Goal: Information Seeking & Learning: Find specific fact

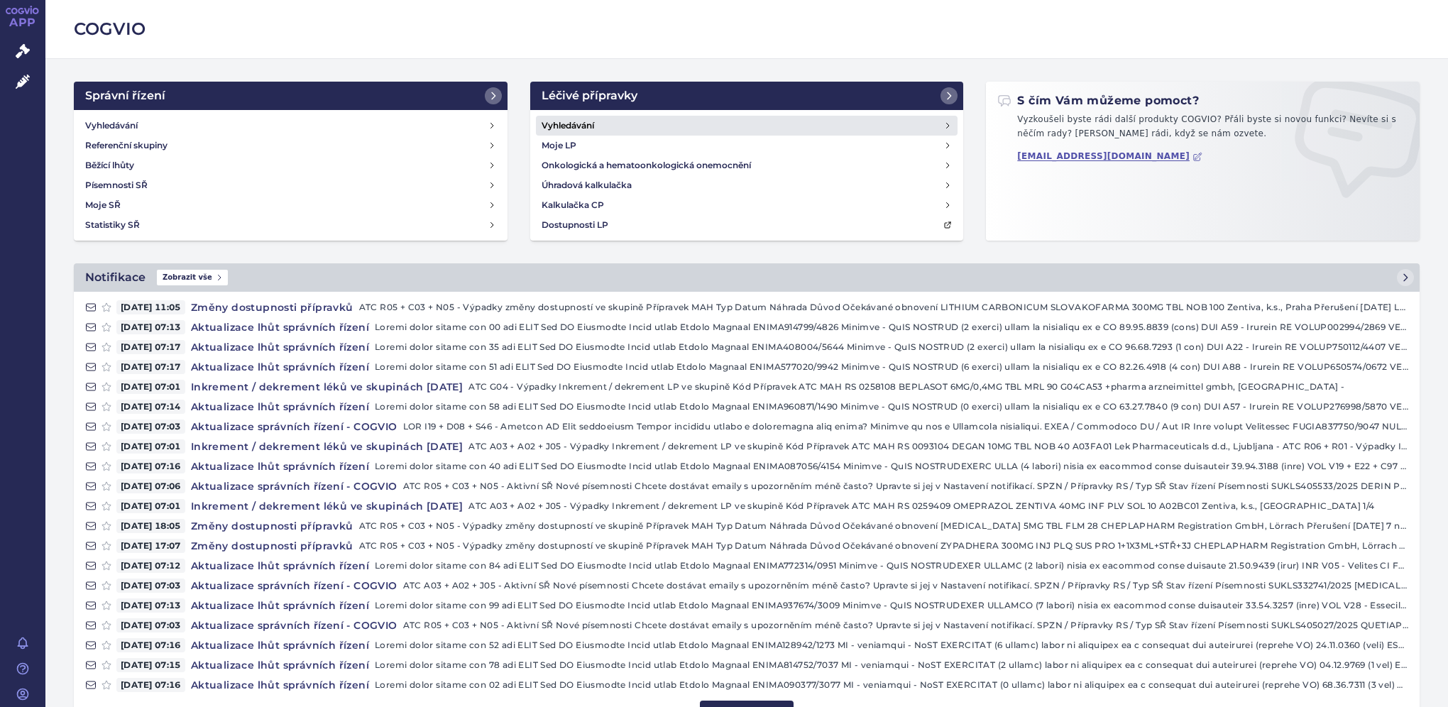
click at [599, 127] on link "Vyhledávání" at bounding box center [747, 126] width 422 height 20
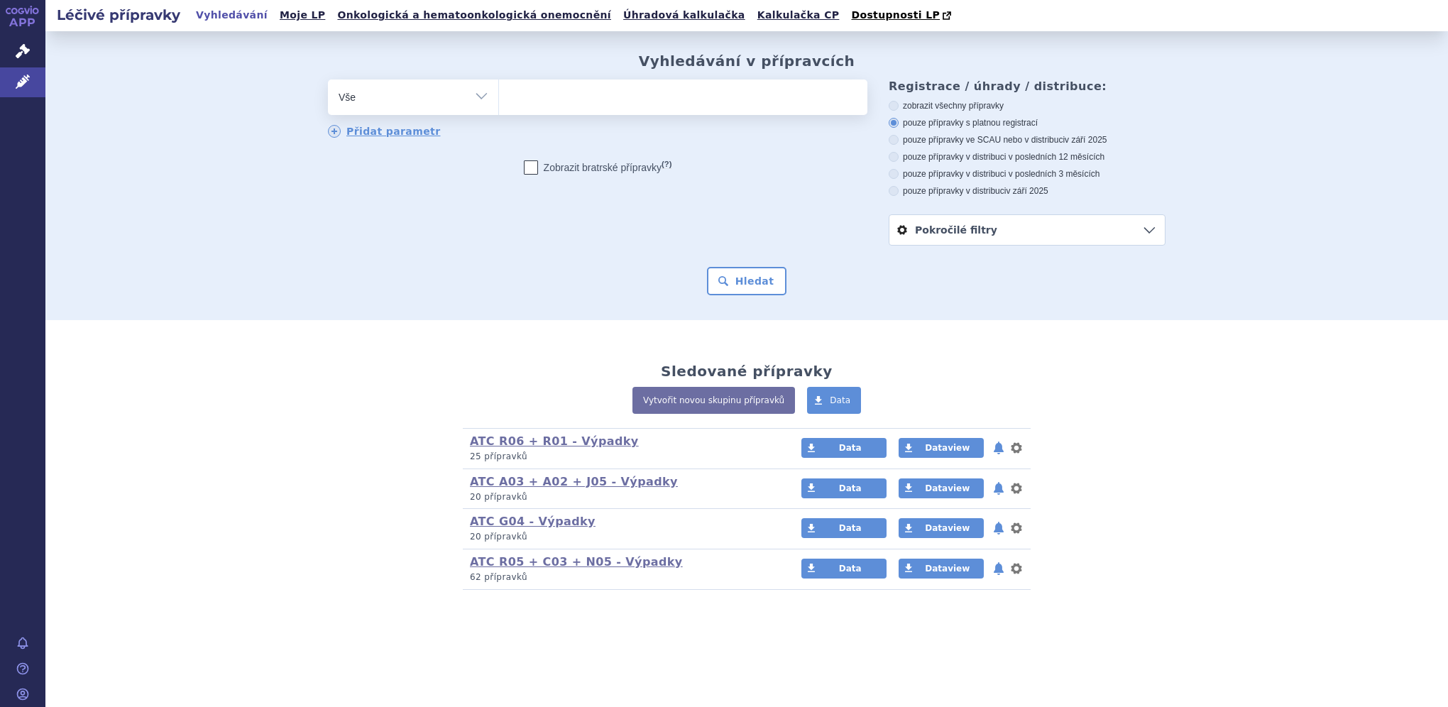
click at [586, 104] on ul at bounding box center [683, 95] width 368 height 30
click at [499, 104] on select at bounding box center [498, 96] width 1 height 35
type input "da"
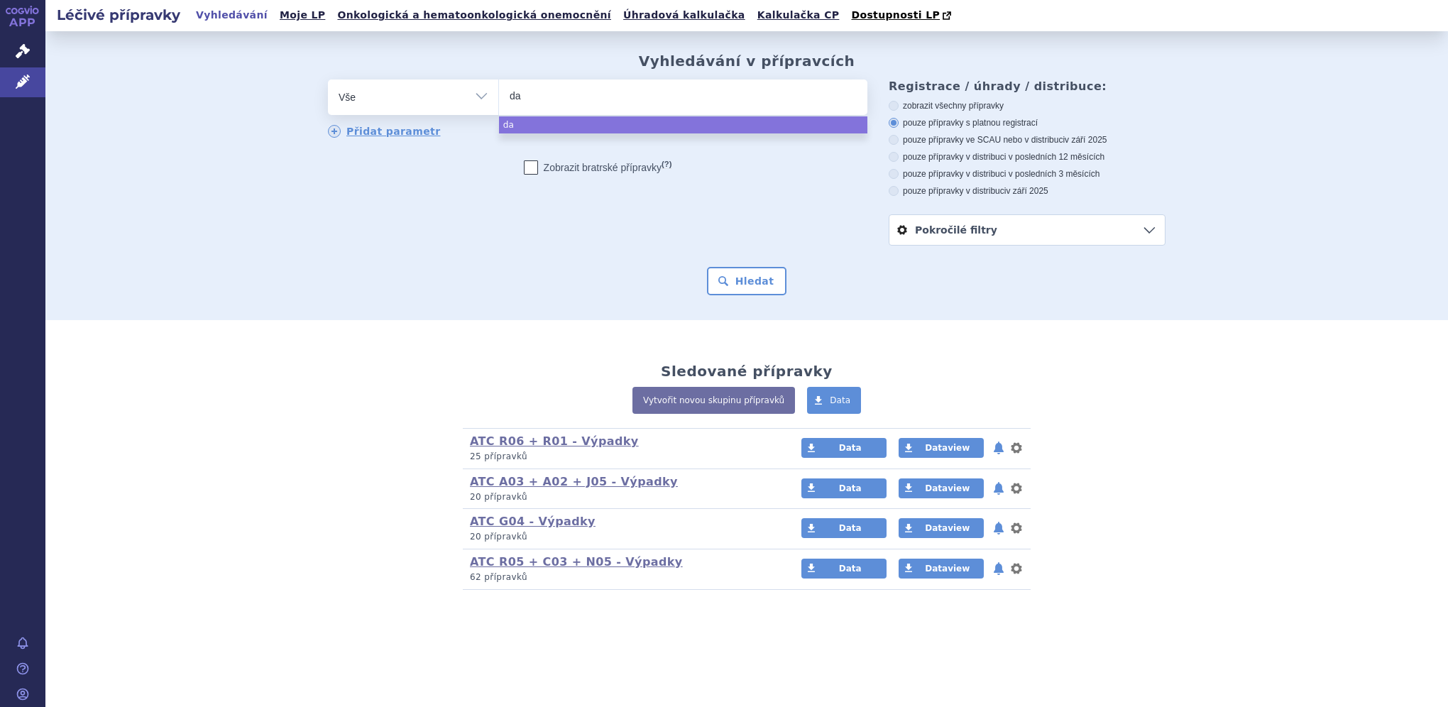
type input "das"
type input "daslo"
type input "daslod"
type input "daslodi"
type input "daslodil"
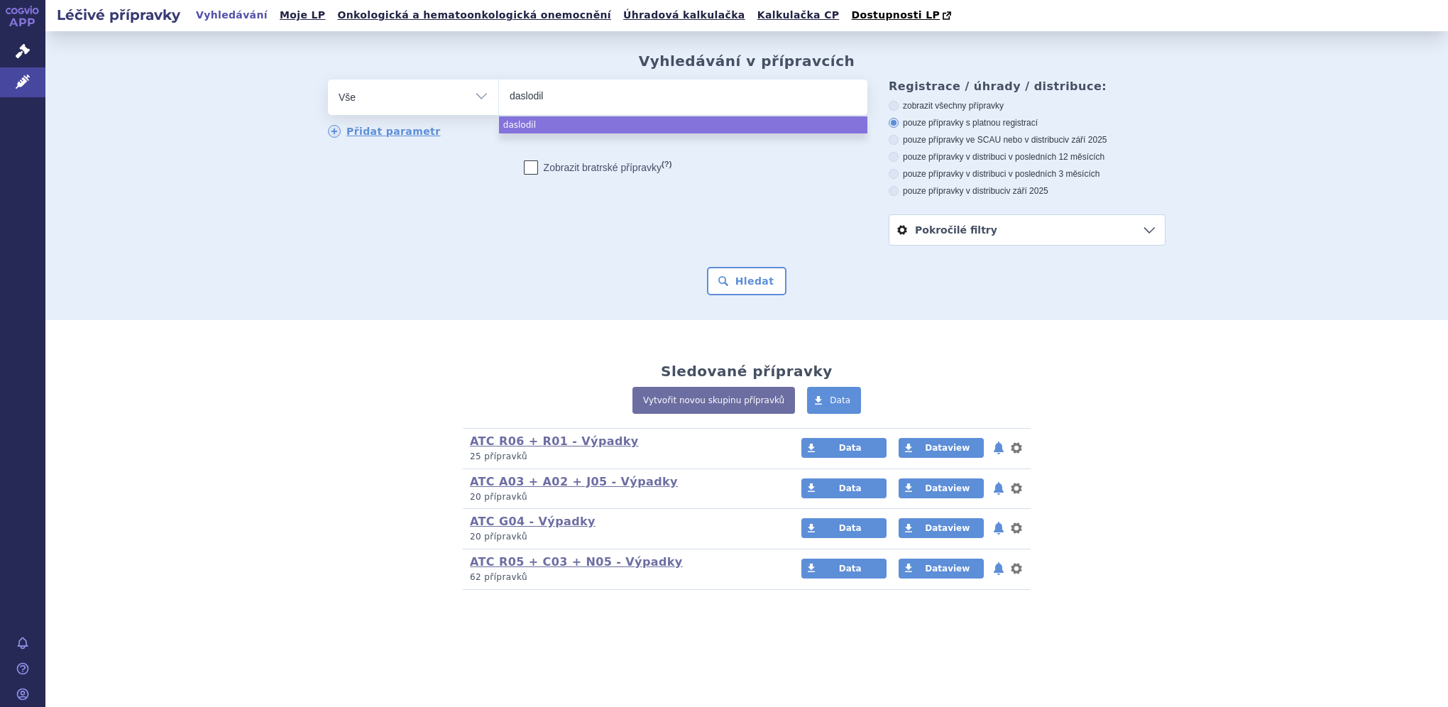
select select "daslodil"
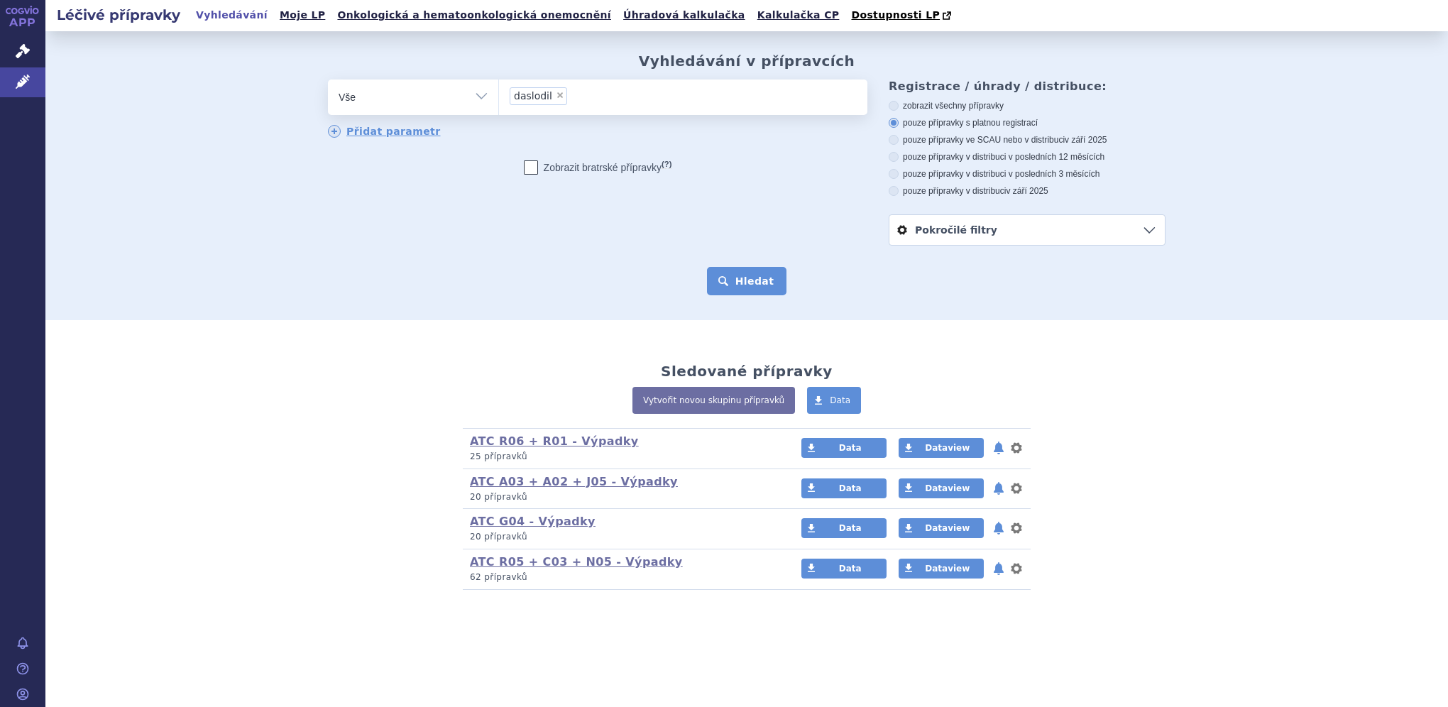
click at [739, 280] on button "Hledat" at bounding box center [747, 281] width 80 height 28
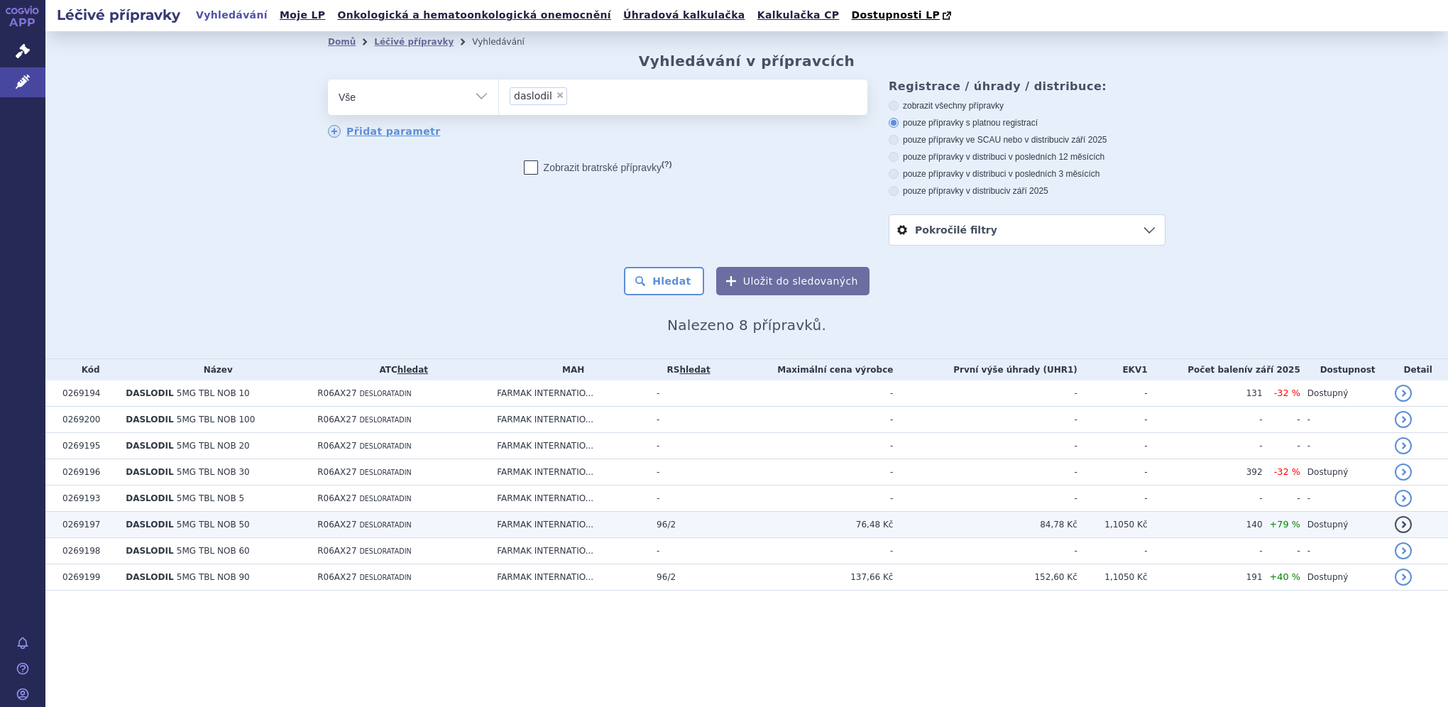
click at [893, 527] on td "76,48 Kč" at bounding box center [807, 525] width 173 height 26
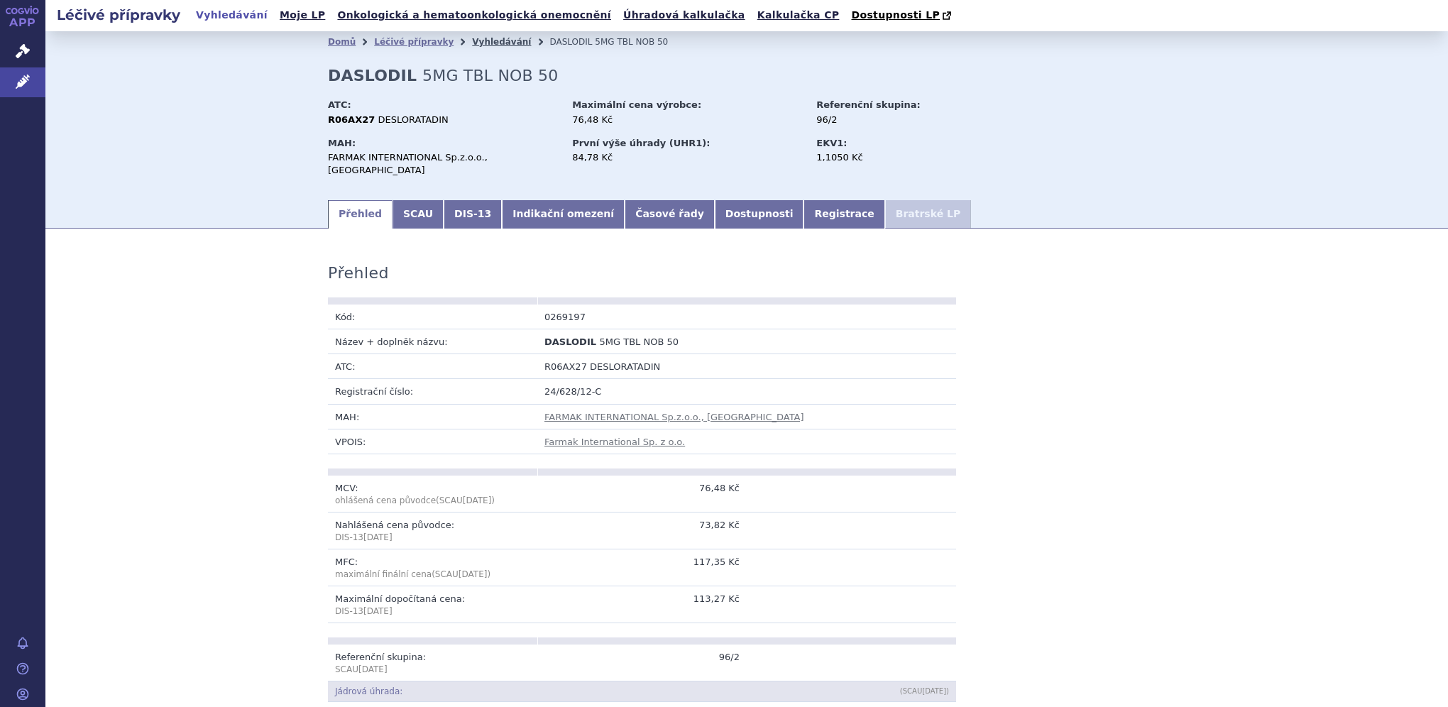
click at [472, 42] on link "Vyhledávání" at bounding box center [501, 42] width 59 height 10
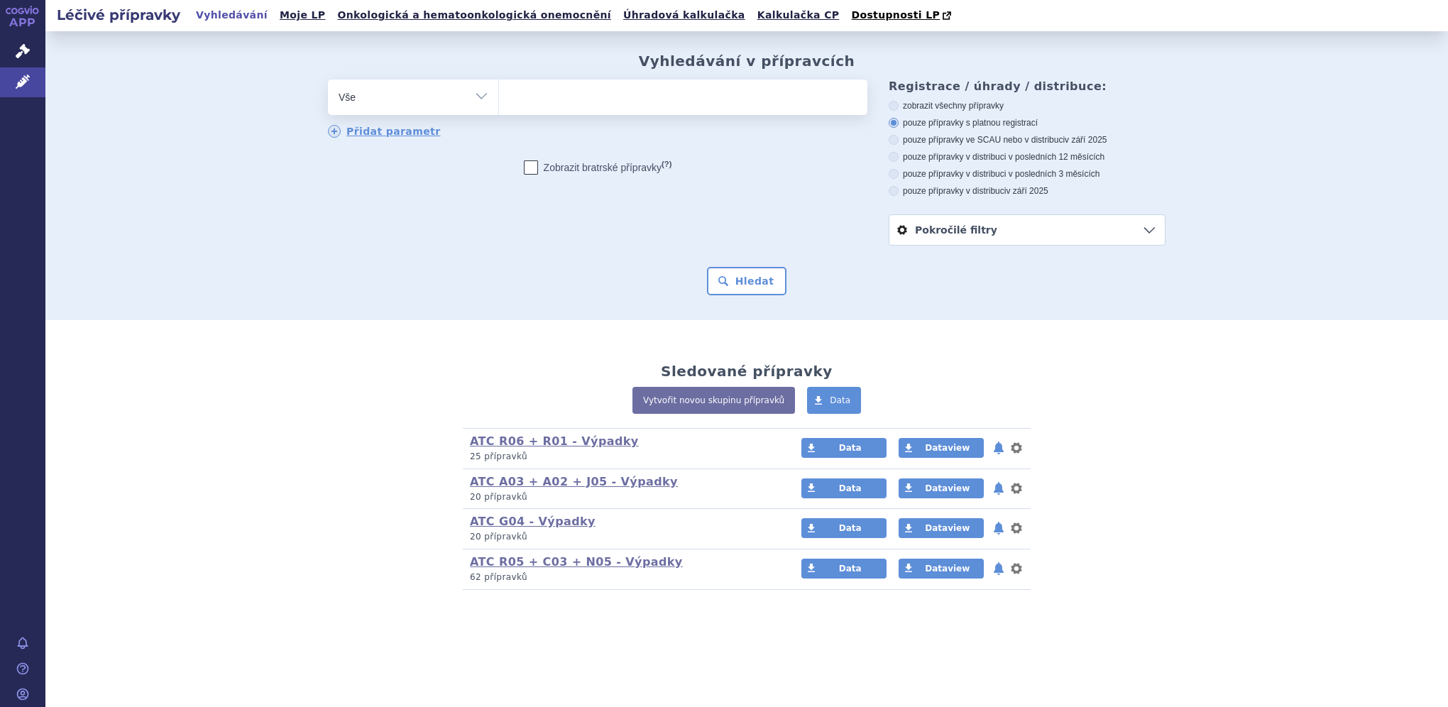
click at [688, 84] on ul at bounding box center [683, 95] width 368 height 30
click at [499, 84] on select at bounding box center [498, 96] width 1 height 35
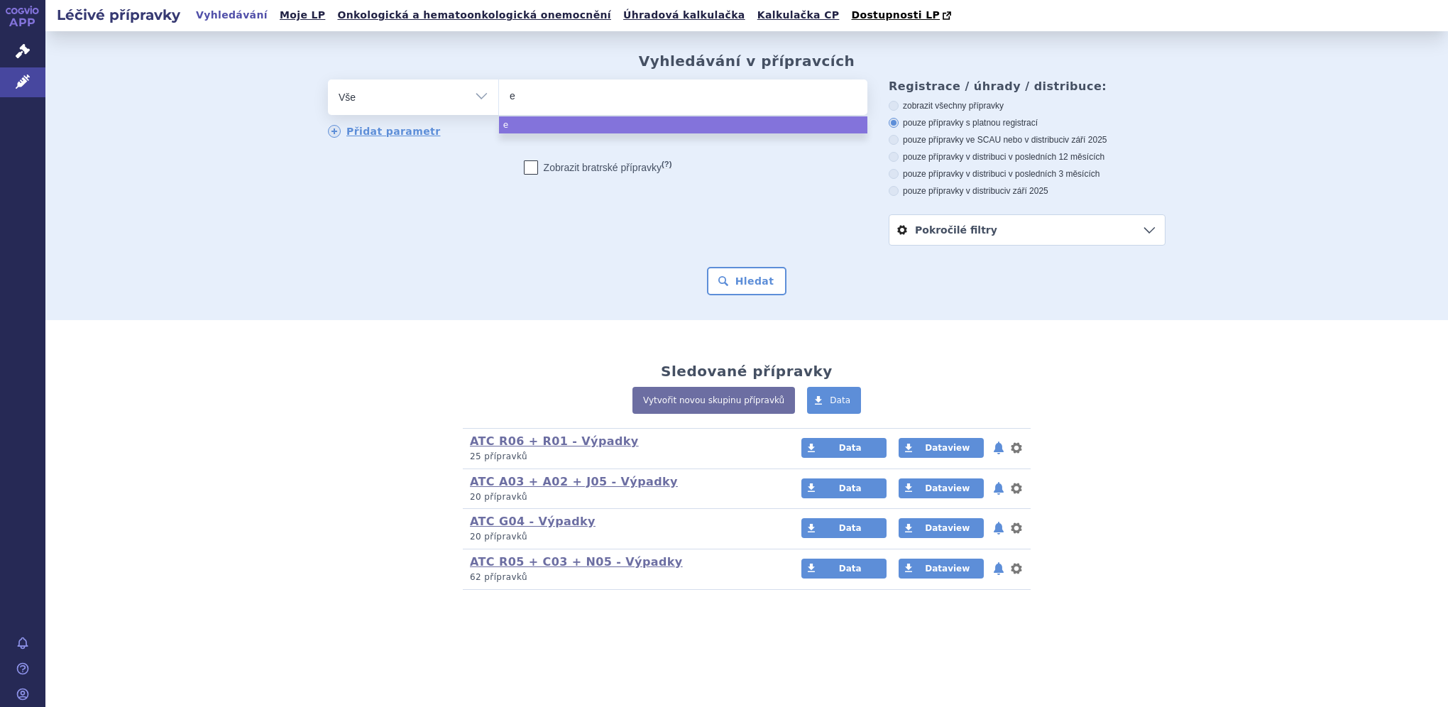
type input "en"
type input "ente"
type input "enteca"
type input "entecav"
type input "entecavi"
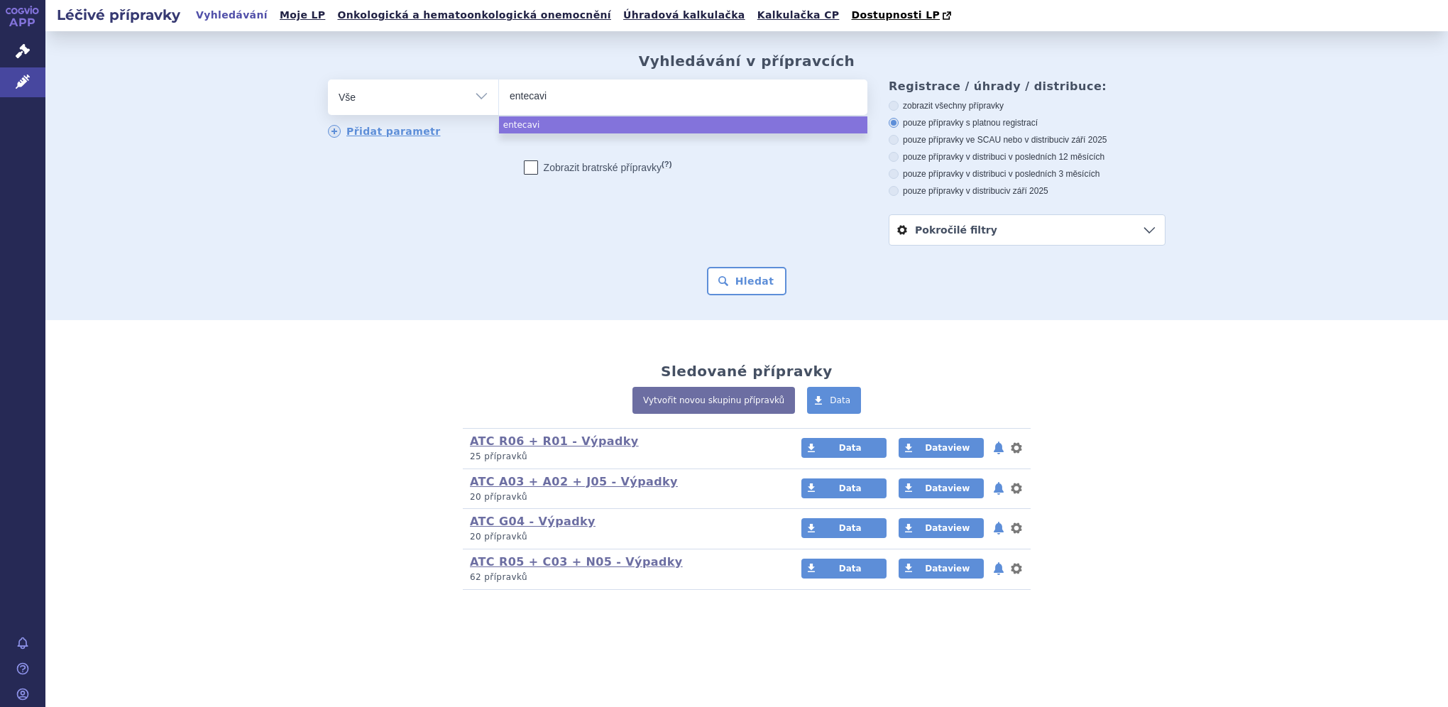
type input "entecavir"
type input "entecavir f"
type input "entecavir fm"
type input "entecavir fmk"
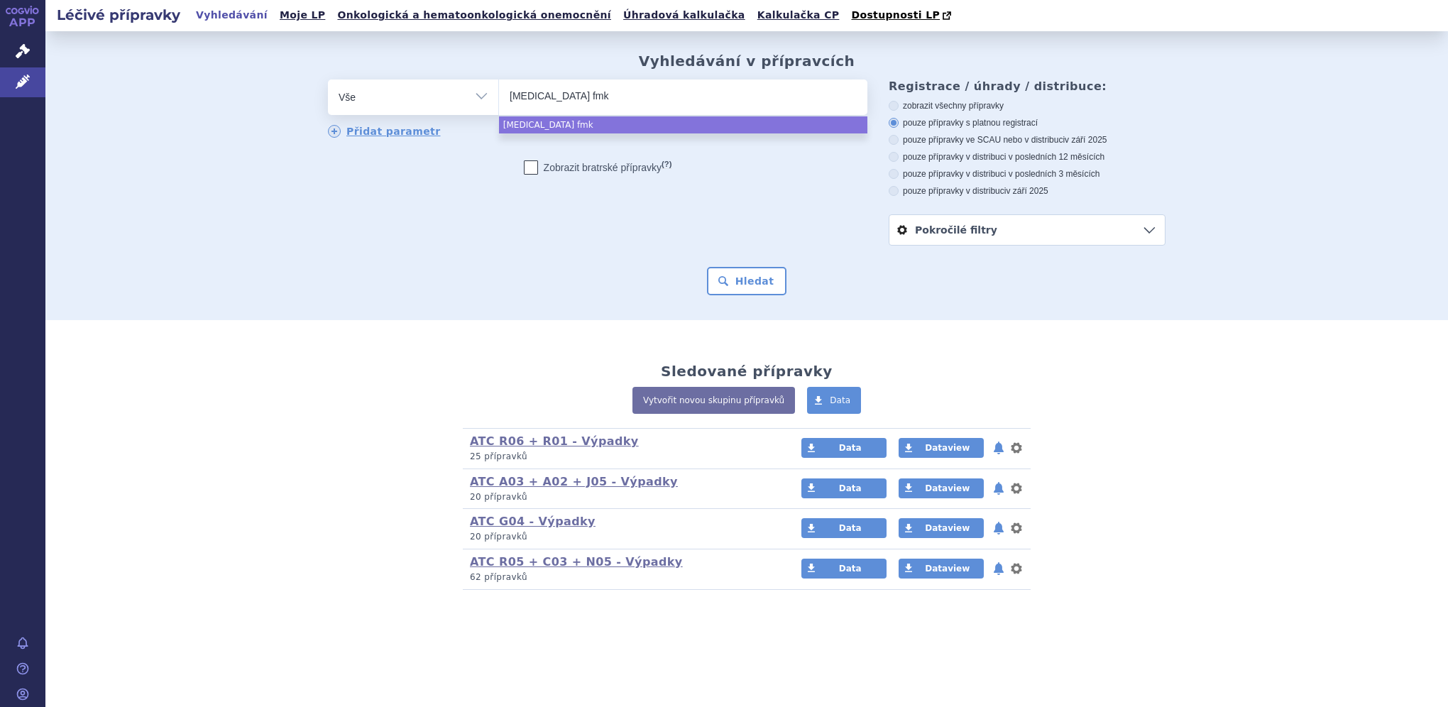
select select "entecavir fmk"
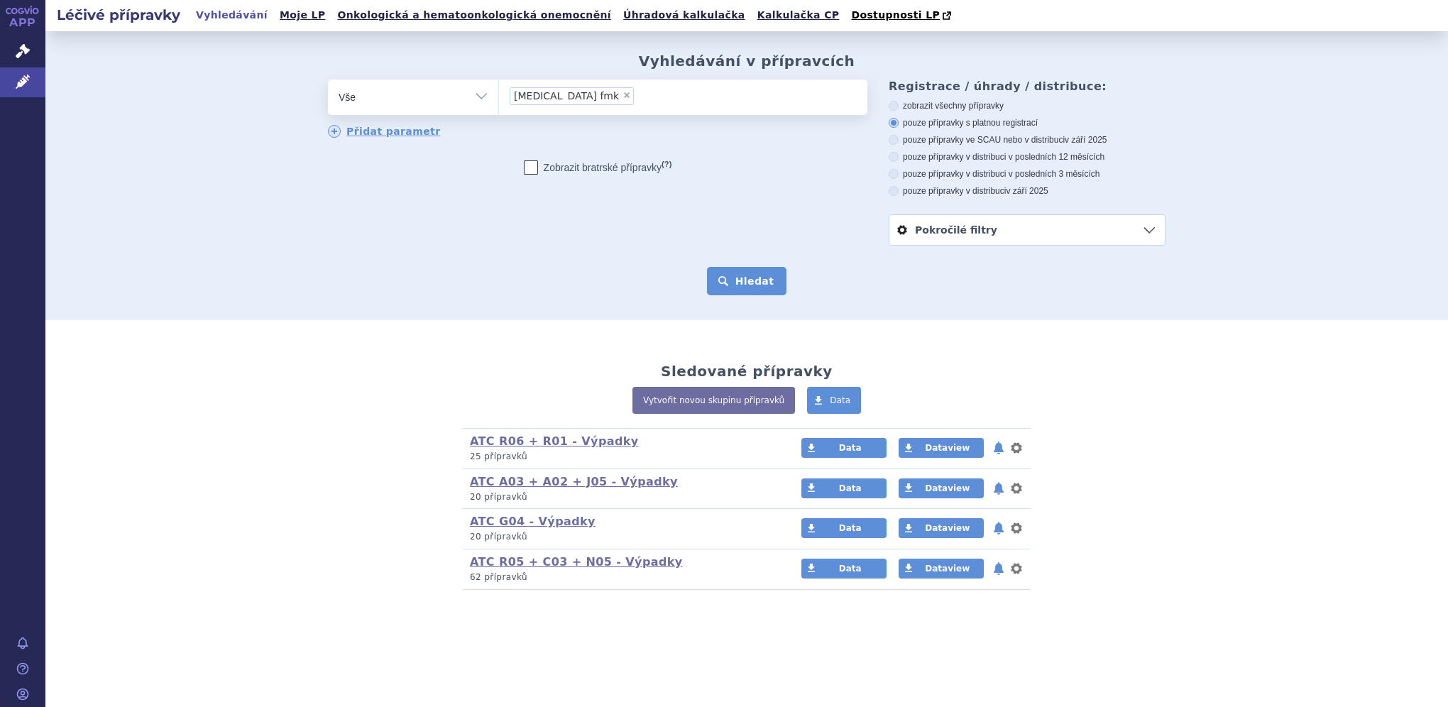
click at [748, 288] on button "Hledat" at bounding box center [747, 281] width 80 height 28
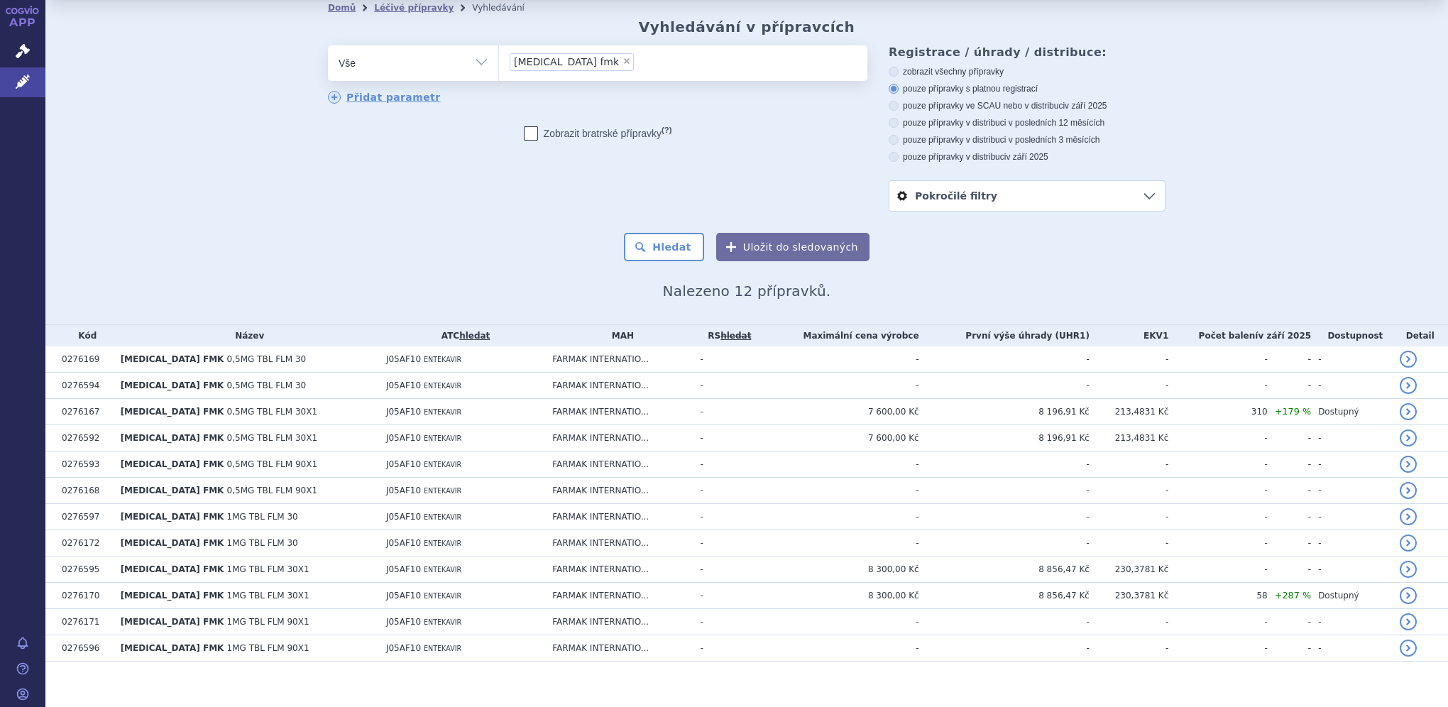
scroll to position [45, 0]
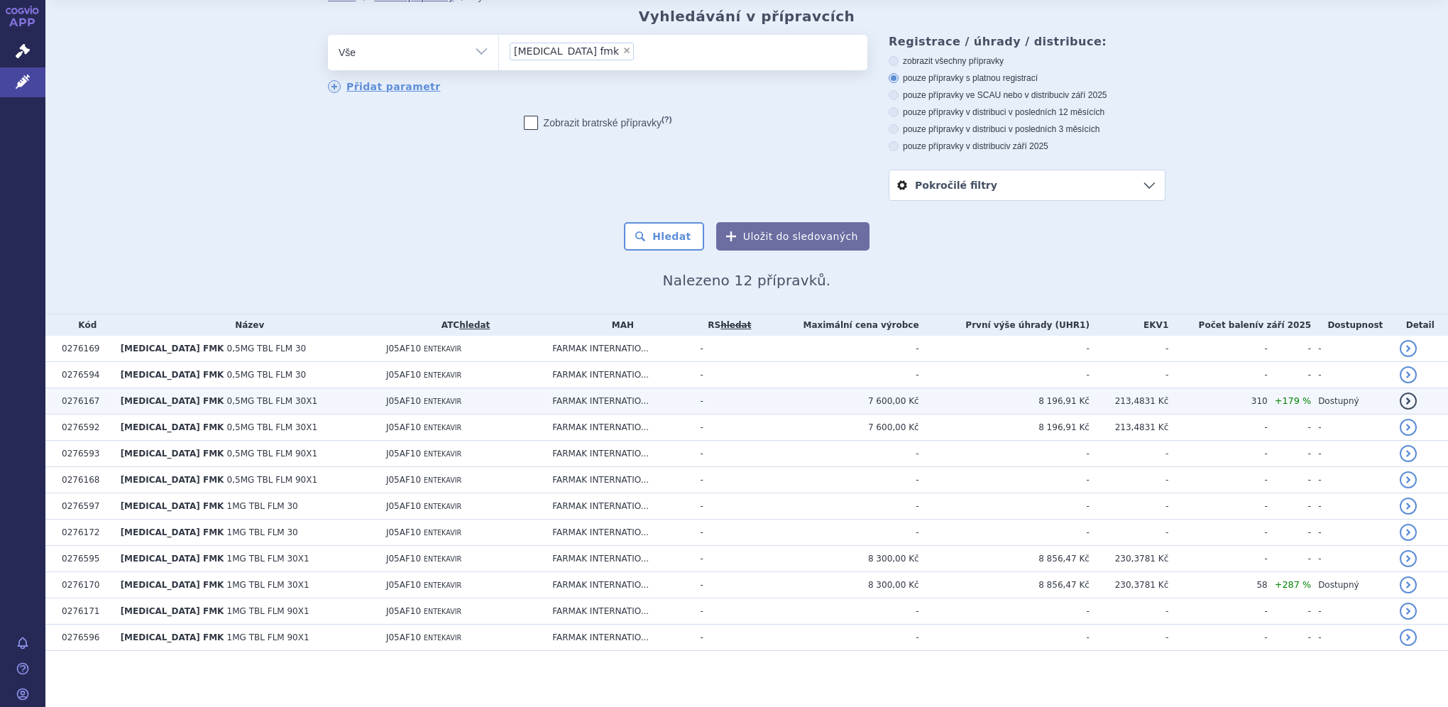
click at [1005, 393] on td "8 196,91 Kč" at bounding box center [1004, 401] width 170 height 26
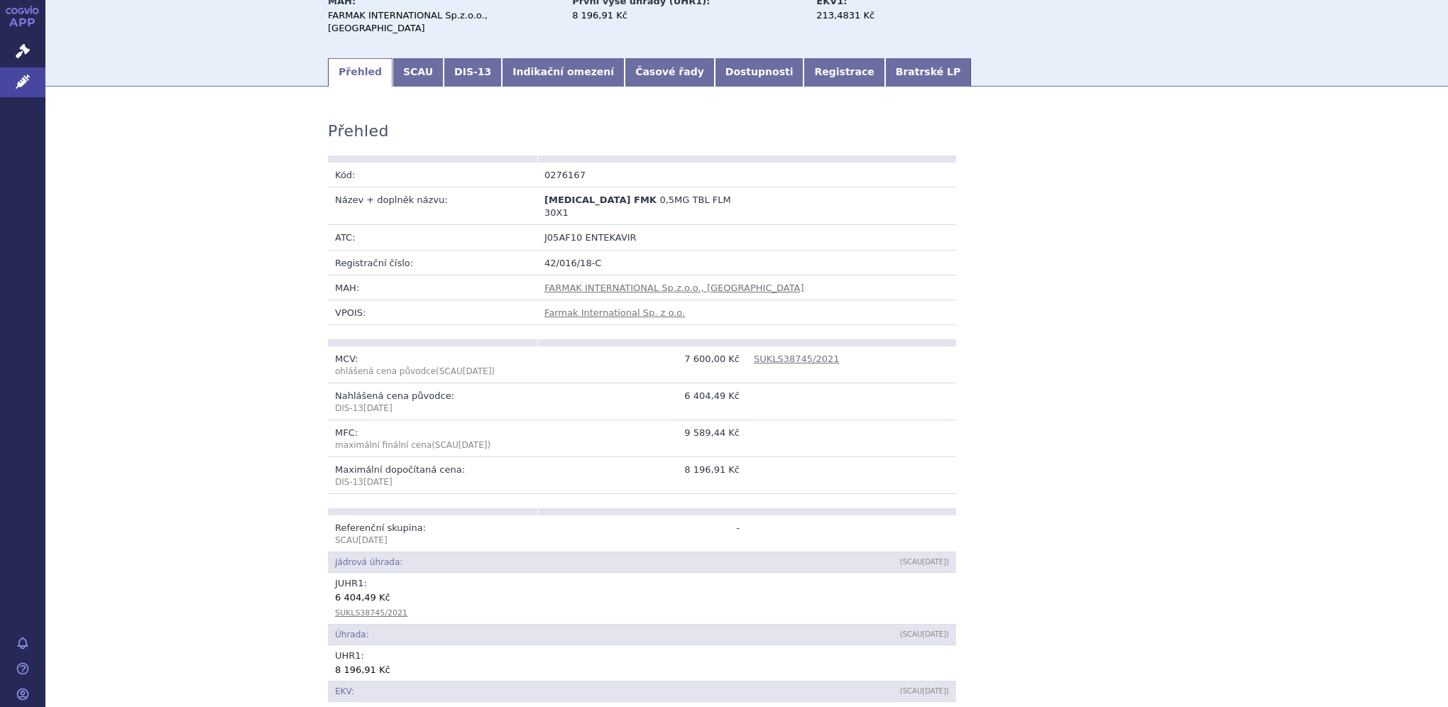
scroll to position [213, 0]
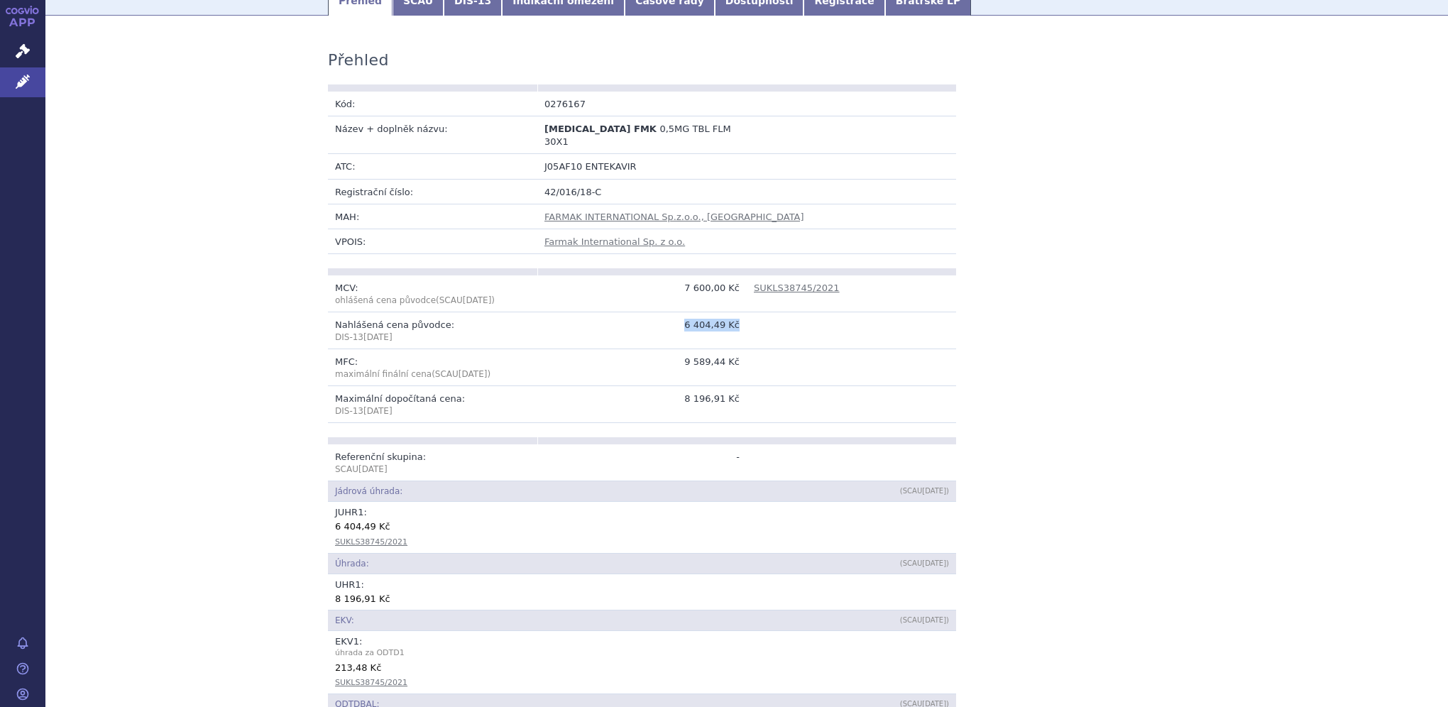
drag, startPoint x: 687, startPoint y: 304, endPoint x: 741, endPoint y: 305, distance: 54.0
click at [741, 312] on tr "Nahlášená cena původce: DIS-[DATE] 6 404,49 Kč" at bounding box center [642, 330] width 628 height 37
click at [732, 312] on td "6 404,49 Kč" at bounding box center [641, 330] width 209 height 37
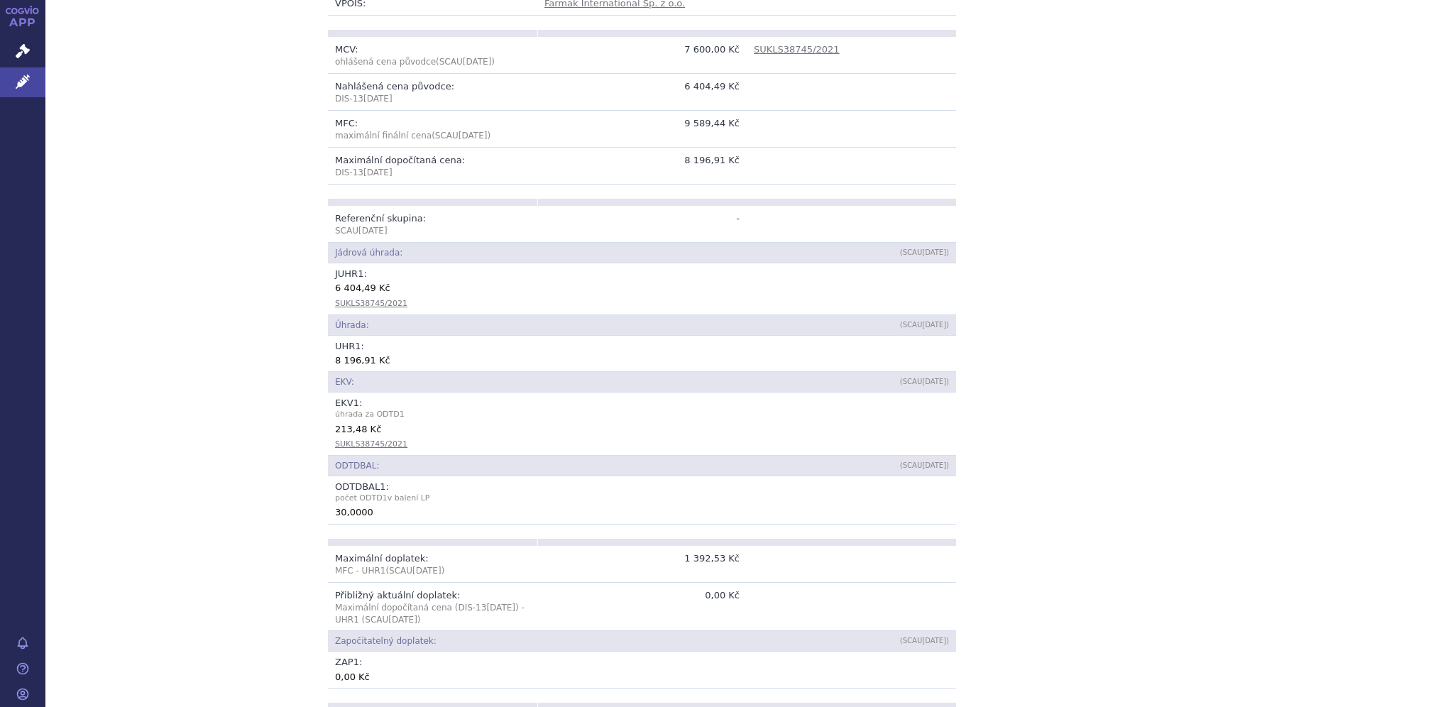
scroll to position [166, 0]
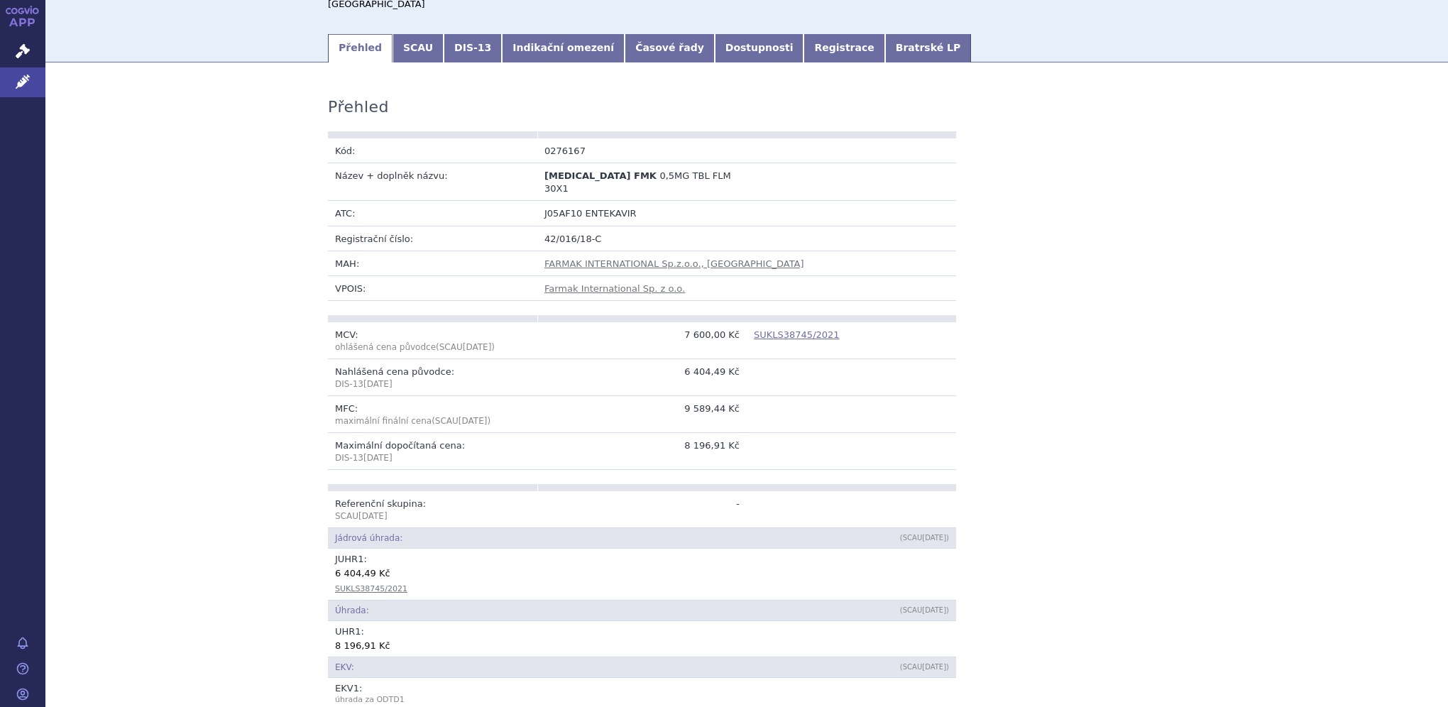
click at [795, 329] on link "SUKLS38745/2021" at bounding box center [797, 334] width 86 height 11
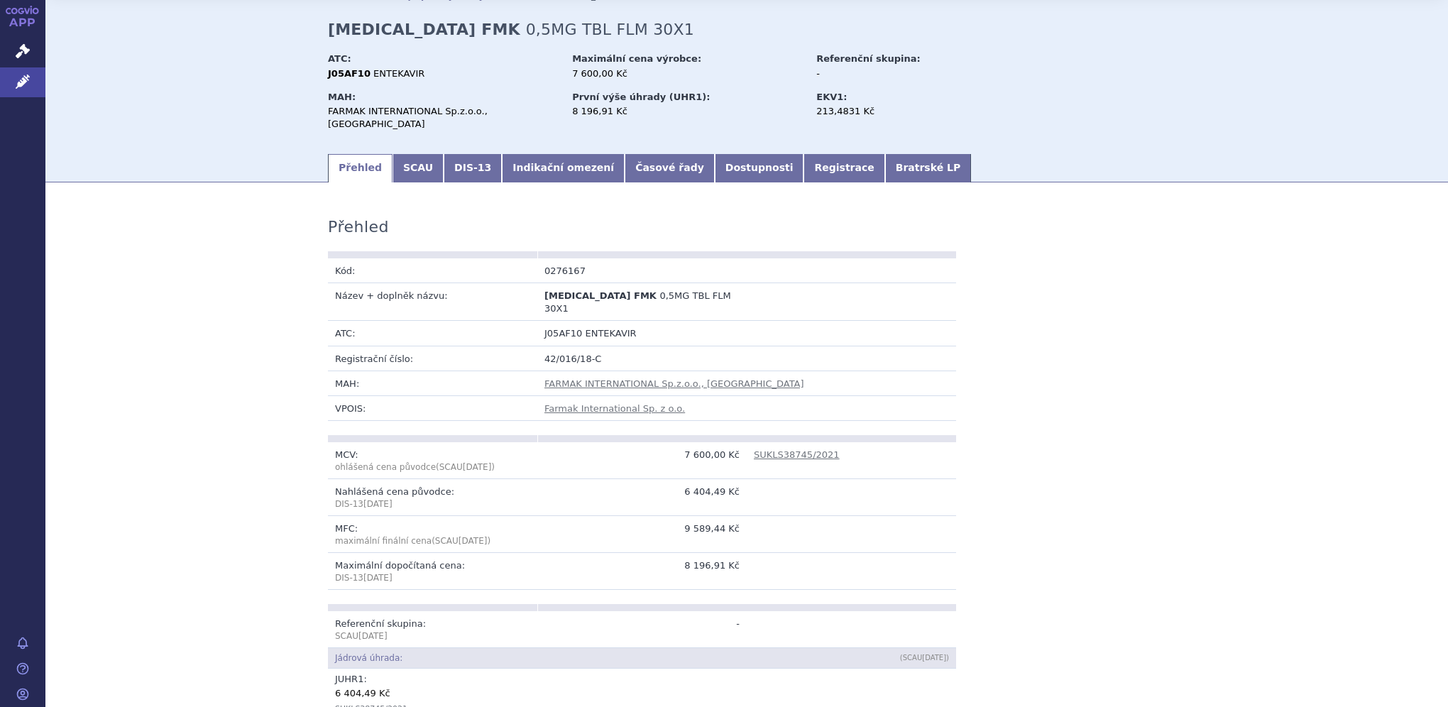
scroll to position [71, 0]
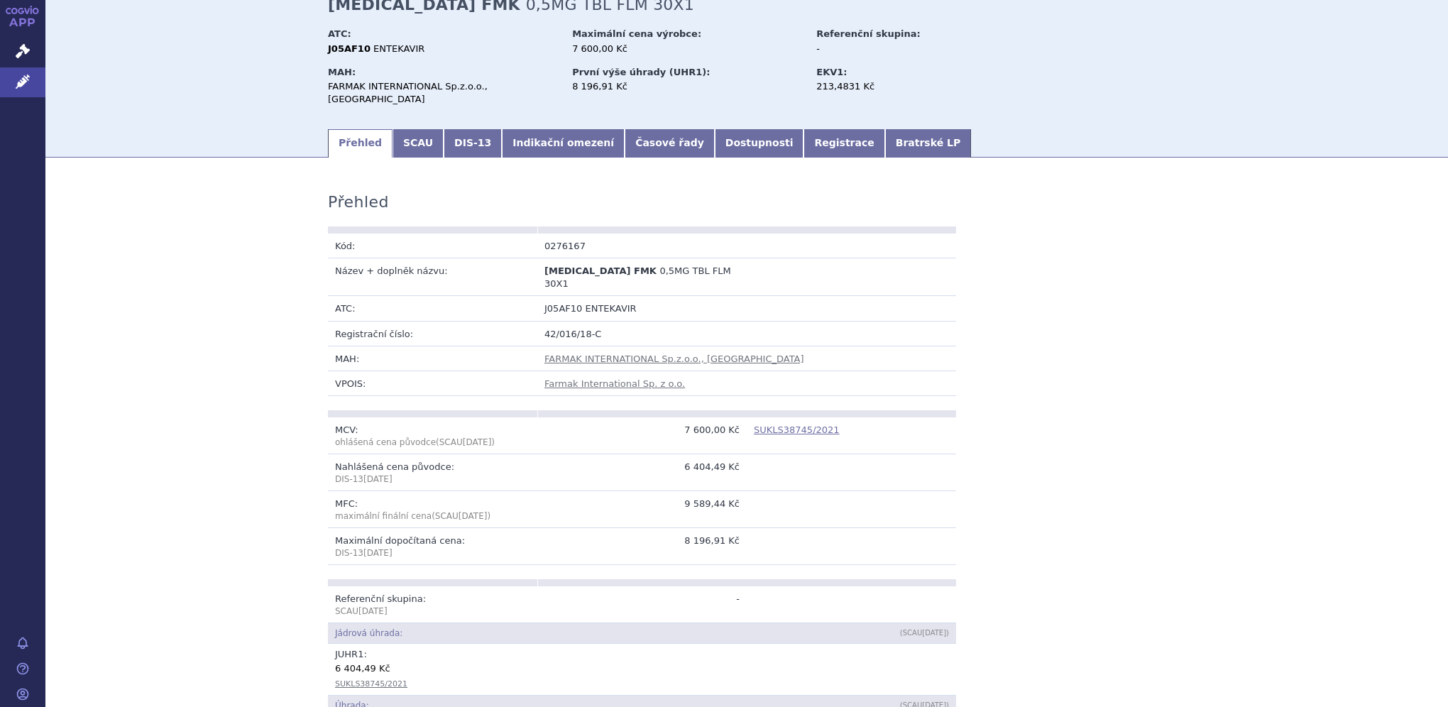
click at [795, 425] on link "SUKLS38745/2021" at bounding box center [797, 430] width 86 height 11
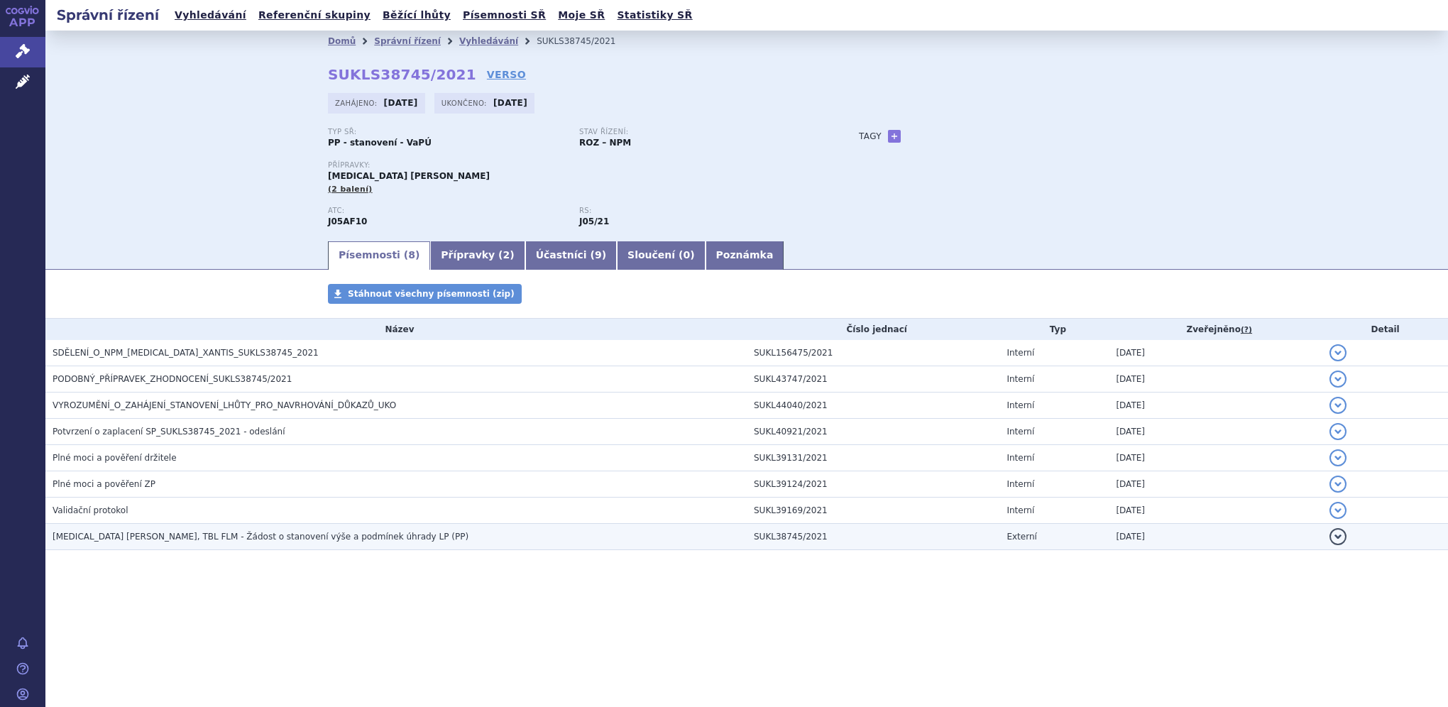
click at [1336, 537] on button "detail" at bounding box center [1338, 536] width 17 height 17
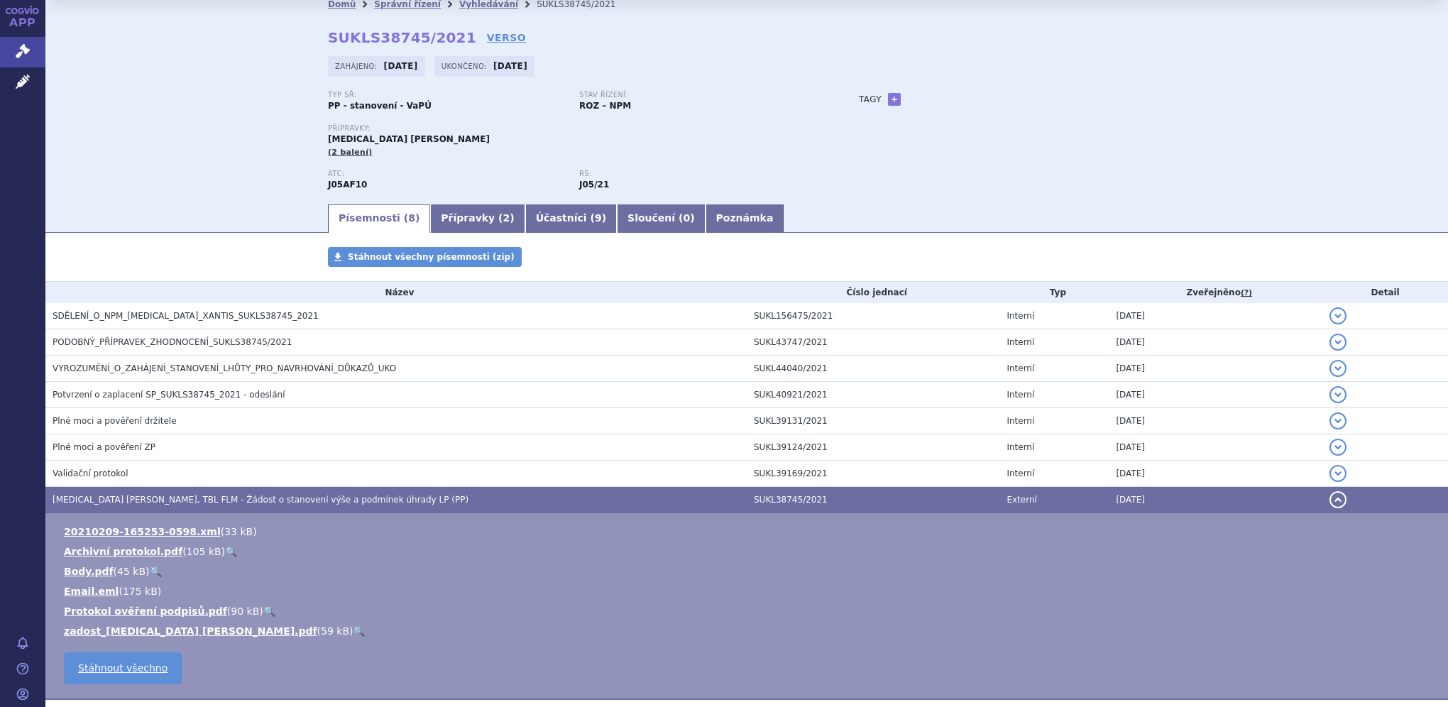
scroll to position [71, 0]
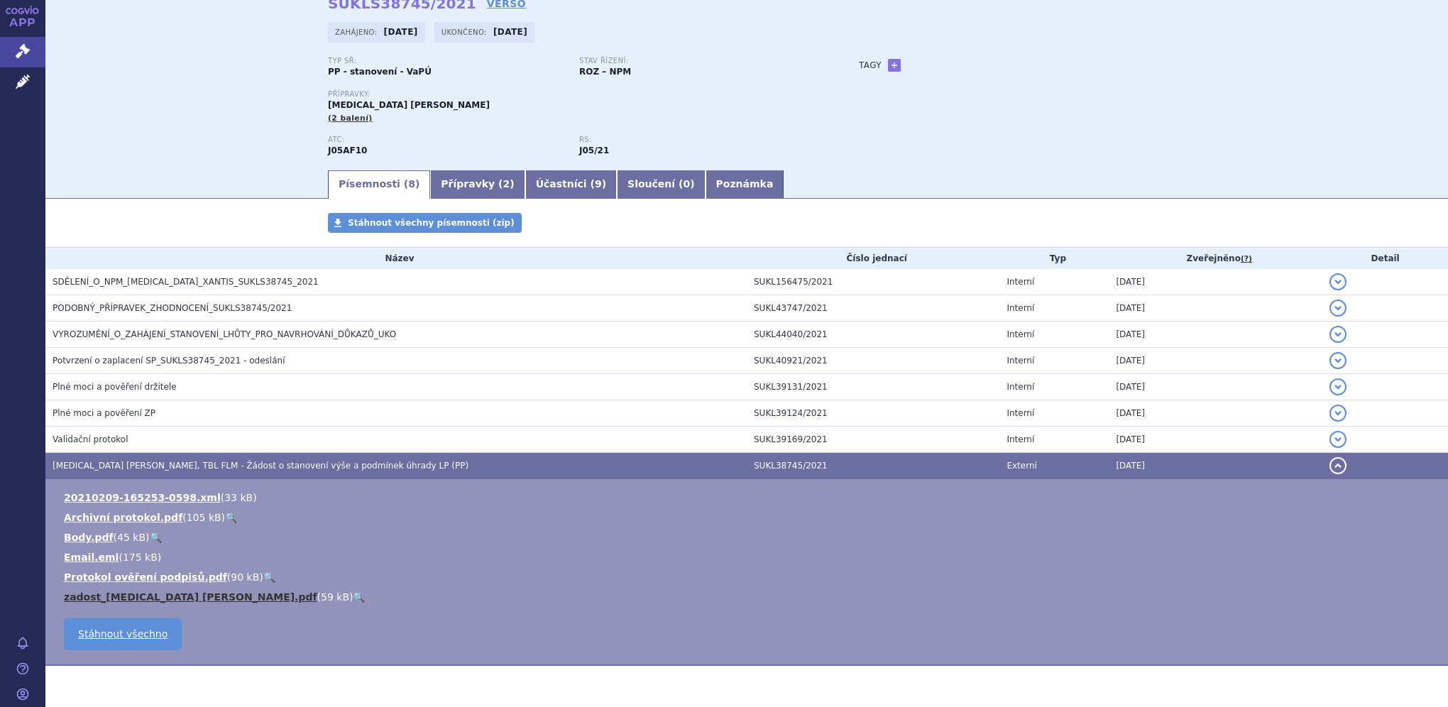
click at [165, 592] on link "zadost_ENTECAVIR XANTIS.pdf" at bounding box center [190, 596] width 253 height 11
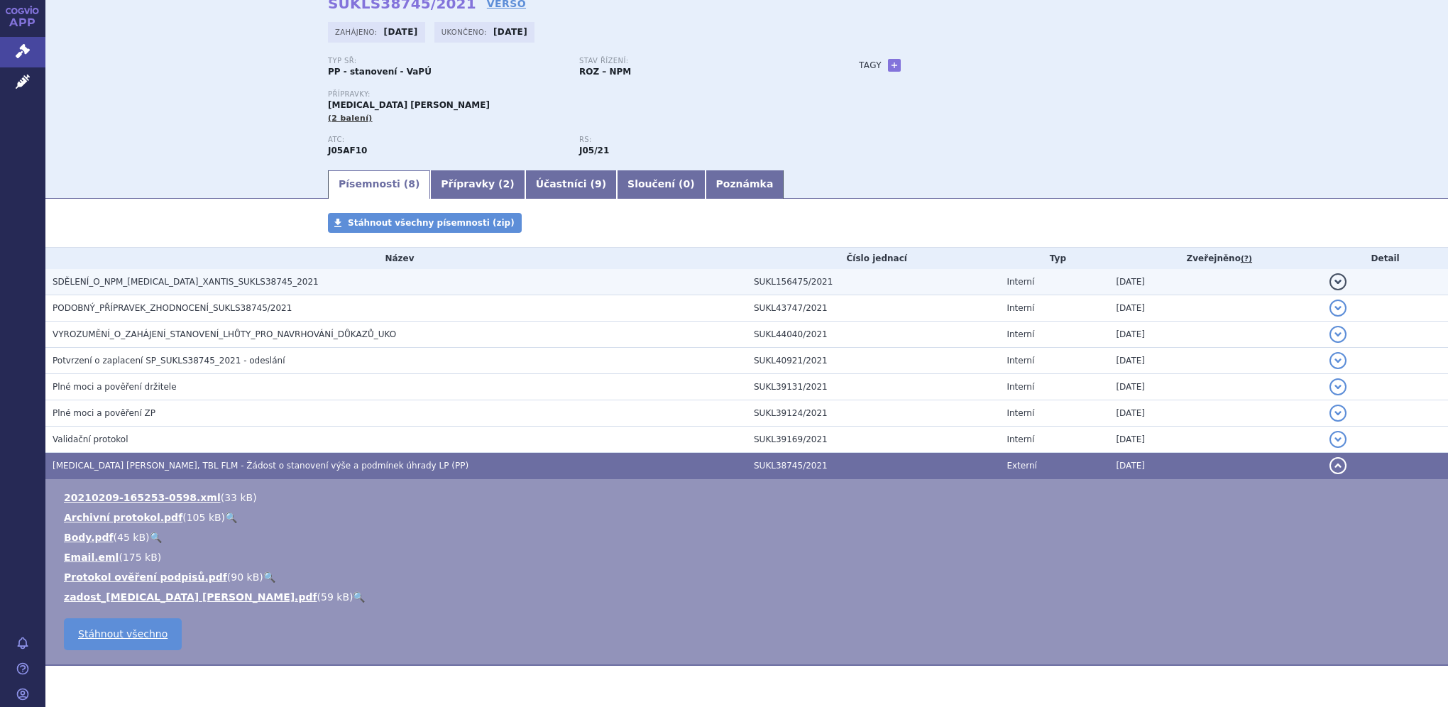
click at [1330, 284] on button "detail" at bounding box center [1338, 281] width 17 height 17
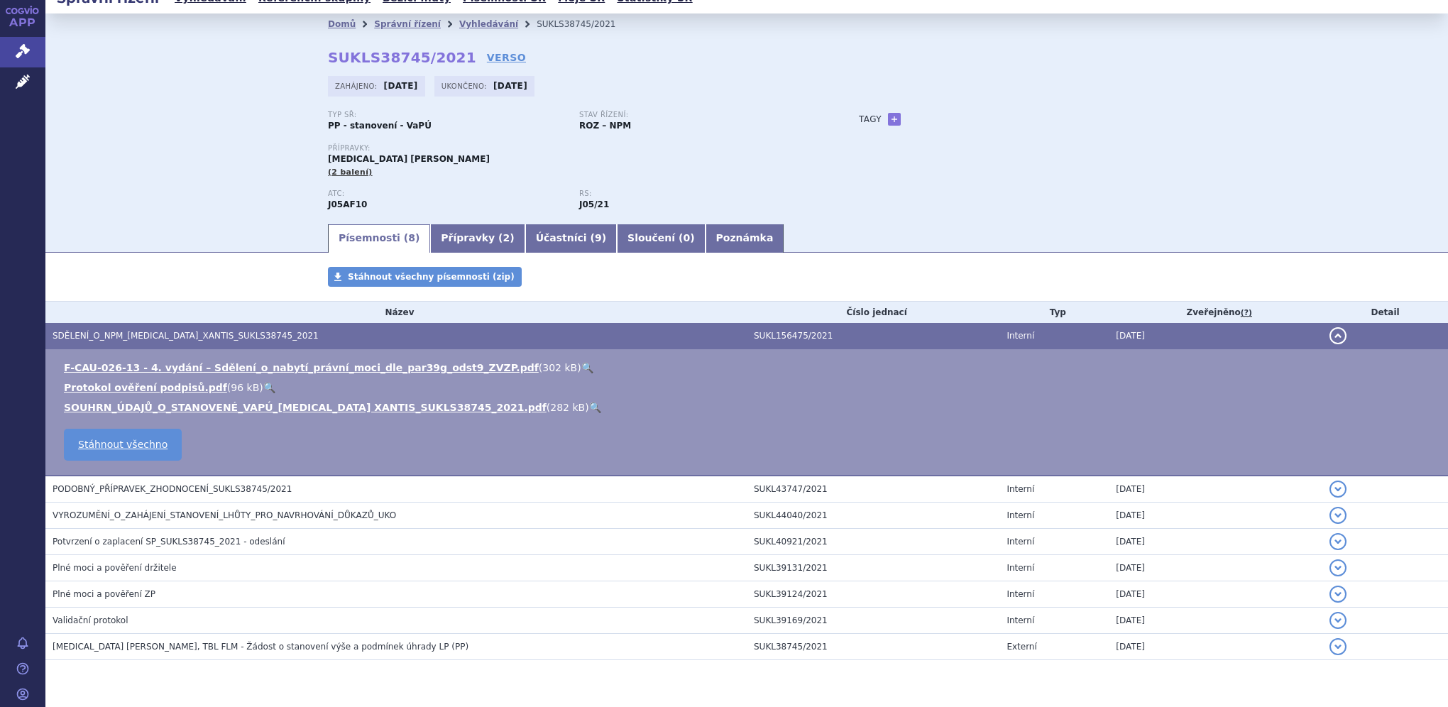
scroll to position [0, 0]
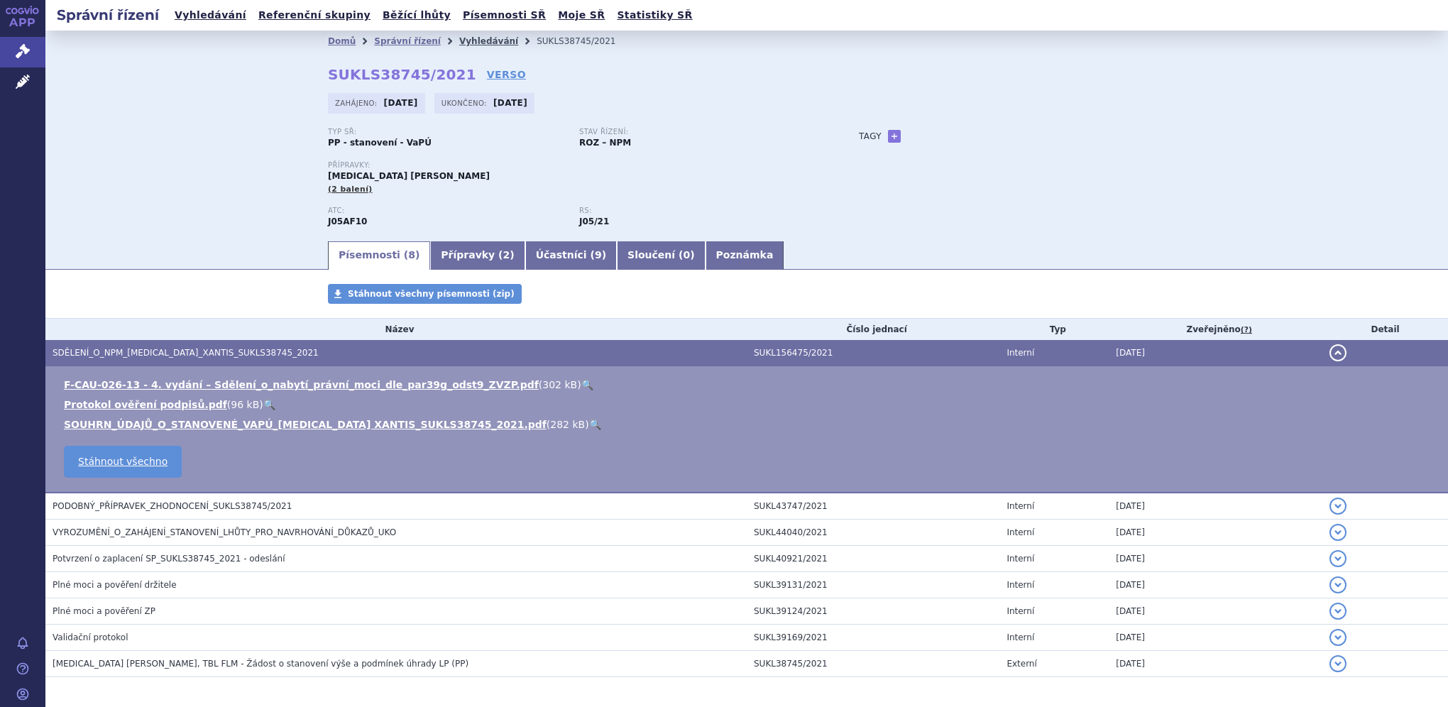
click at [459, 44] on link "Vyhledávání" at bounding box center [488, 41] width 59 height 10
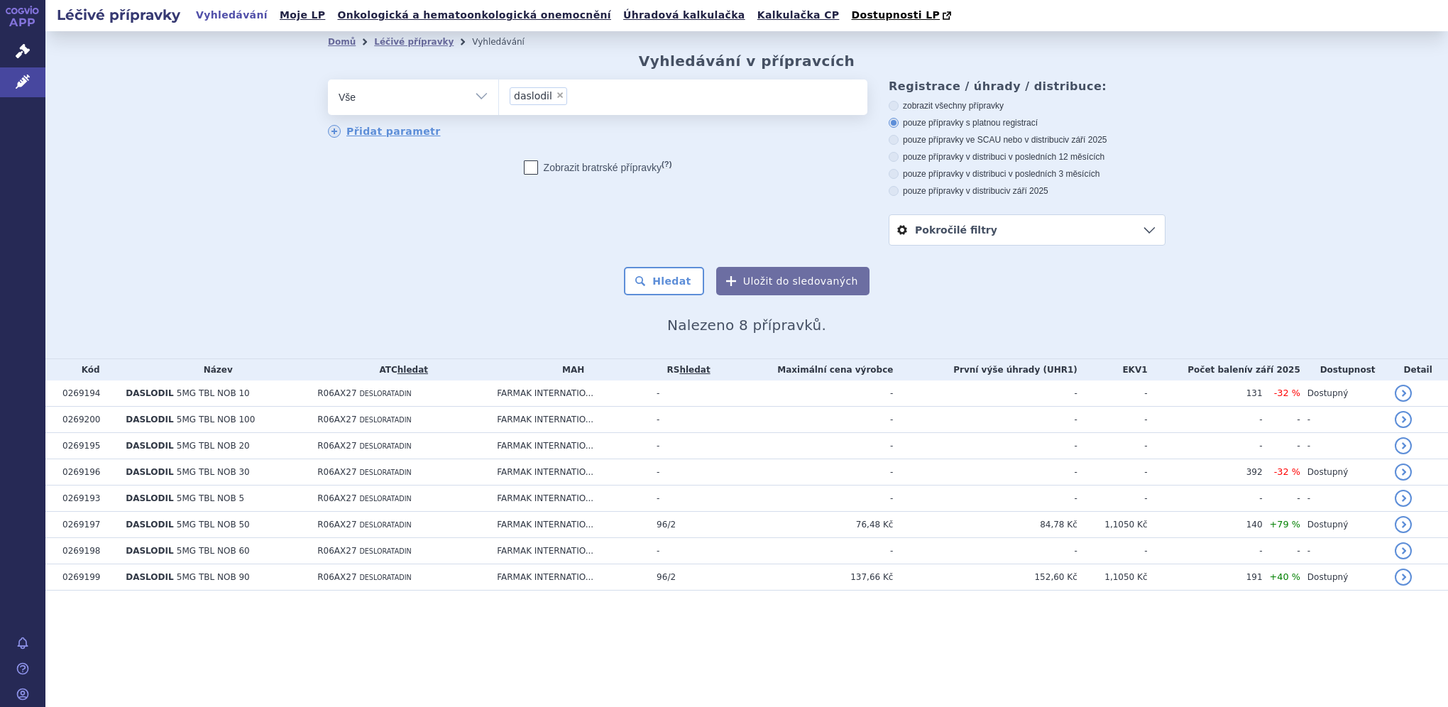
click at [579, 92] on ul "× daslodil" at bounding box center [683, 95] width 368 height 31
click at [499, 92] on select "daslodil" at bounding box center [498, 96] width 1 height 35
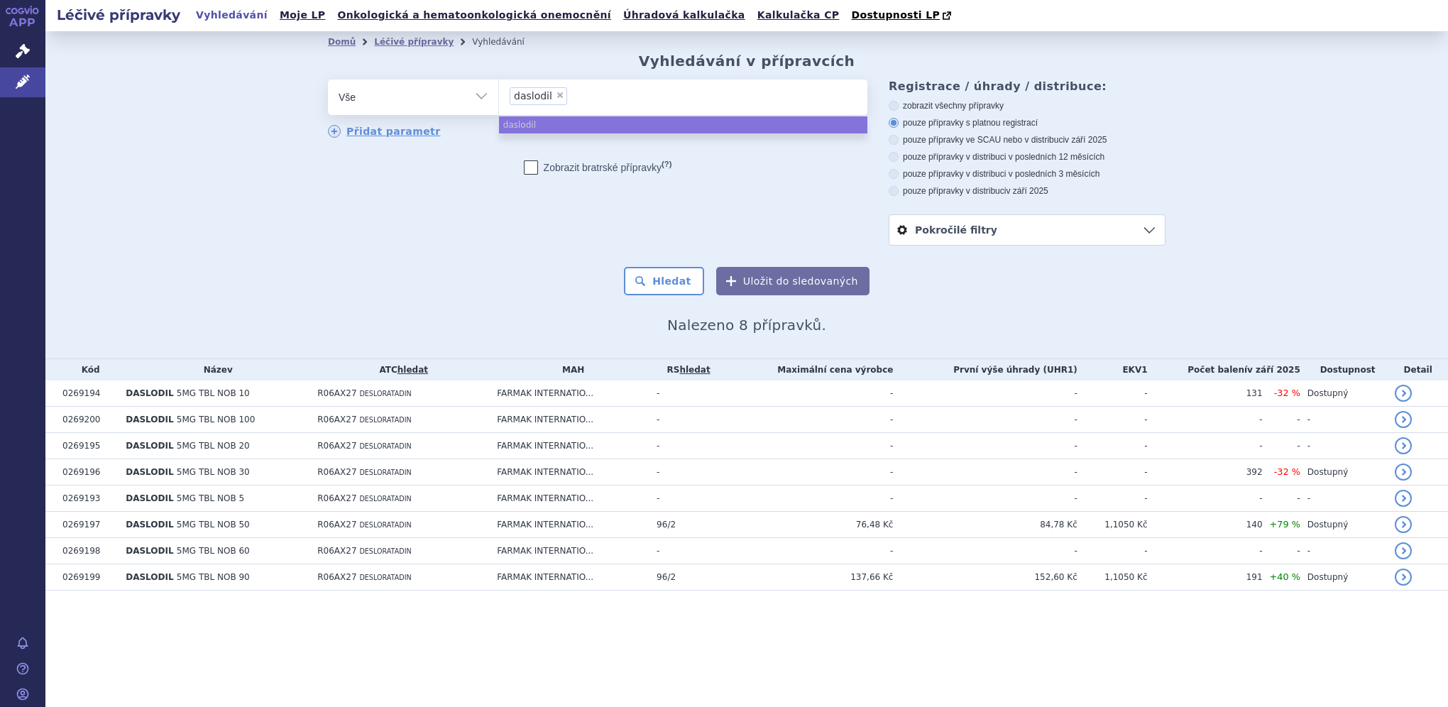
click at [556, 94] on span "×" at bounding box center [560, 95] width 9 height 9
click at [499, 94] on select "daslodil" at bounding box center [498, 96] width 1 height 35
select select
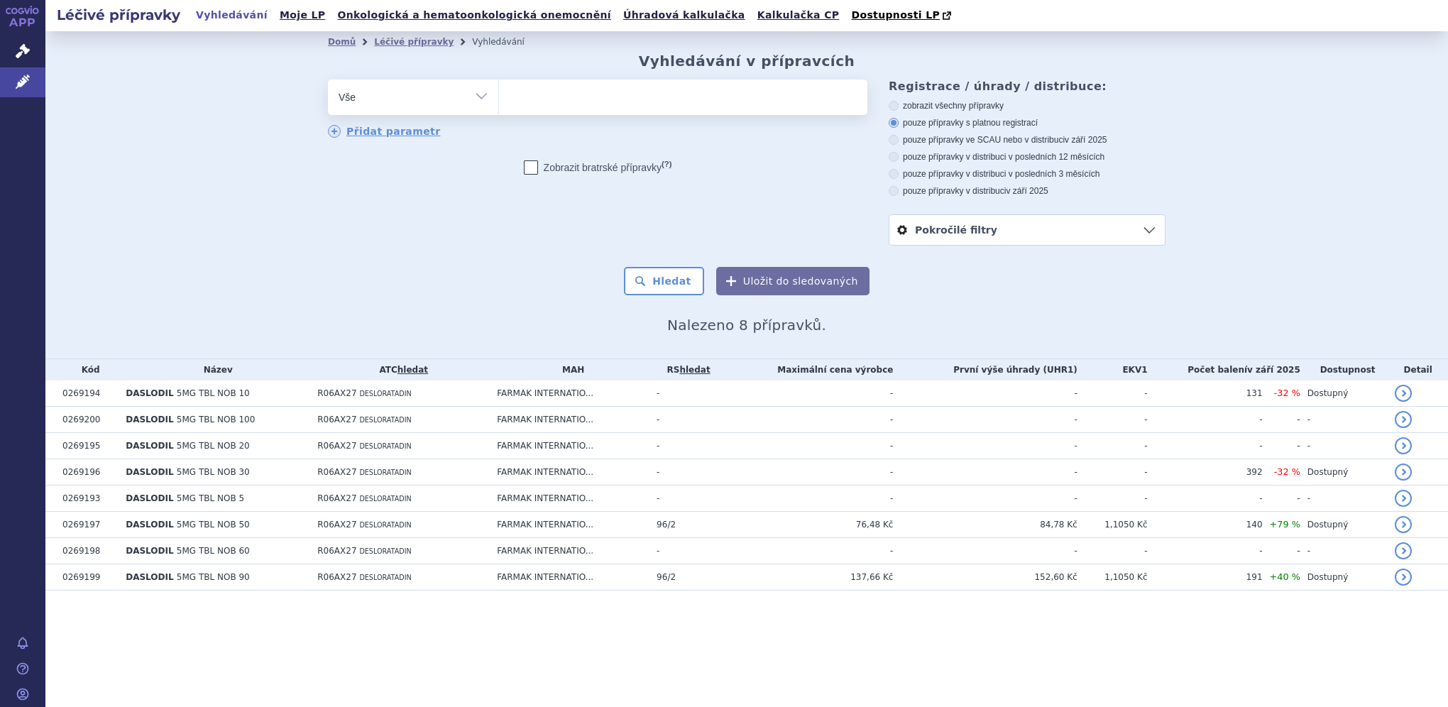
click at [555, 94] on ul at bounding box center [683, 95] width 368 height 30
click at [499, 94] on select "daslodil" at bounding box center [498, 96] width 1 height 35
type input "it"
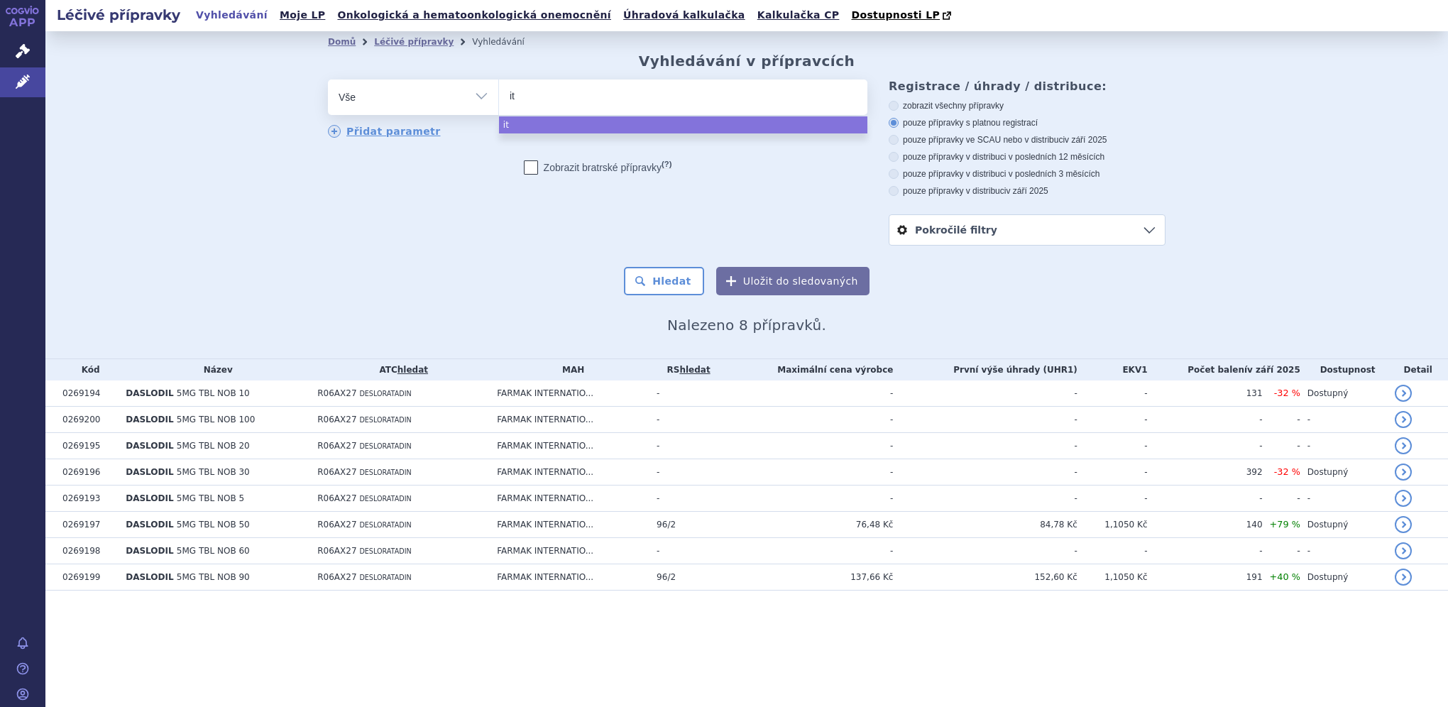
type input "ito"
type input "itop"
type input "itopr"
type input "itopri"
type input "itoprid"
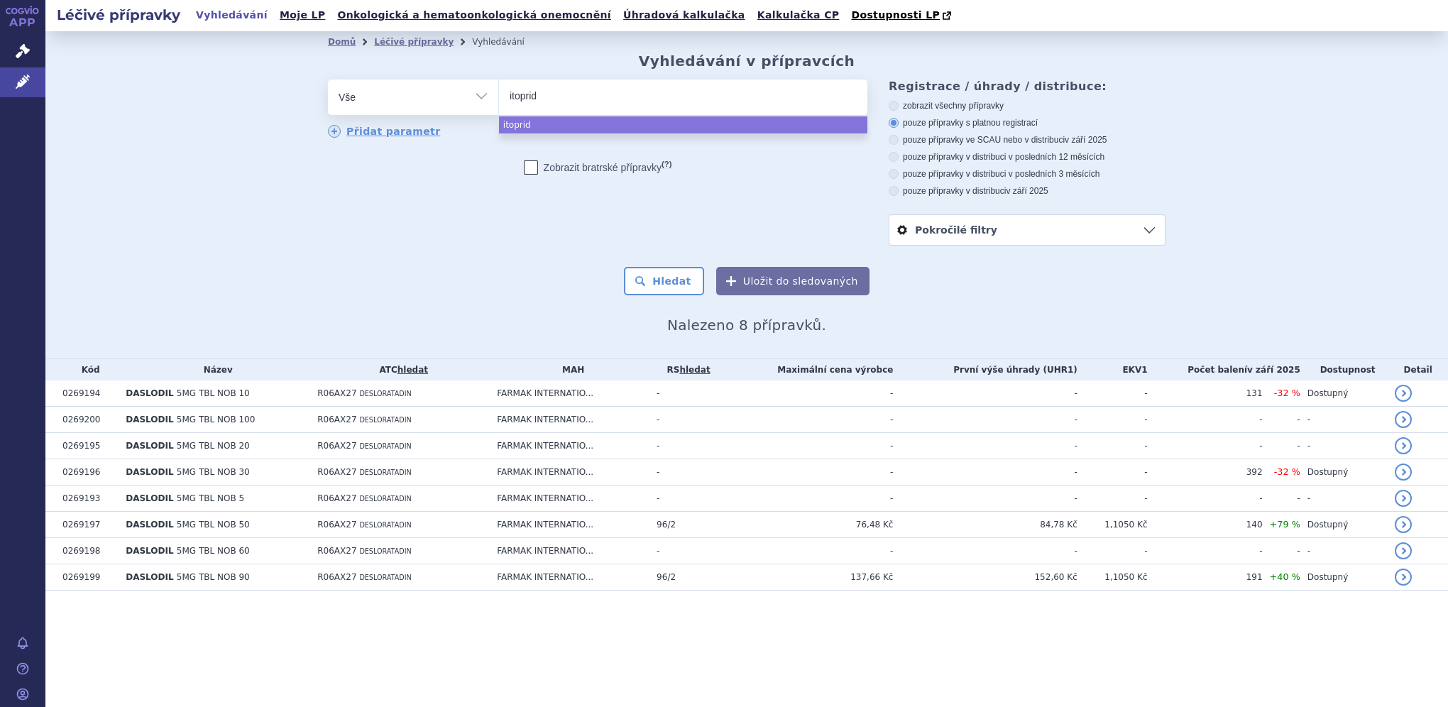
select select "itoprid"
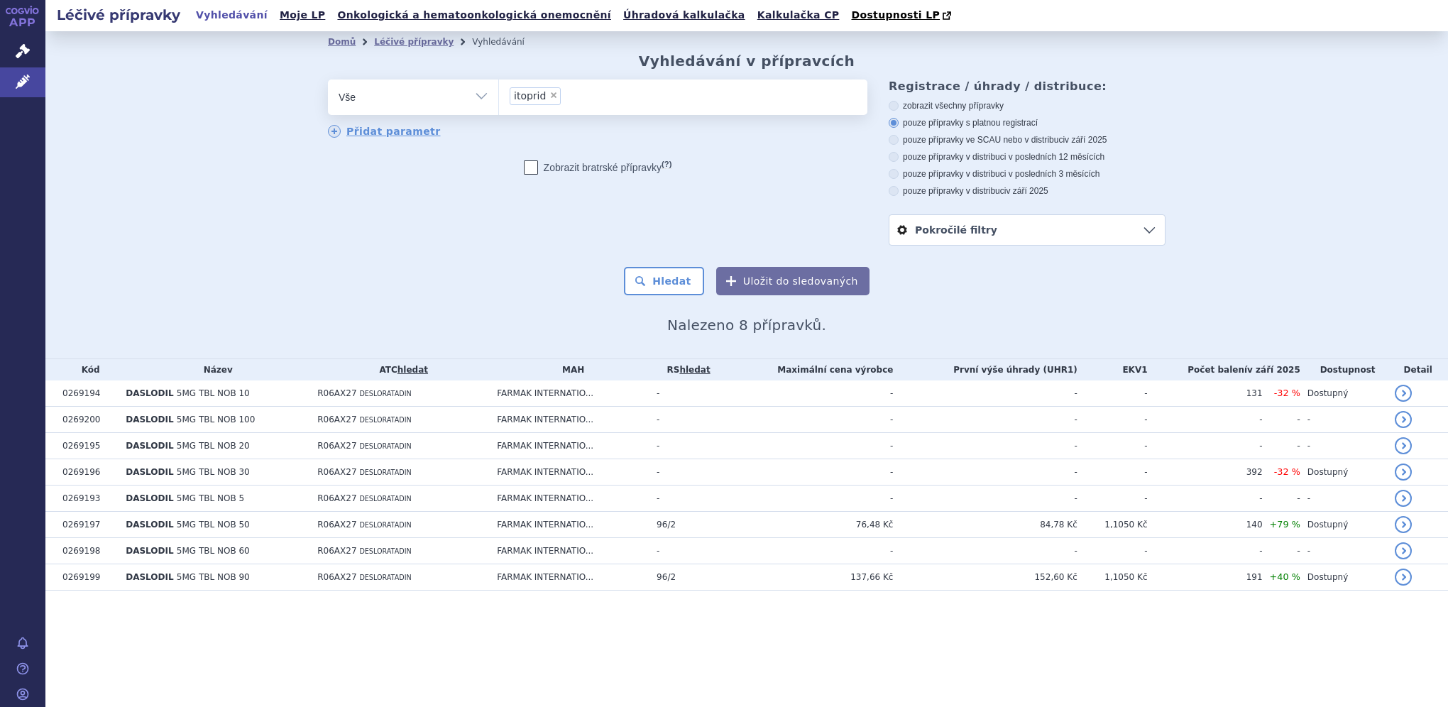
click at [555, 94] on span "×" at bounding box center [554, 95] width 9 height 9
click at [499, 94] on select "daslodil itoprid" at bounding box center [498, 96] width 1 height 35
select select
type input "i"
type input "it"
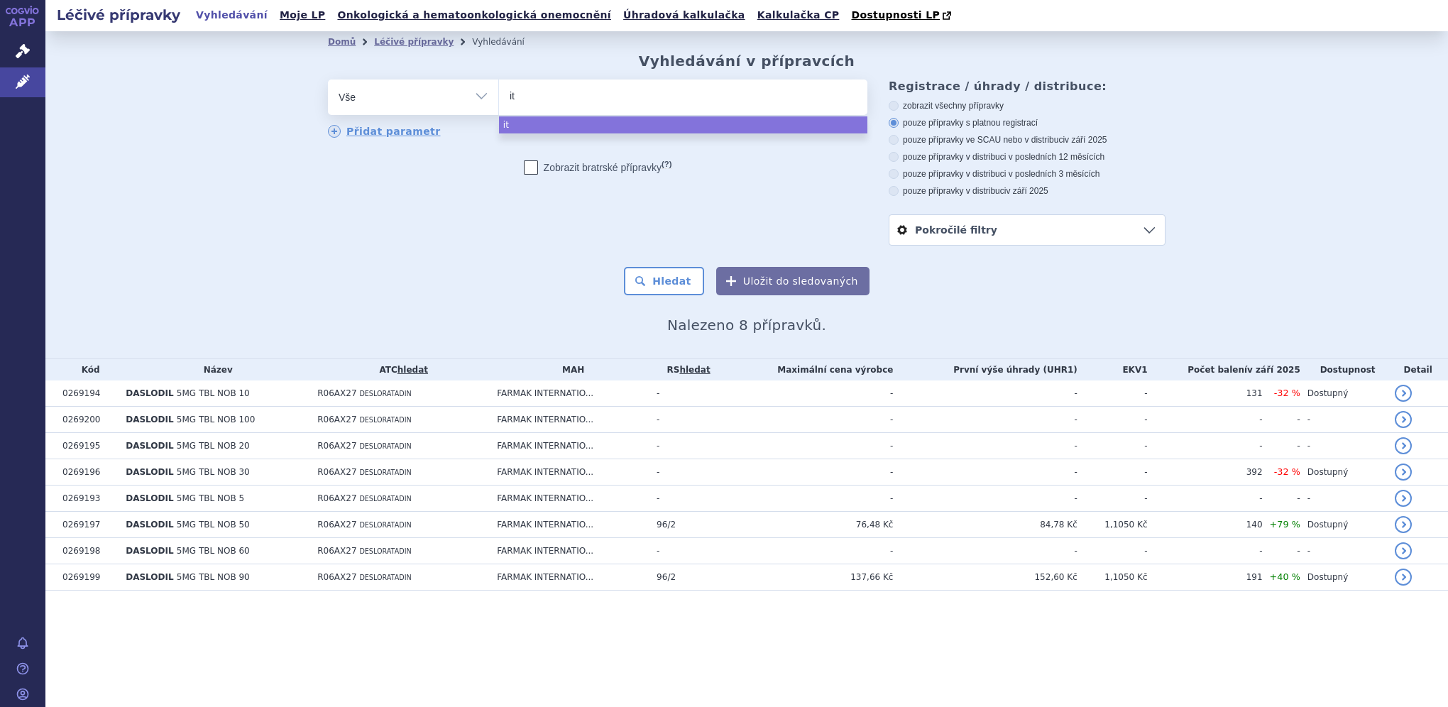
type input "ito"
type input "itop"
type input "itopr"
type input "itopri"
type input "itoprid"
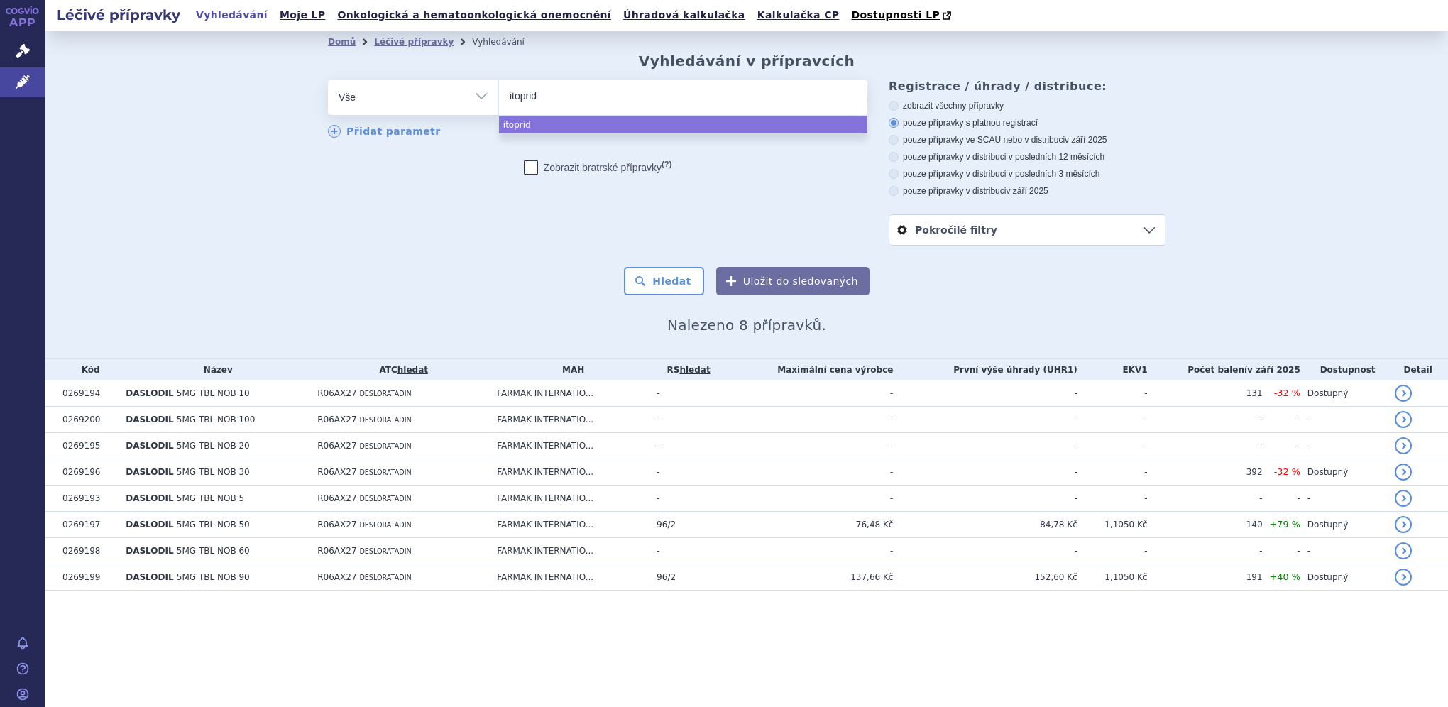
type input "itoprid"
type input "itoprid f"
type input "itoprid fm"
type input "itoprid fmk"
select select "itoprid fmk"
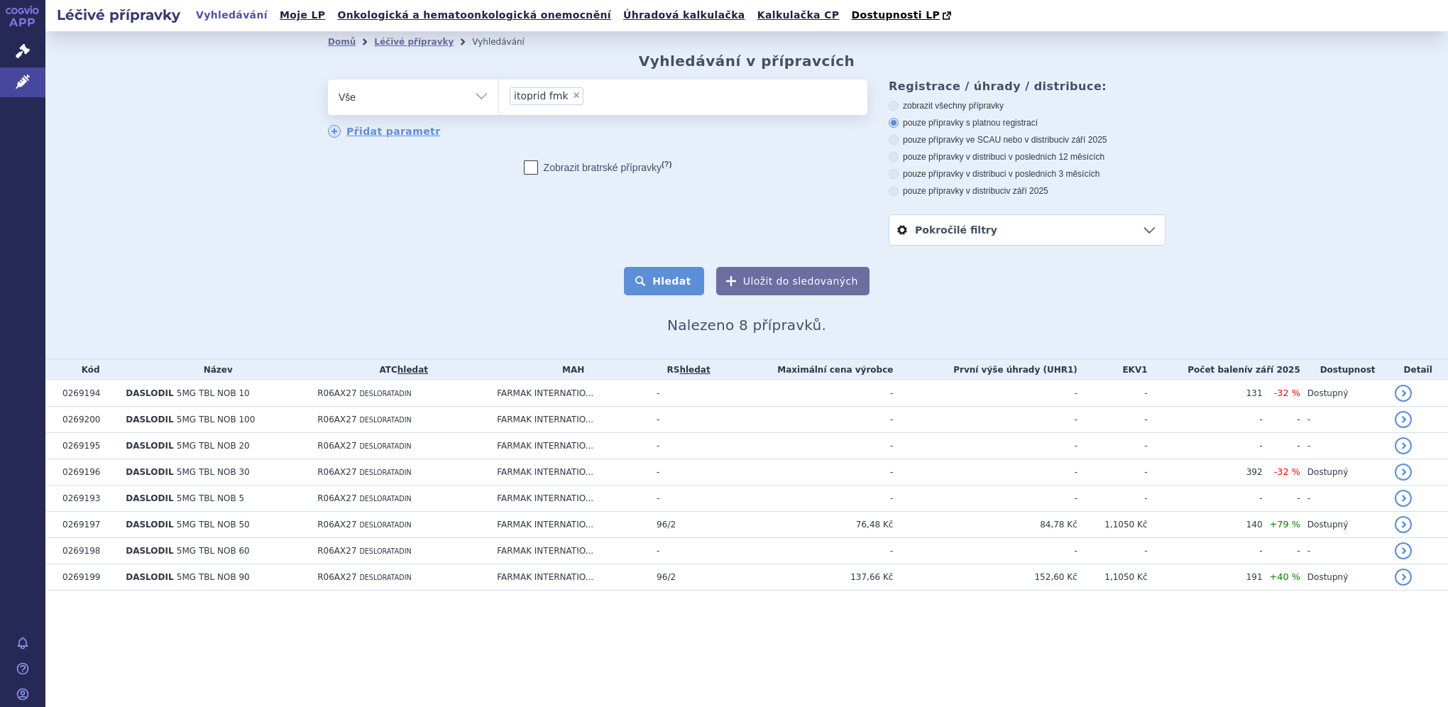
click at [677, 273] on button "Hledat" at bounding box center [664, 281] width 80 height 28
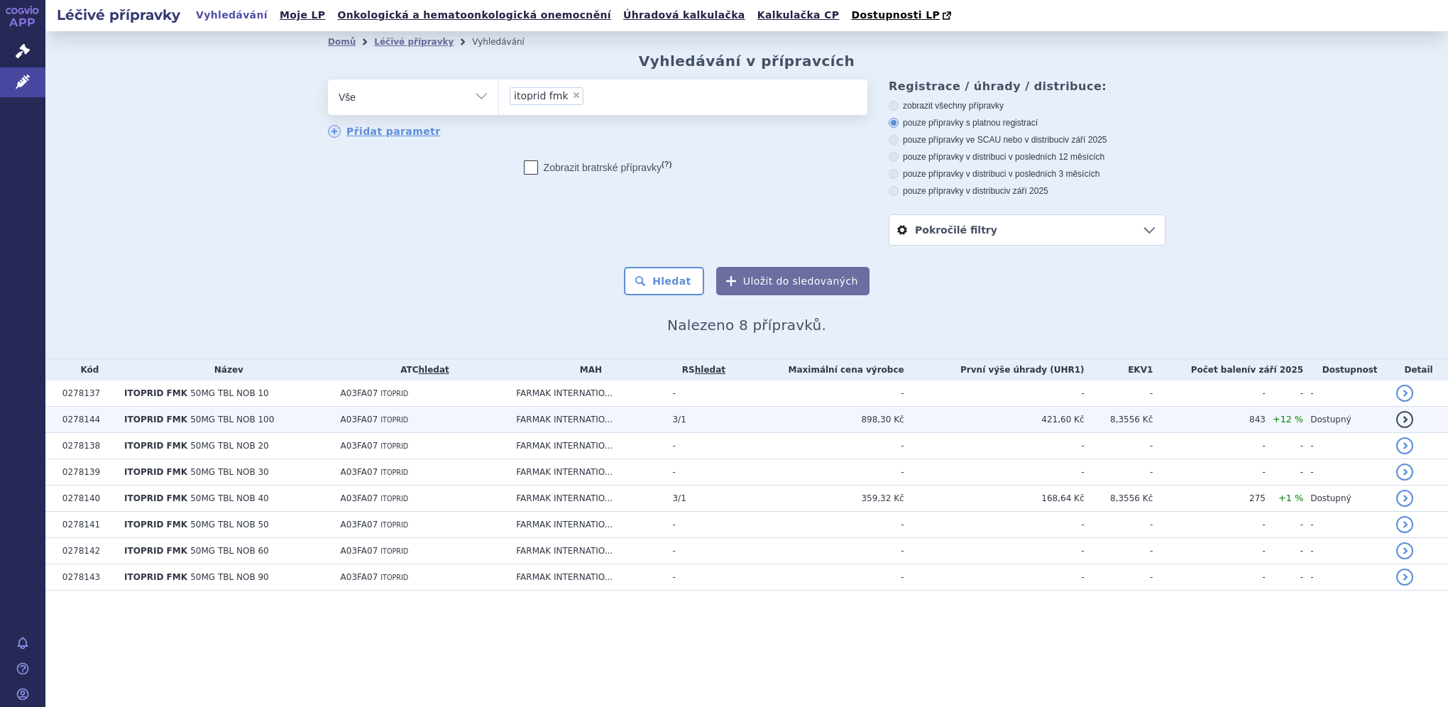
click at [373, 415] on td "A03FA07 ITOPRID" at bounding box center [422, 420] width 176 height 26
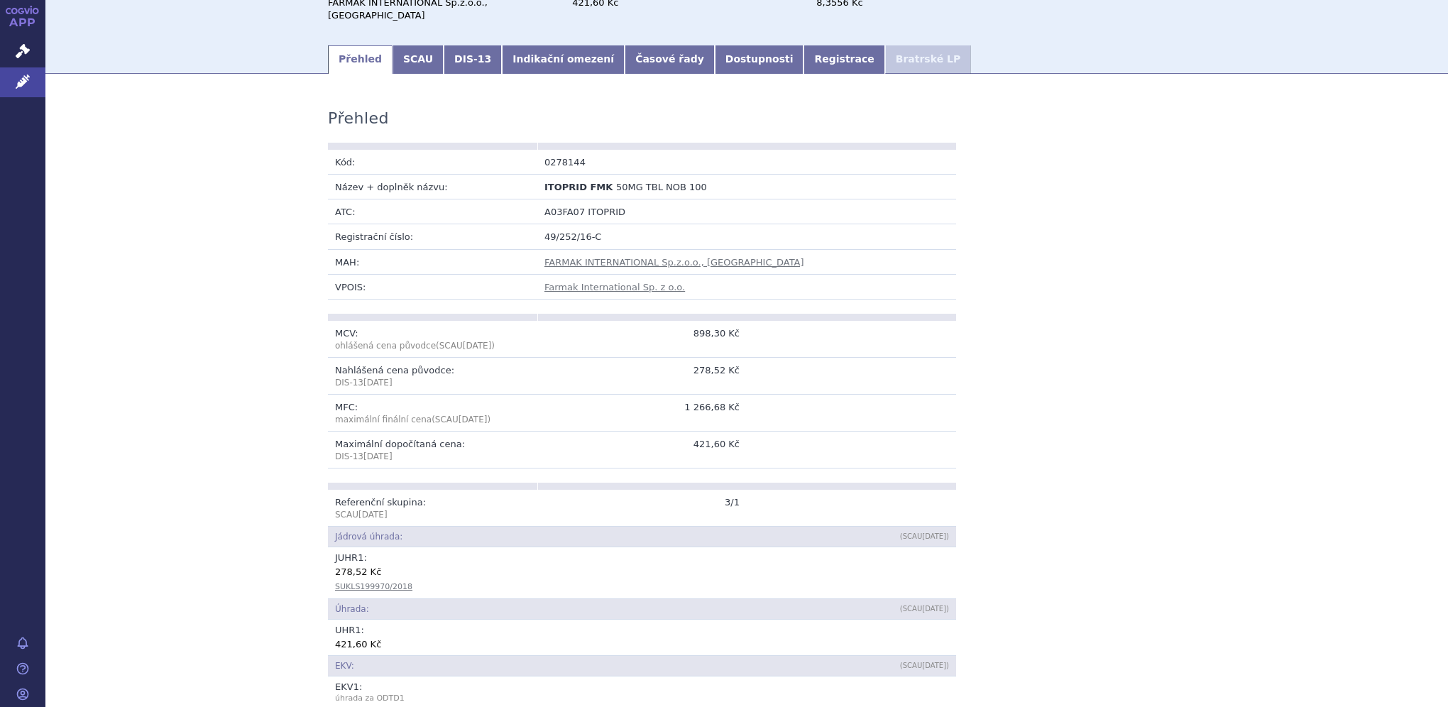
scroll to position [142, 0]
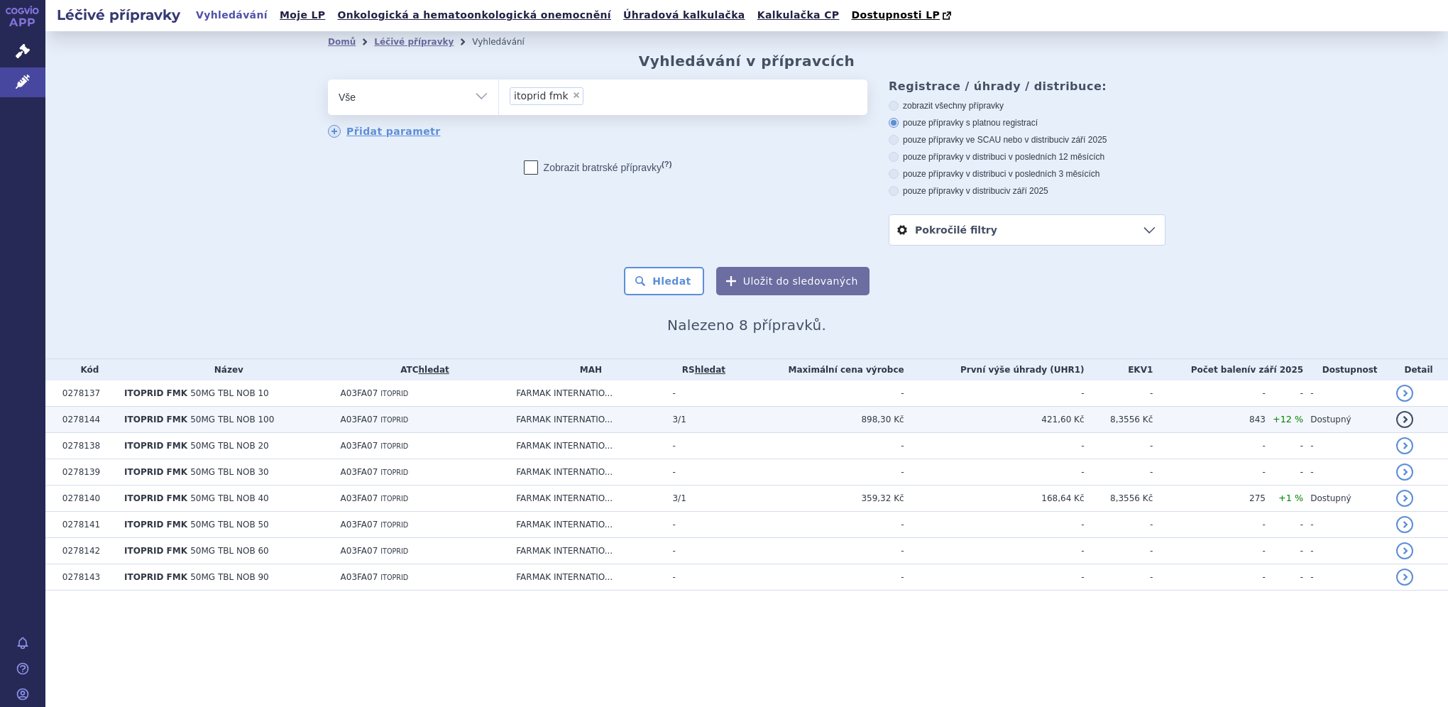
click at [904, 420] on td "898,30 Kč" at bounding box center [819, 420] width 169 height 26
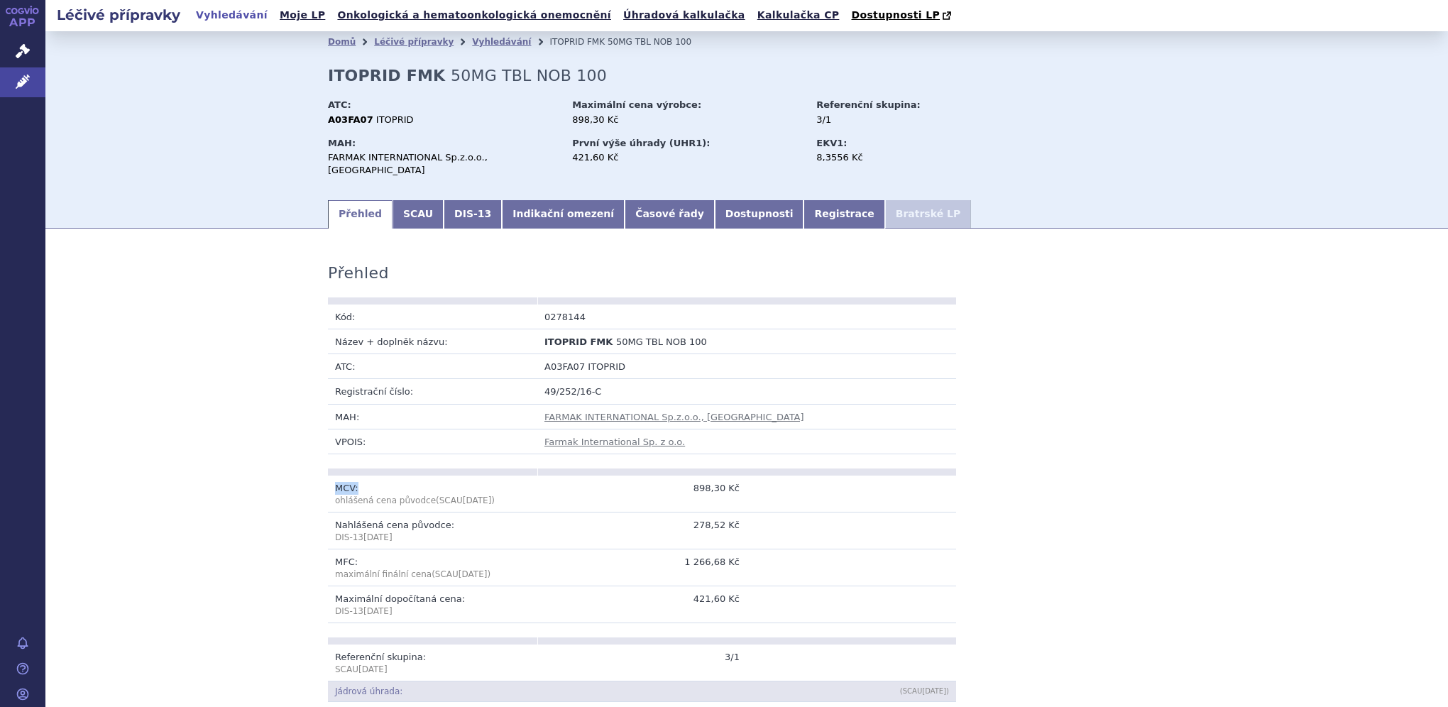
drag, startPoint x: 331, startPoint y: 478, endPoint x: 354, endPoint y: 479, distance: 22.8
click at [354, 479] on td "MCV: ohlášená cena původce (SCAU [DATE] )" at bounding box center [432, 494] width 209 height 37
click at [349, 480] on td "MCV: ohlášená cena původce (SCAU [DATE] )" at bounding box center [432, 494] width 209 height 37
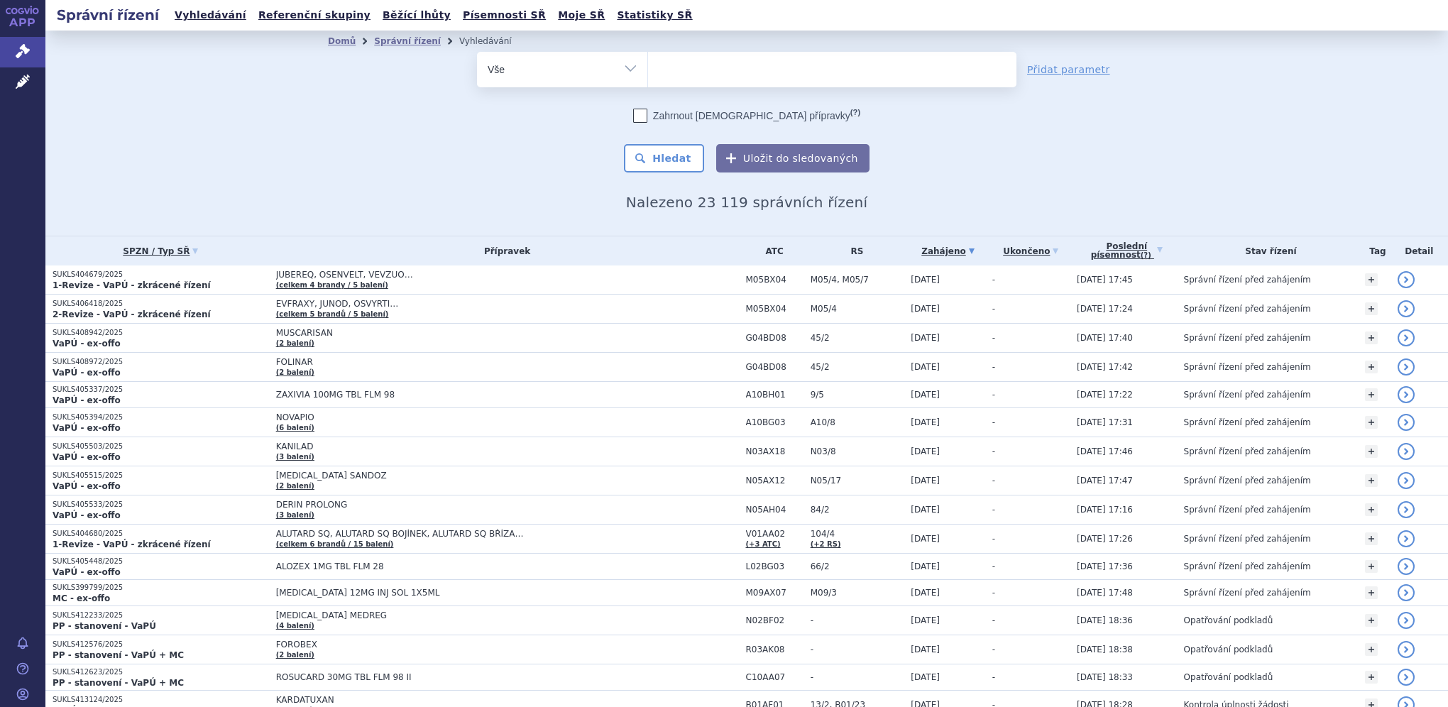
click at [701, 85] on span at bounding box center [832, 69] width 368 height 35
click at [648, 85] on select at bounding box center [648, 68] width 1 height 35
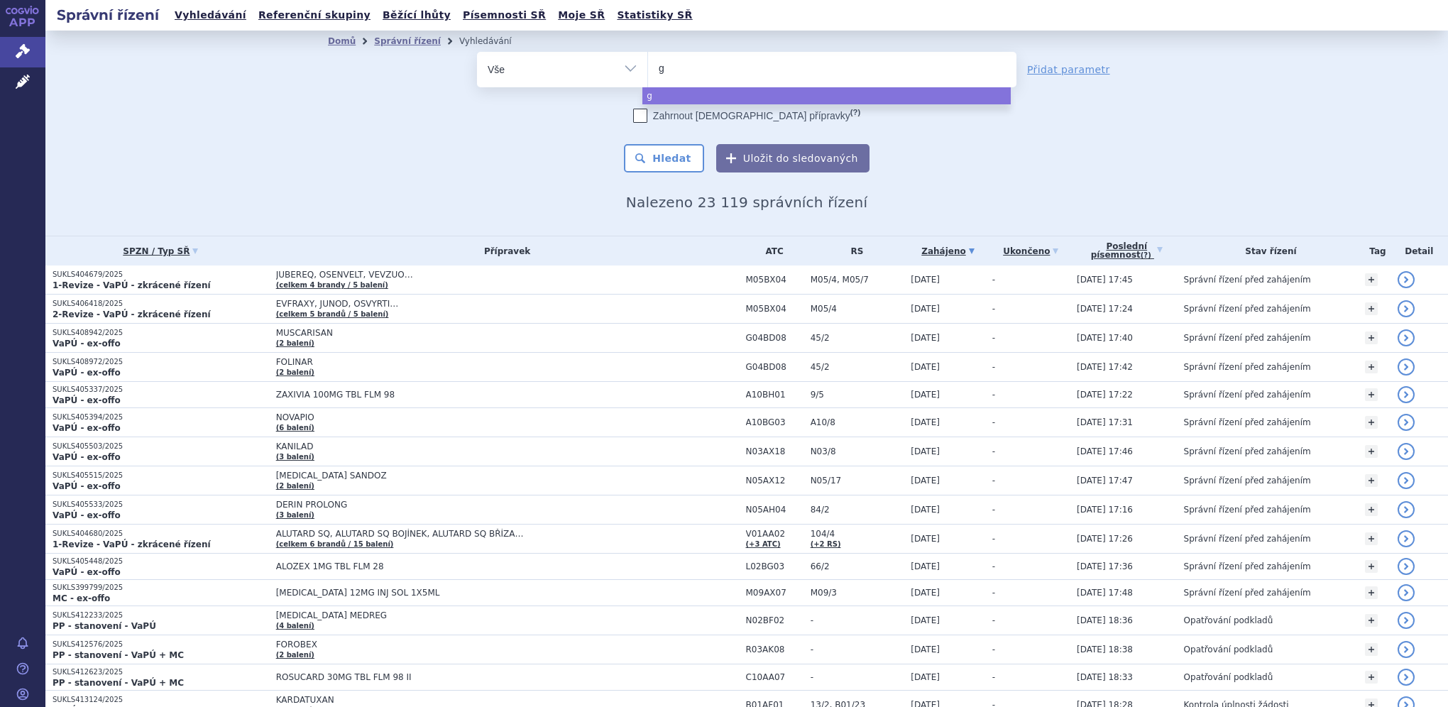
type input "ga"
type input "gad"
type input "gado"
type input "gadote"
type input "gadoter"
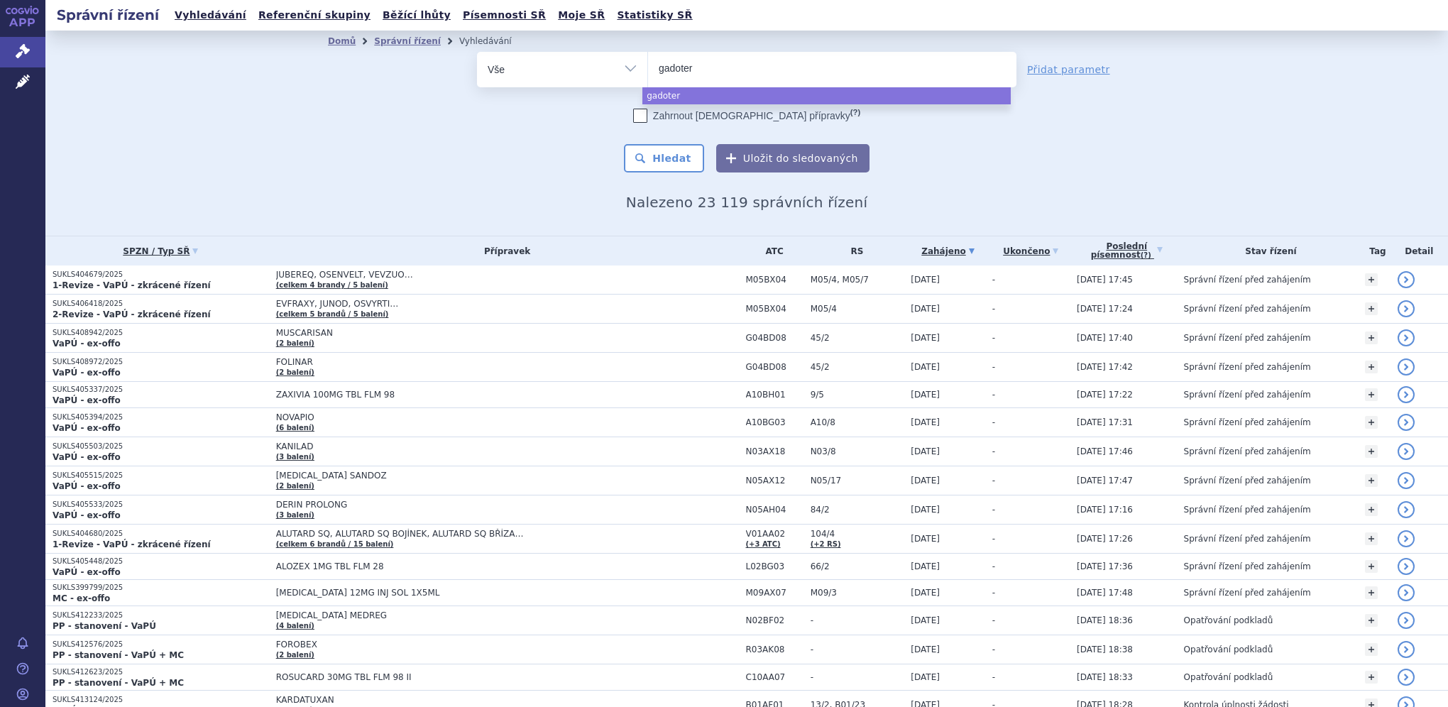
type input "gadoteri"
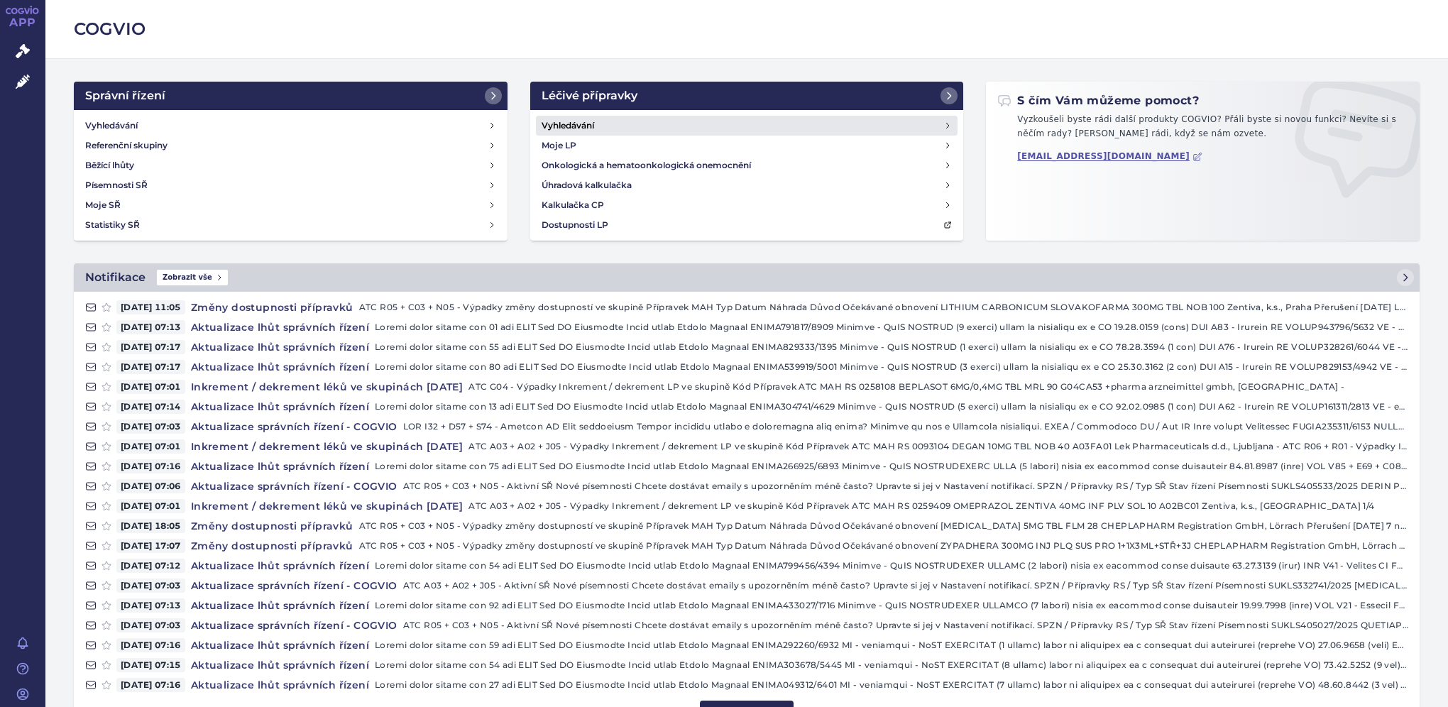
click at [630, 122] on link "Vyhledávání" at bounding box center [747, 126] width 422 height 20
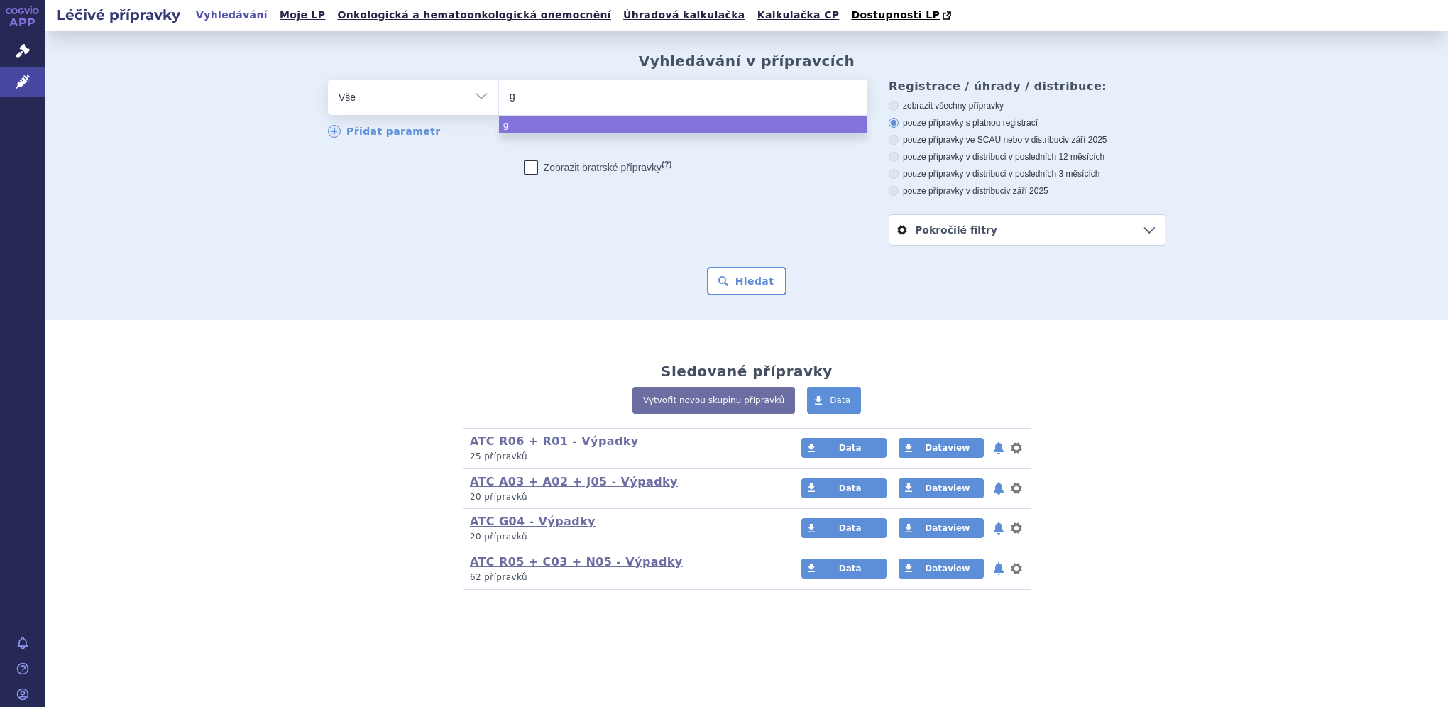
type input "ga"
type input "gad"
type input "gado"
type input "gadote"
type input "gadoter"
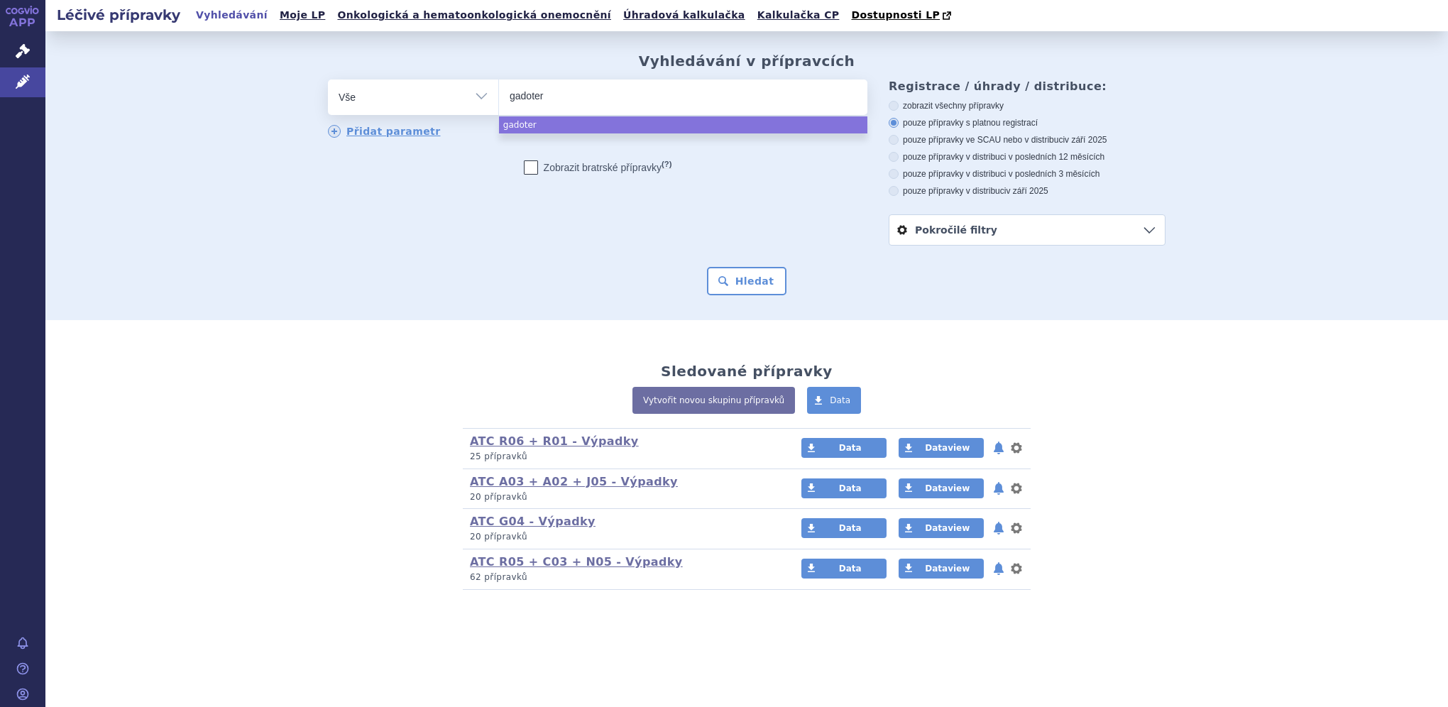
type input "gadoteri"
type input "gadoteric"
type input "gadoteric a"
type input "gadoteric ac"
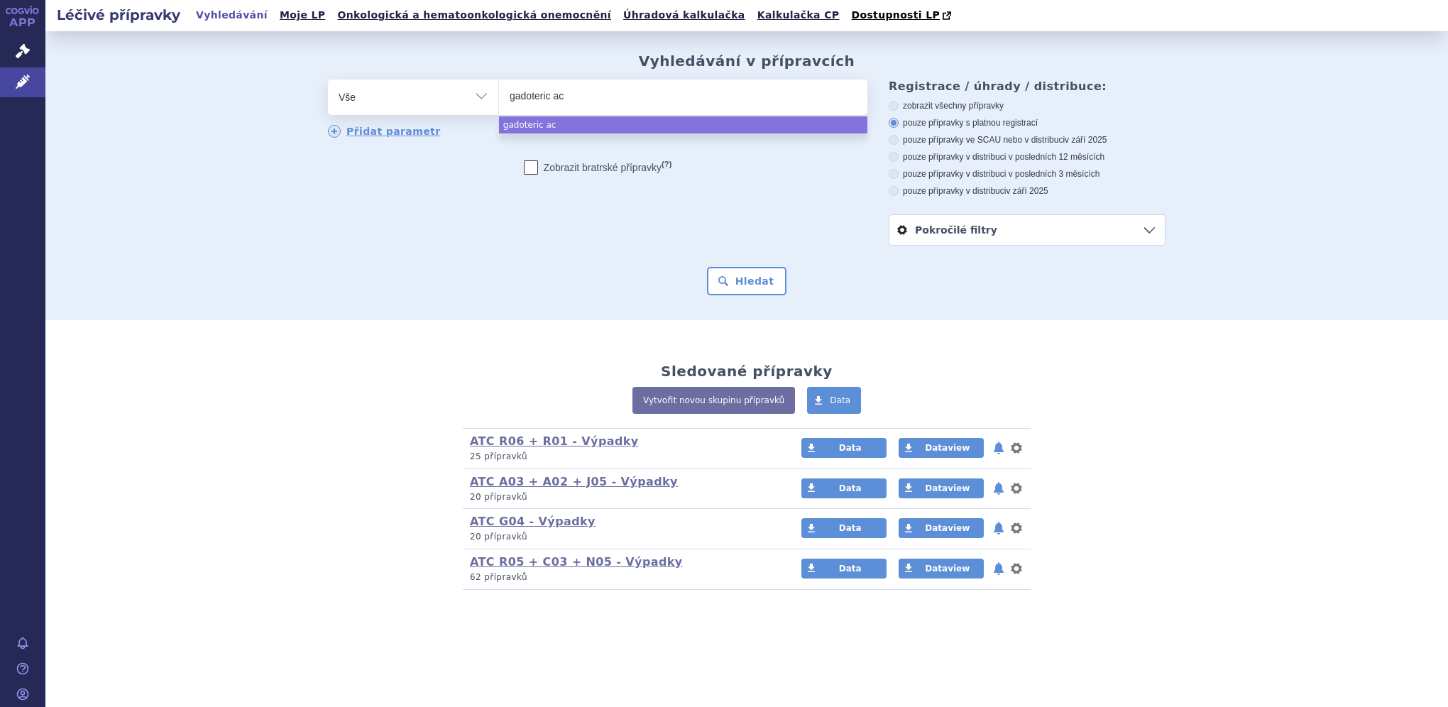
type input "gadoteric aci"
type input "gadoteric acid"
select select "gadoteric acid"
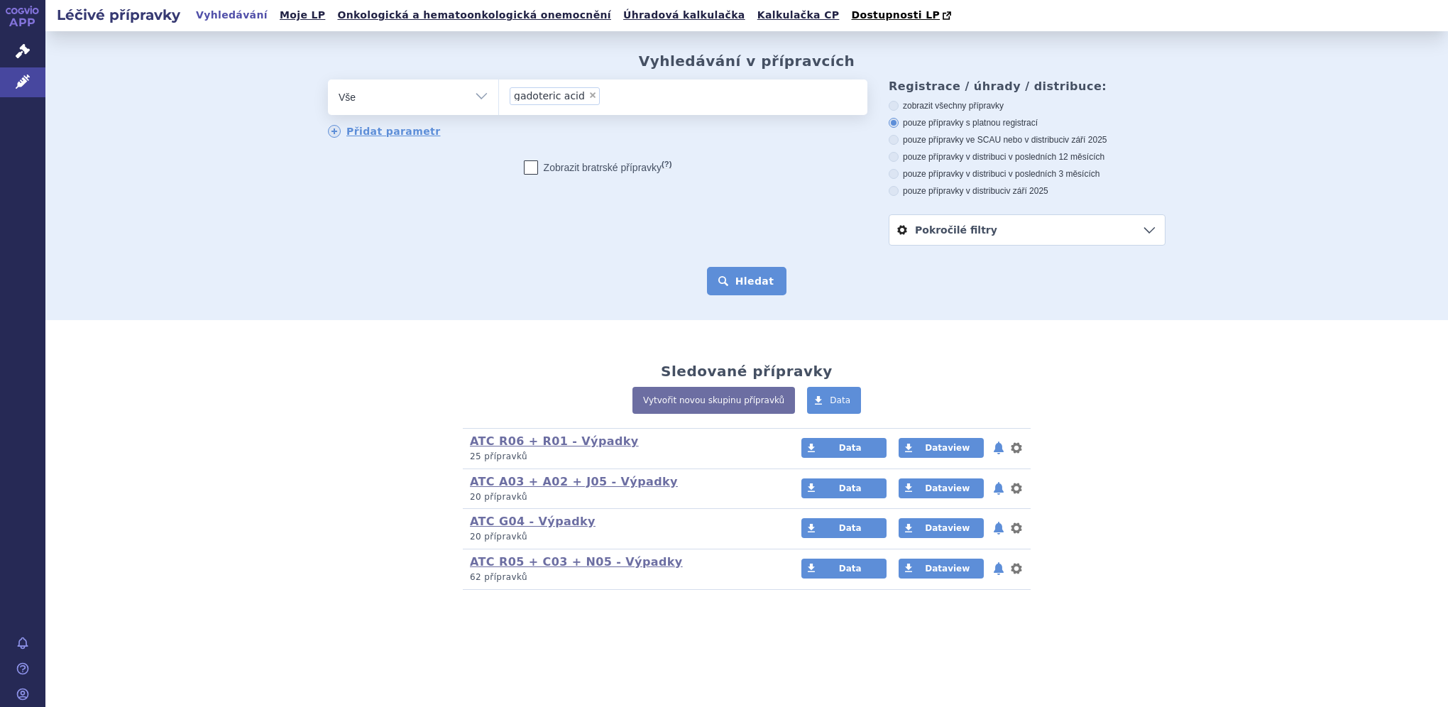
click at [758, 270] on button "Hledat" at bounding box center [747, 281] width 80 height 28
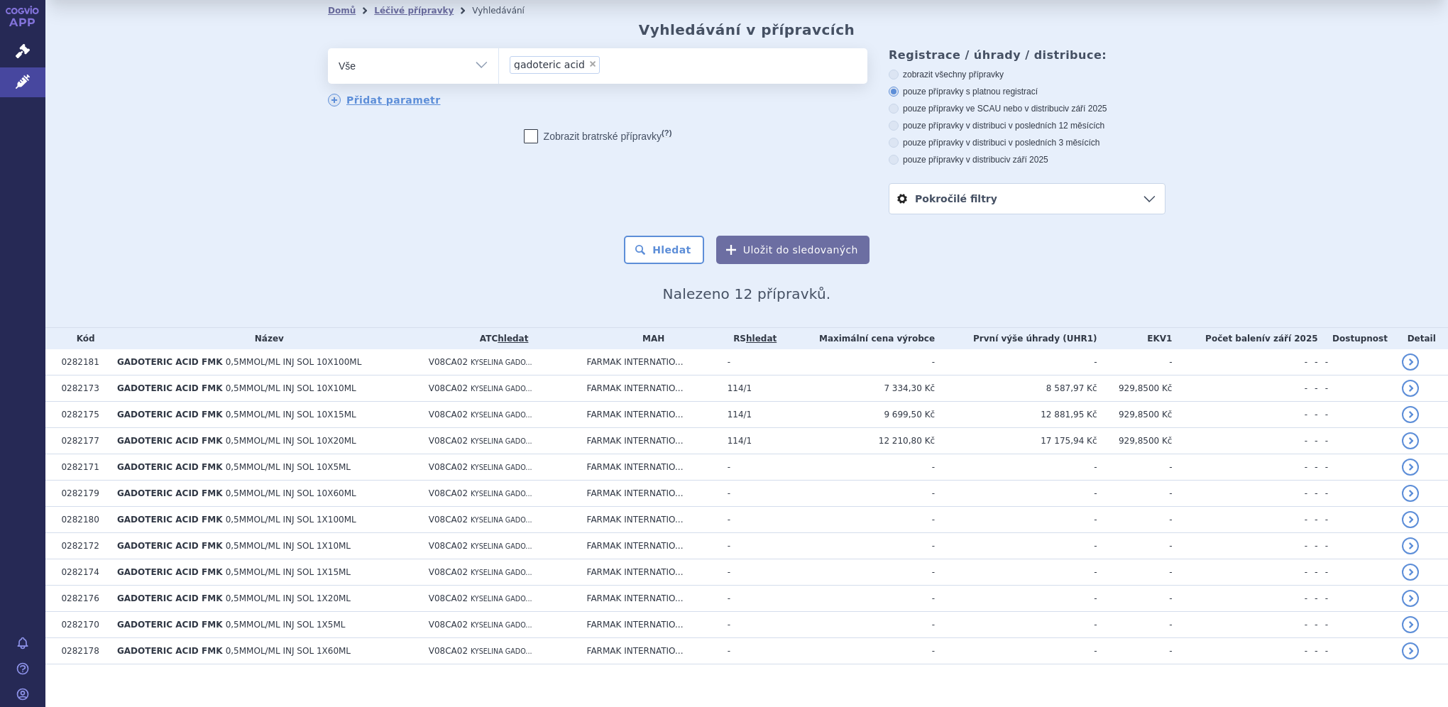
scroll to position [45, 0]
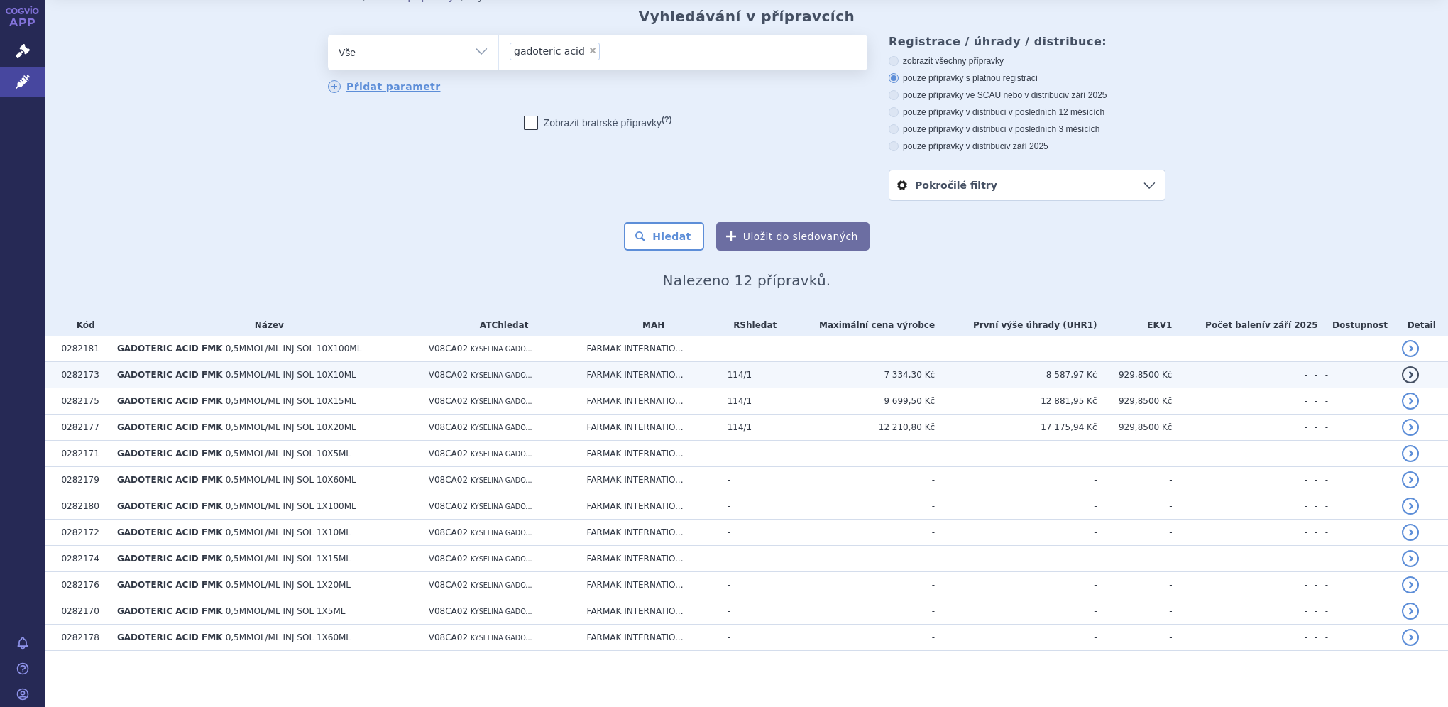
click at [273, 378] on span "0,5MMOL/ML INJ SOL 10X10ML" at bounding box center [291, 375] width 131 height 10
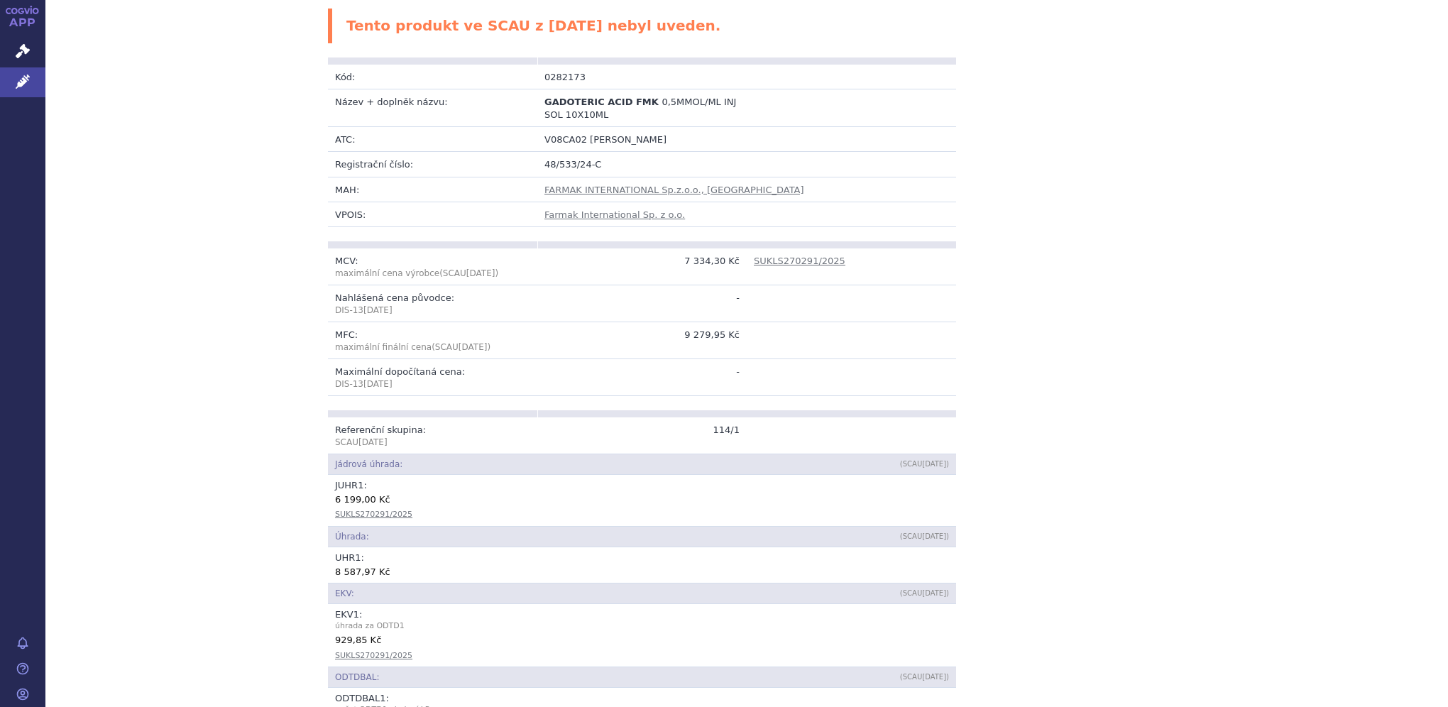
scroll to position [284, 0]
click at [353, 339] on p "maximální finální cena (SCAU [DATE] )" at bounding box center [432, 345] width 195 height 12
drag, startPoint x: 353, startPoint y: 328, endPoint x: 375, endPoint y: 332, distance: 22.3
click at [375, 339] on p "maximální finální cena (SCAU [DATE] )" at bounding box center [432, 345] width 195 height 12
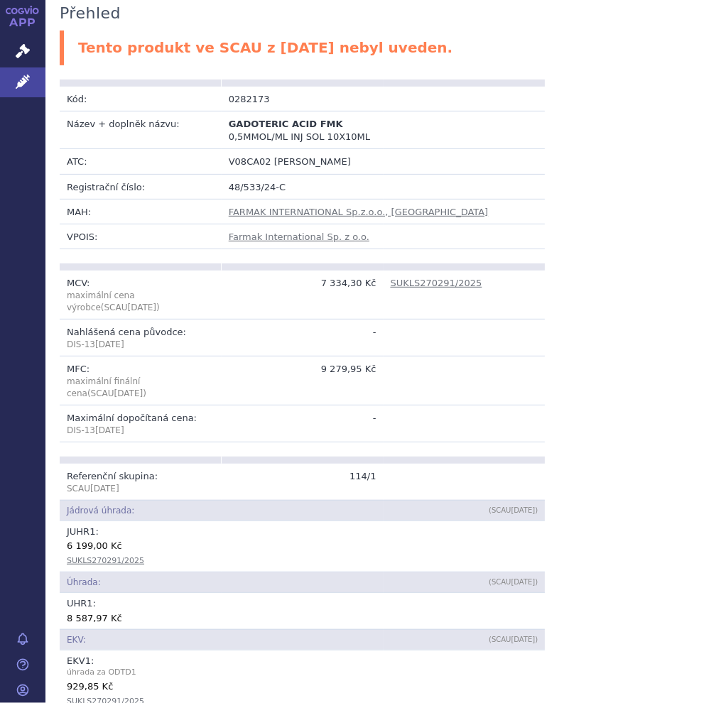
scroll to position [0, 0]
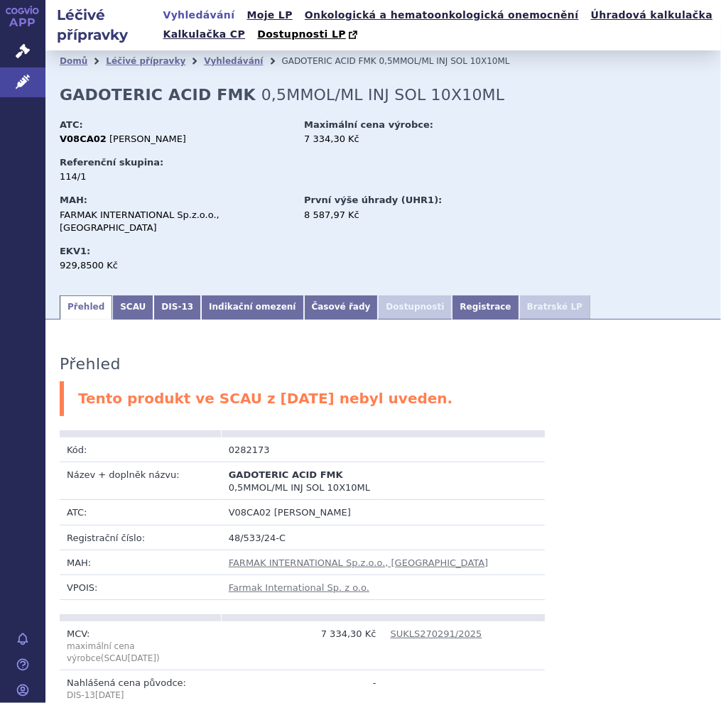
click at [216, 17] on link "Vyhledávání" at bounding box center [199, 15] width 80 height 19
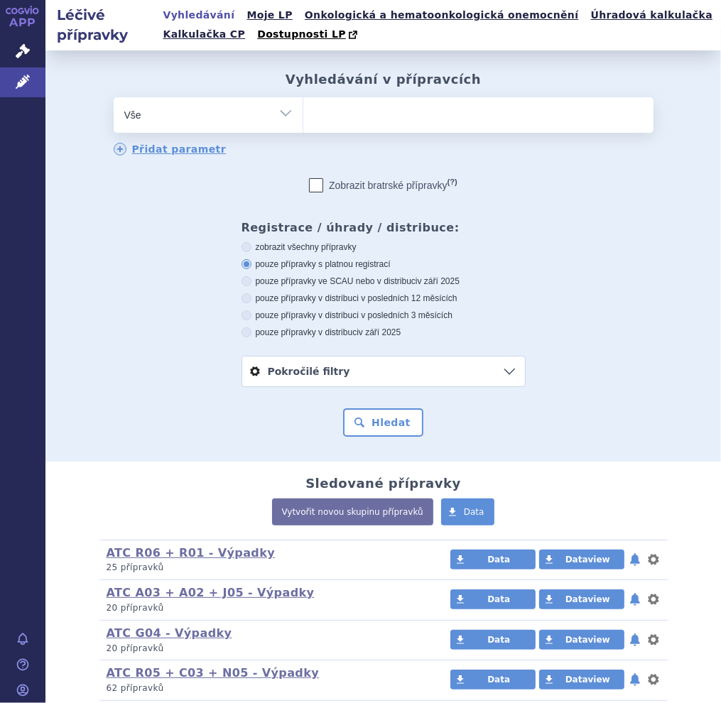
click at [346, 124] on ul at bounding box center [478, 112] width 350 height 30
click at [303, 124] on select at bounding box center [302, 114] width 1 height 35
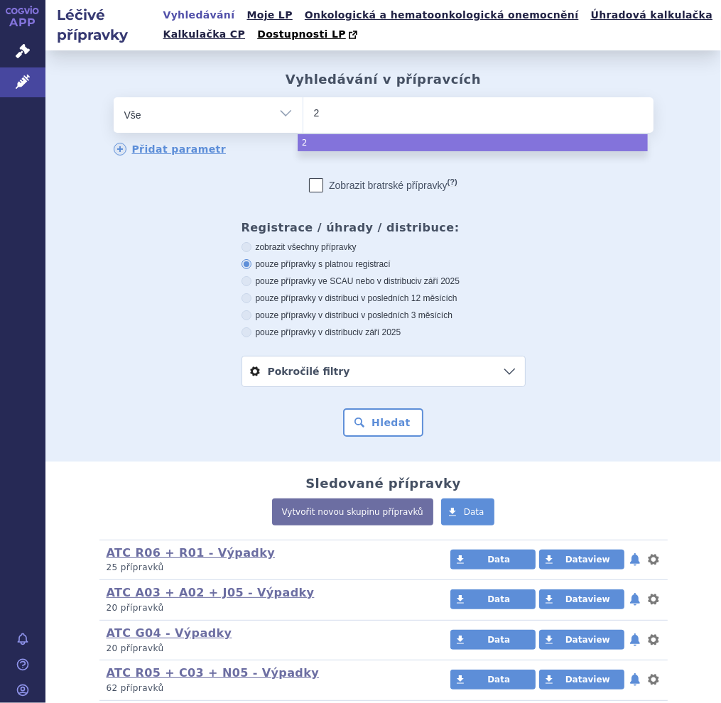
type input "26"
type input "269"
type input "2691"
type input "26919"
type input "269194"
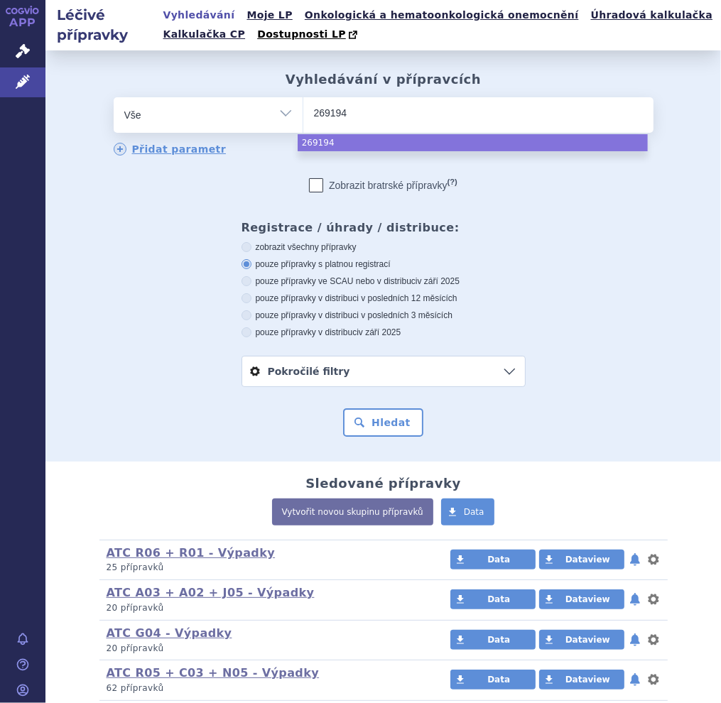
select select "269194"
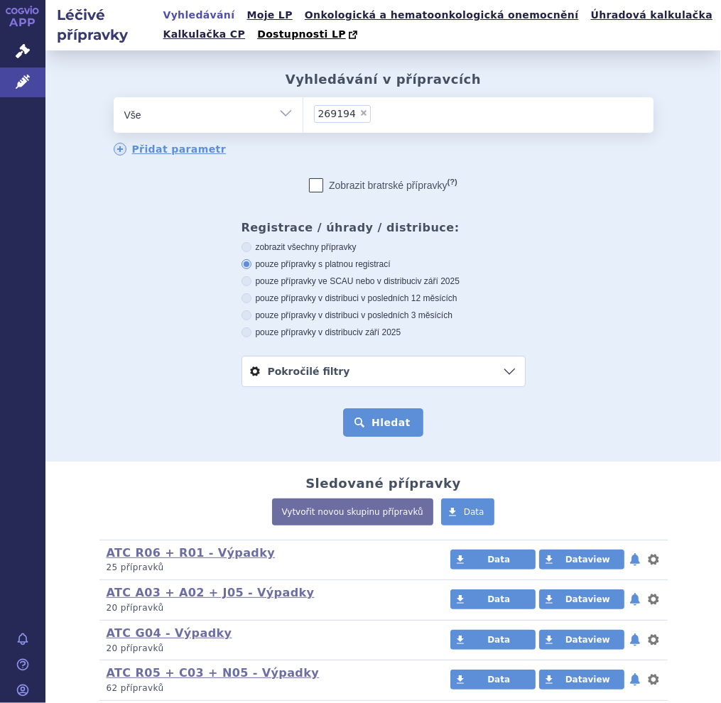
click at [383, 412] on button "Hledat" at bounding box center [383, 422] width 80 height 28
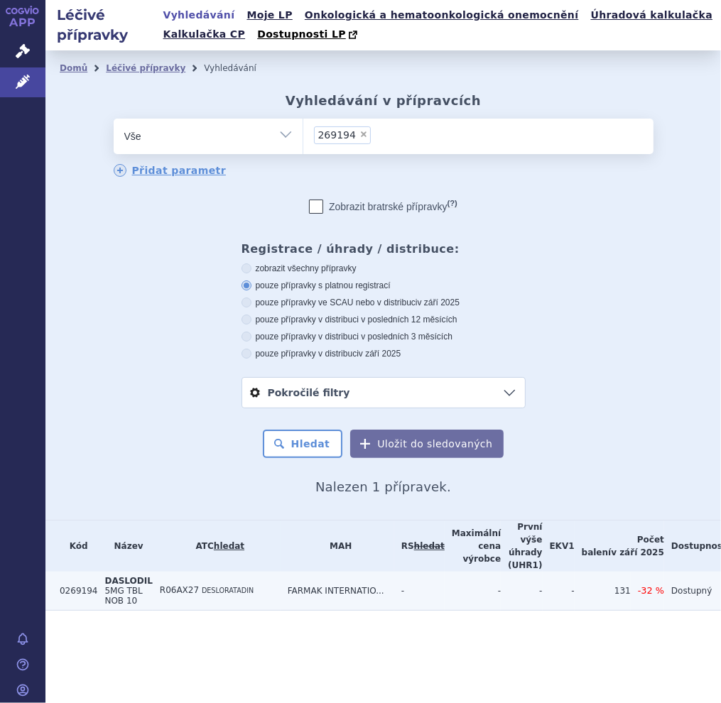
click at [219, 587] on td "R06AX27 DESLORATADIN" at bounding box center [217, 591] width 128 height 39
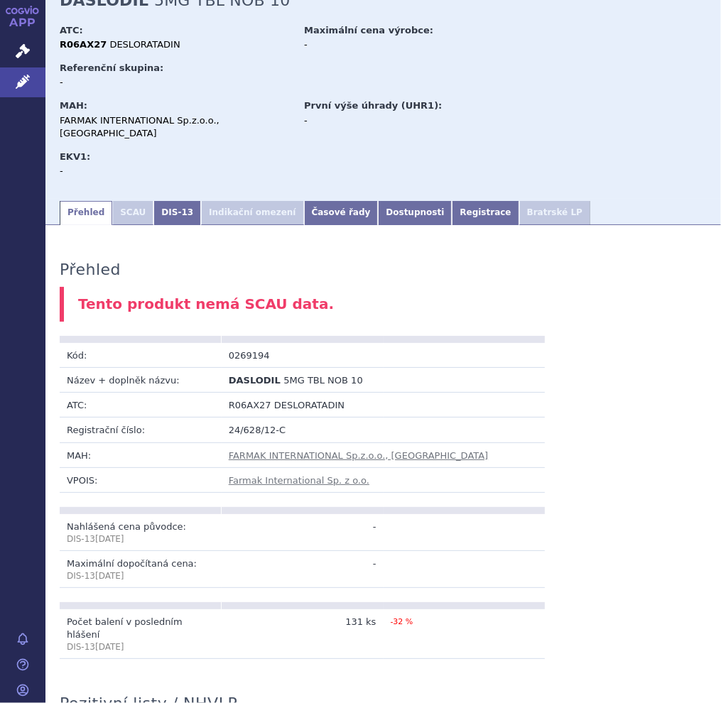
scroll to position [213, 0]
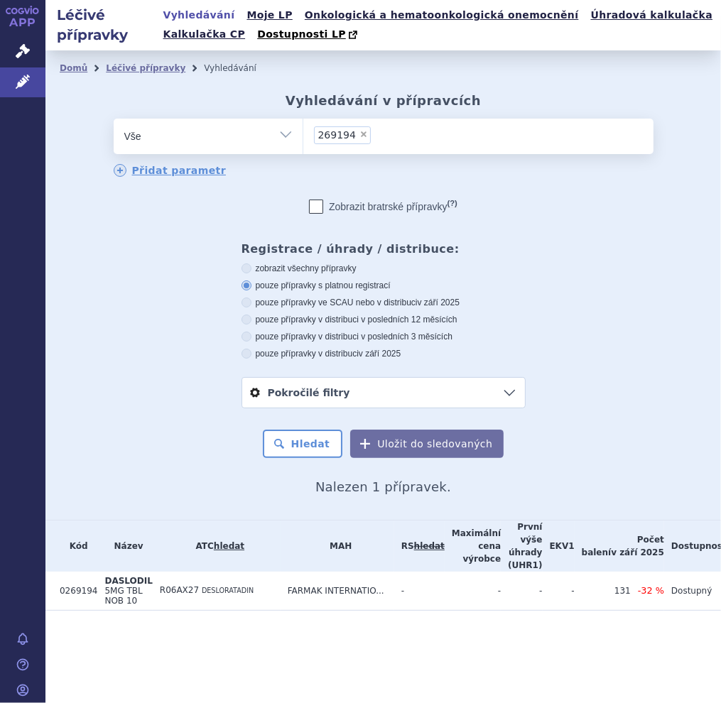
click at [390, 224] on div "odstranit Vše Přípravek/SUKL kód MAH VPOIS ATC/Aktivní látka" at bounding box center [383, 264] width 647 height 290
click at [359, 134] on span "×" at bounding box center [363, 134] width 9 height 9
click at [303, 134] on select "269194" at bounding box center [302, 135] width 1 height 35
select select
click at [381, 140] on ul at bounding box center [478, 134] width 350 height 30
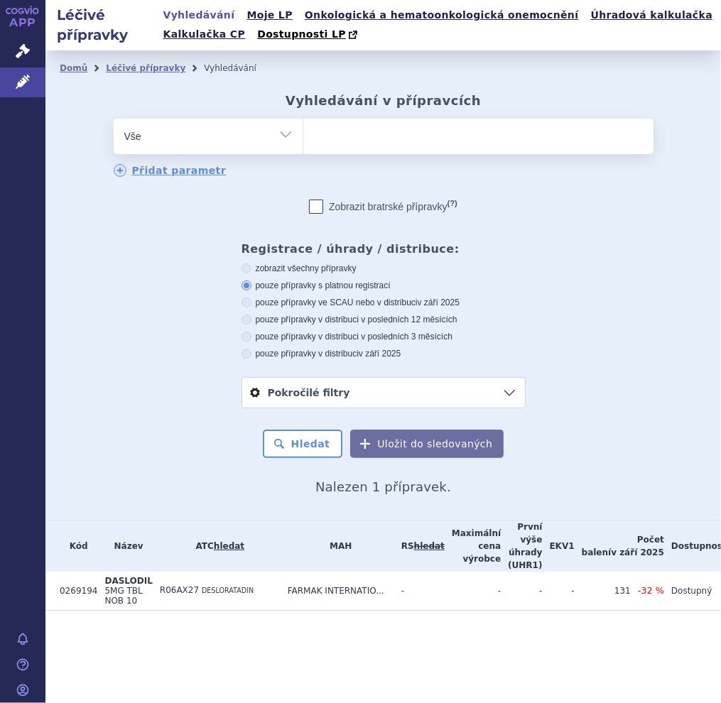
click at [303, 140] on select "269194" at bounding box center [302, 135] width 1 height 35
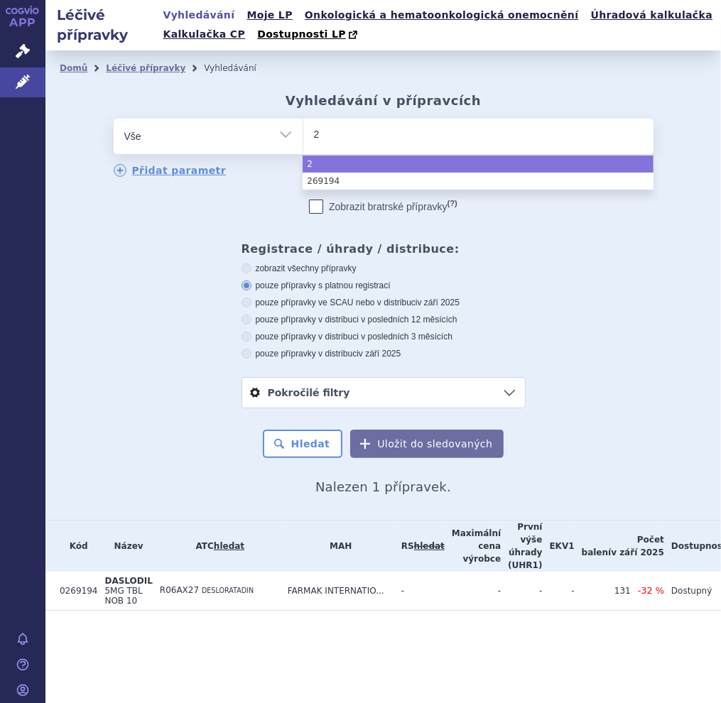
type input "26"
type input "269"
type input "2691"
type input "26919"
type input "269196"
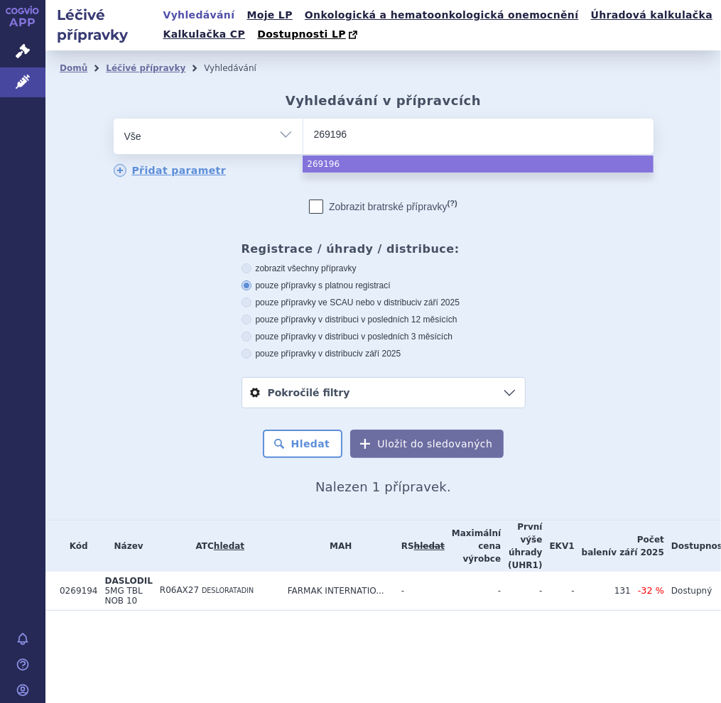
select select "269196"
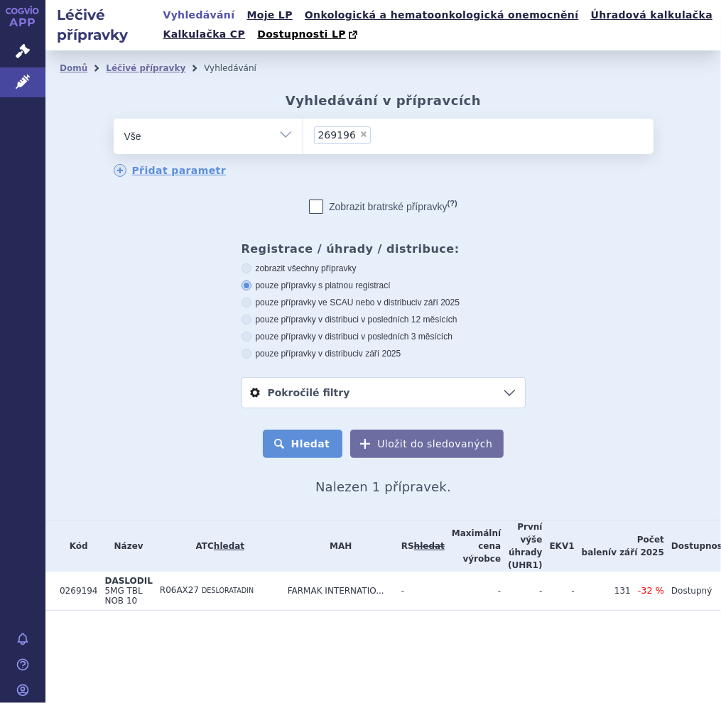
click at [295, 441] on button "Hledat" at bounding box center [303, 444] width 80 height 28
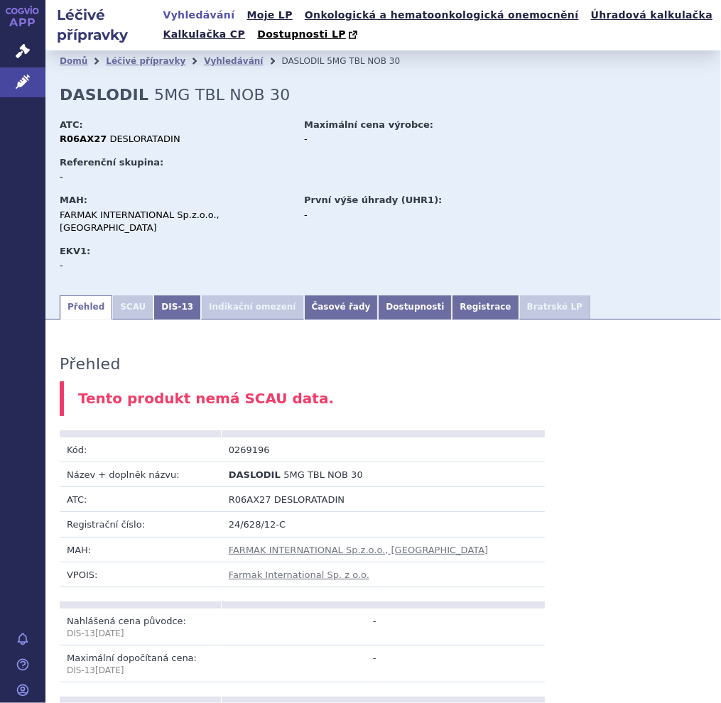
click at [214, 13] on link "Vyhledávání" at bounding box center [199, 15] width 80 height 19
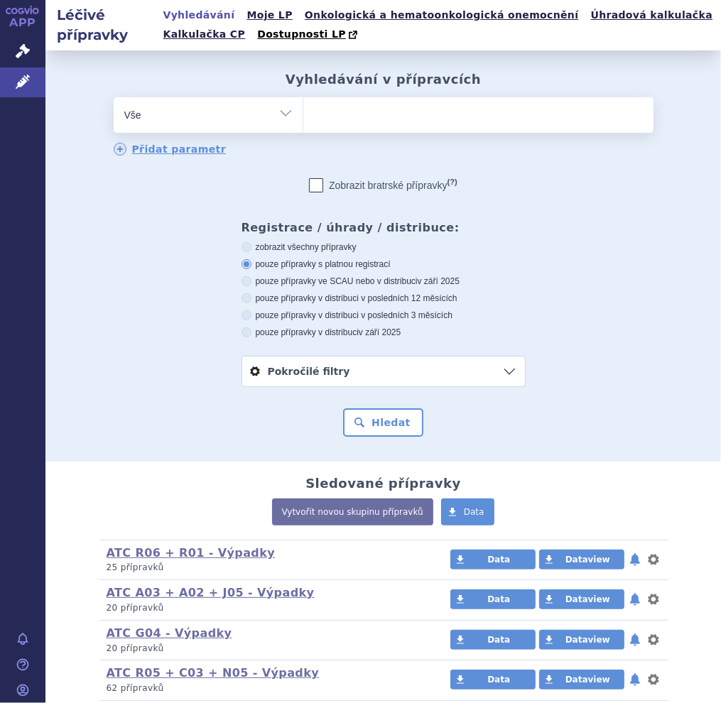
click at [315, 104] on li at bounding box center [318, 113] width 8 height 21
click at [303, 104] on select at bounding box center [302, 114] width 1 height 35
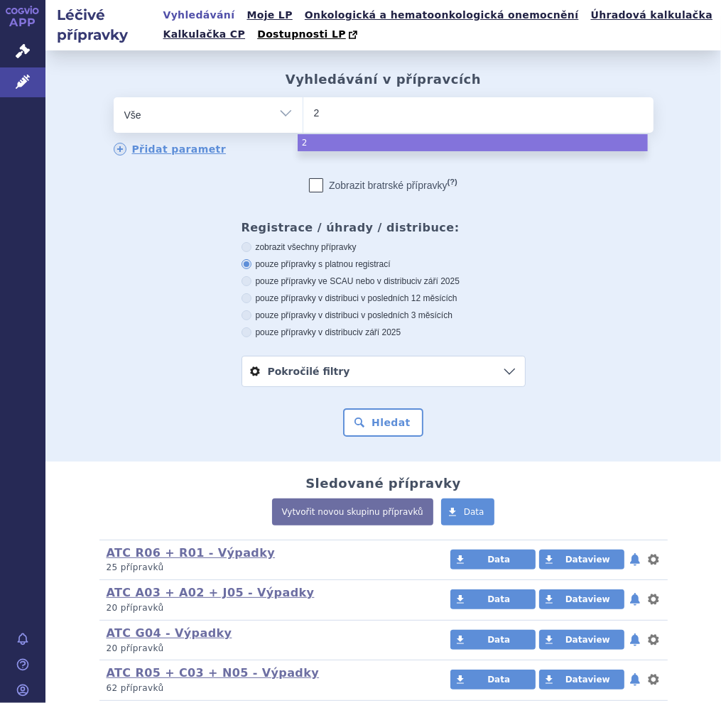
type input "26"
type input "269"
type input "2691"
type input "26919"
type input "269197"
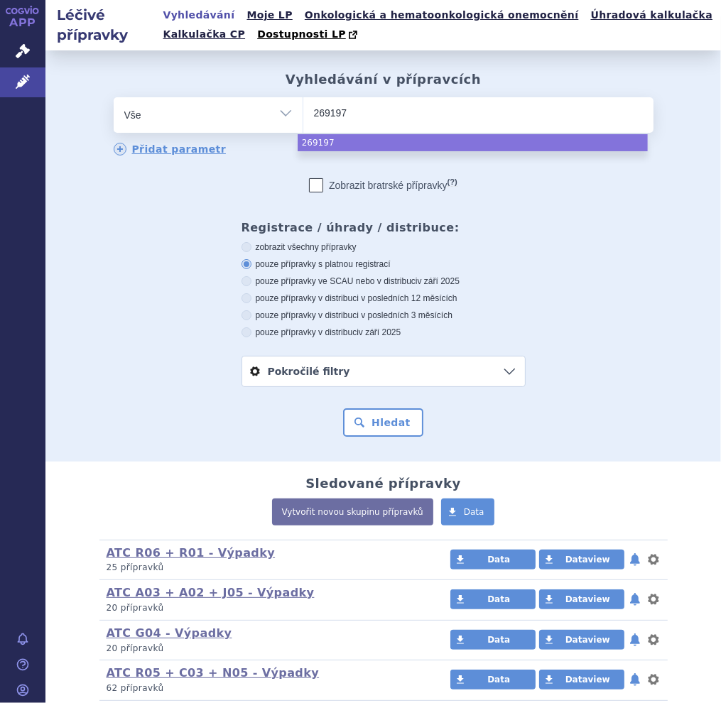
select select "269197"
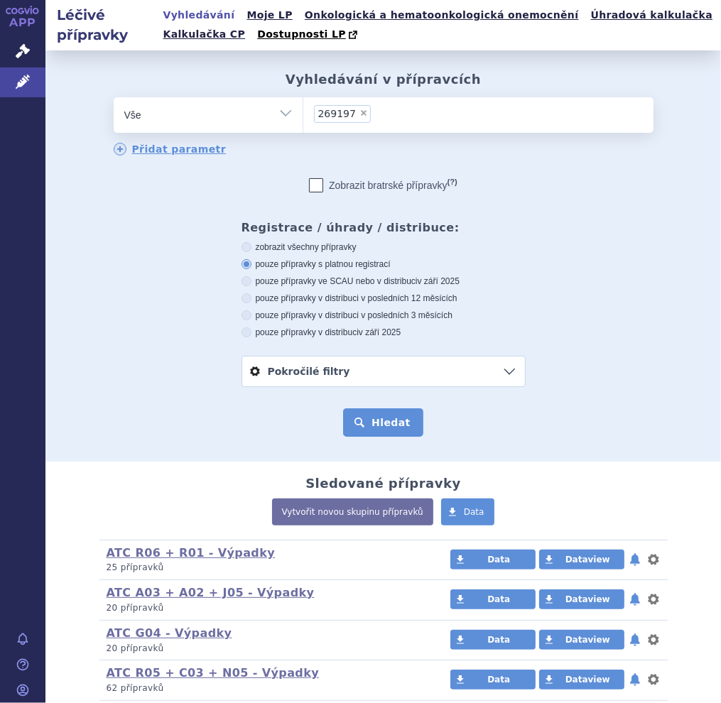
click at [388, 427] on button "Hledat" at bounding box center [383, 422] width 80 height 28
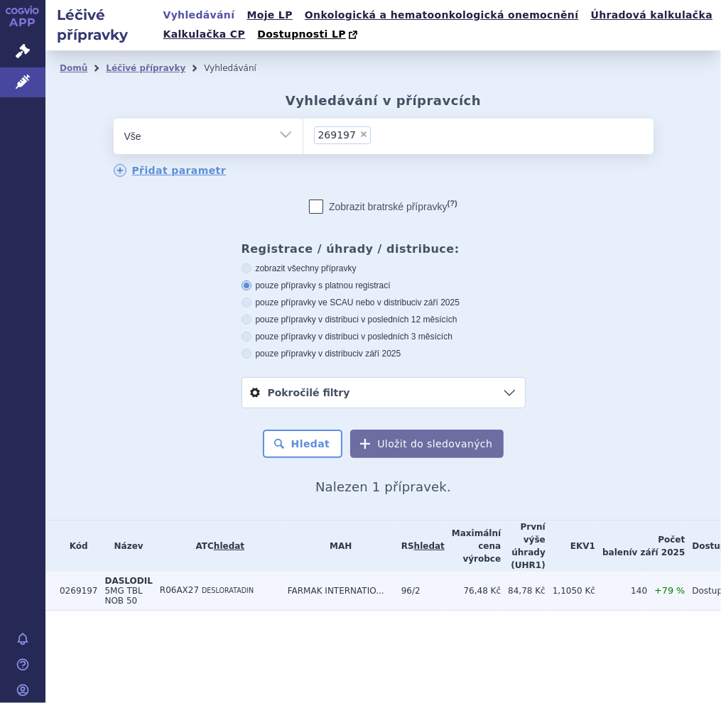
click at [227, 591] on span "DESLORATADIN" at bounding box center [228, 590] width 52 height 8
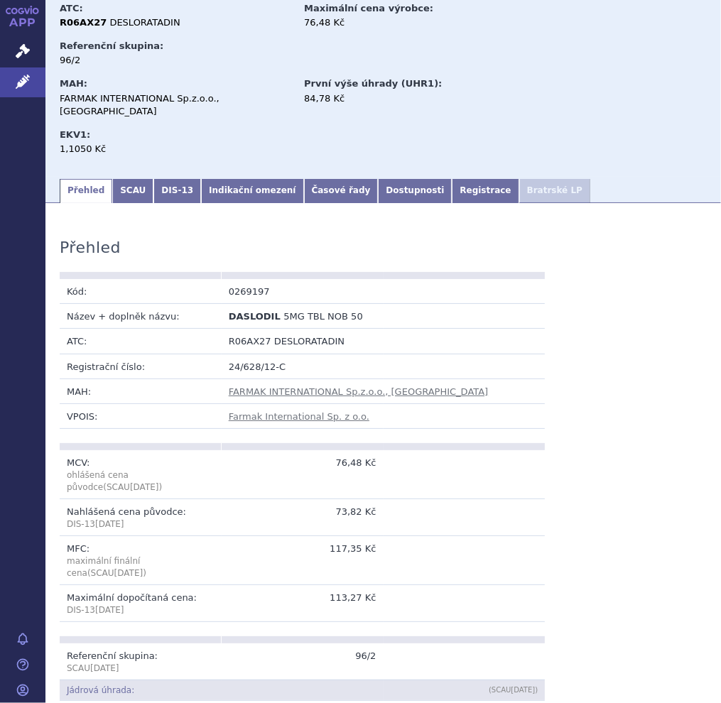
scroll to position [142, 0]
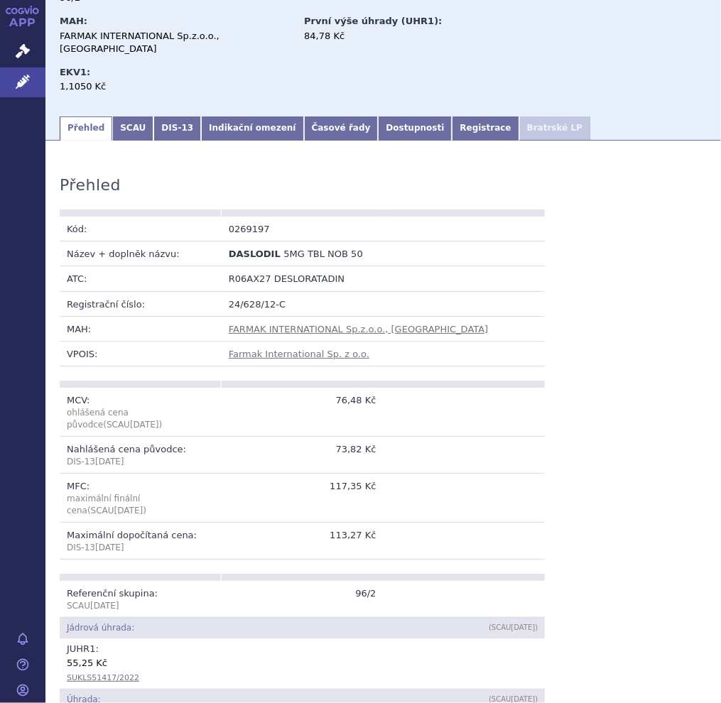
scroll to position [284, 0]
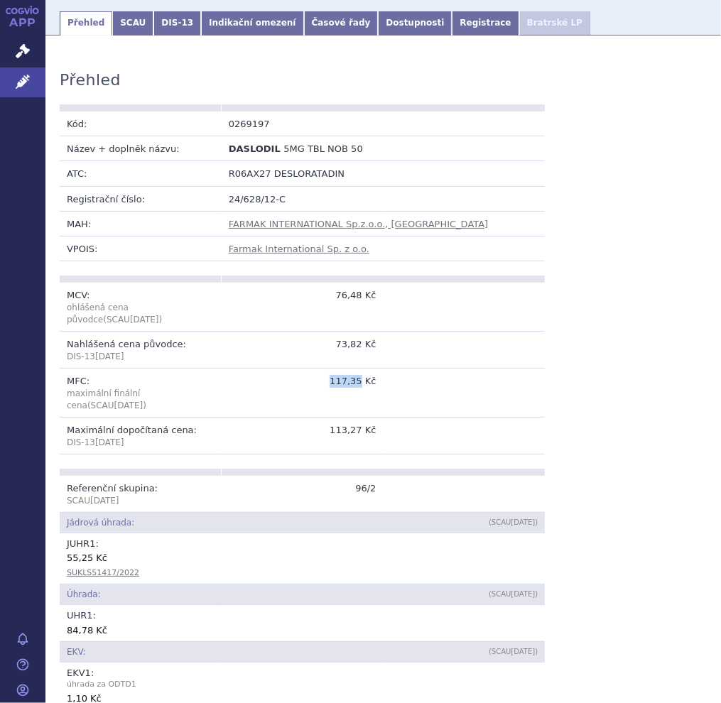
drag, startPoint x: 332, startPoint y: 368, endPoint x: 356, endPoint y: 368, distance: 24.9
click at [356, 368] on td "117,35 Kč" at bounding box center [303, 392] width 162 height 49
drag, startPoint x: 356, startPoint y: 368, endPoint x: 435, endPoint y: 404, distance: 86.7
click at [435, 417] on td at bounding box center [464, 435] width 162 height 37
drag, startPoint x: 332, startPoint y: 368, endPoint x: 380, endPoint y: 370, distance: 48.3
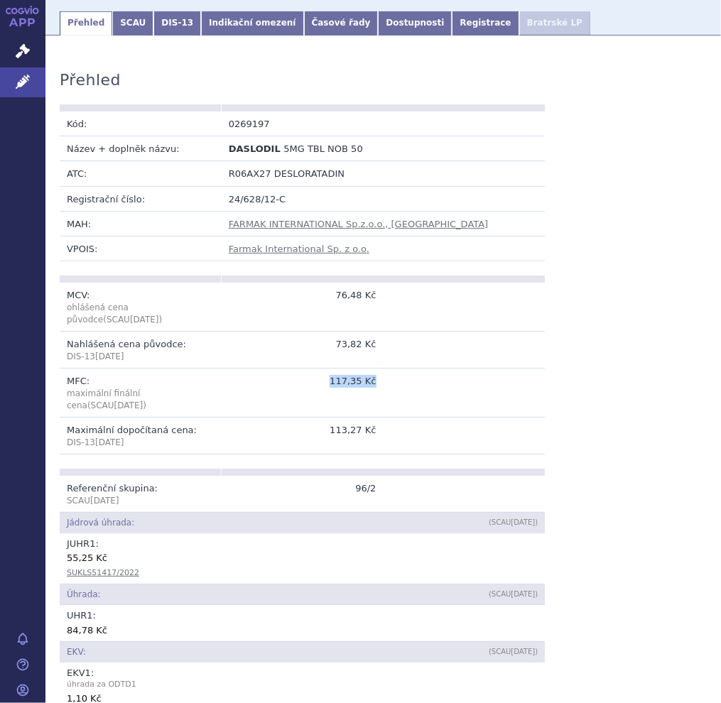
click at [380, 370] on tr "MFC: maximální finální cena (SCAU Oct 2025 ) 117,35 Kč" at bounding box center [302, 392] width 485 height 49
copy tr "117,35 Kč"
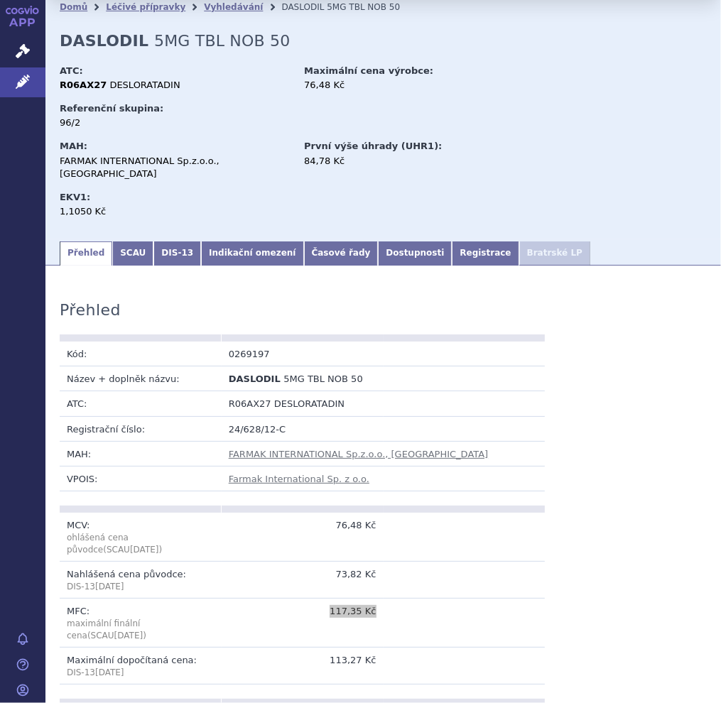
scroll to position [0, 0]
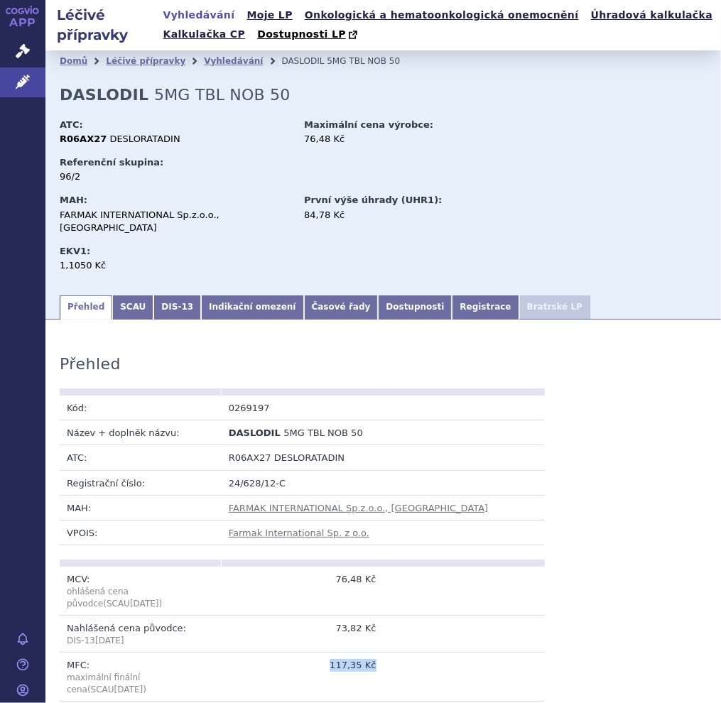
click at [199, 16] on link "Vyhledávání" at bounding box center [199, 15] width 80 height 19
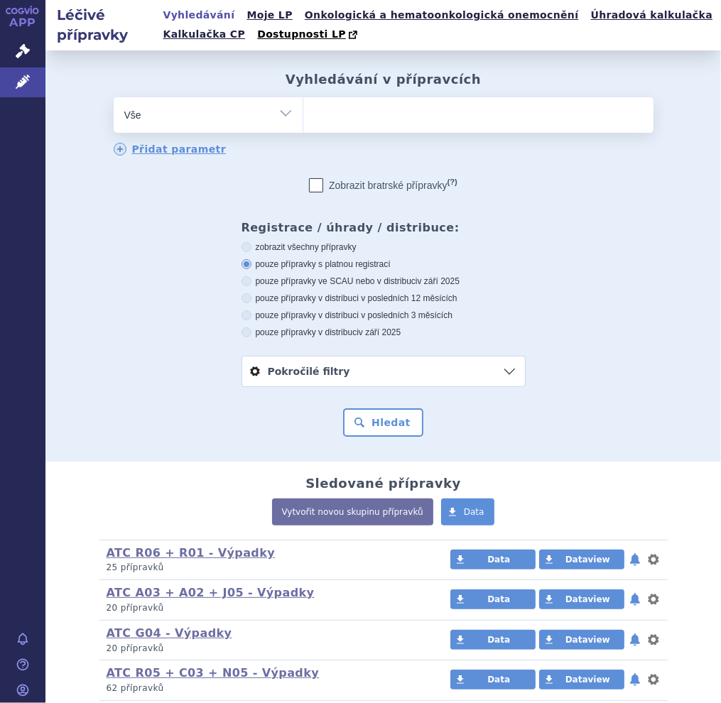
click at [458, 126] on ul at bounding box center [478, 112] width 350 height 30
click at [303, 126] on select at bounding box center [302, 114] width 1 height 35
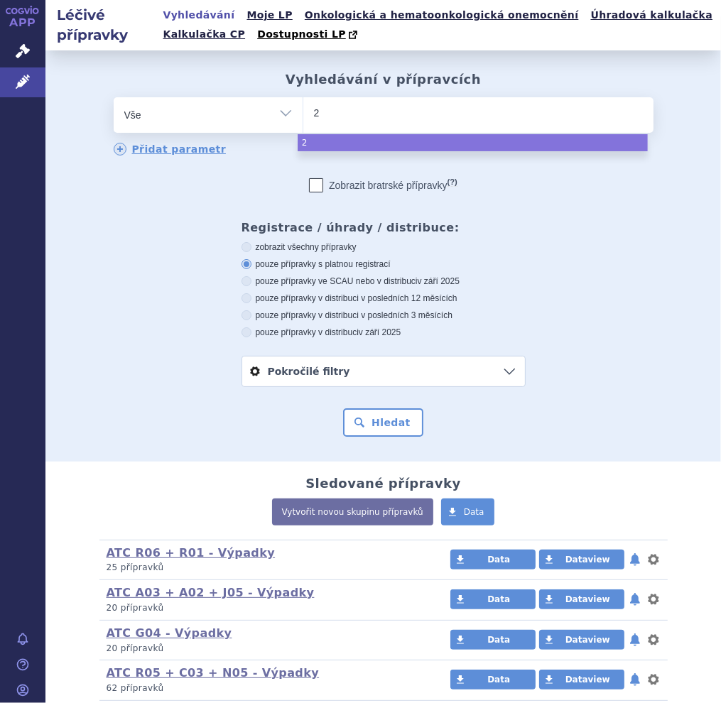
type input "26"
type input "269"
type input "2691"
type input "26919"
type input "269199"
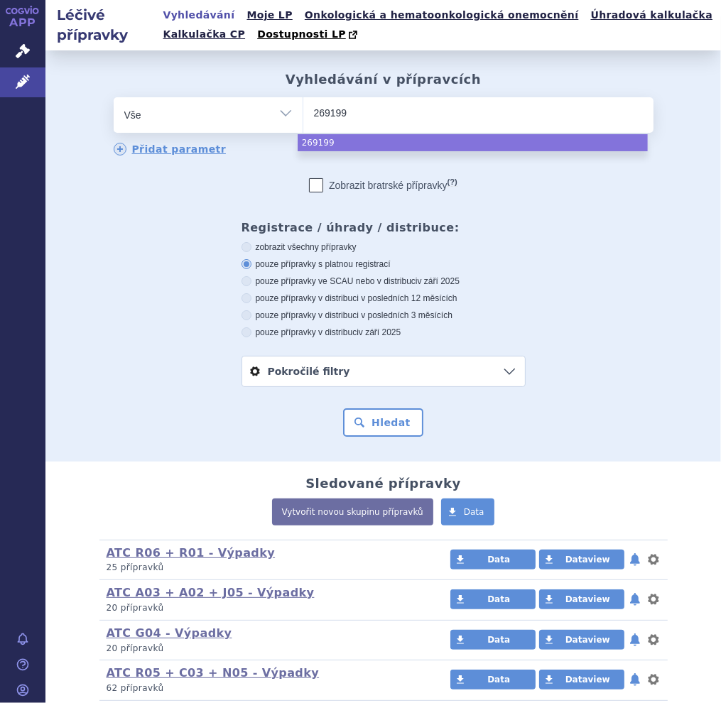
select select "269199"
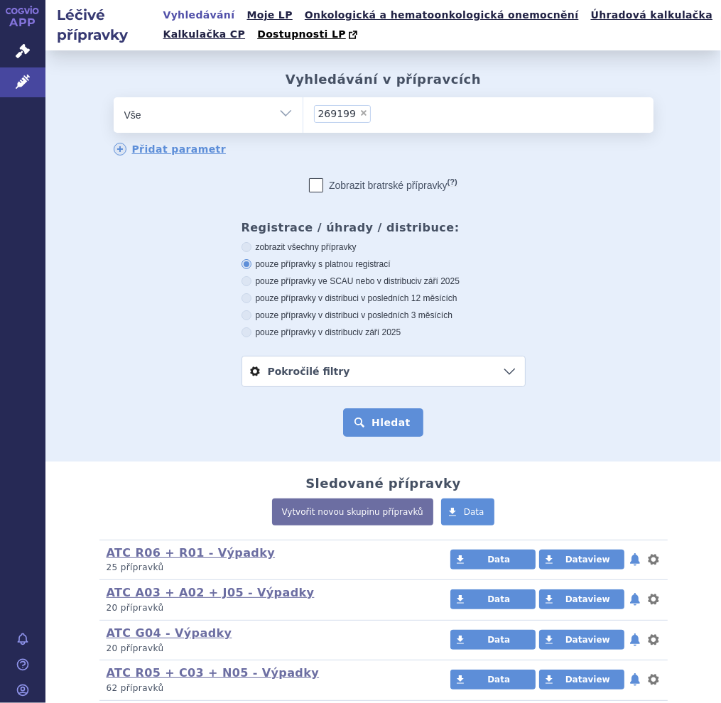
click at [383, 429] on button "Hledat" at bounding box center [383, 422] width 80 height 28
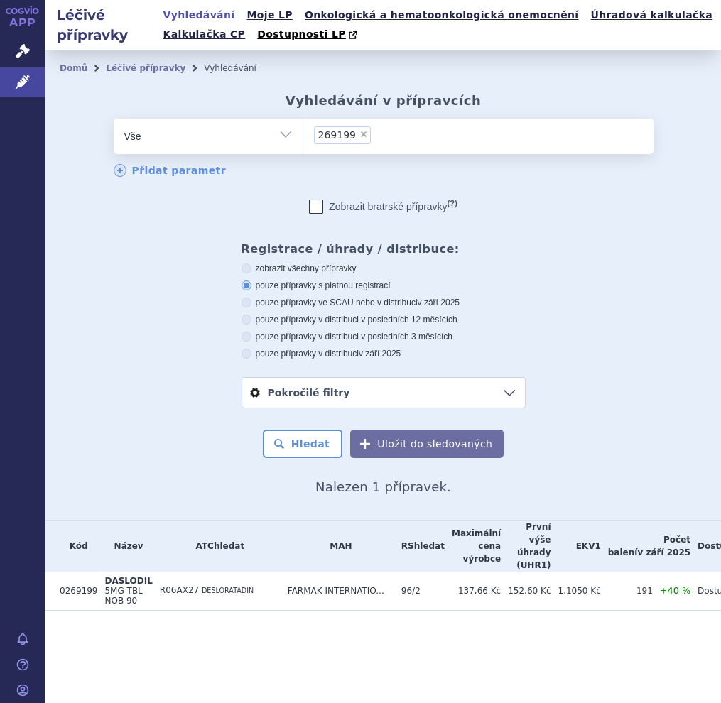
click at [179, 585] on span "R06AX27" at bounding box center [179, 590] width 39 height 10
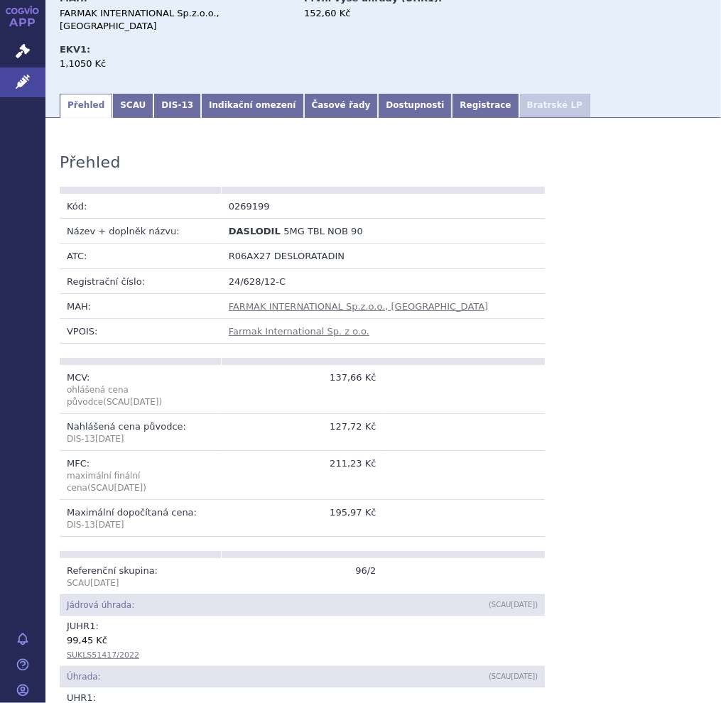
scroll to position [213, 0]
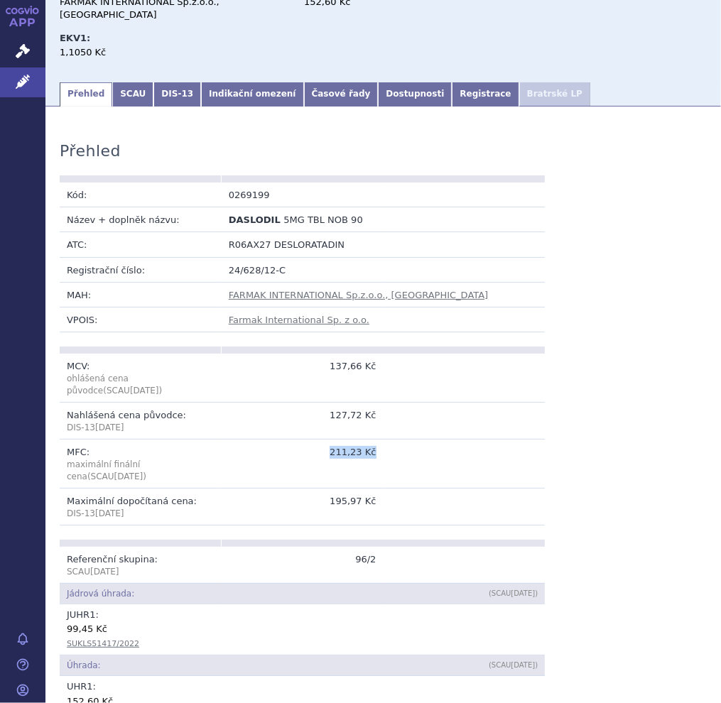
drag, startPoint x: 332, startPoint y: 437, endPoint x: 378, endPoint y: 438, distance: 46.2
click at [378, 439] on tr "MFC: maximální finální cena (SCAU Oct 2025 ) 211,23 Kč" at bounding box center [302, 463] width 485 height 49
copy tr "211,23 Kč"
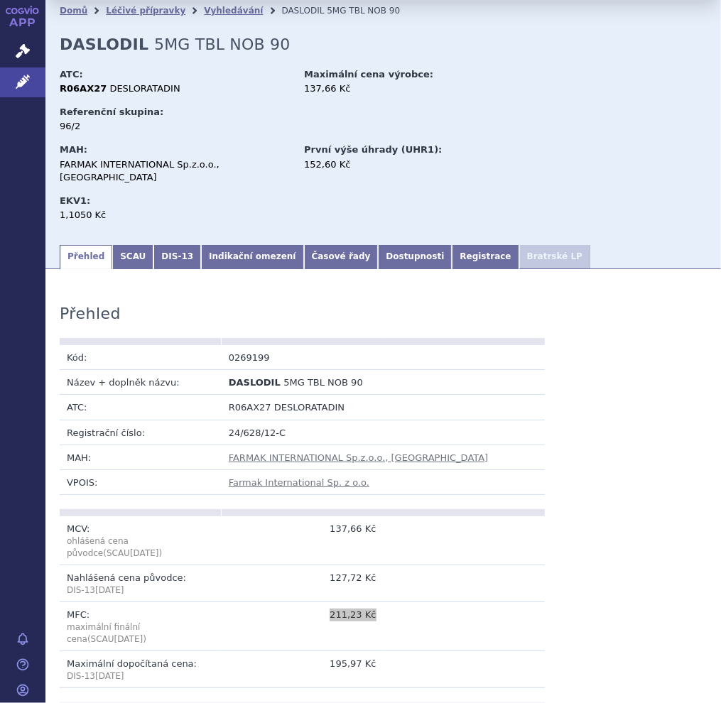
scroll to position [0, 0]
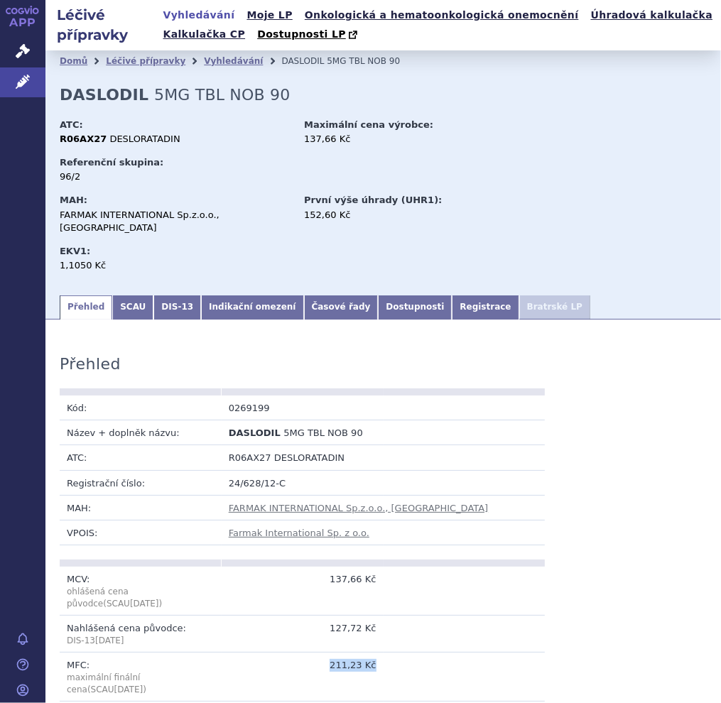
click at [209, 18] on link "Vyhledávání" at bounding box center [199, 15] width 80 height 19
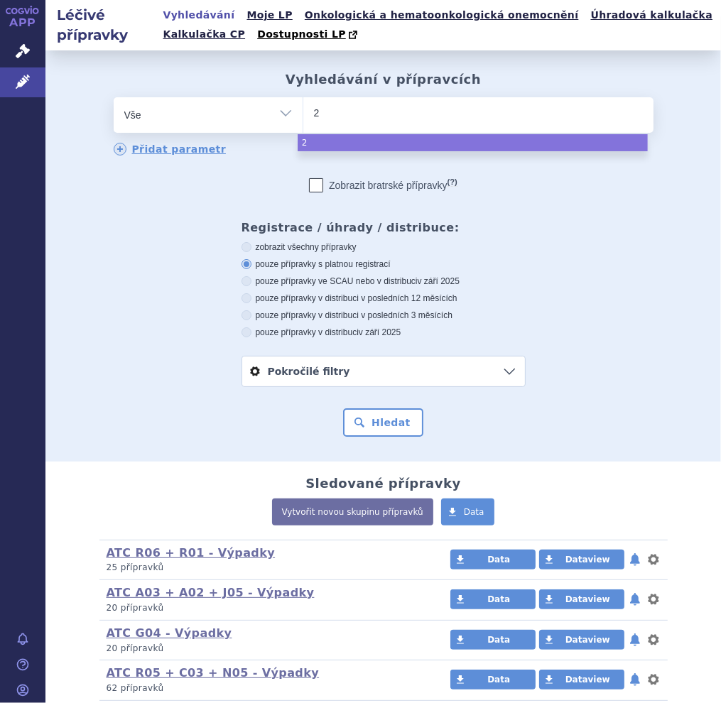
type input "27"
type input "276"
type input "2761"
type input "27616"
type input "276167"
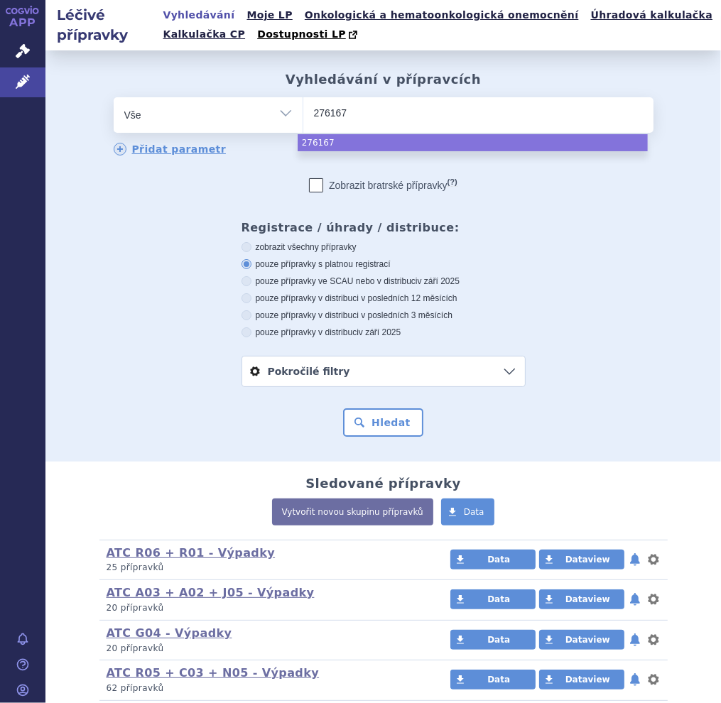
select select "276167"
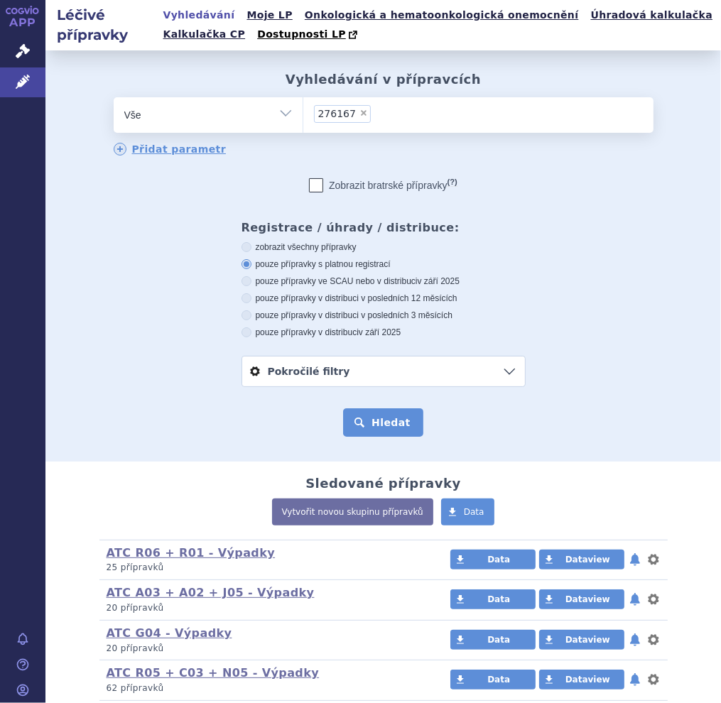
click at [376, 428] on button "Hledat" at bounding box center [383, 422] width 80 height 28
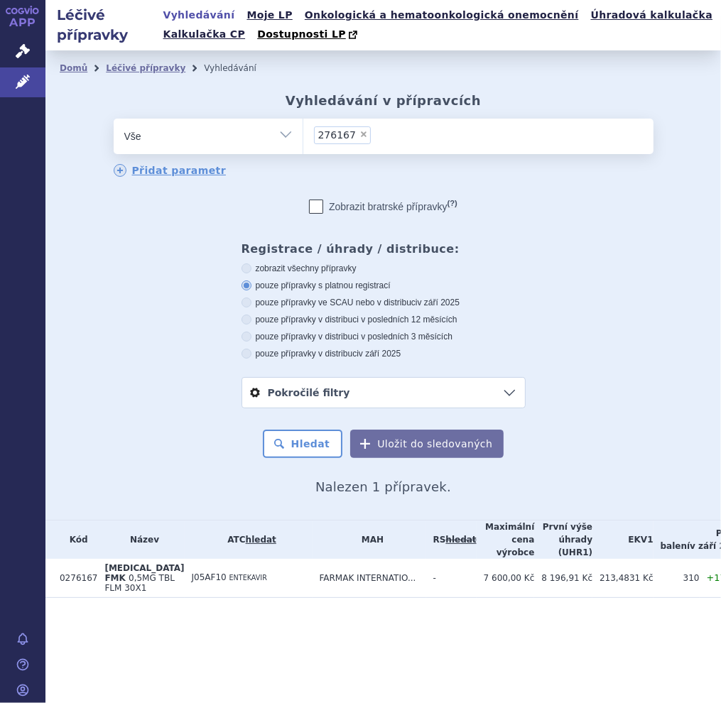
click at [192, 582] on span "J05AF10" at bounding box center [209, 577] width 35 height 10
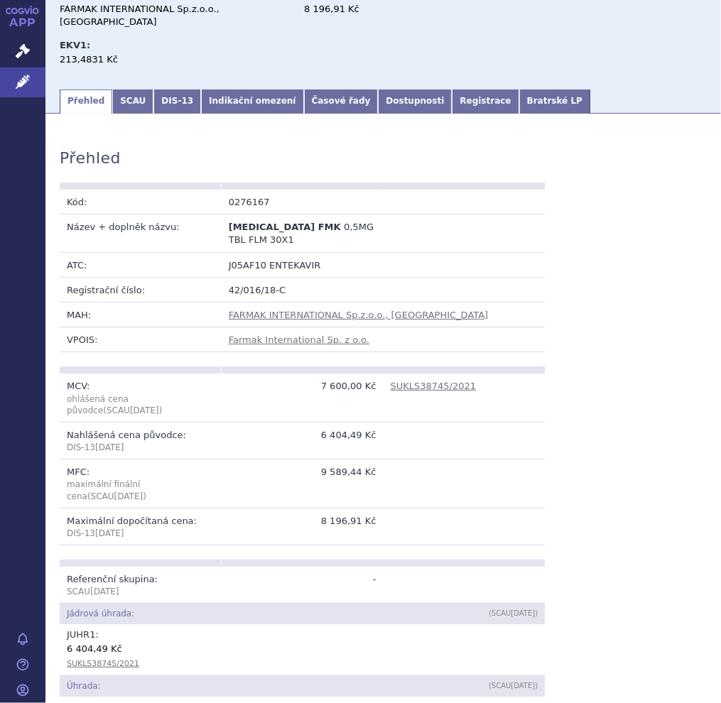
scroll to position [213, 0]
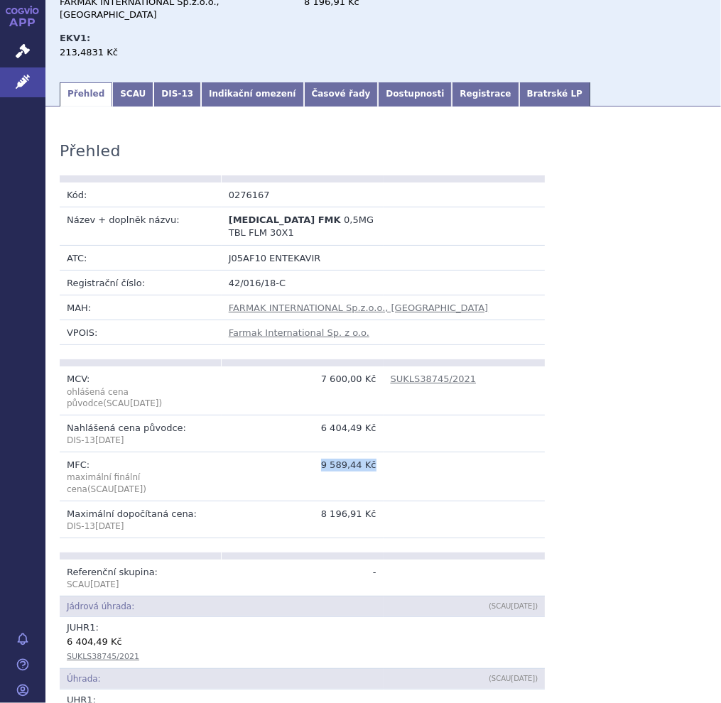
drag, startPoint x: 320, startPoint y: 452, endPoint x: 381, endPoint y: 457, distance: 61.3
click at [381, 457] on tr "MFC: maximální finální cena (SCAU Oct 2025 ) 9 589,44 Kč" at bounding box center [302, 476] width 485 height 49
copy tr "9 589,44 Kč"
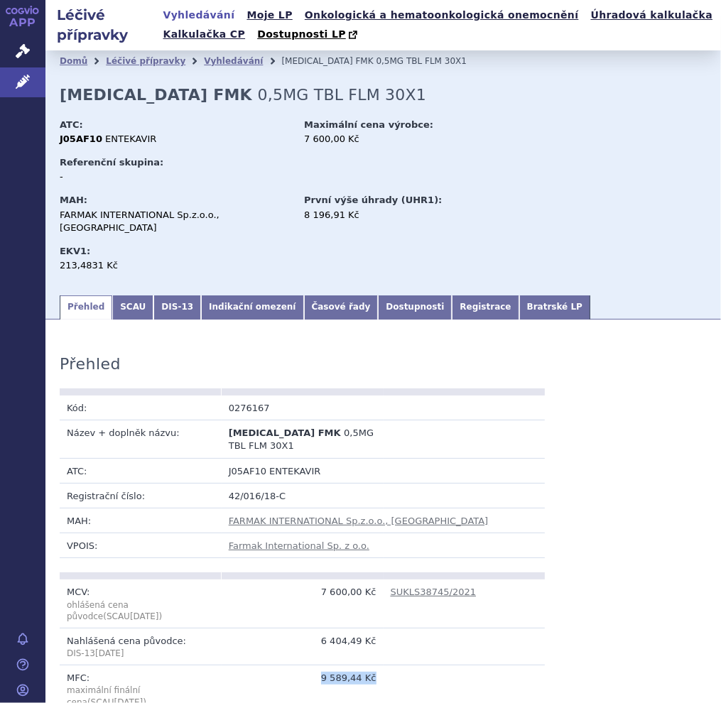
click at [203, 9] on link "Vyhledávání" at bounding box center [199, 15] width 80 height 19
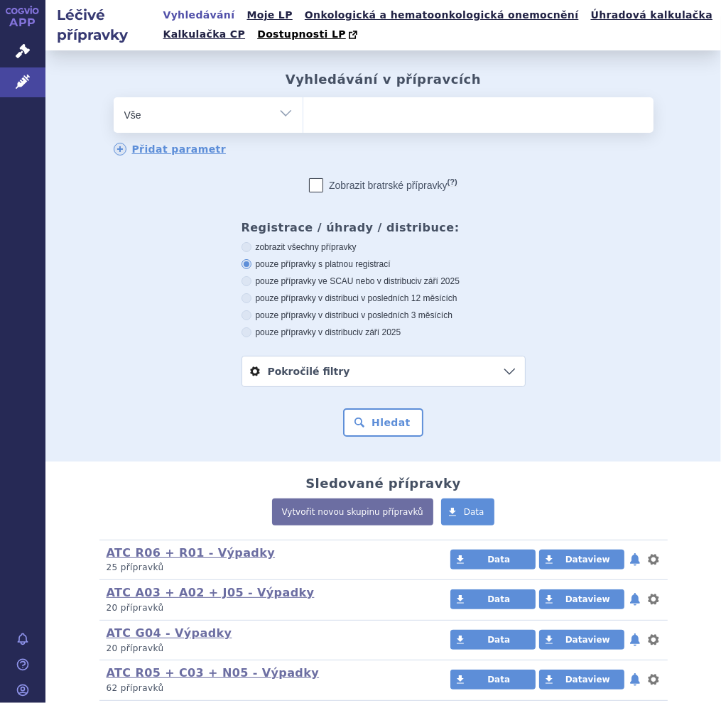
click at [322, 109] on ul at bounding box center [478, 112] width 350 height 30
click at [303, 109] on select at bounding box center [302, 114] width 1 height 35
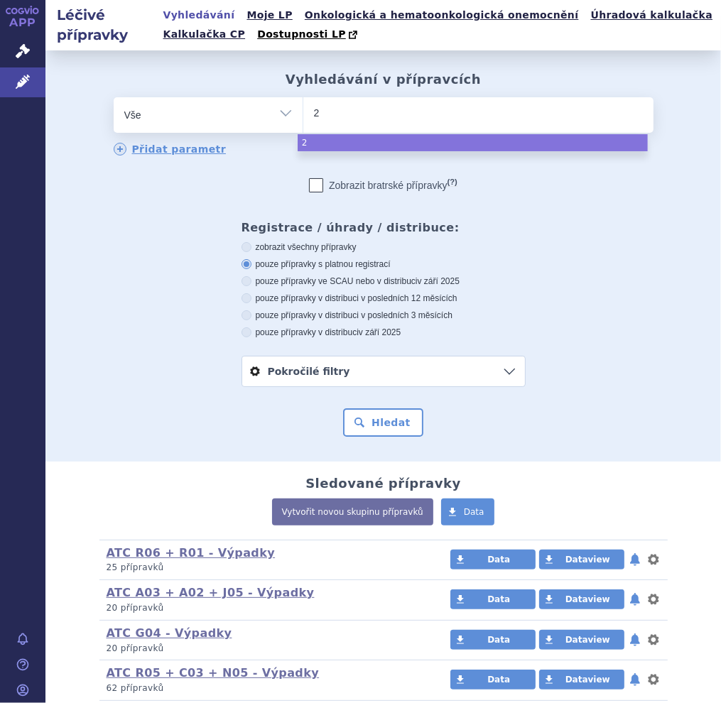
type input "27"
type input "276"
type input "2761"
type input "27617"
type input "276170"
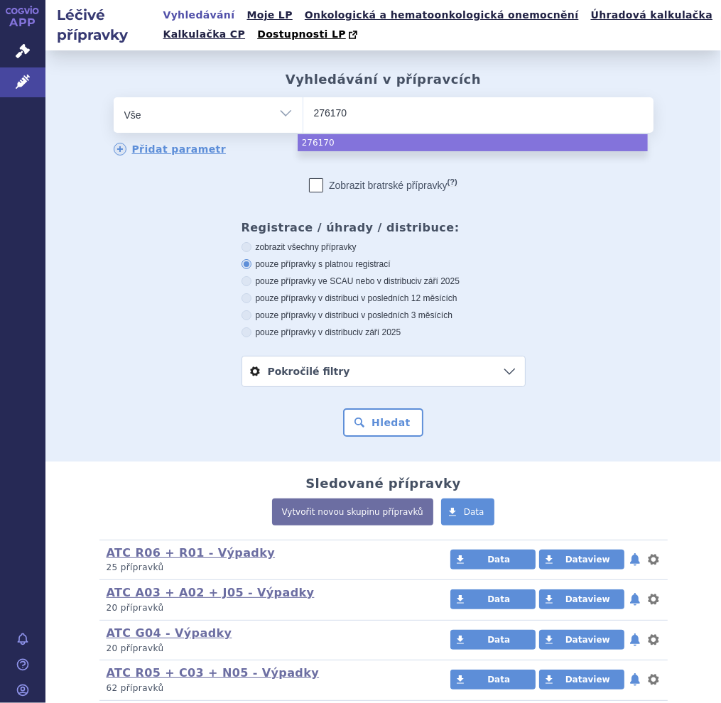
select select "276170"
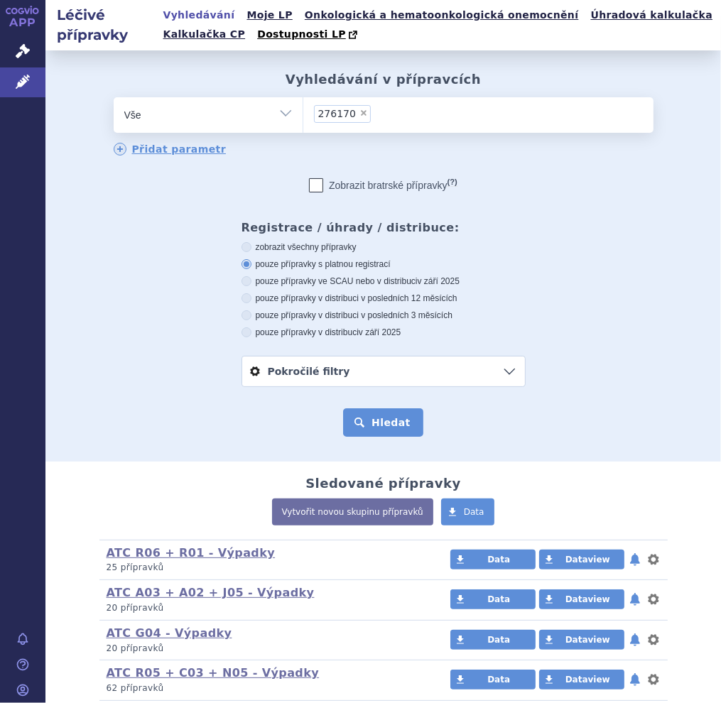
click at [396, 430] on button "Hledat" at bounding box center [383, 422] width 80 height 28
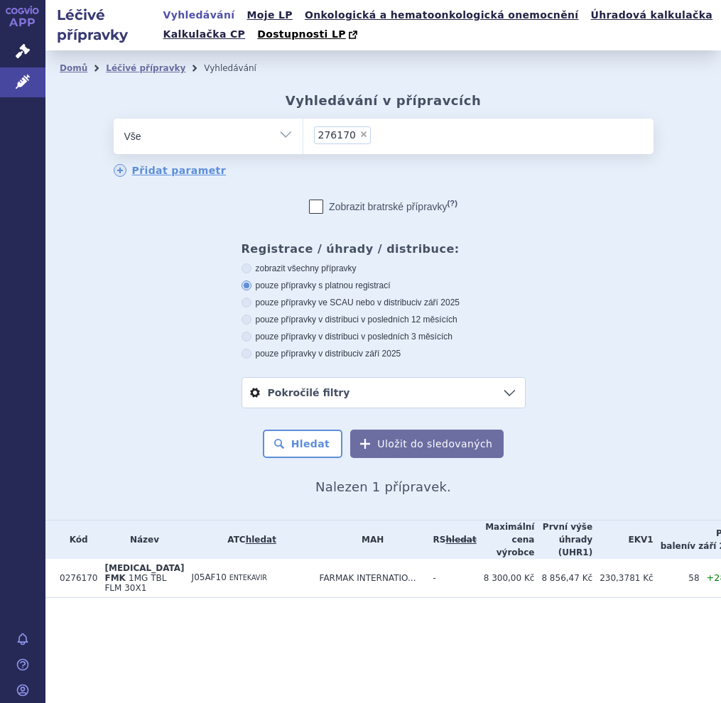
click at [192, 582] on span "J05AF10" at bounding box center [209, 577] width 35 height 10
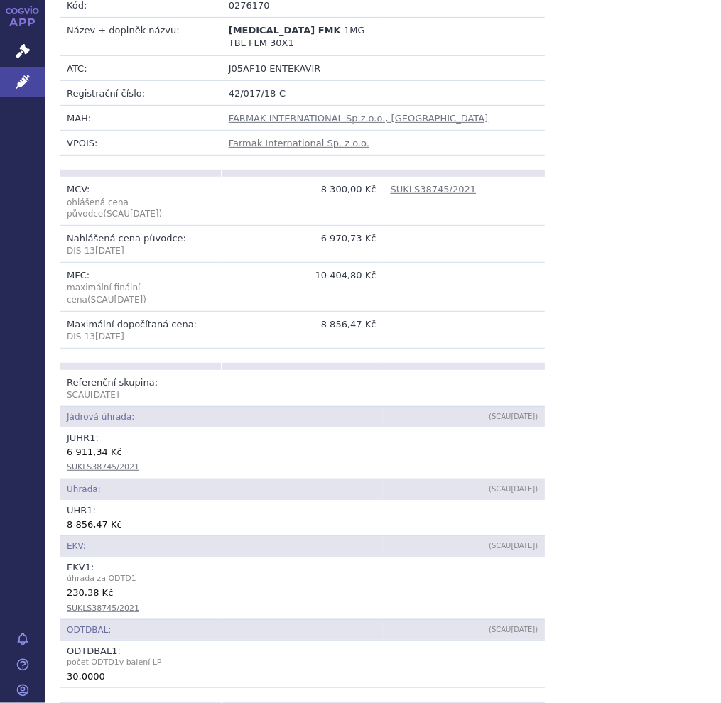
scroll to position [426, 0]
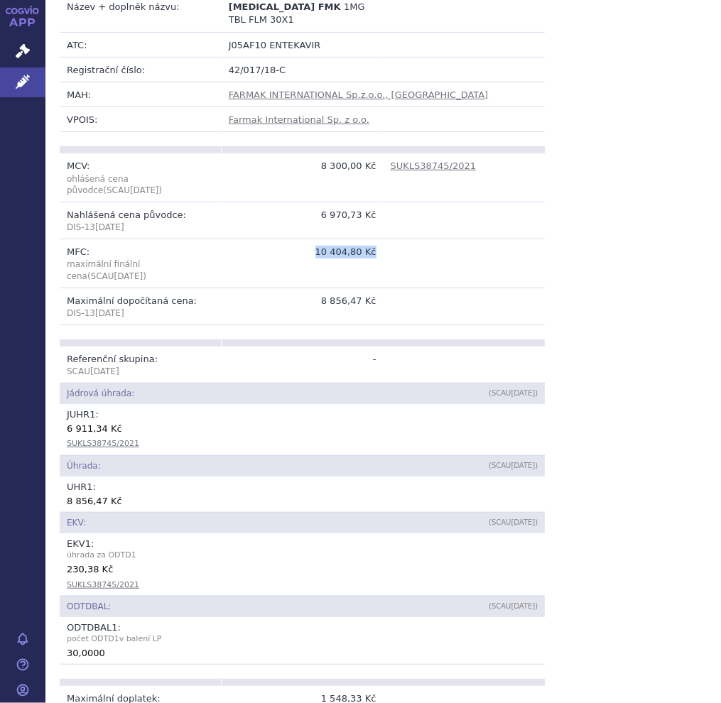
drag, startPoint x: 318, startPoint y: 240, endPoint x: 372, endPoint y: 236, distance: 54.1
click at [372, 239] on td "10 404,80 Kč" at bounding box center [303, 263] width 162 height 49
copy td "10 404,80 Kč"
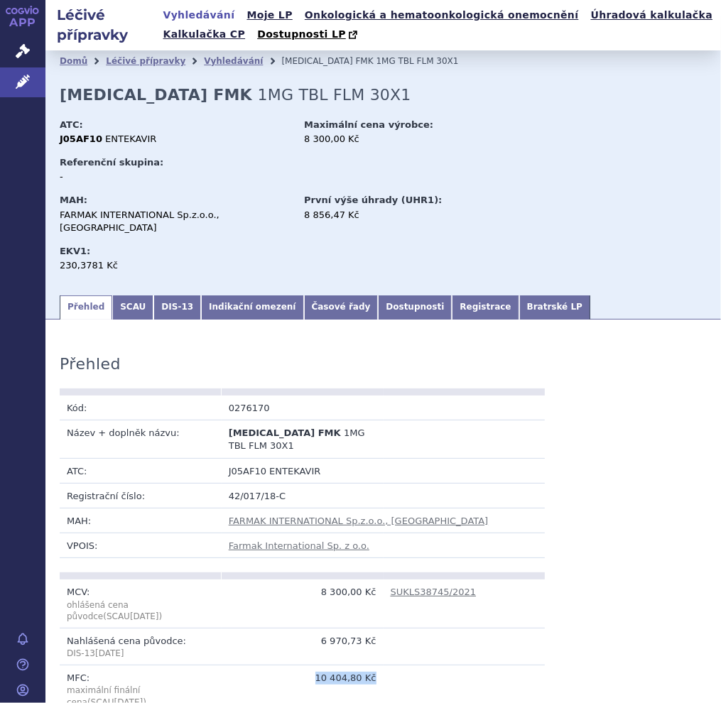
click at [206, 15] on link "Vyhledávání" at bounding box center [199, 15] width 80 height 19
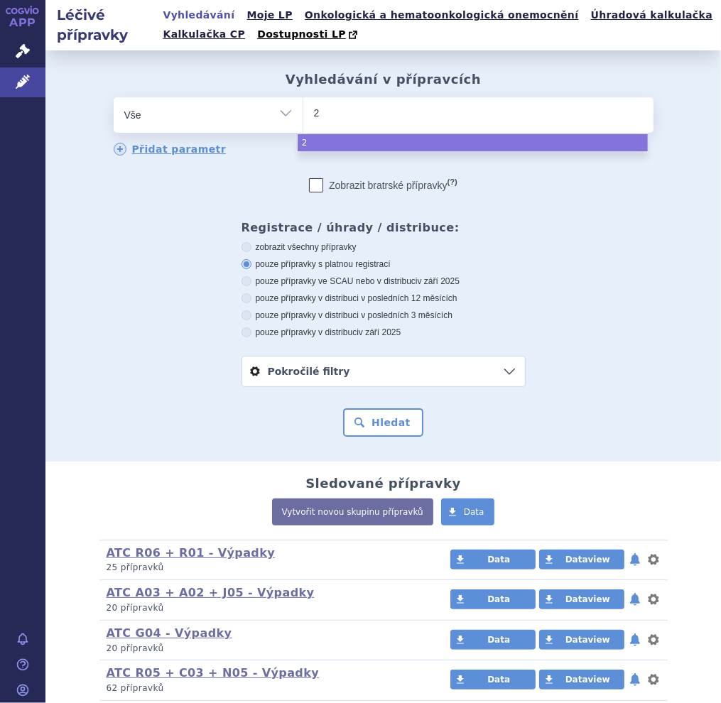
type input "26"
type input "269"
type input "2691"
type input "26910"
type input "269109"
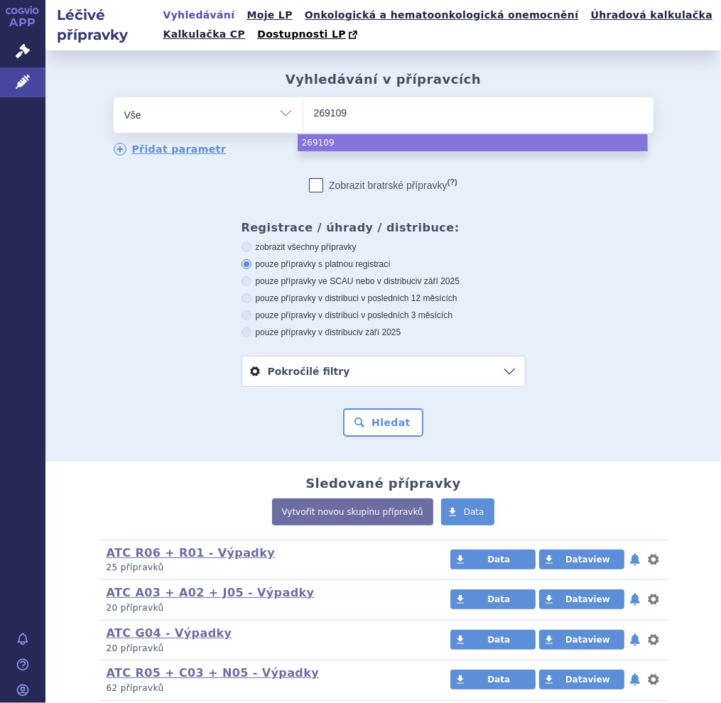
select select "269109"
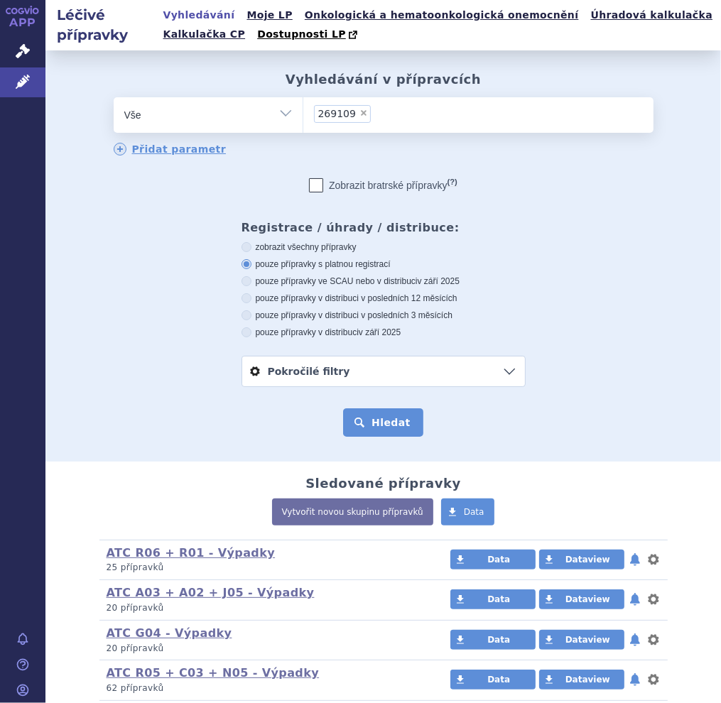
click at [372, 430] on button "Hledat" at bounding box center [383, 422] width 80 height 28
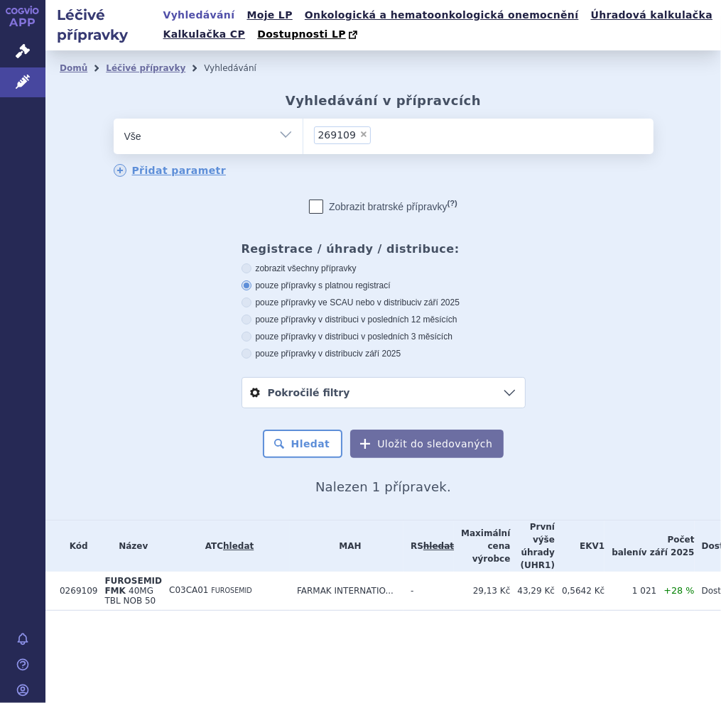
click at [146, 590] on td "FUROSEMID FMK 40MG TBL NOB 50" at bounding box center [129, 591] width 65 height 39
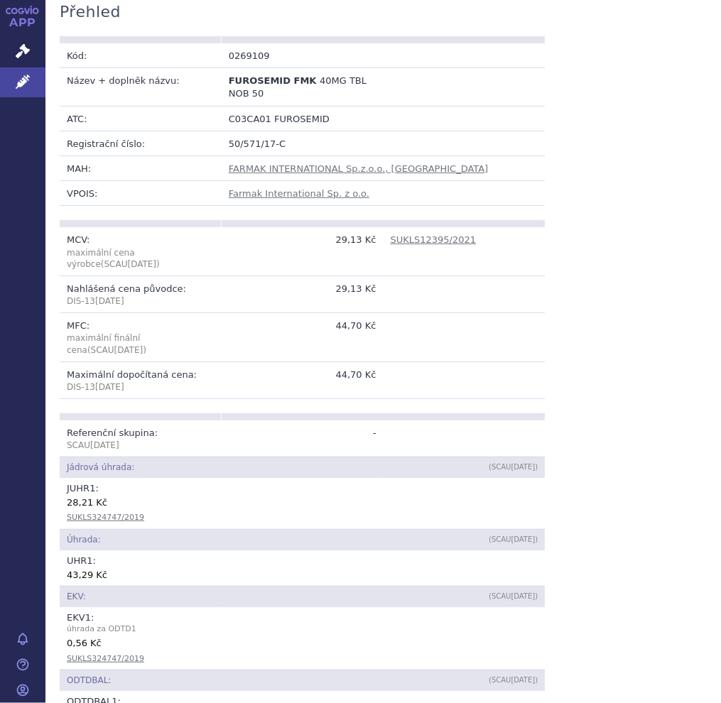
scroll to position [355, 0]
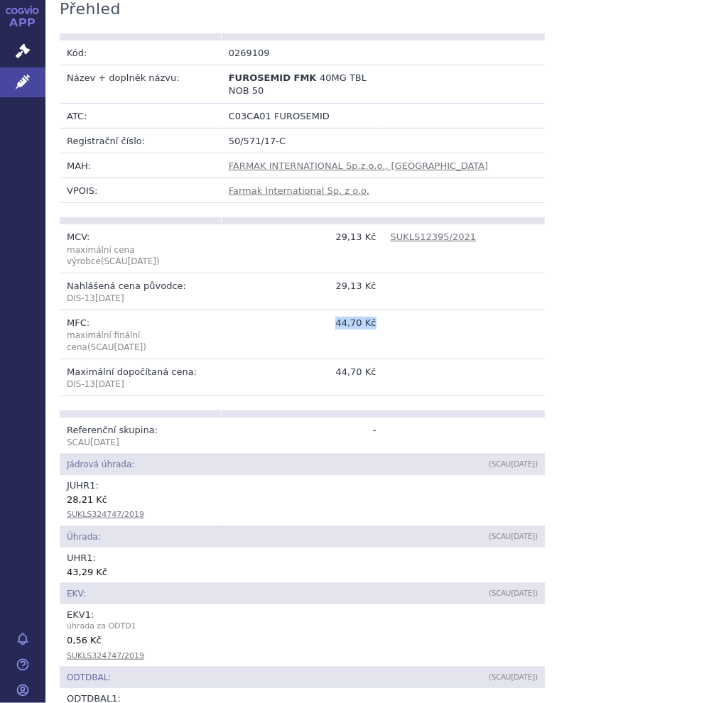
drag, startPoint x: 329, startPoint y: 307, endPoint x: 381, endPoint y: 313, distance: 51.4
click at [381, 313] on tr "MFC: maximální finální cena (SCAU Oct 2025 ) 44,70 Kč" at bounding box center [302, 334] width 485 height 49
copy tr "44,70 Kč"
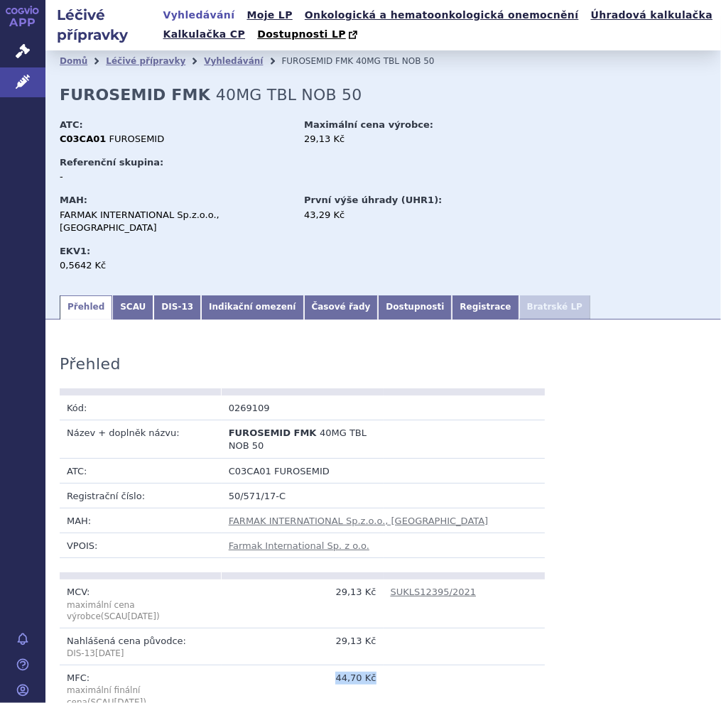
click at [213, 12] on link "Vyhledávání" at bounding box center [199, 15] width 80 height 19
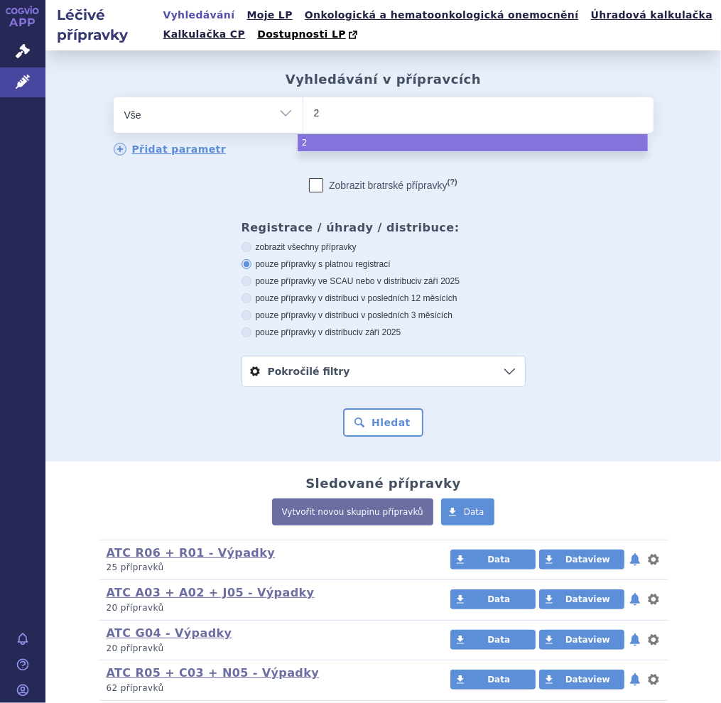
type input "27"
type input "278"
type input "2781"
type input "27814"
type input "278144"
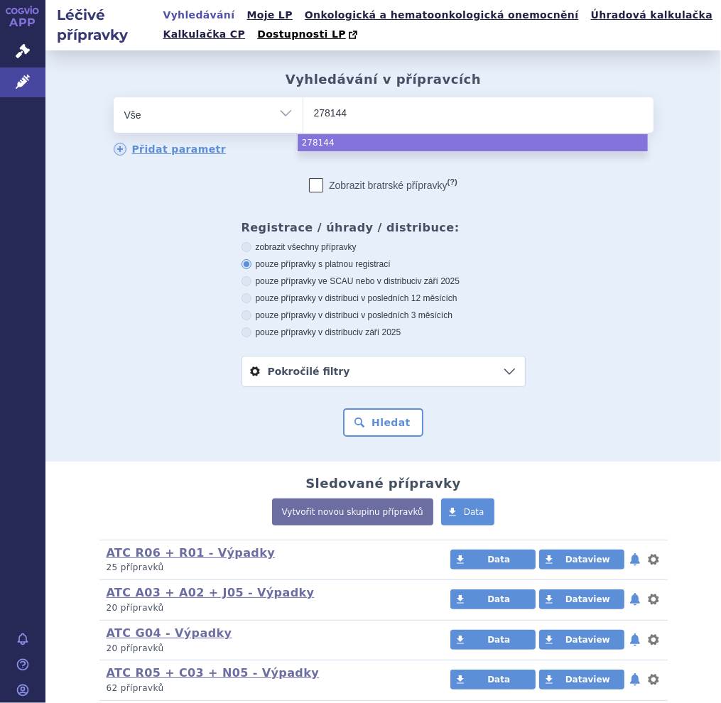
select select "278144"
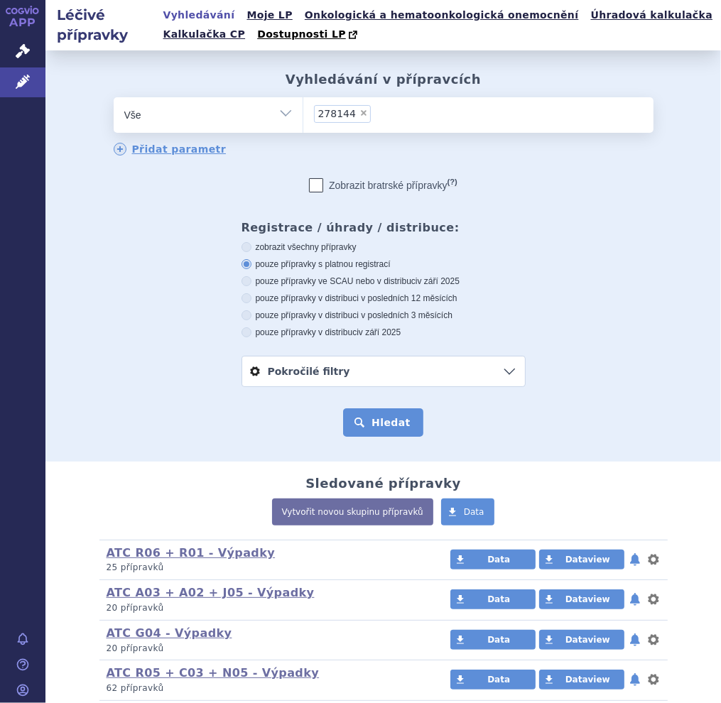
click at [357, 425] on button "Hledat" at bounding box center [383, 422] width 80 height 28
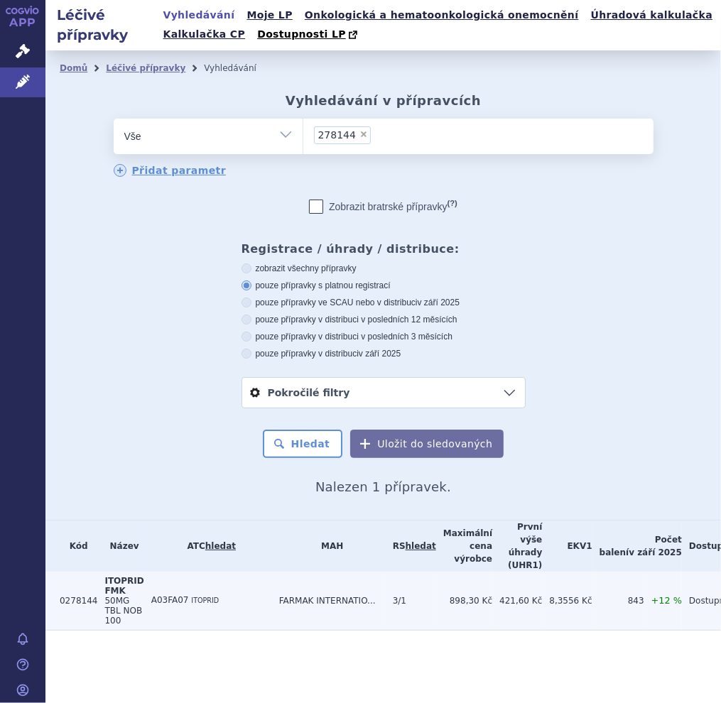
click at [179, 574] on td "A03FA07 ITOPRID" at bounding box center [208, 601] width 128 height 59
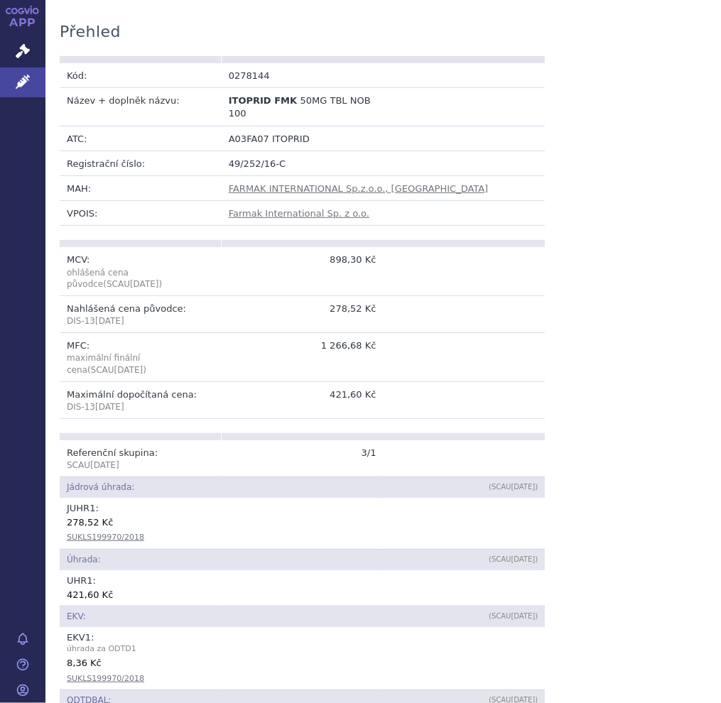
scroll to position [355, 0]
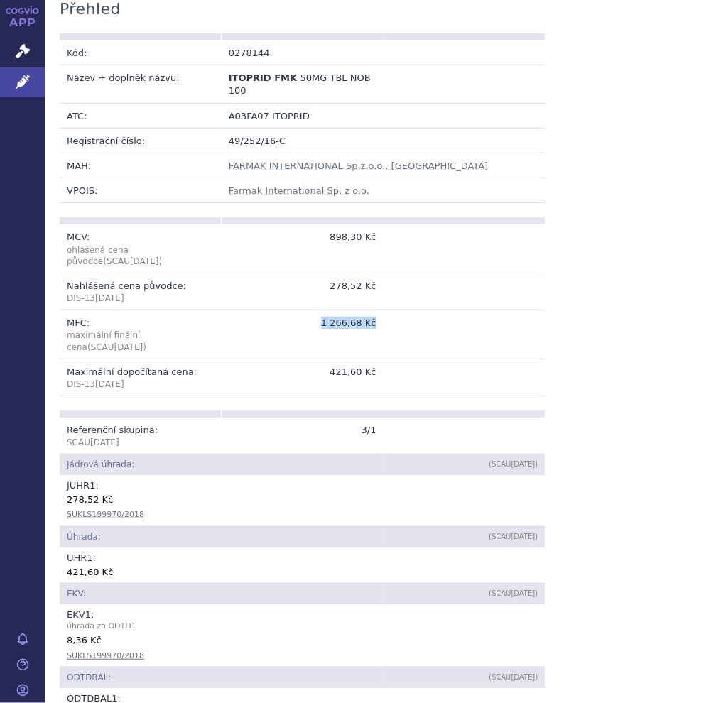
drag, startPoint x: 319, startPoint y: 295, endPoint x: 386, endPoint y: 302, distance: 67.1
click at [386, 310] on tr "MFC: maximální finální cena (SCAU [DATE] ) 1 266,68 Kč" at bounding box center [302, 334] width 485 height 49
copy tr "1 266,68 Kč"
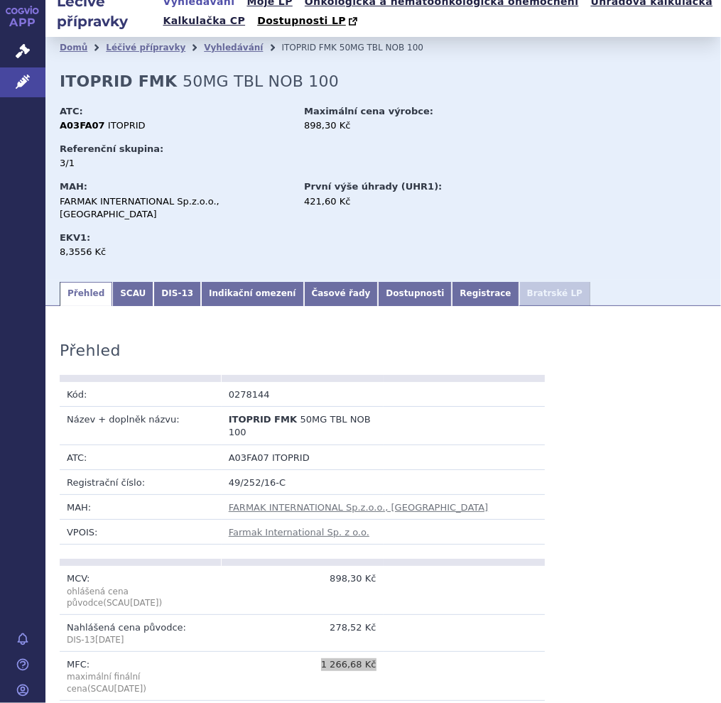
scroll to position [0, 0]
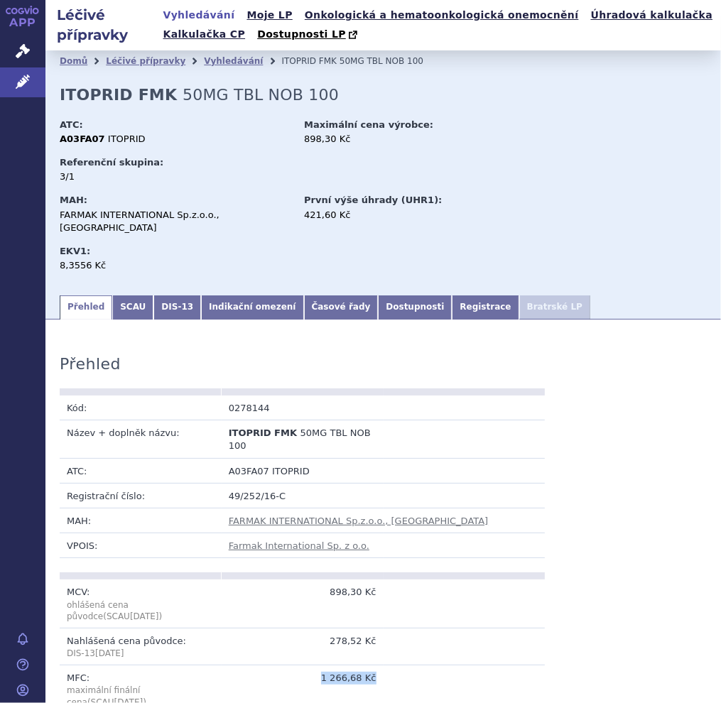
click at [215, 13] on link "Vyhledávání" at bounding box center [199, 15] width 80 height 19
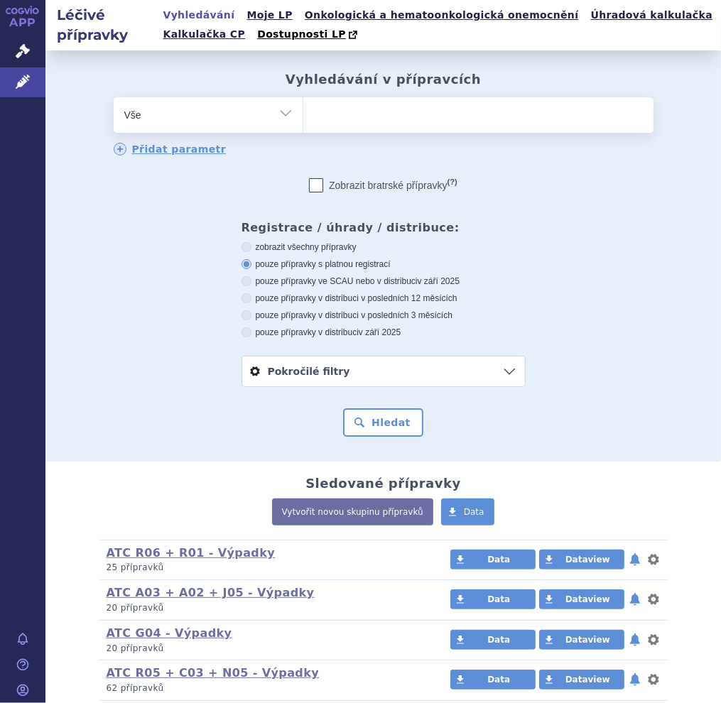
click at [330, 109] on ul at bounding box center [478, 112] width 350 height 30
click at [303, 109] on select at bounding box center [302, 114] width 1 height 35
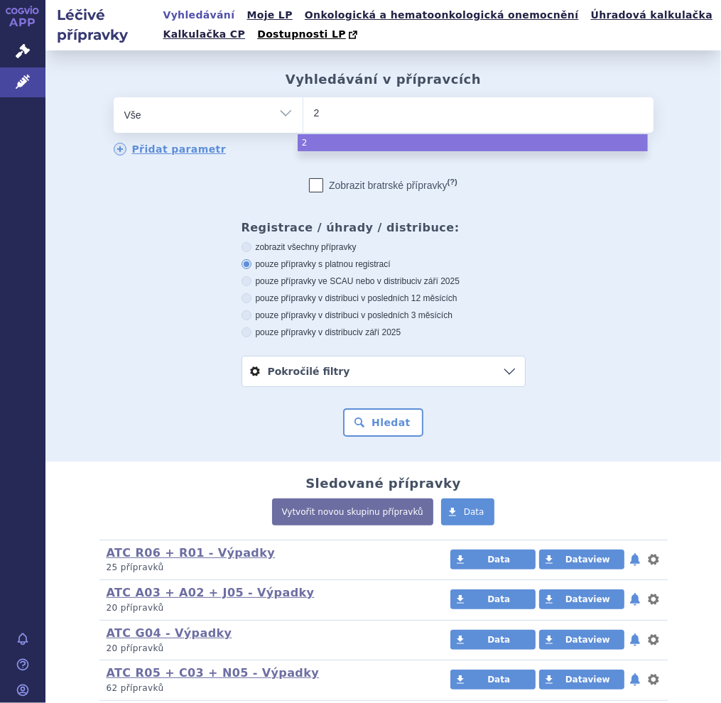
type input "27"
type input "278"
type input "2781"
type input "27814"
type input "278140"
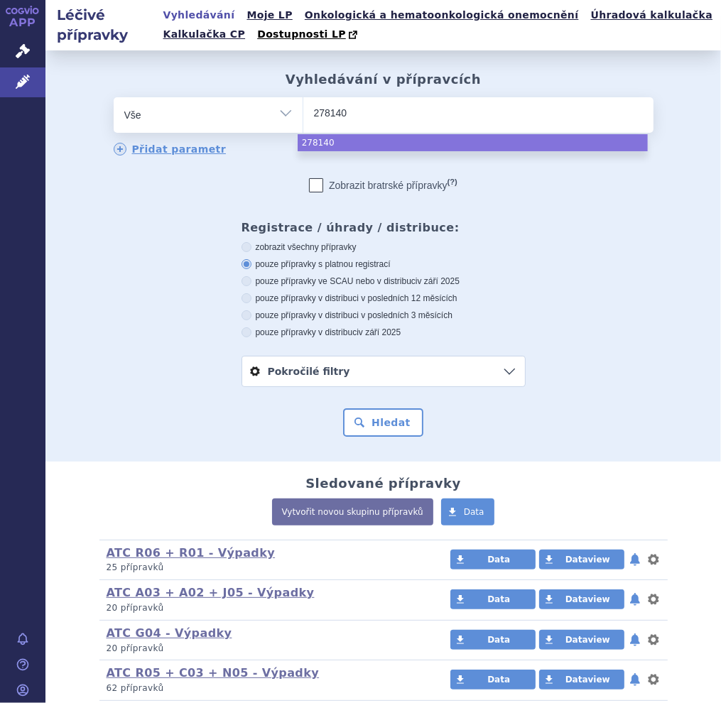
select select "278140"
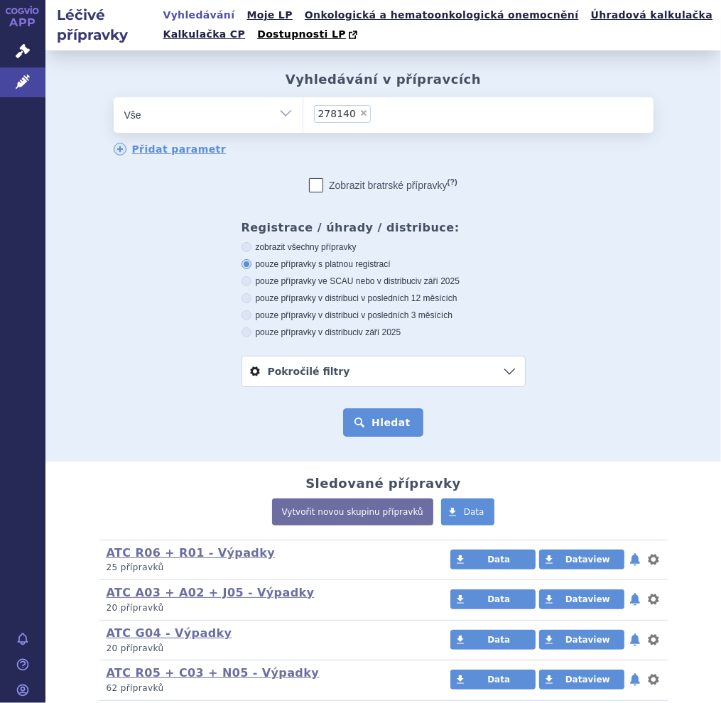
click at [366, 413] on button "Hledat" at bounding box center [383, 422] width 80 height 28
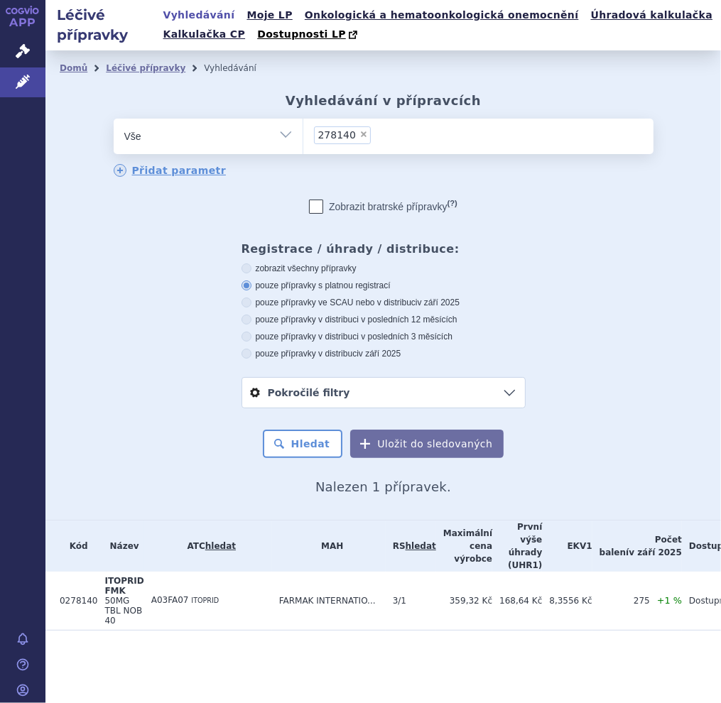
click at [168, 595] on span "A03FA07" at bounding box center [170, 600] width 38 height 10
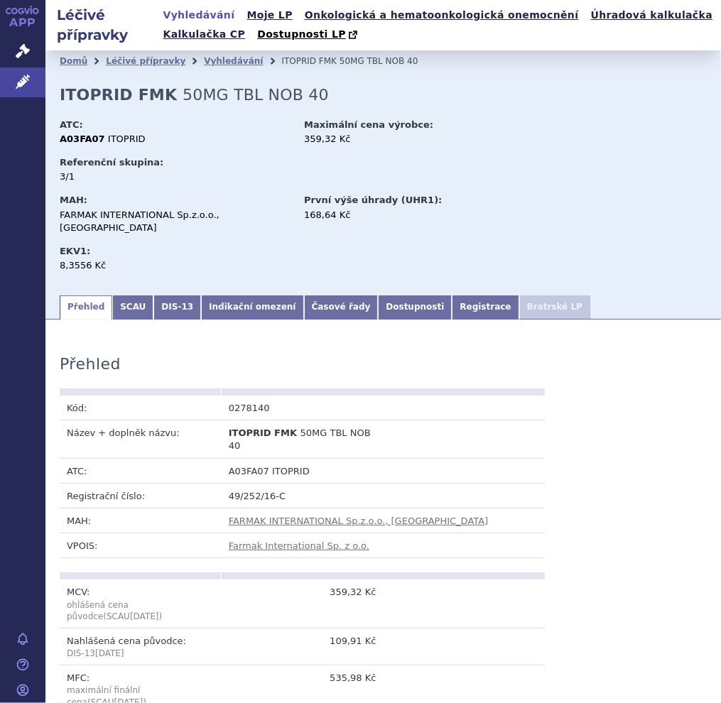
scroll to position [284, 0]
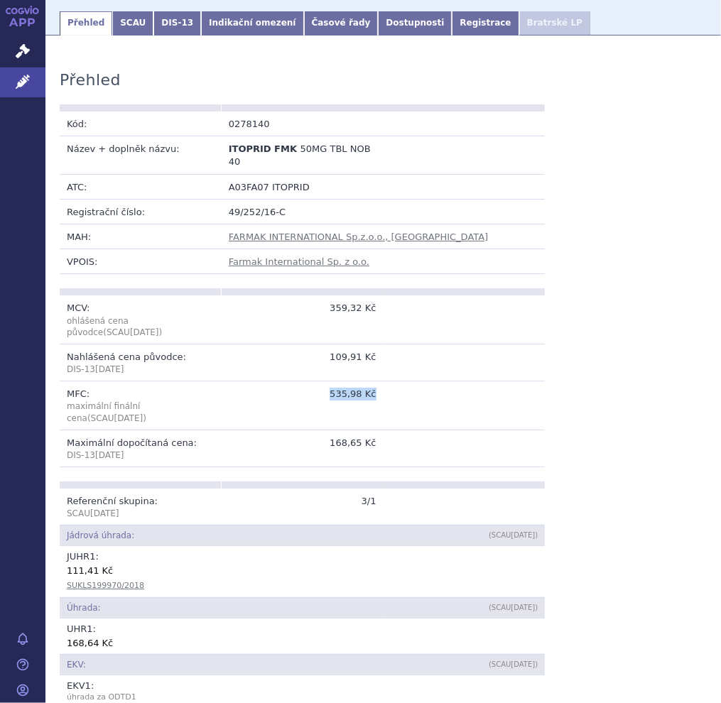
drag, startPoint x: 321, startPoint y: 363, endPoint x: 376, endPoint y: 369, distance: 55.0
click at [376, 381] on td "535,98 Kč" at bounding box center [303, 405] width 162 height 49
copy td "535,98 Kč"
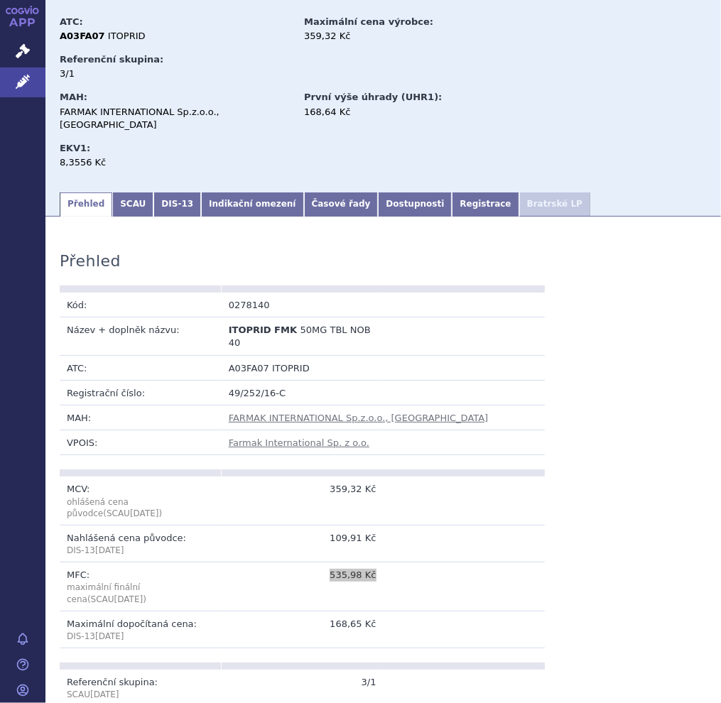
scroll to position [0, 0]
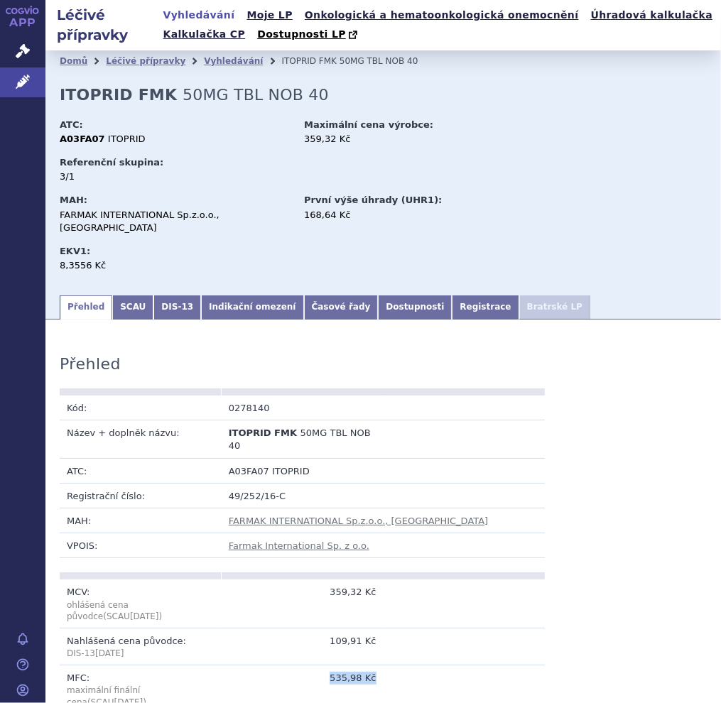
click at [181, 20] on link "Vyhledávání" at bounding box center [199, 15] width 80 height 19
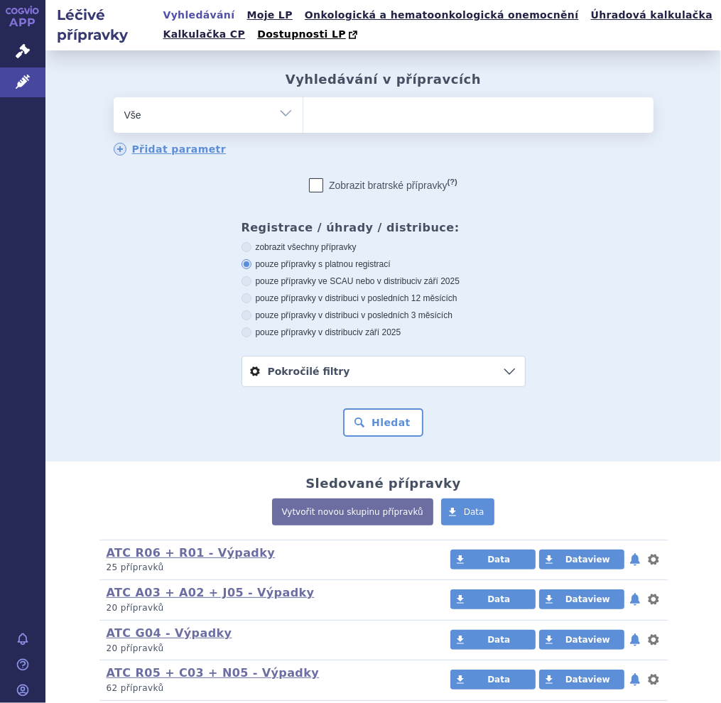
click at [319, 106] on ul at bounding box center [478, 112] width 350 height 30
click at [303, 106] on select at bounding box center [302, 114] width 1 height 35
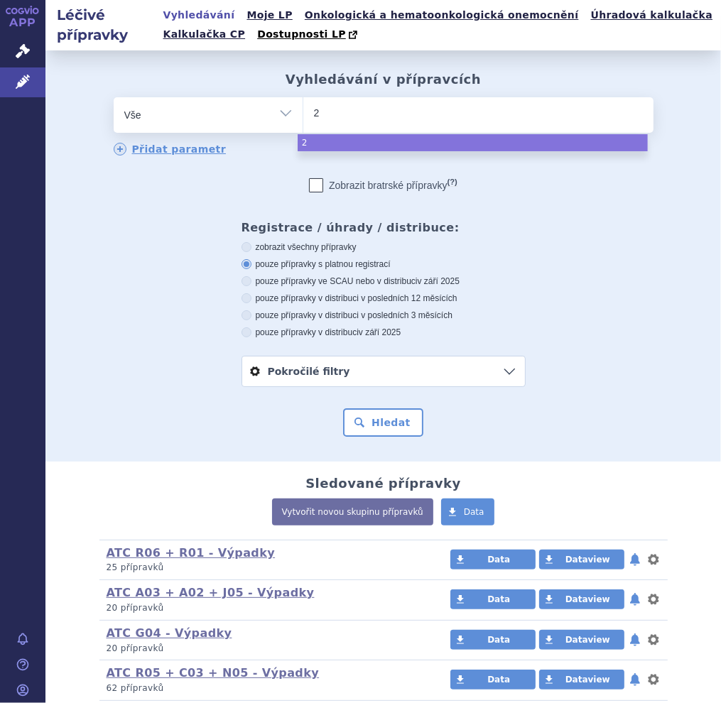
type input "27"
type input "276"
type input "2767"
type input "27676"
type input "276762"
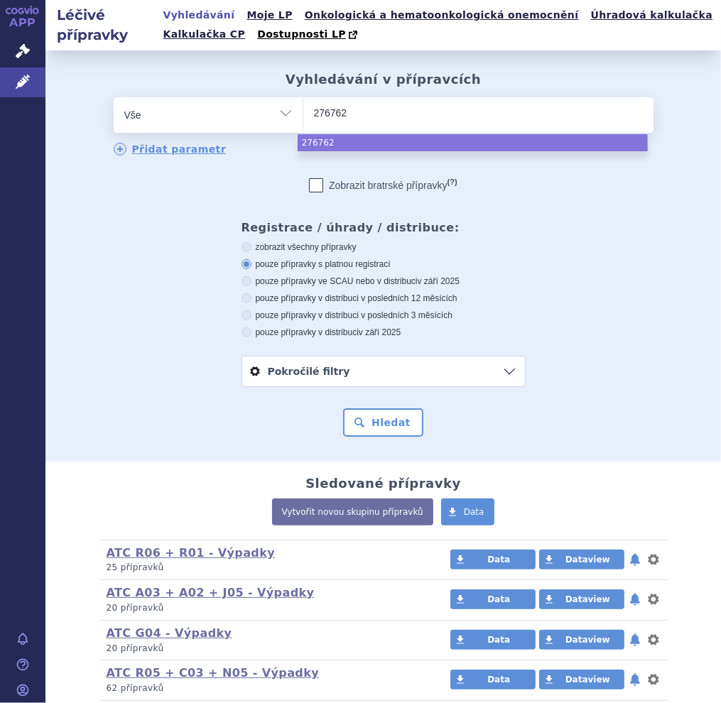
select select "276762"
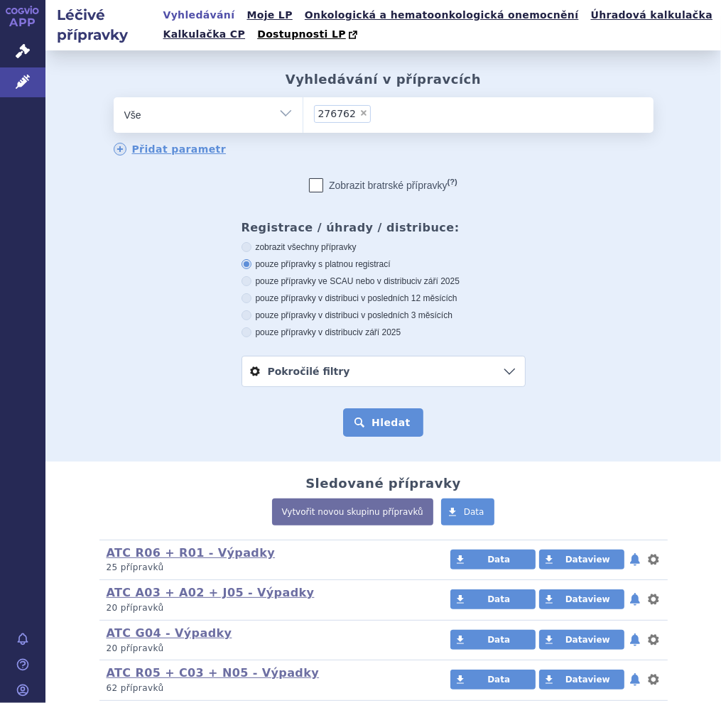
click at [402, 425] on button "Hledat" at bounding box center [383, 422] width 80 height 28
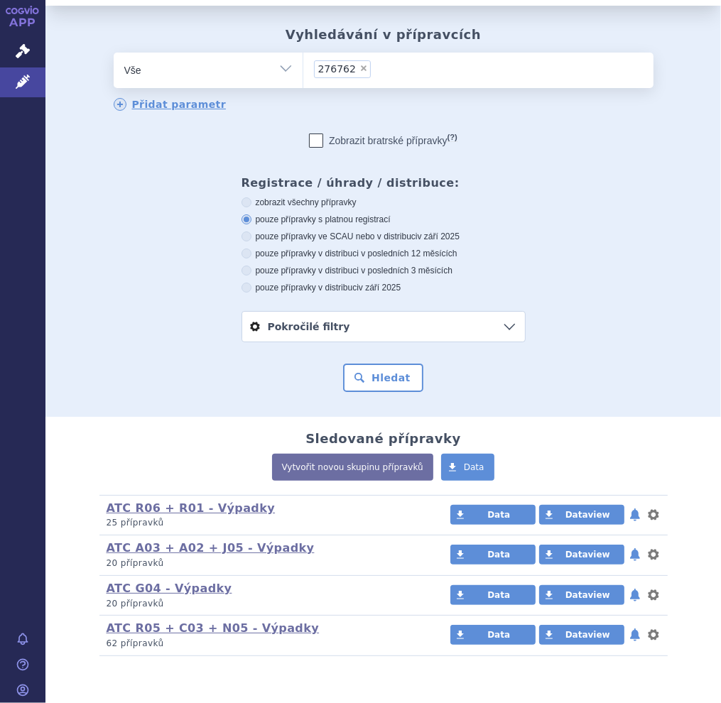
scroll to position [69, 0]
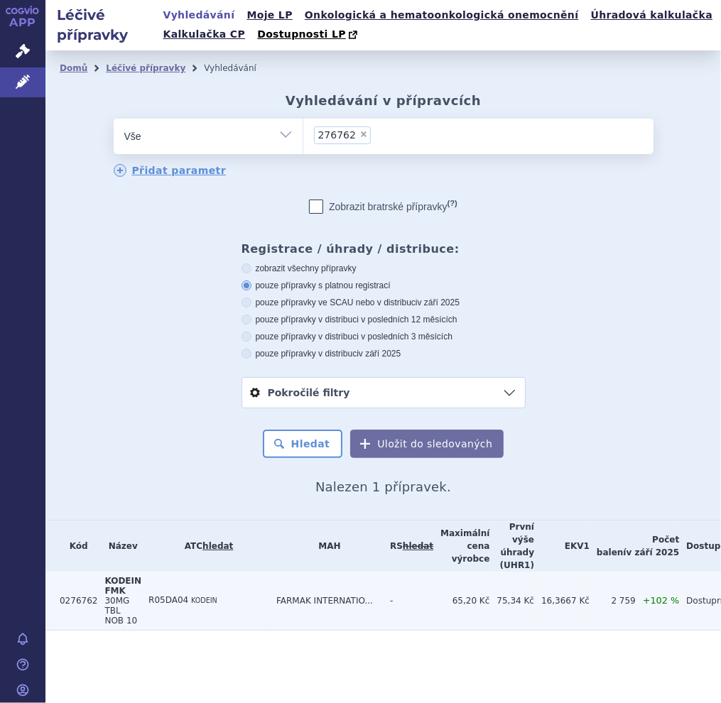
click at [114, 583] on span "KODEIN FMK" at bounding box center [122, 586] width 37 height 20
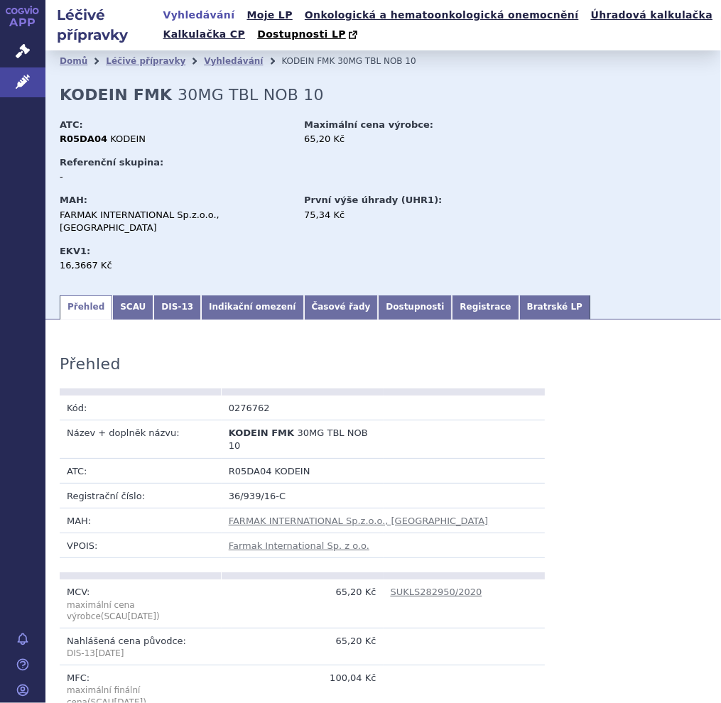
scroll to position [426, 0]
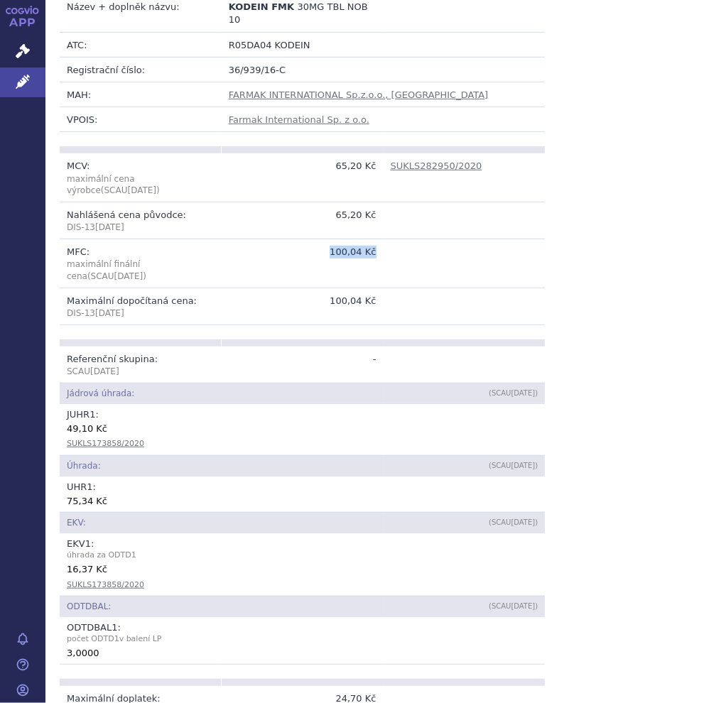
drag, startPoint x: 328, startPoint y: 222, endPoint x: 398, endPoint y: 225, distance: 70.3
click at [398, 239] on tr "MFC: maximální finální cena (SCAU [DATE] ) 100,04 Kč" at bounding box center [302, 263] width 485 height 49
copy tr "100,04 Kč"
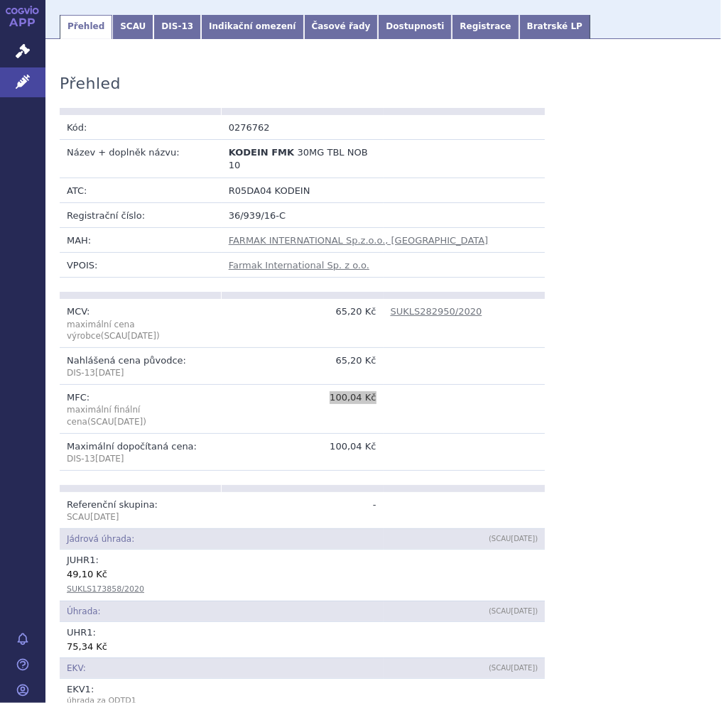
scroll to position [0, 0]
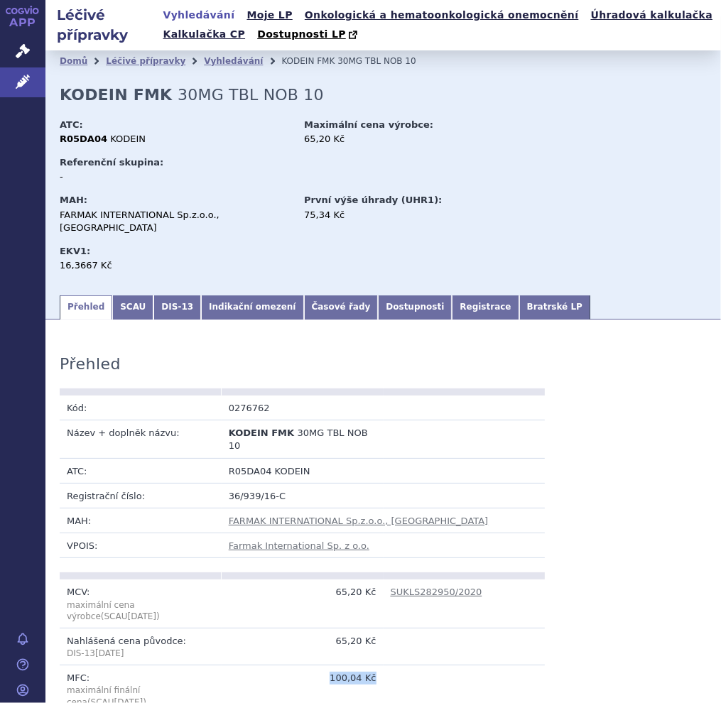
click at [208, 16] on link "Vyhledávání" at bounding box center [199, 15] width 80 height 19
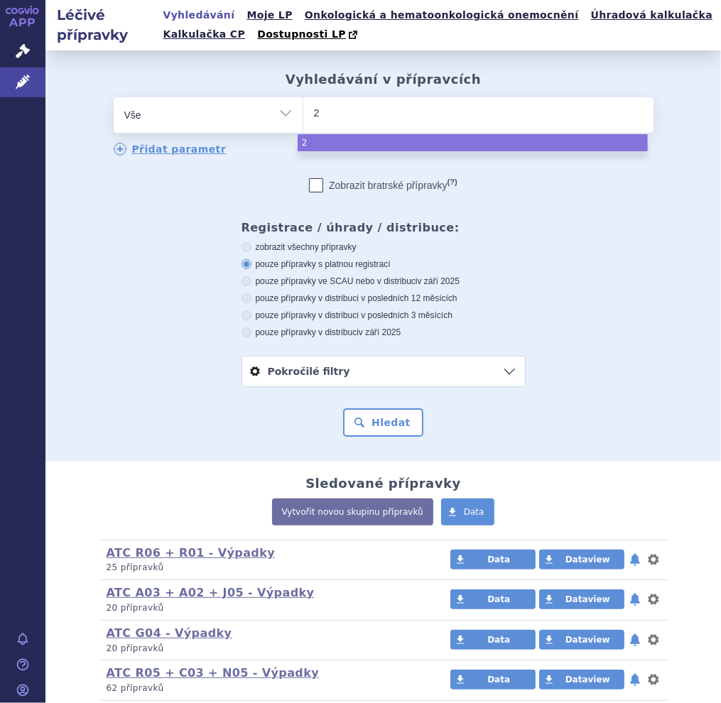
type input "27"
type input "276"
type input "2769"
type input "27690"
type input "276901"
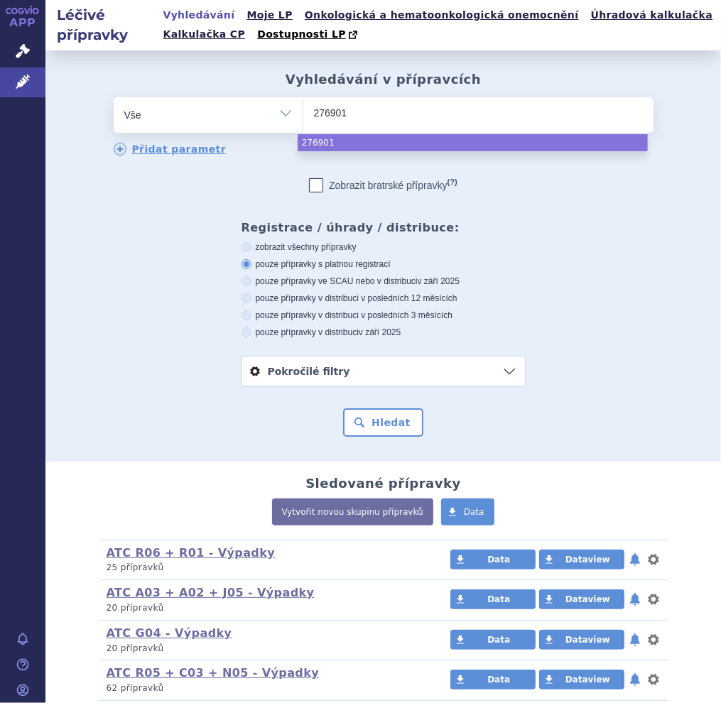
select select "276901"
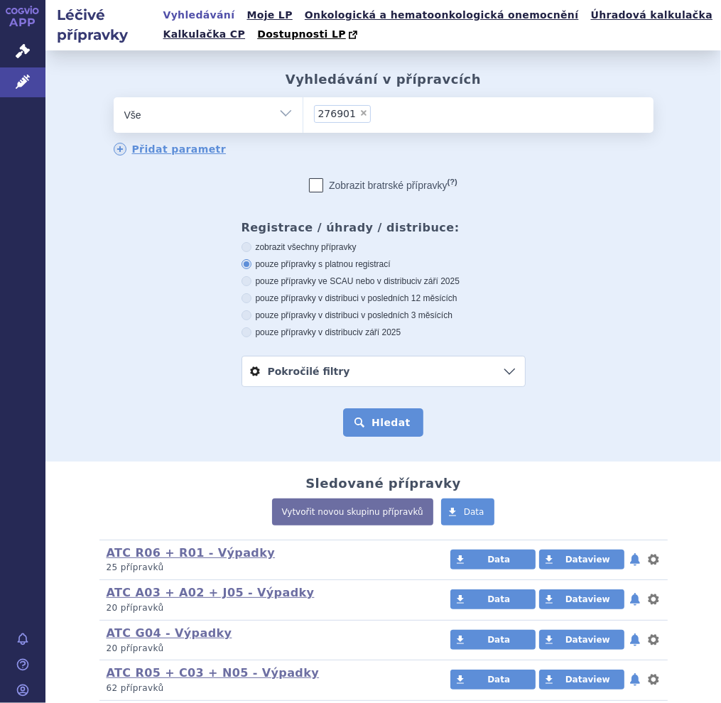
click at [352, 424] on button "Hledat" at bounding box center [383, 422] width 80 height 28
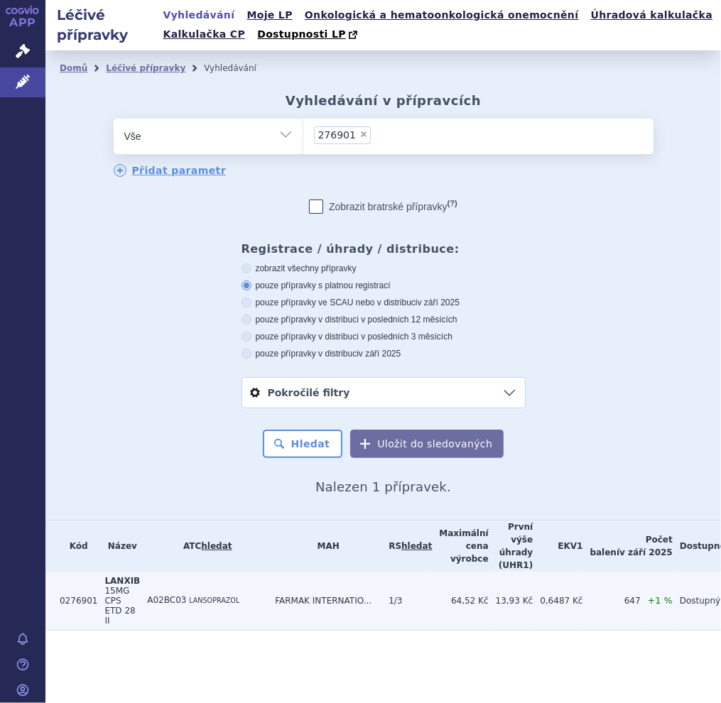
click at [104, 586] on span "15MG CPS ETD 28 II" at bounding box center [119, 606] width 31 height 40
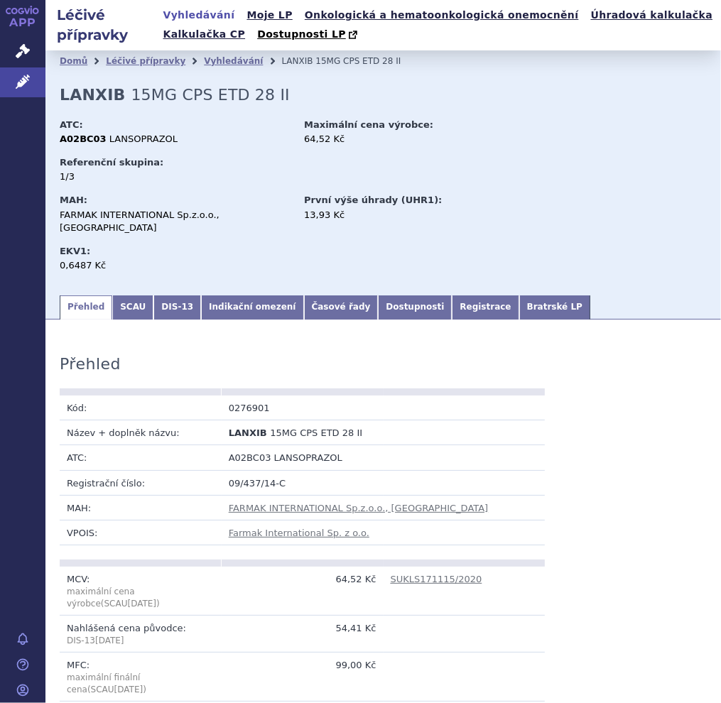
scroll to position [426, 0]
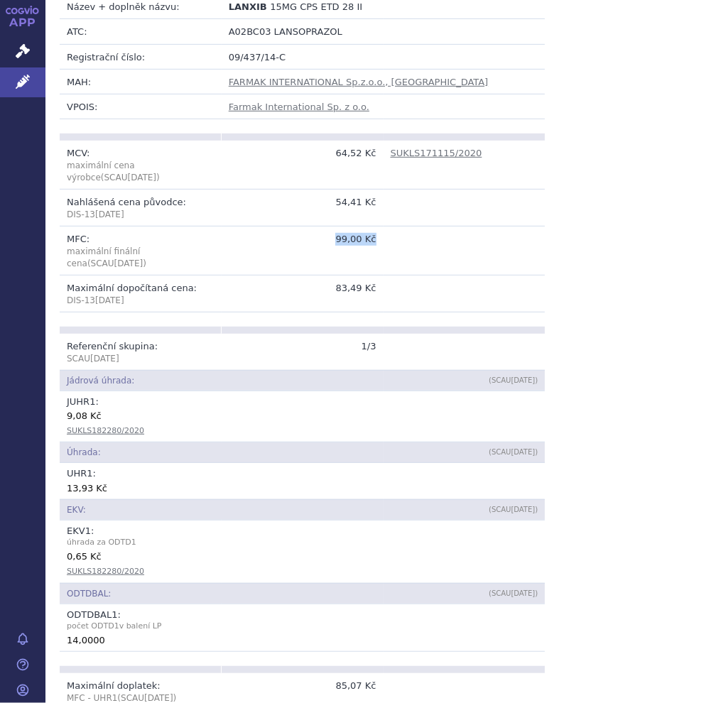
drag, startPoint x: 333, startPoint y: 225, endPoint x: 373, endPoint y: 225, distance: 39.8
click at [373, 226] on td "99,00 Kč" at bounding box center [303, 250] width 162 height 49
copy td "99,00 Kč"
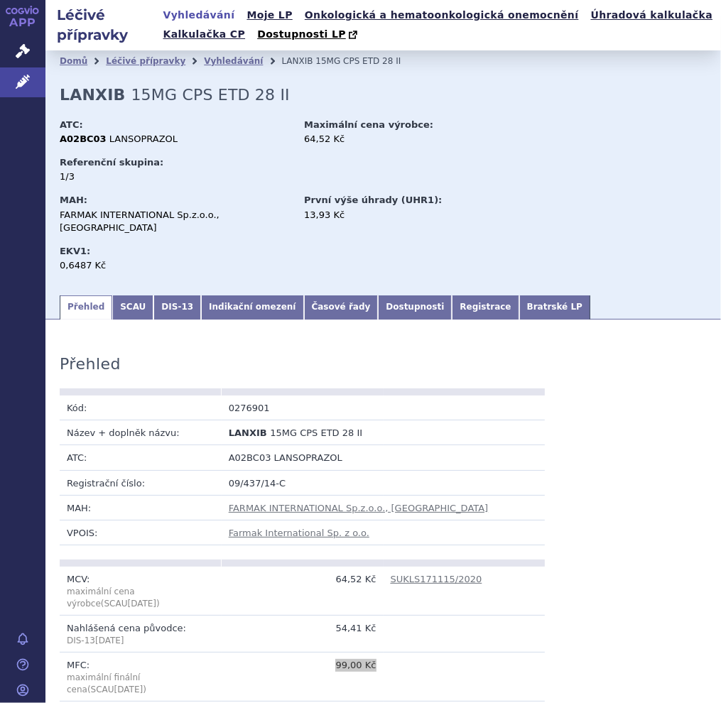
scroll to position [0, 0]
click at [204, 15] on link "Vyhledávání" at bounding box center [199, 15] width 80 height 19
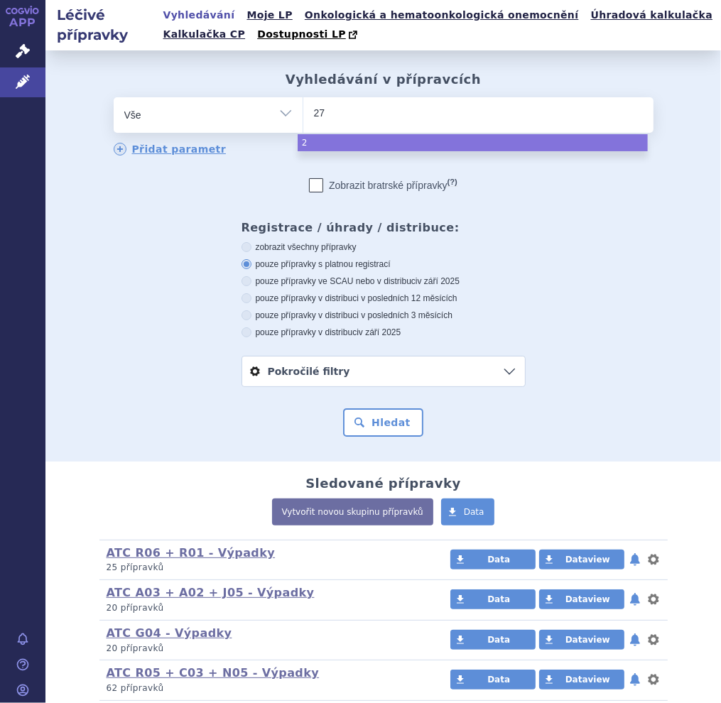
type input "277"
type input "2770"
type input "27705"
type input "277059"
select select "277059"
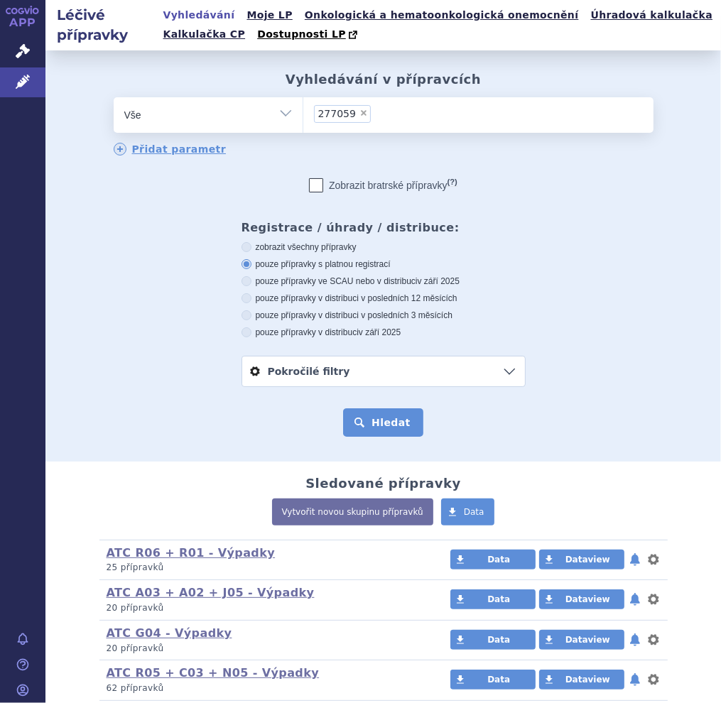
click at [357, 431] on button "Hledat" at bounding box center [383, 422] width 80 height 28
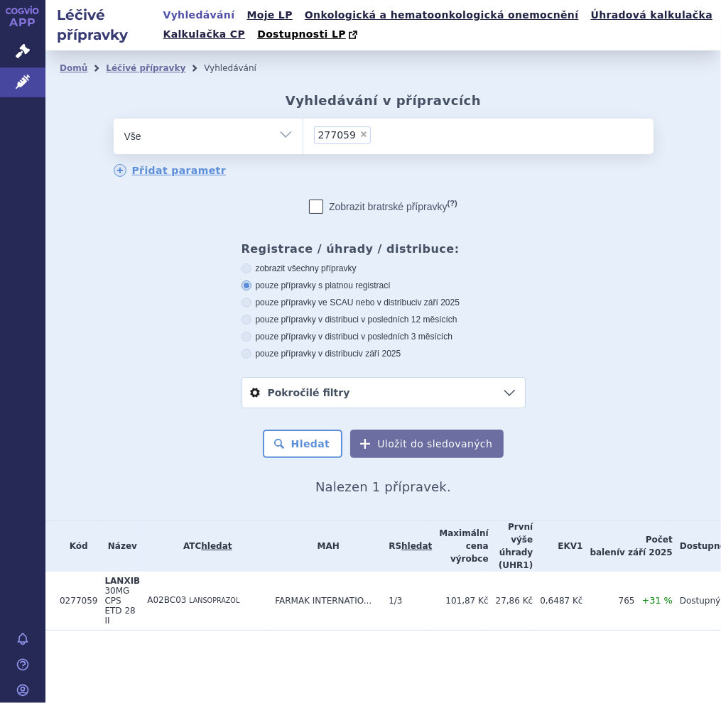
click at [109, 588] on span "30MG CPS ETD 28 II" at bounding box center [119, 606] width 31 height 40
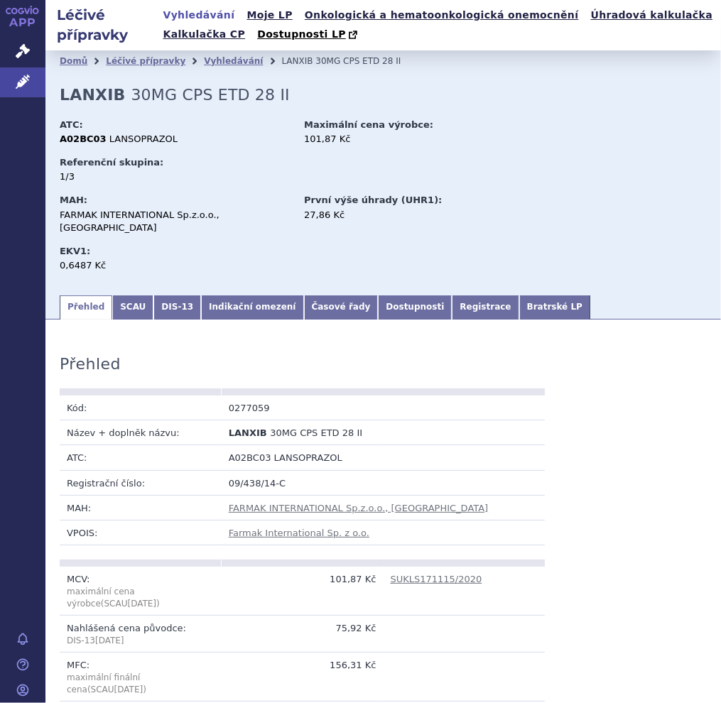
scroll to position [426, 0]
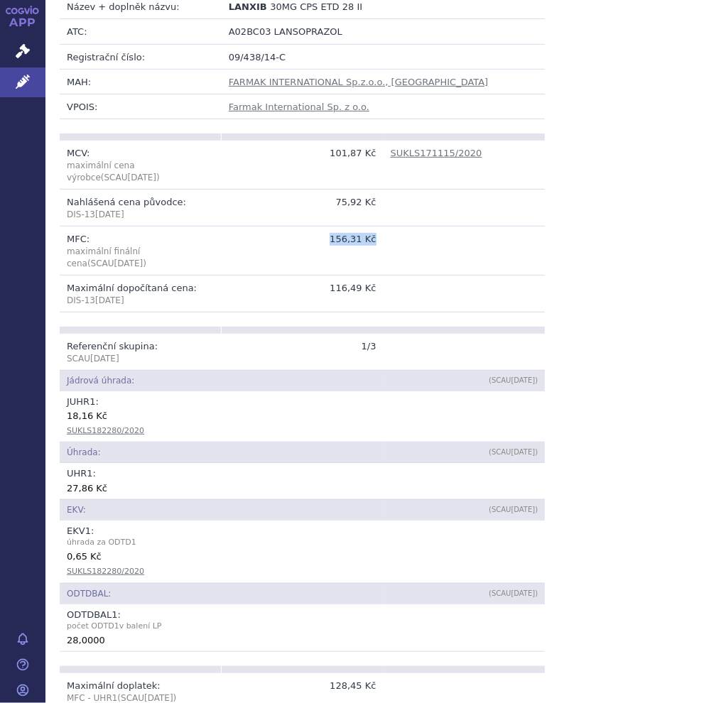
drag, startPoint x: 333, startPoint y: 226, endPoint x: 381, endPoint y: 225, distance: 48.3
click at [381, 226] on tr "MFC: maximální finální cena (SCAU Oct 2025 ) 156,31 Kč" at bounding box center [302, 250] width 485 height 49
copy tr "156,31 Kč"
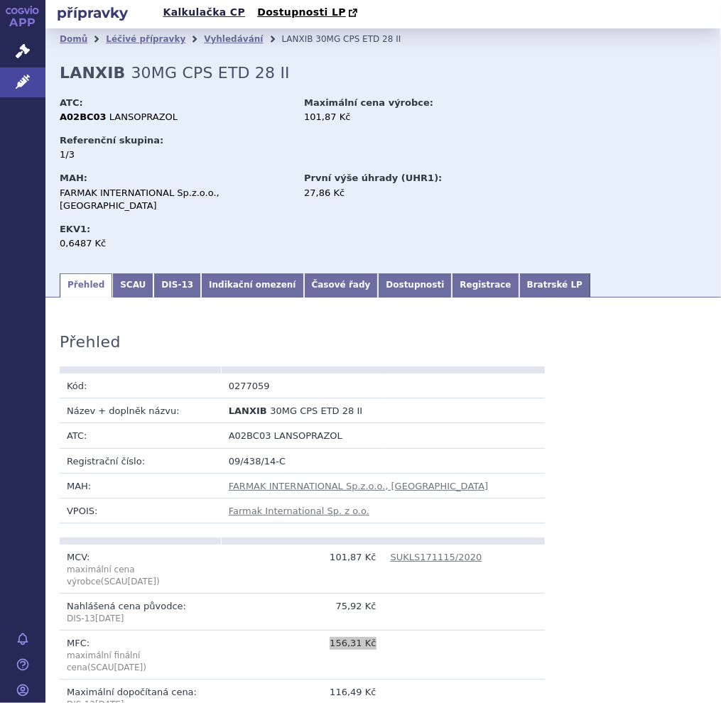
scroll to position [0, 0]
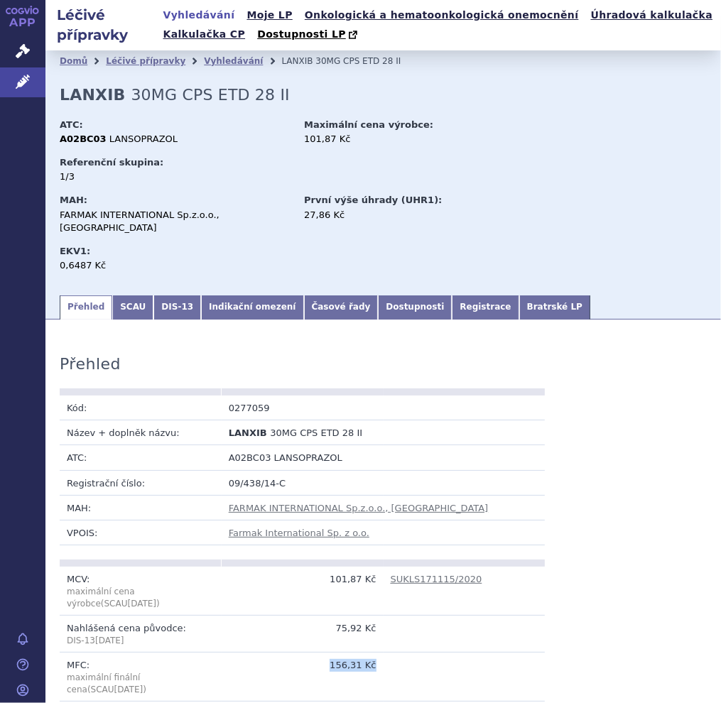
click at [206, 17] on link "Vyhledávání" at bounding box center [199, 15] width 80 height 19
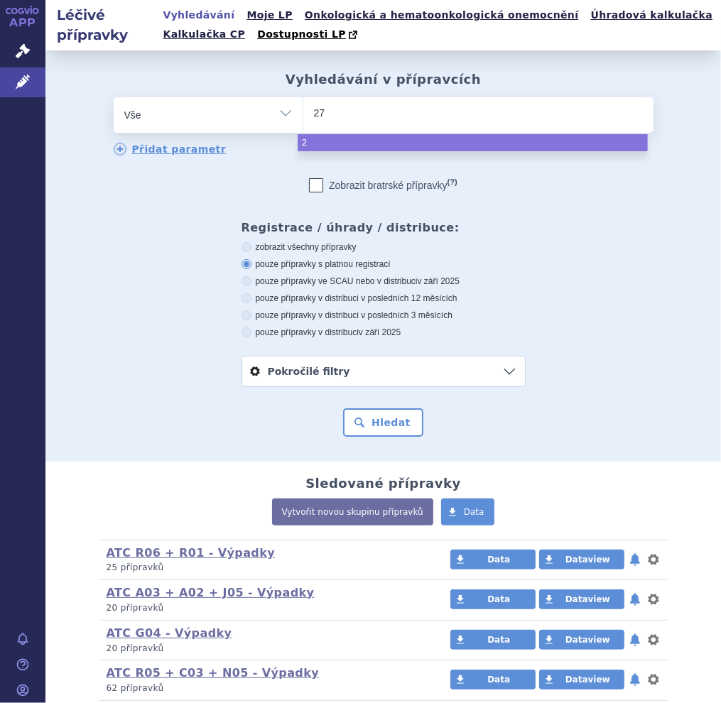
type input "277"
type input "2770"
type input "27706"
type input "277061"
select select "277061"
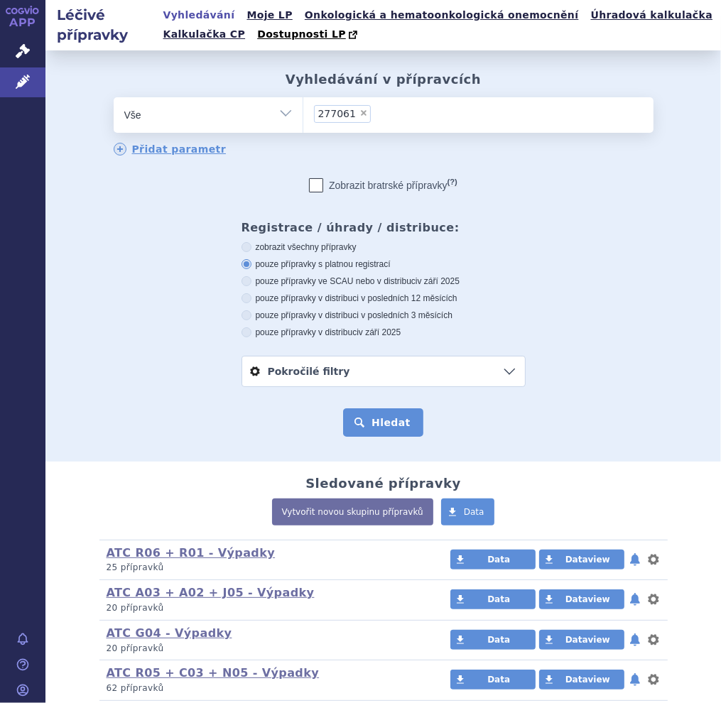
click at [344, 428] on button "Hledat" at bounding box center [383, 422] width 80 height 28
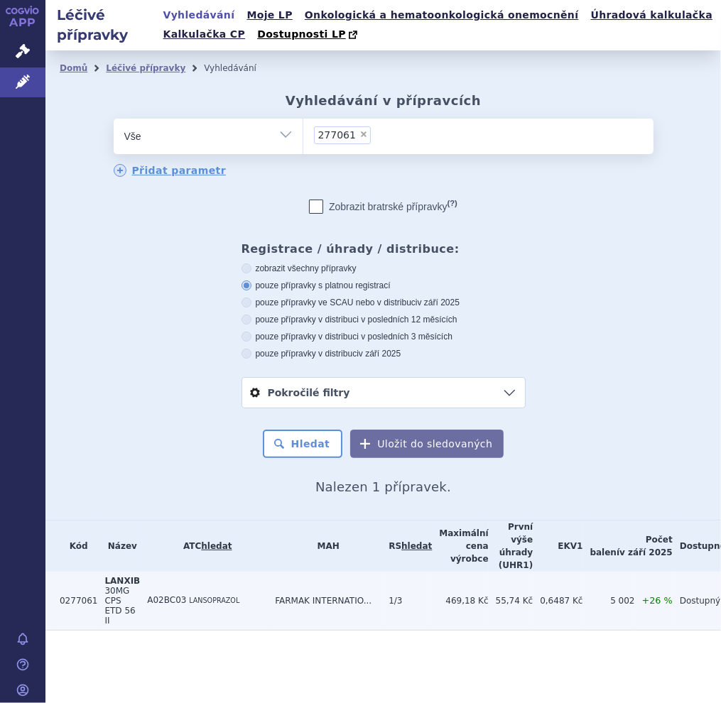
click at [104, 589] on span "30MG CPS ETD 56 II" at bounding box center [119, 606] width 31 height 40
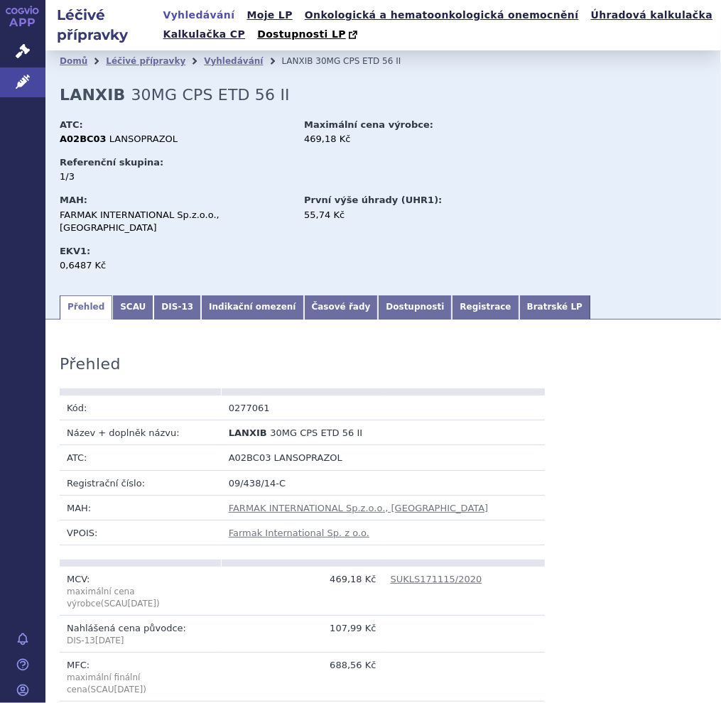
scroll to position [355, 0]
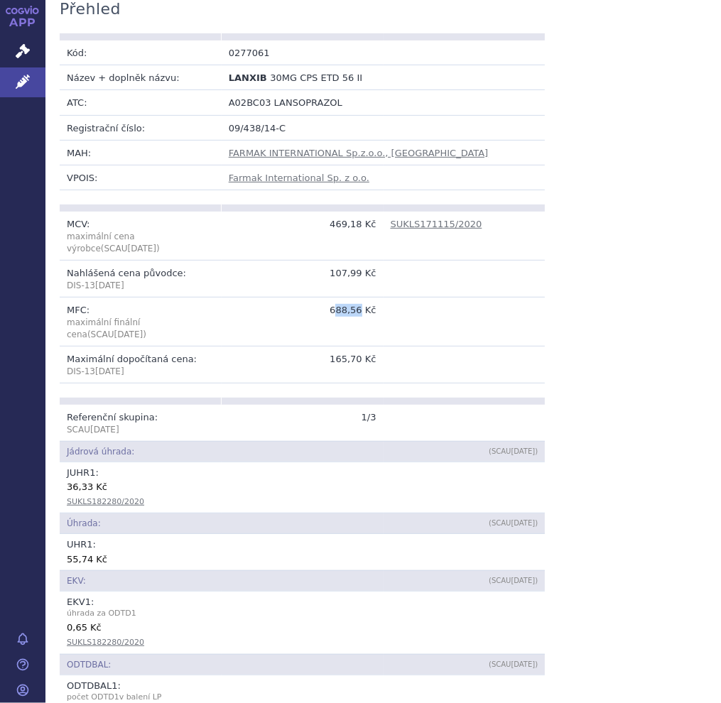
drag, startPoint x: 335, startPoint y: 297, endPoint x: 358, endPoint y: 302, distance: 23.3
click at [358, 302] on td "688,56 Kč" at bounding box center [303, 321] width 162 height 49
drag, startPoint x: 358, startPoint y: 302, endPoint x: 334, endPoint y: 302, distance: 24.2
click at [334, 302] on td "688,56 Kč" at bounding box center [303, 321] width 162 height 49
drag, startPoint x: 329, startPoint y: 297, endPoint x: 378, endPoint y: 293, distance: 48.4
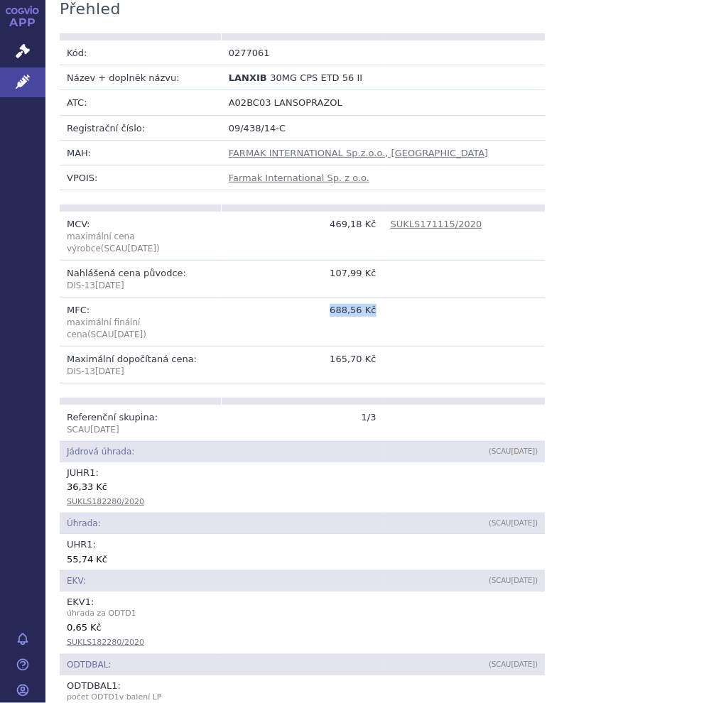
click at [378, 297] on tr "MFC: maximální finální cena (SCAU Oct 2025 ) 688,56 Kč" at bounding box center [302, 321] width 485 height 49
copy tr "688,56 Kč"
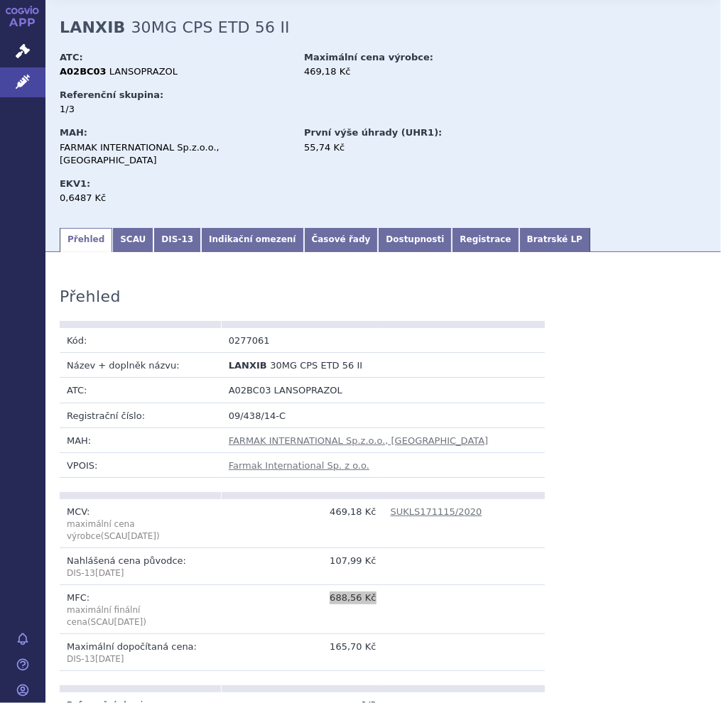
scroll to position [0, 0]
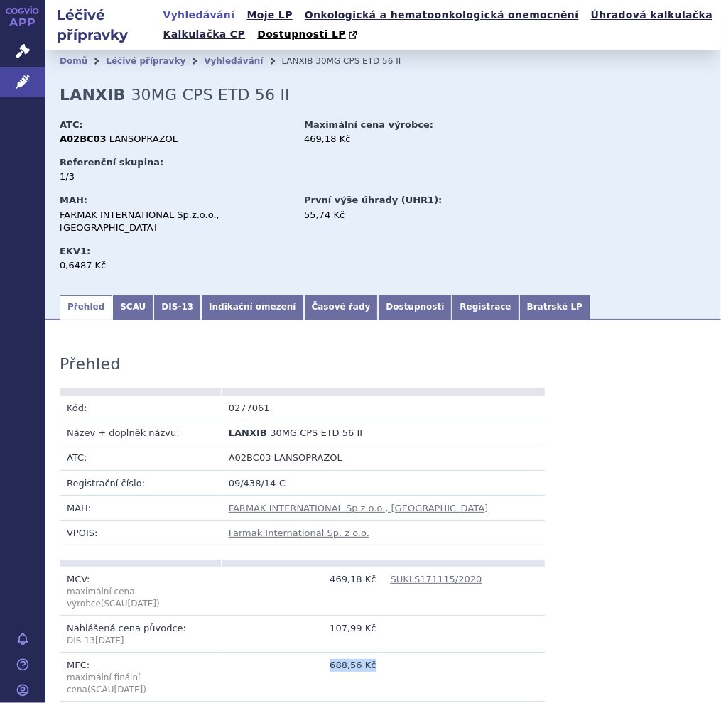
click at [207, 13] on link "Vyhledávání" at bounding box center [199, 15] width 80 height 19
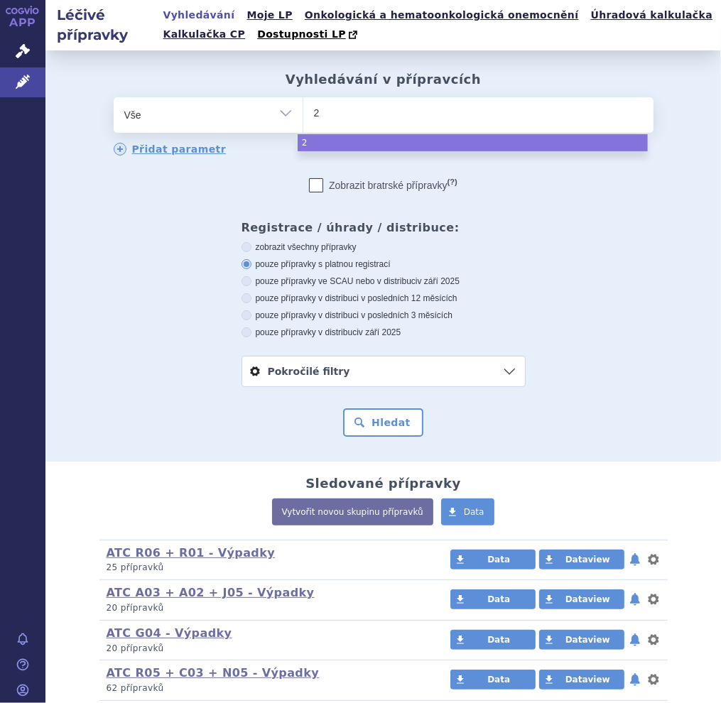
type input "26"
type input "269"
type input "2691"
type input "269116"
select select "269116"
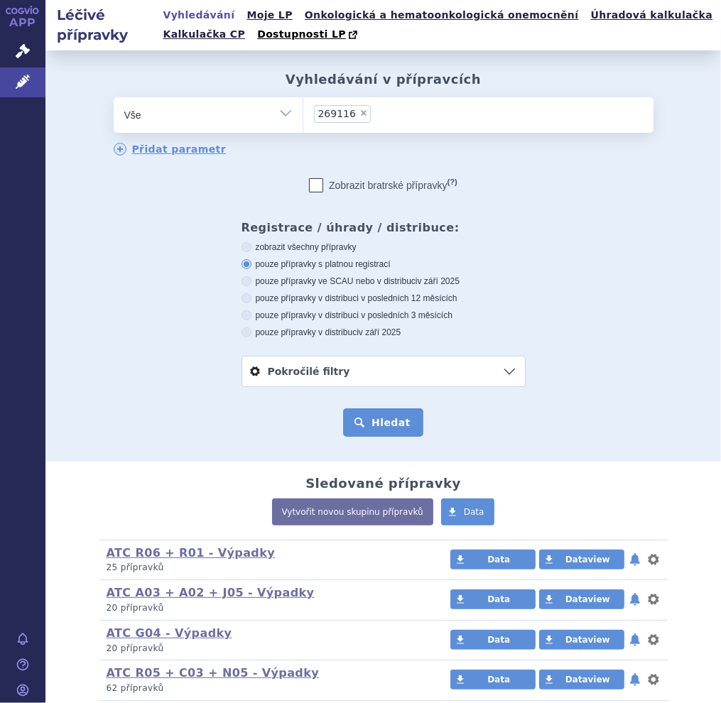
click at [378, 423] on button "Hledat" at bounding box center [383, 422] width 80 height 28
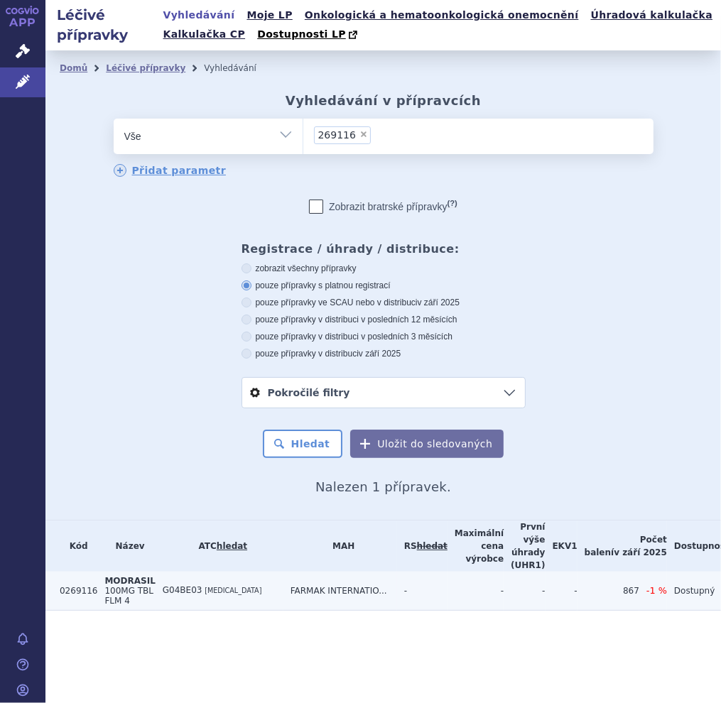
click at [122, 586] on span "100MG TBL FLM 4" at bounding box center [128, 596] width 49 height 20
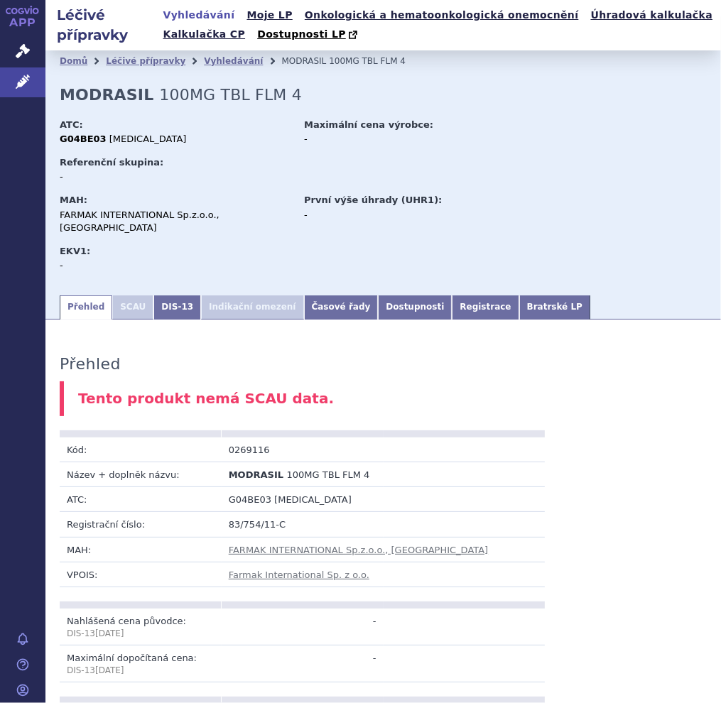
click at [199, 9] on link "Vyhledávání" at bounding box center [199, 15] width 80 height 19
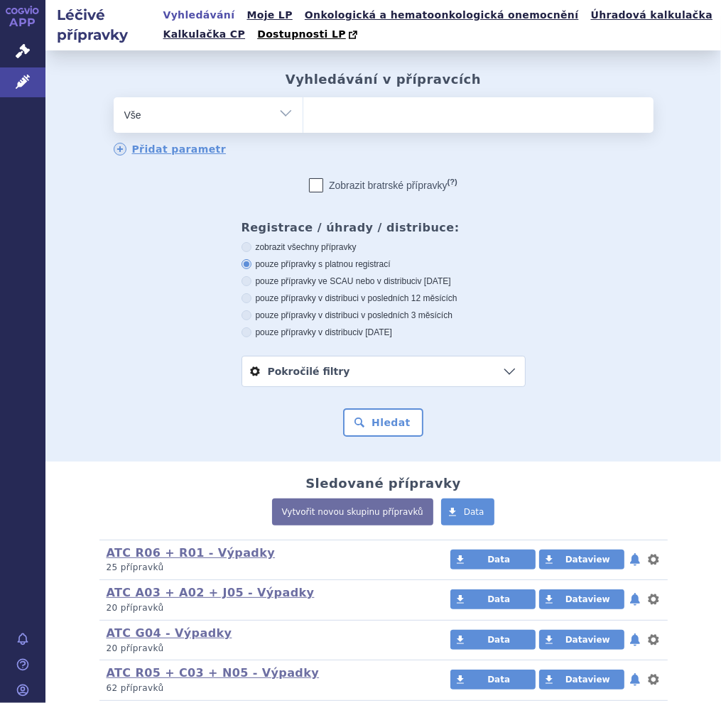
click at [371, 124] on ul at bounding box center [478, 112] width 350 height 30
click at [303, 124] on select at bounding box center [302, 114] width 1 height 35
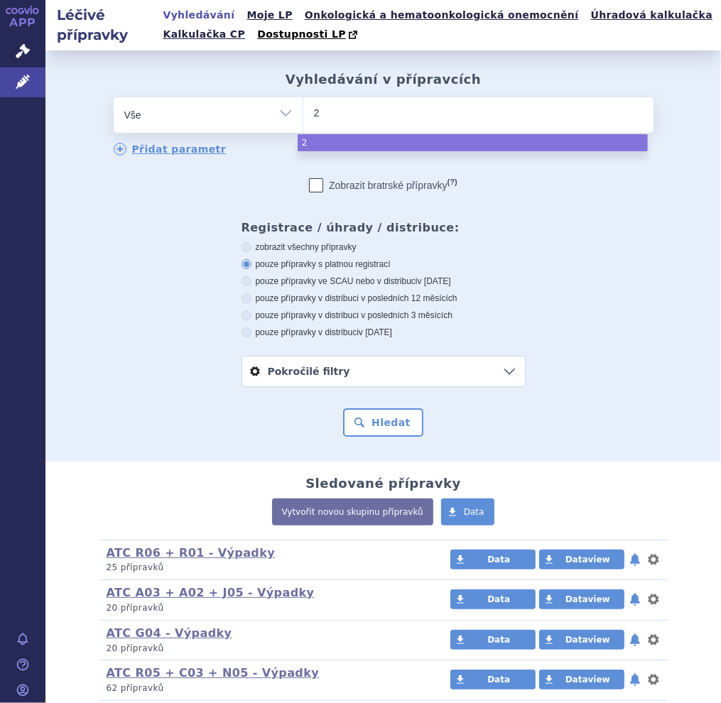
type input "26"
type input "269"
type input "2691"
type input "26912"
type input "269120"
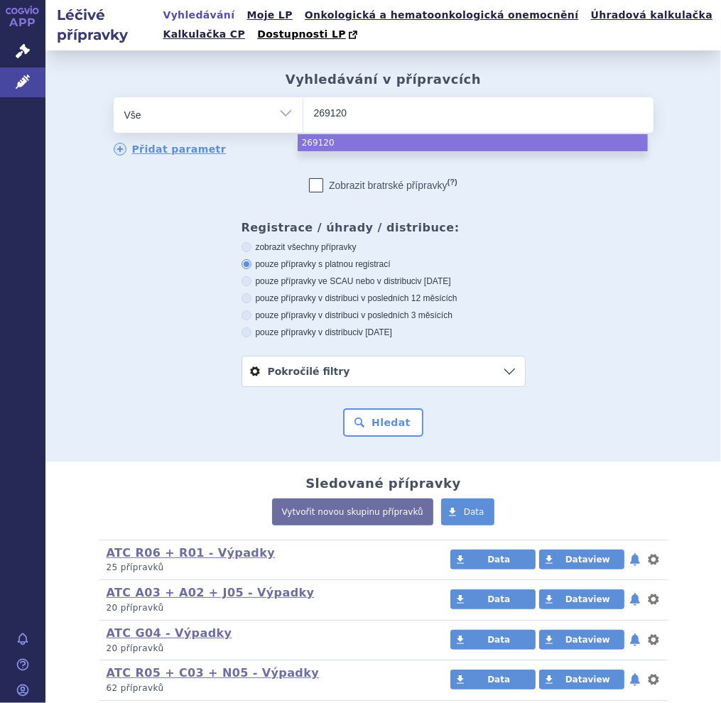
select select "269120"
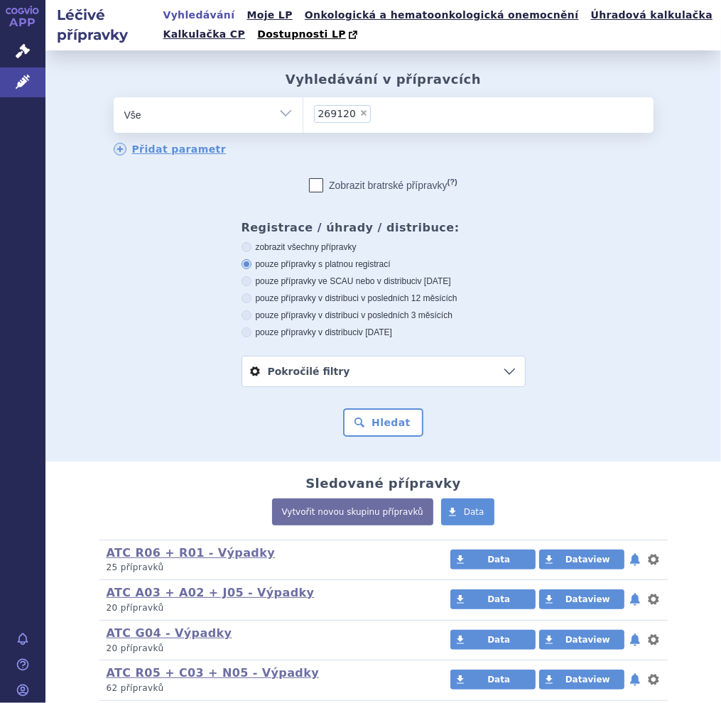
click at [372, 437] on div "Hledat" at bounding box center [383, 422] width 647 height 28
click at [372, 425] on button "Hledat" at bounding box center [383, 422] width 80 height 28
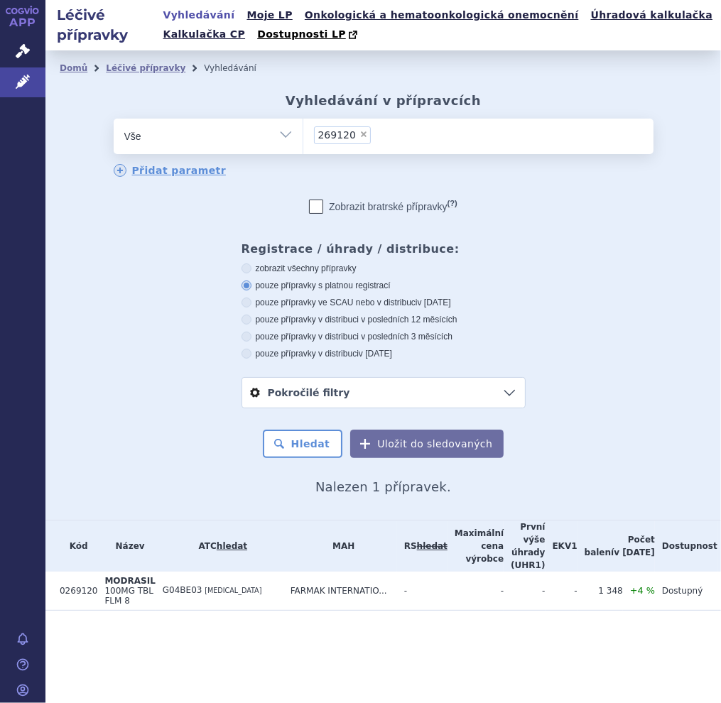
click at [97, 586] on td "MODRASIL 100MG TBL FLM 8" at bounding box center [126, 591] width 58 height 39
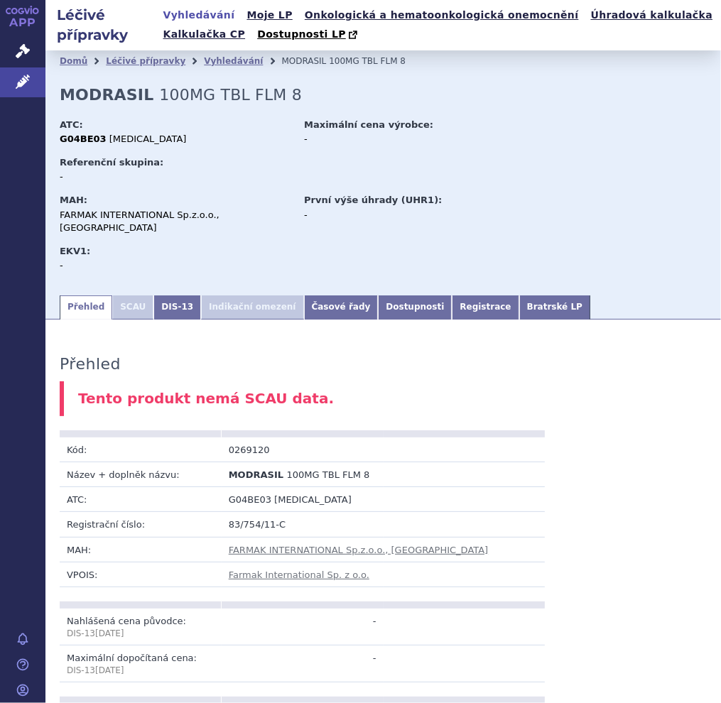
click at [190, 9] on link "Vyhledávání" at bounding box center [199, 15] width 80 height 19
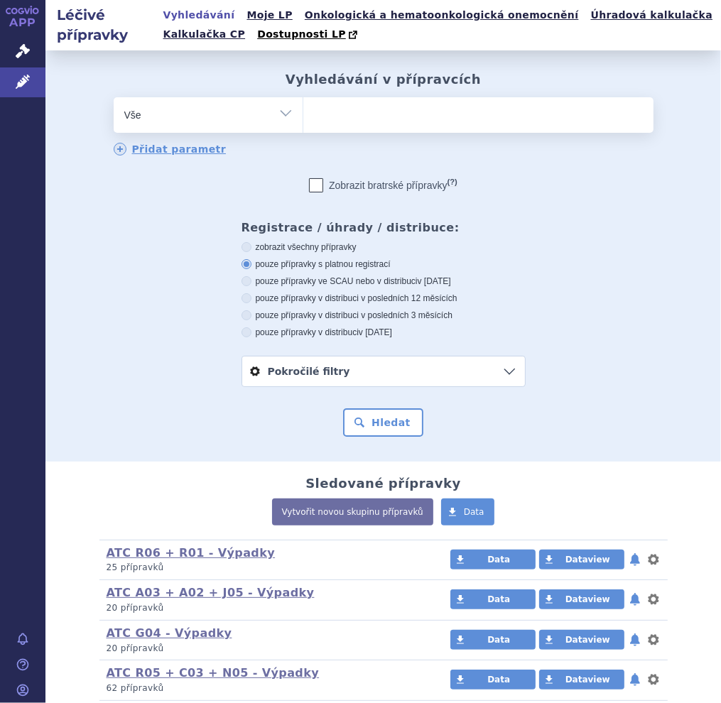
click at [346, 121] on ul at bounding box center [478, 112] width 350 height 30
click at [303, 121] on select at bounding box center [302, 114] width 1 height 35
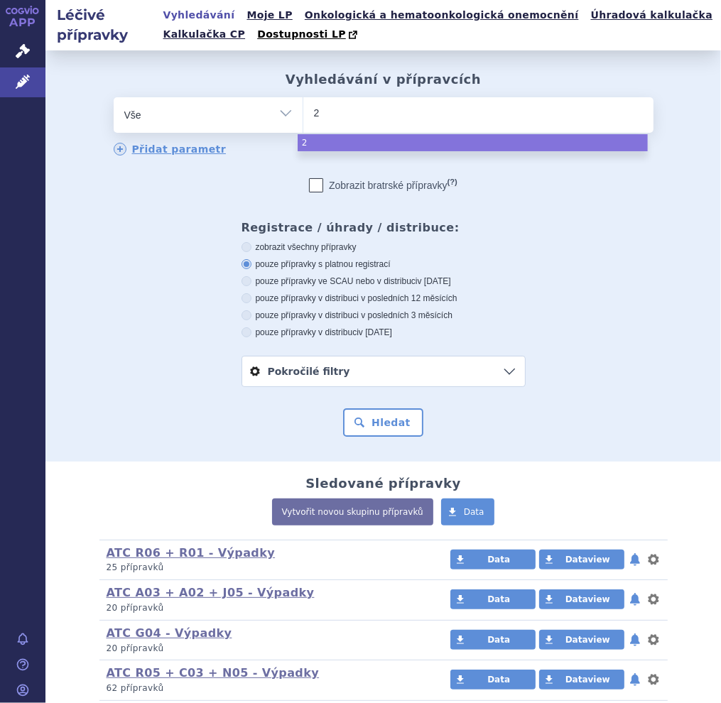
type input "26"
type input "269"
type input "2691"
type input "26911"
type input "269118"
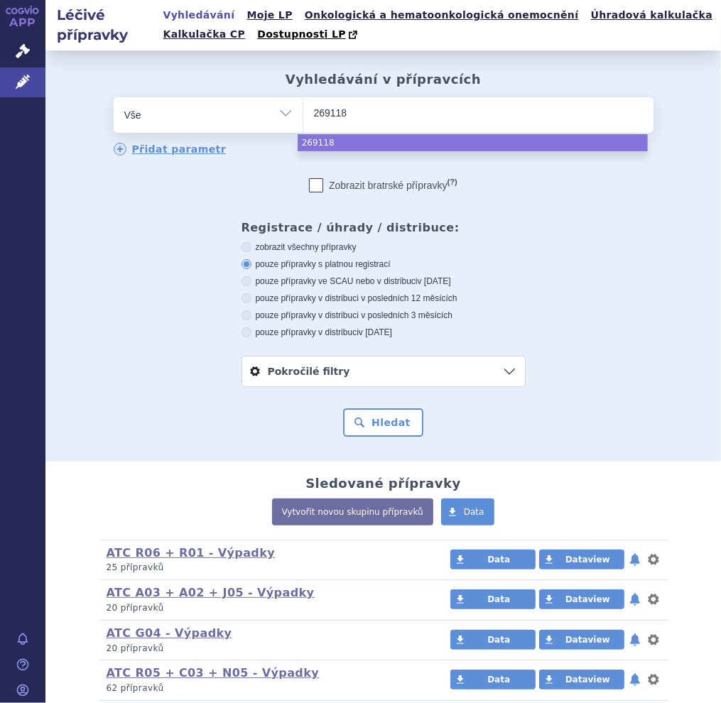
select select "269118"
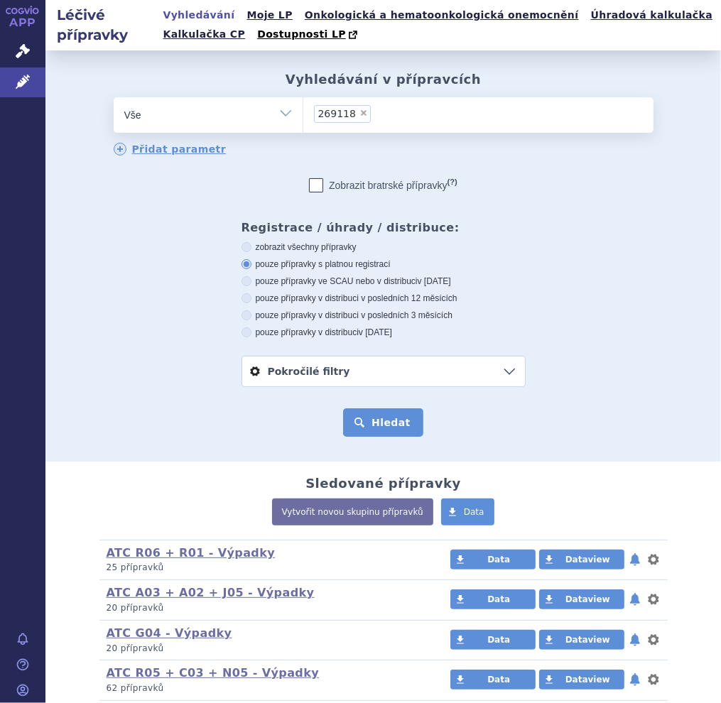
click at [355, 420] on button "Hledat" at bounding box center [383, 422] width 80 height 28
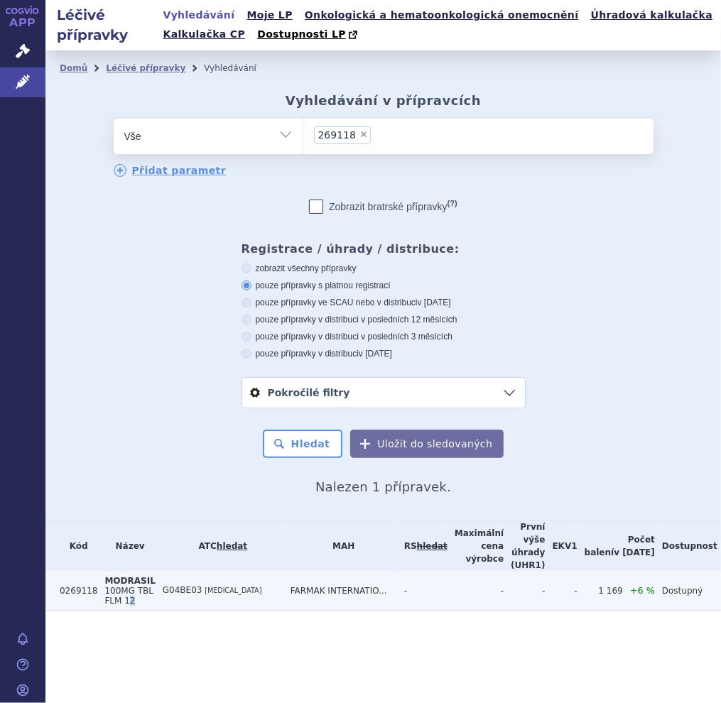
click at [124, 586] on span "100MG TBL FLM 12" at bounding box center [128, 596] width 49 height 20
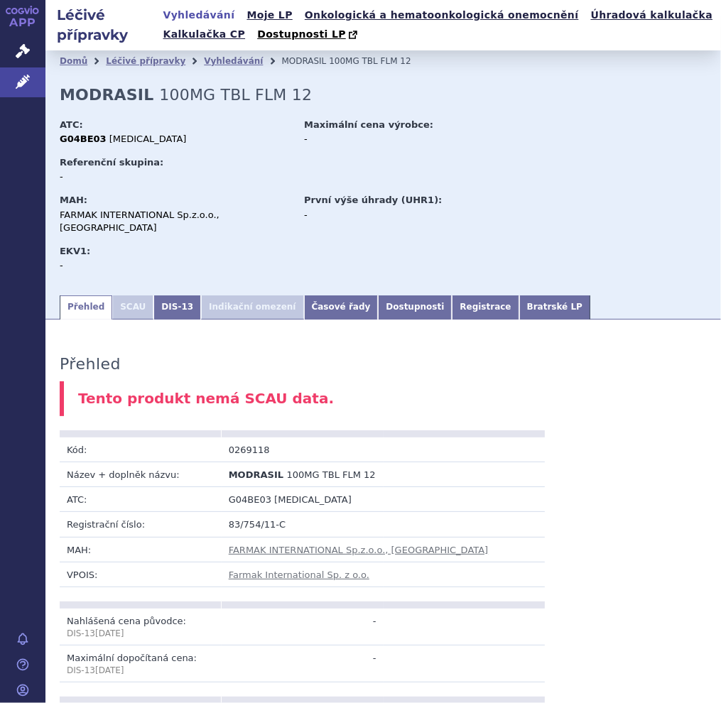
click at [200, 21] on link "Vyhledávání" at bounding box center [199, 15] width 80 height 19
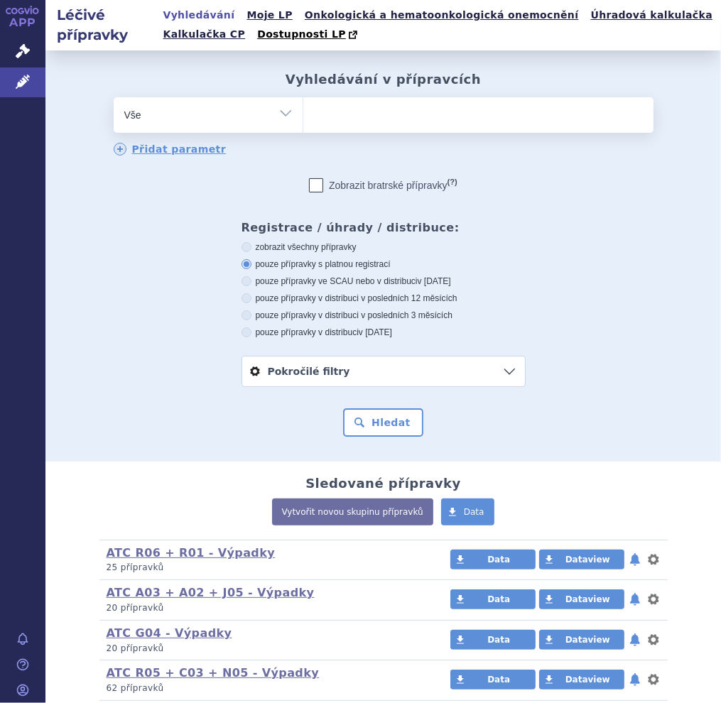
click at [332, 106] on ul at bounding box center [478, 112] width 350 height 30
click at [303, 106] on select at bounding box center [302, 114] width 1 height 35
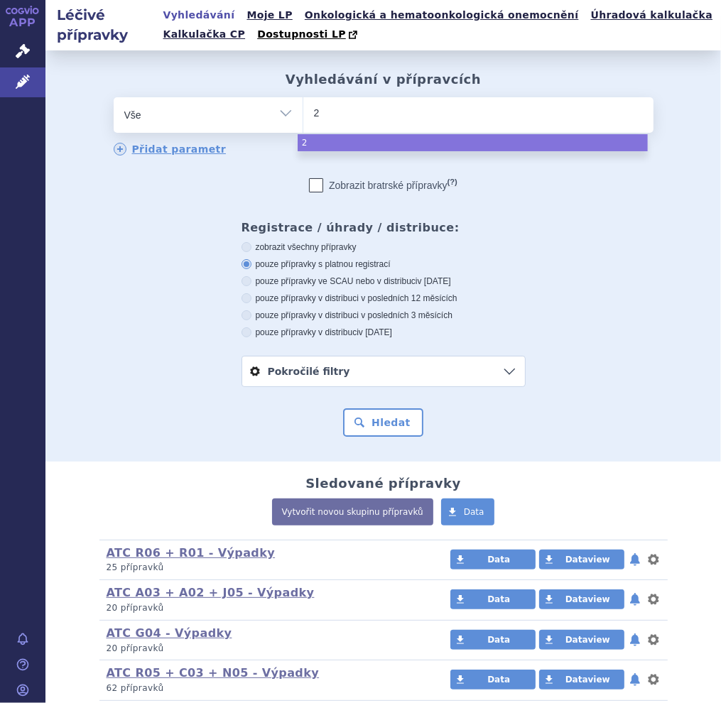
type input "27"
type input "276"
type input "2766"
type input "27665"
type input "276656"
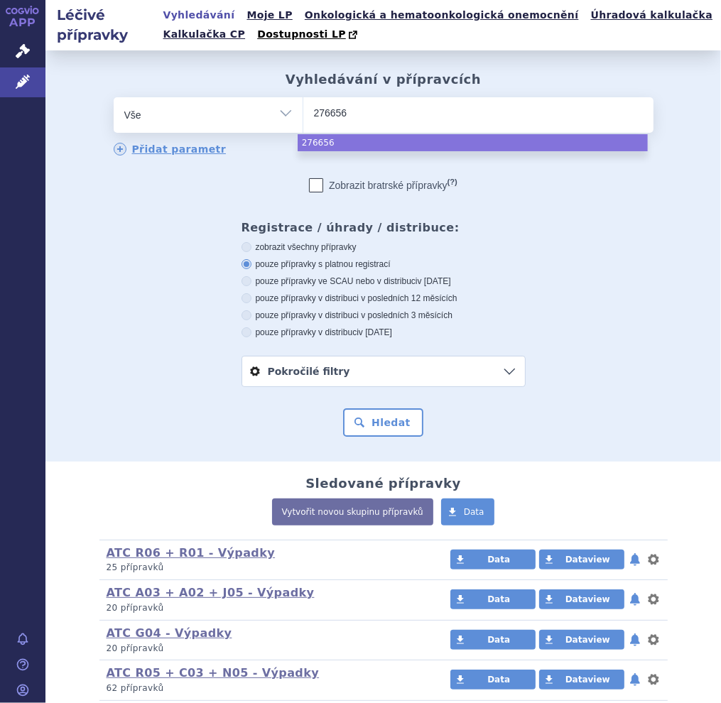
select select "276656"
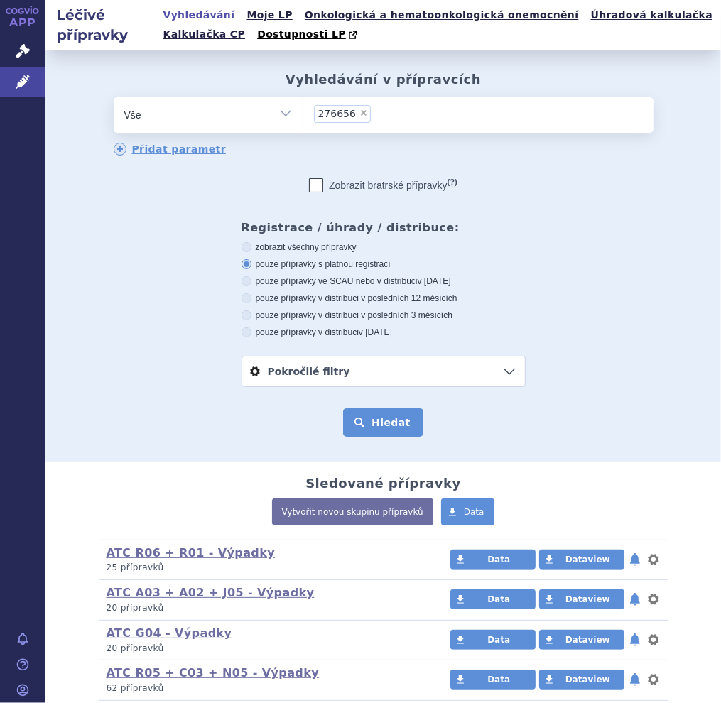
click at [378, 420] on button "Hledat" at bounding box center [383, 422] width 80 height 28
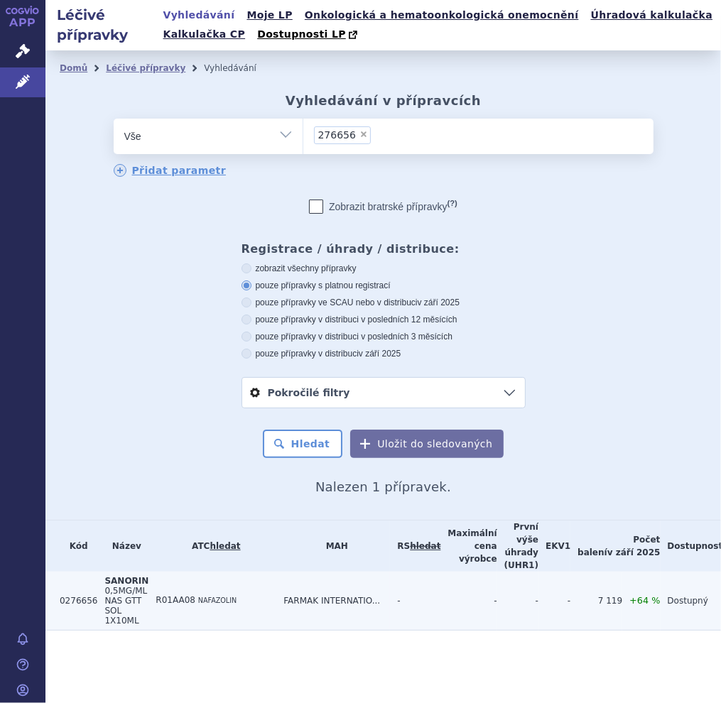
click at [134, 578] on span "SANORIN" at bounding box center [126, 581] width 44 height 10
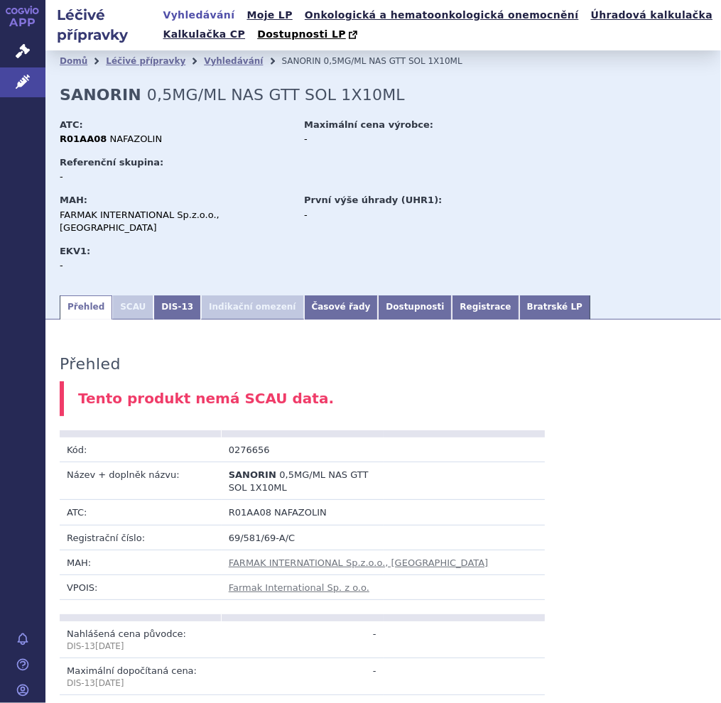
click at [192, 18] on link "Vyhledávání" at bounding box center [199, 15] width 80 height 19
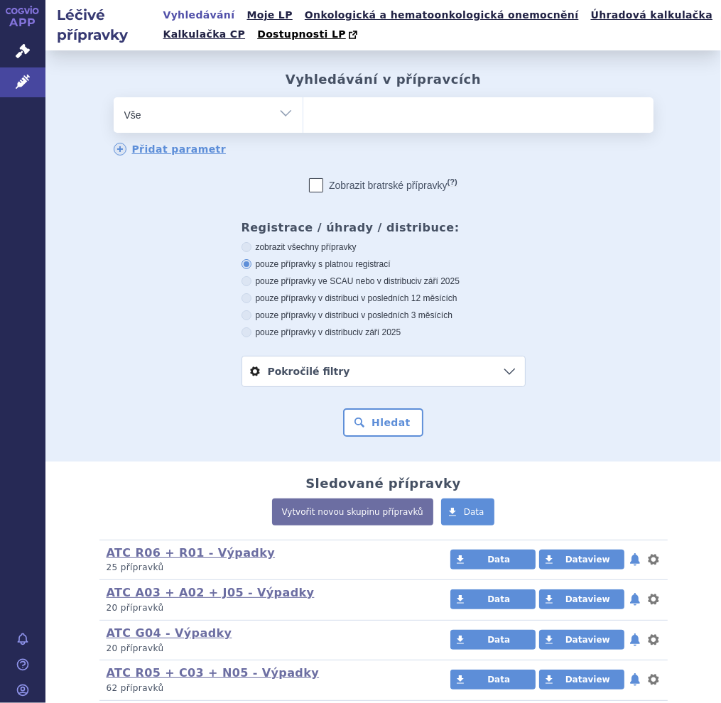
click at [392, 103] on ul at bounding box center [478, 112] width 350 height 30
click at [303, 103] on select at bounding box center [302, 114] width 1 height 35
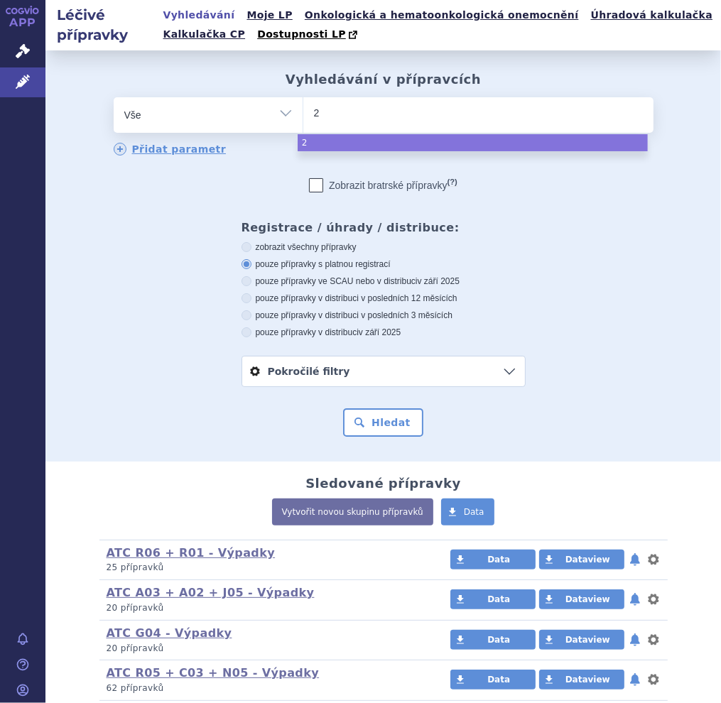
type input "27"
type input "276"
type input "2766"
type input "27665"
type input "276657"
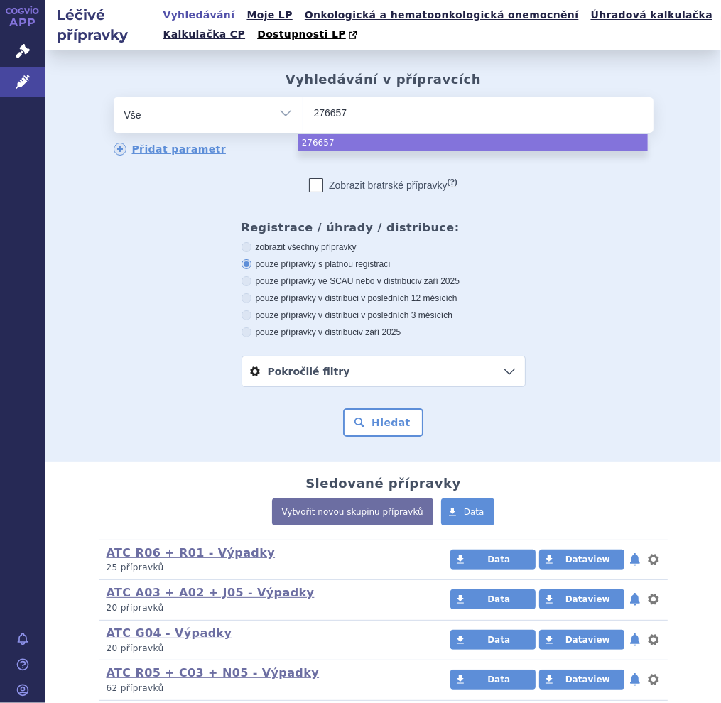
select select "276657"
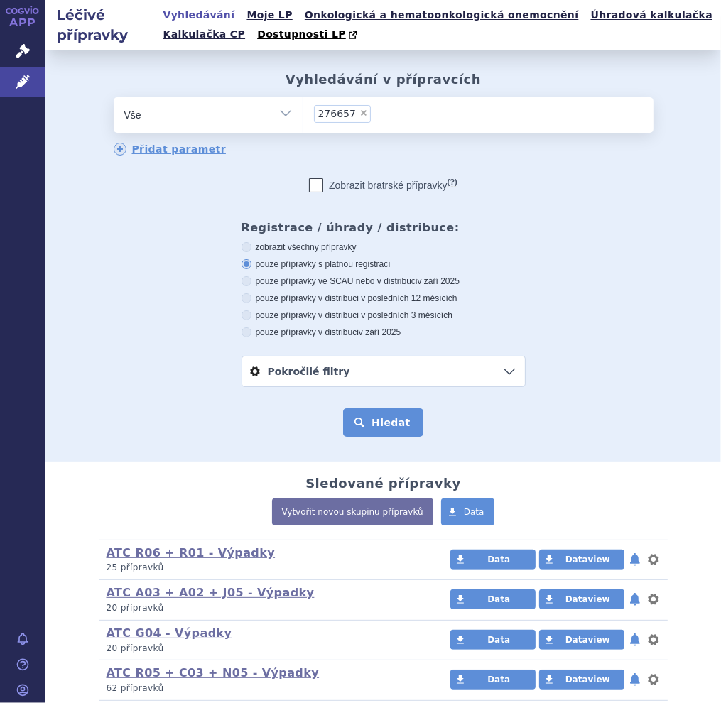
click at [358, 432] on button "Hledat" at bounding box center [383, 422] width 80 height 28
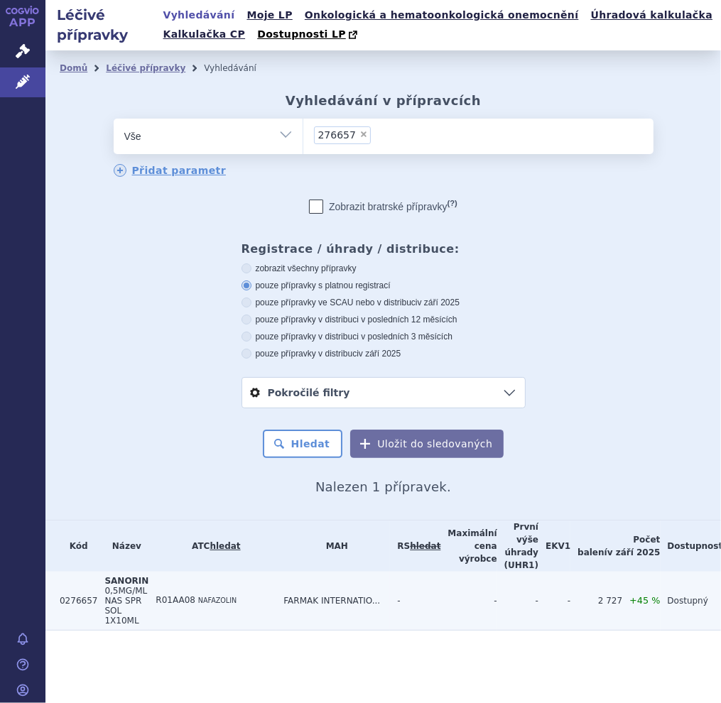
click at [136, 591] on span "0,5MG/ML NAS SPR SOL 1X10ML" at bounding box center [125, 606] width 43 height 40
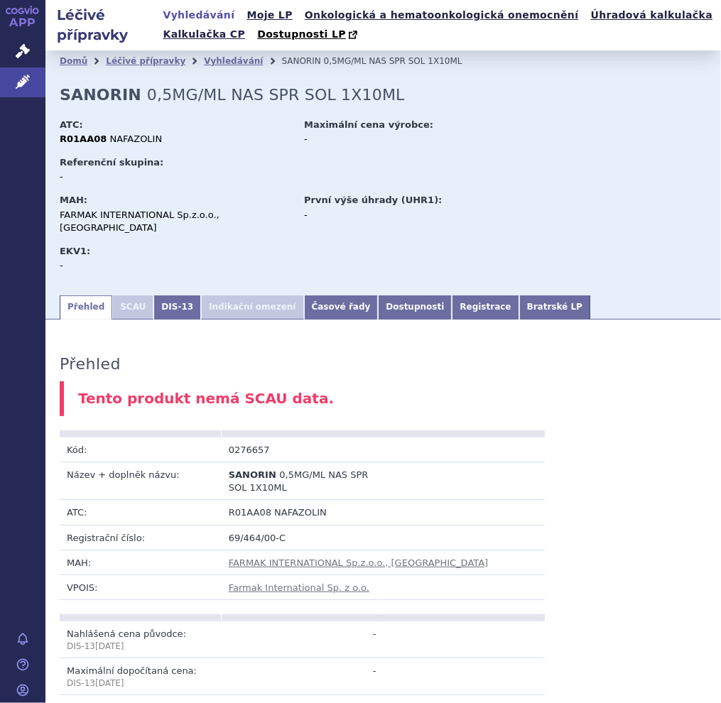
click at [210, 15] on link "Vyhledávání" at bounding box center [199, 15] width 80 height 19
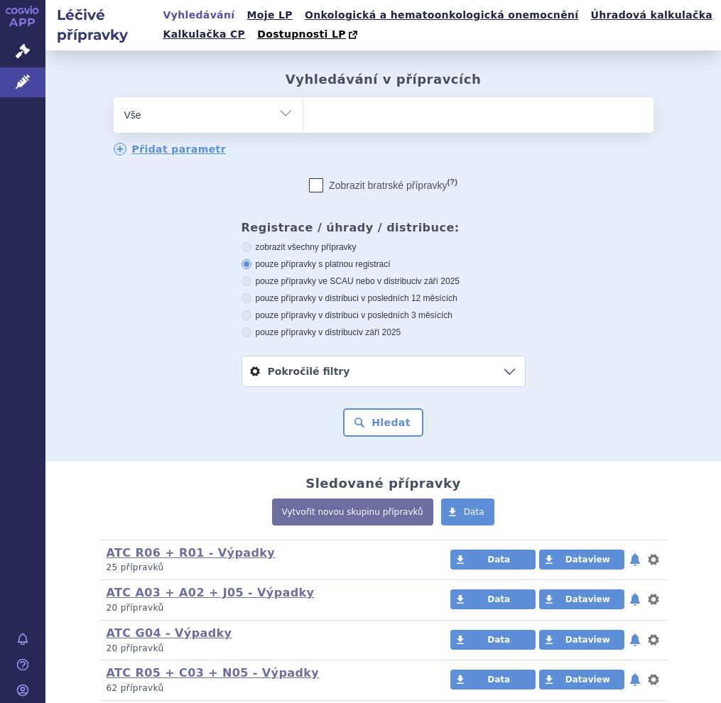
click at [327, 104] on ul at bounding box center [478, 112] width 350 height 30
click at [303, 104] on select at bounding box center [302, 114] width 1 height 35
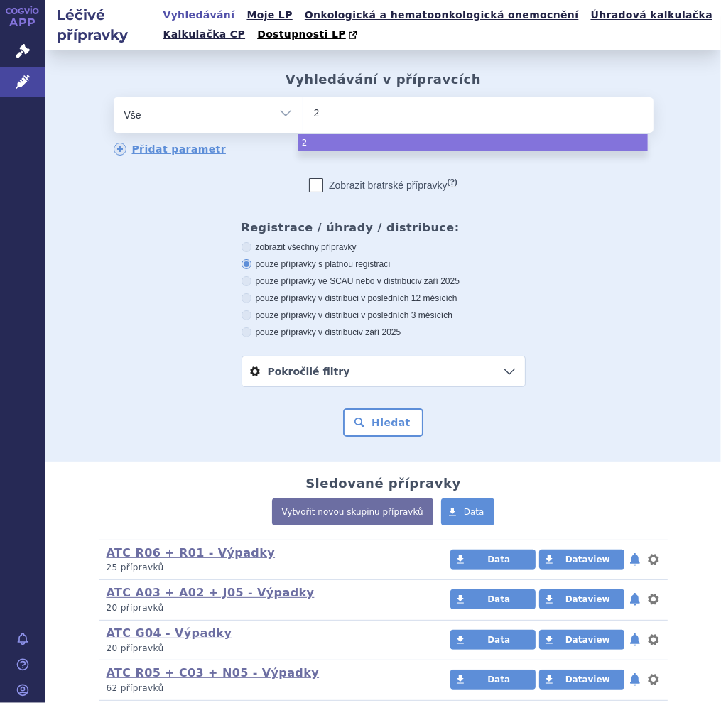
type input "27"
type input "276"
type input "2766"
type input "27665"
type input "276658"
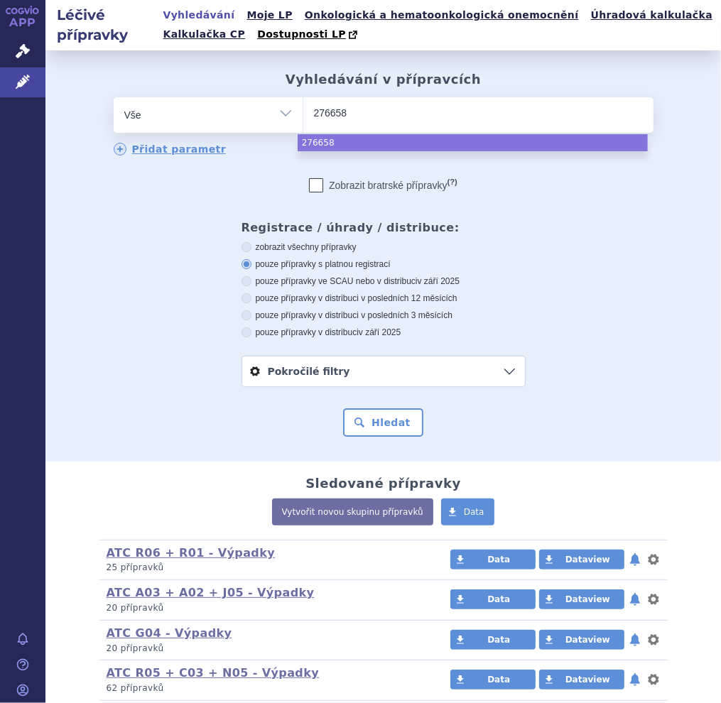
select select "276658"
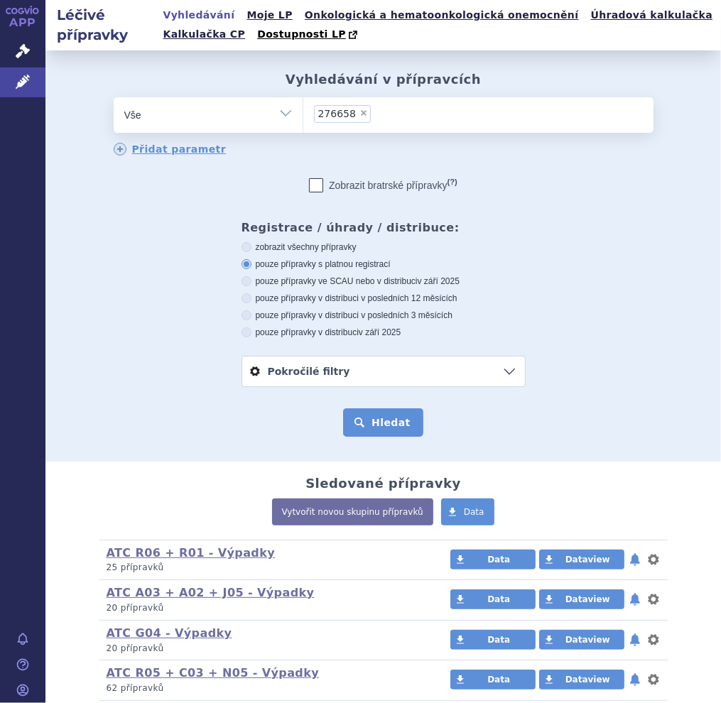
click at [364, 422] on button "Hledat" at bounding box center [383, 422] width 80 height 28
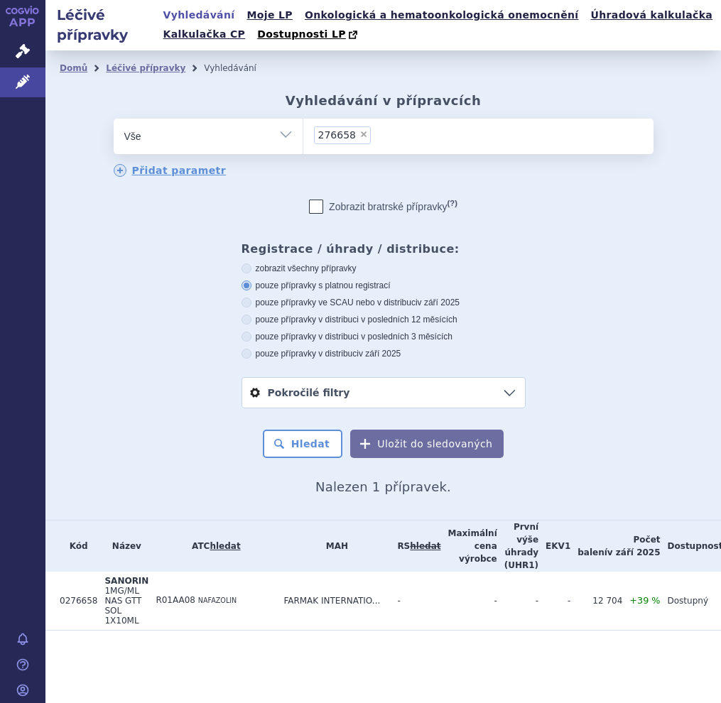
click at [222, 600] on span "NAFAZOLIN" at bounding box center [217, 600] width 38 height 8
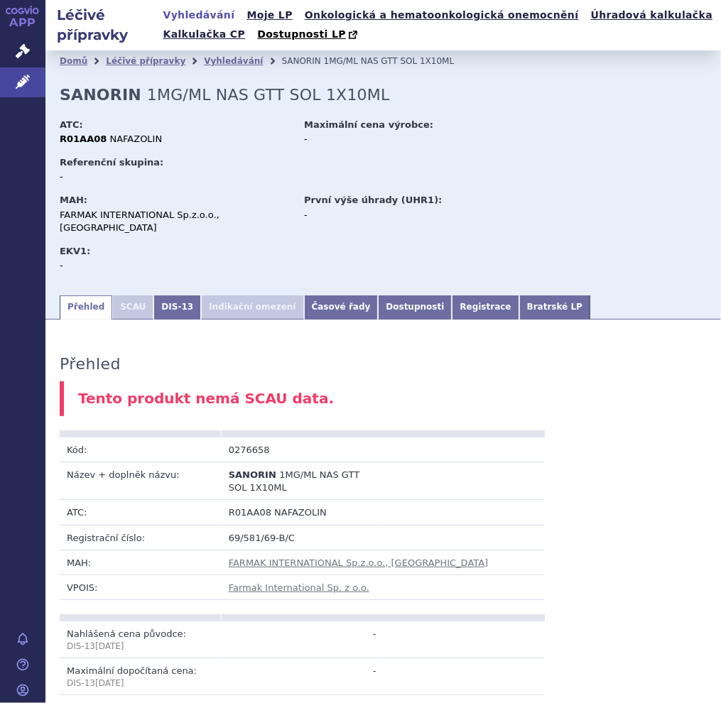
click at [207, 11] on link "Vyhledávání" at bounding box center [199, 15] width 80 height 19
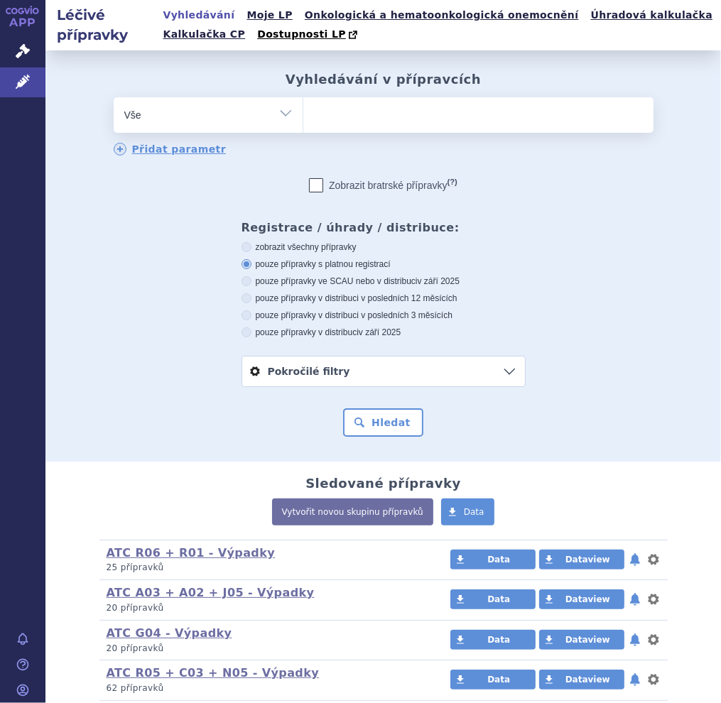
click at [368, 119] on ul at bounding box center [478, 112] width 350 height 30
click at [303, 119] on select at bounding box center [302, 114] width 1 height 35
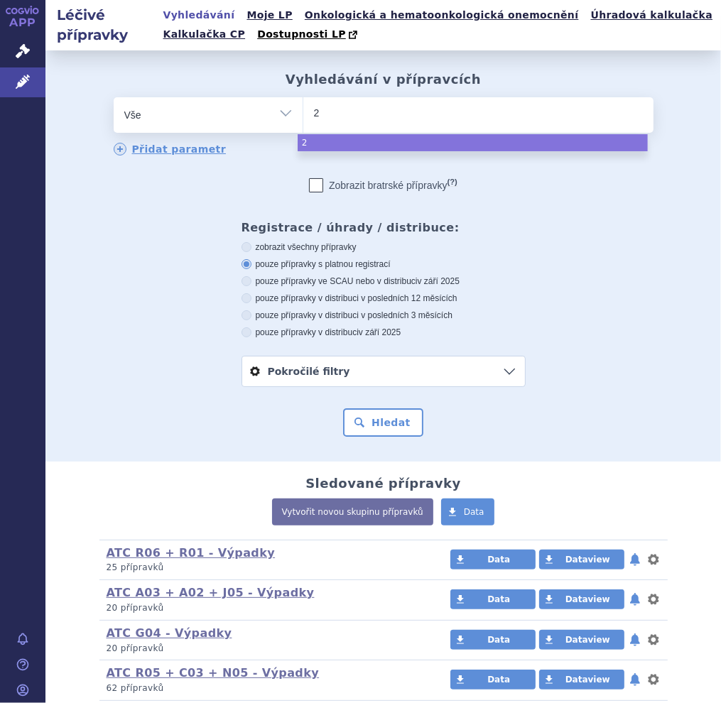
type input "27"
type input "276"
type input "2766"
type input "276659"
select select "276659"
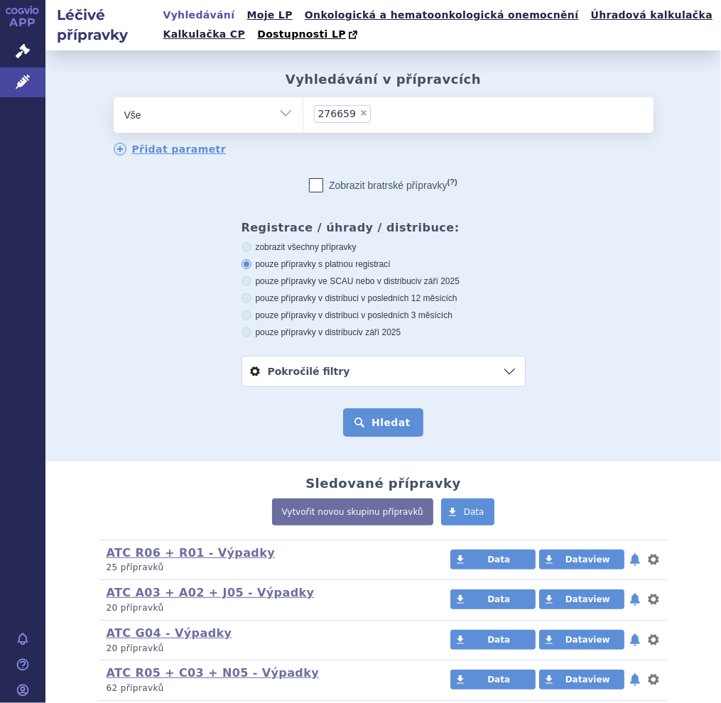
click at [410, 429] on button "Hledat" at bounding box center [383, 422] width 80 height 28
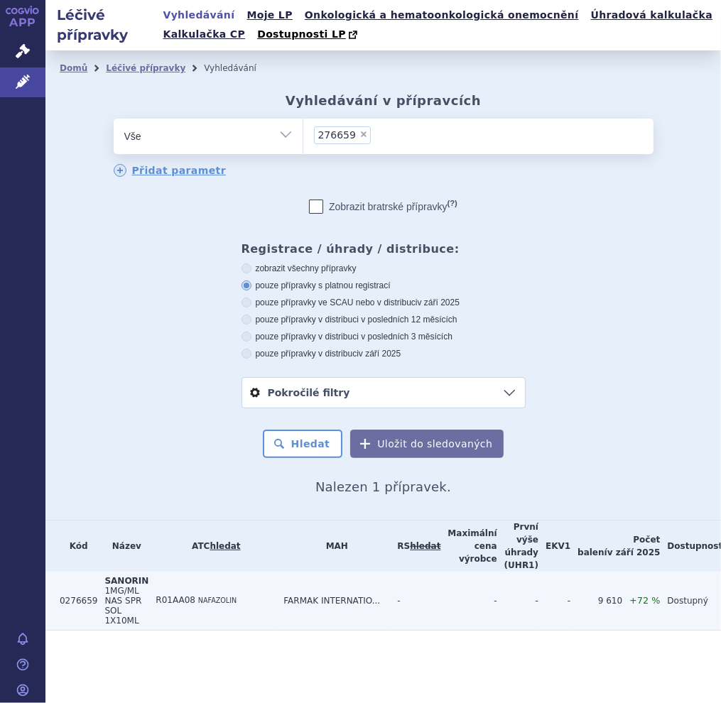
click at [124, 591] on span "1MG/ML NAS SPR SOL 1X10ML" at bounding box center [122, 606] width 37 height 40
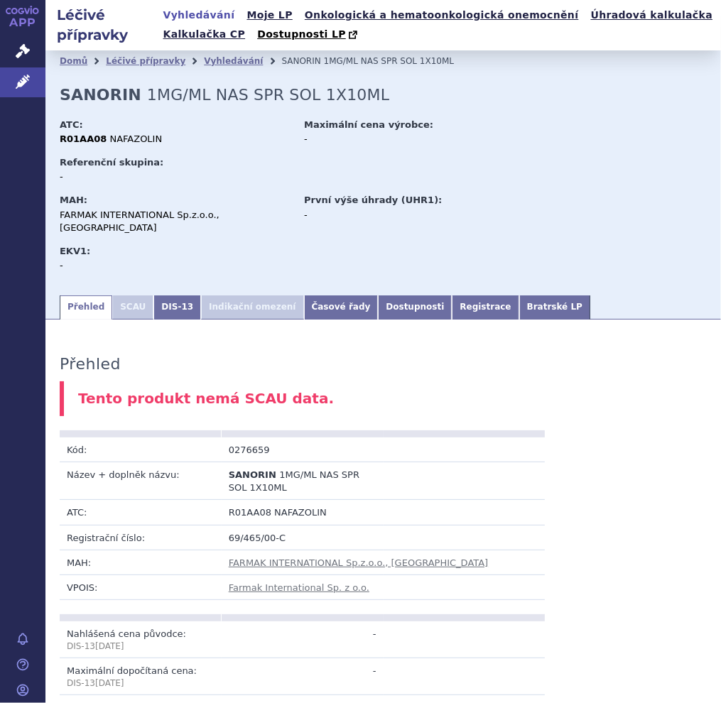
click at [219, 15] on link "Vyhledávání" at bounding box center [199, 15] width 80 height 19
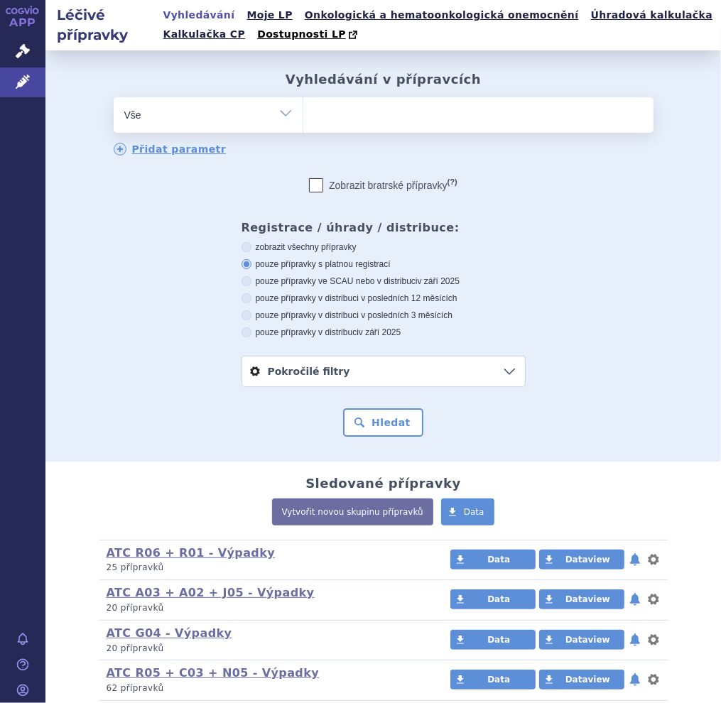
click at [349, 124] on ul at bounding box center [478, 112] width 350 height 30
click at [303, 124] on select at bounding box center [302, 114] width 1 height 35
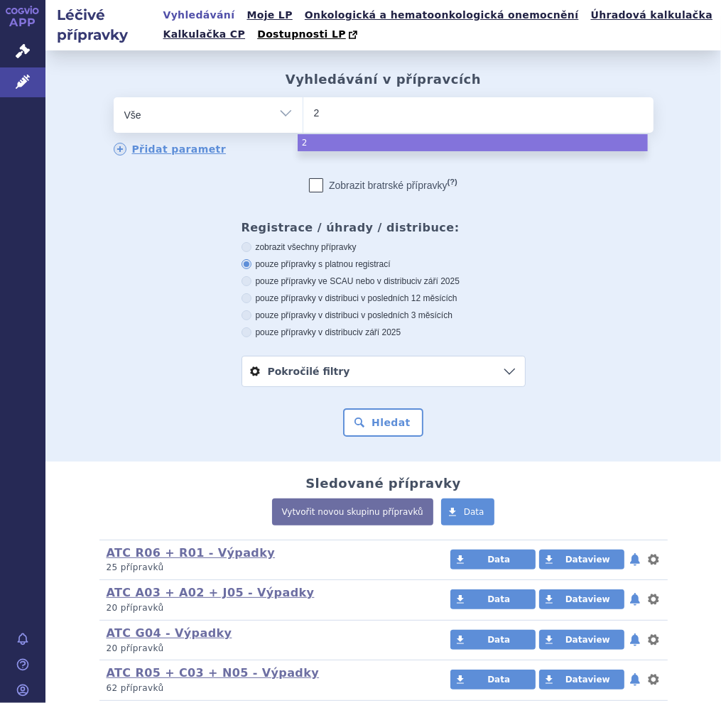
type input "27"
type input "276"
type input "2766"
type input "276655"
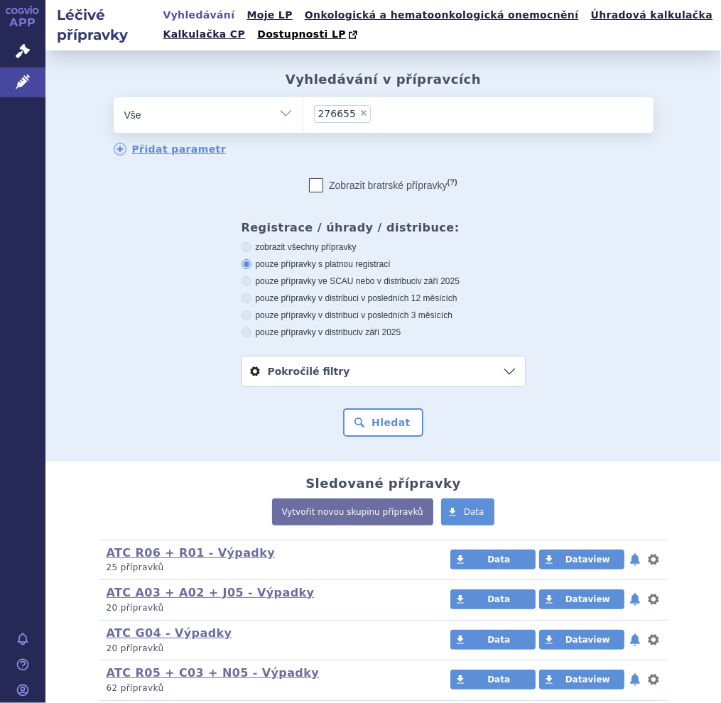
select select "276655"
click at [372, 413] on button "Hledat" at bounding box center [383, 422] width 80 height 28
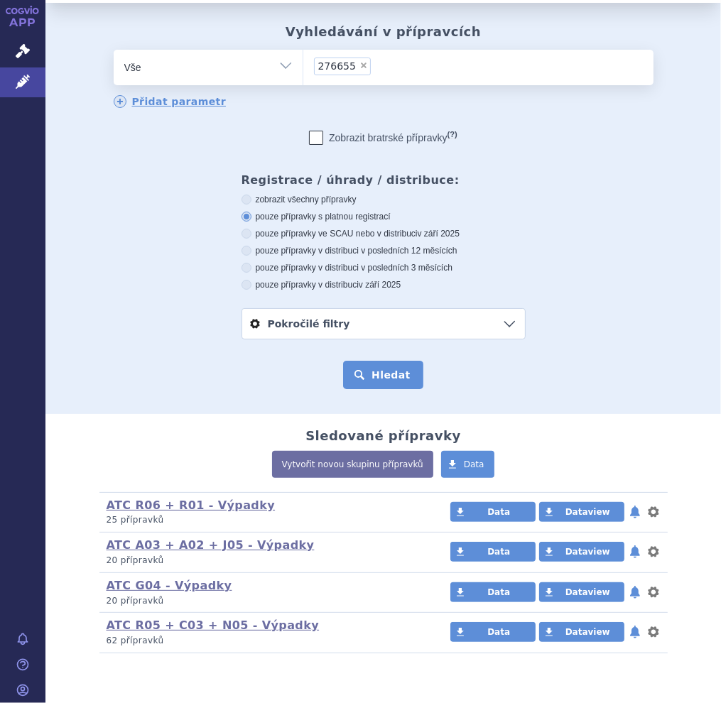
scroll to position [69, 0]
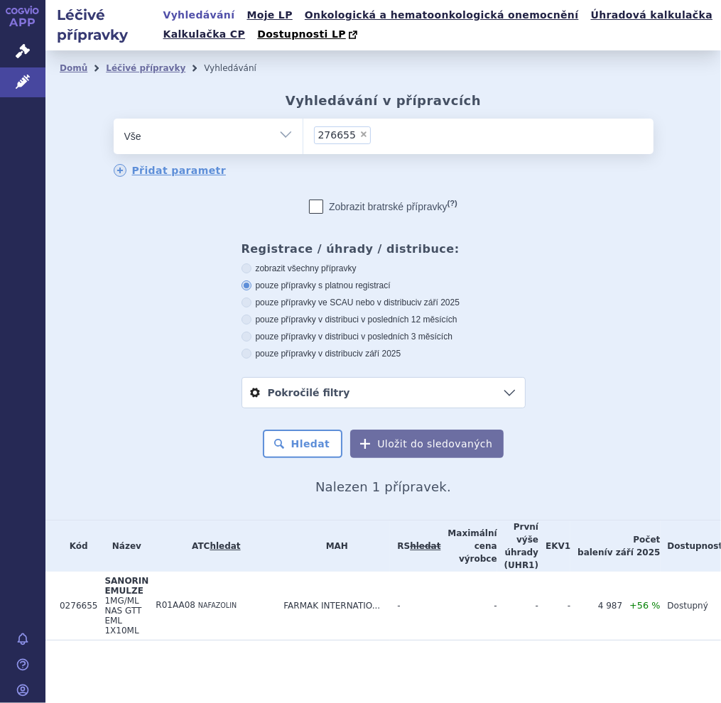
click at [110, 589] on span "SANORIN EMULZE" at bounding box center [126, 586] width 44 height 20
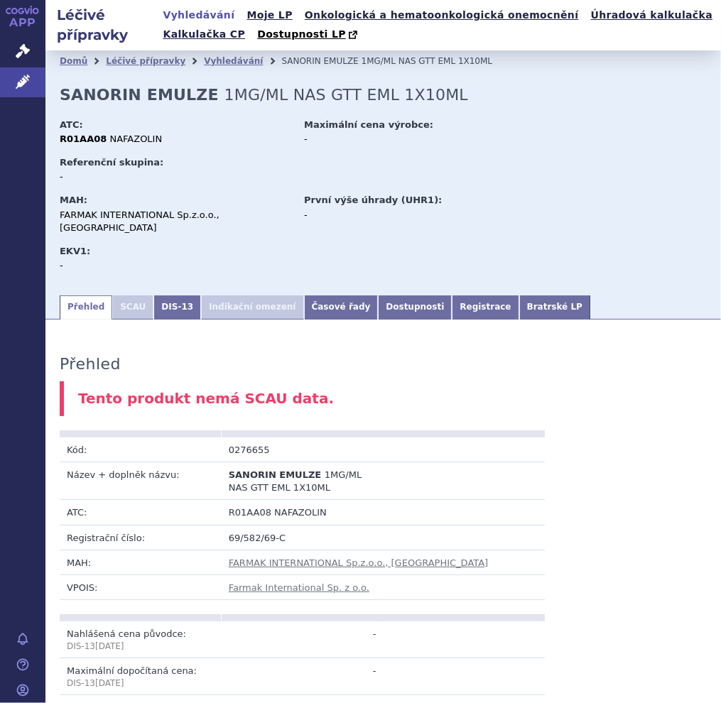
click at [209, 13] on link "Vyhledávání" at bounding box center [199, 15] width 80 height 19
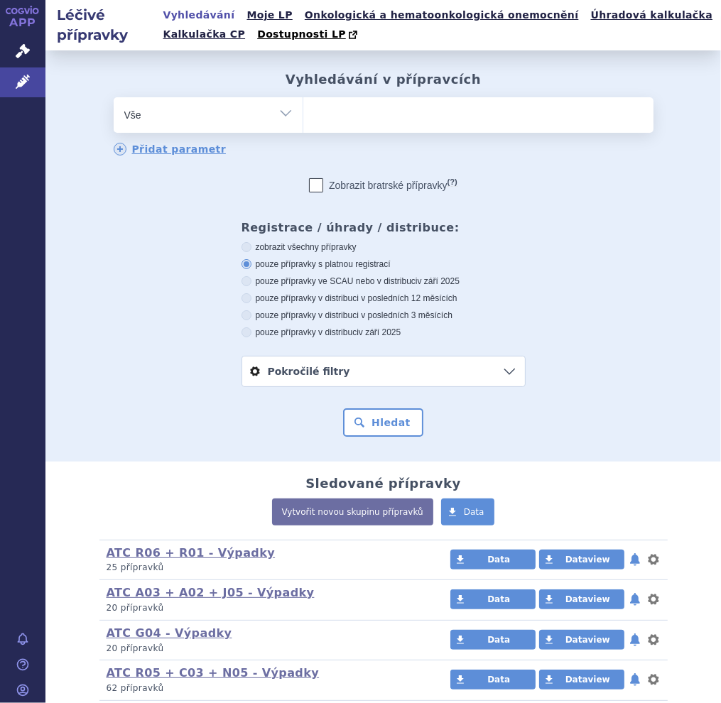
click at [386, 121] on ul at bounding box center [478, 112] width 350 height 30
click at [303, 121] on select at bounding box center [302, 114] width 1 height 35
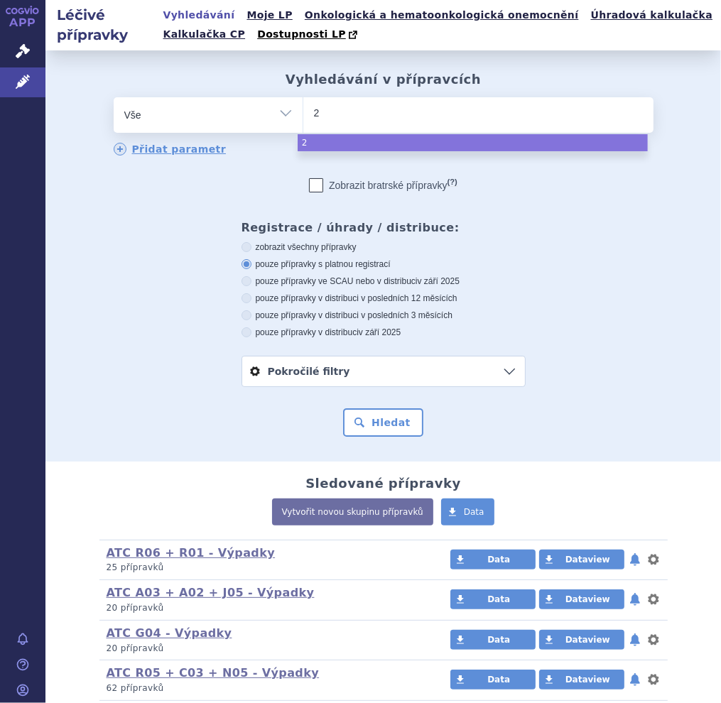
type input "26"
type input "269"
type input "2691"
type input "26910"
type input "269101"
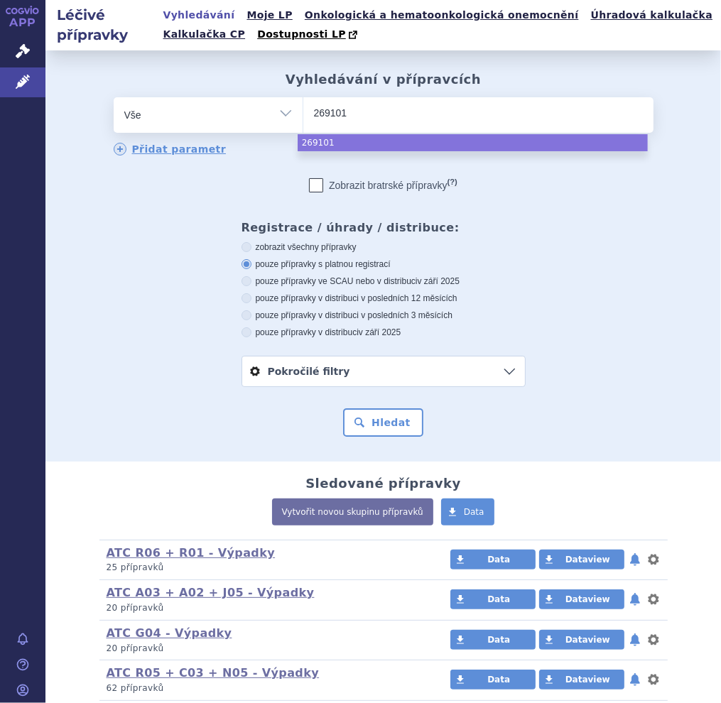
select select "269101"
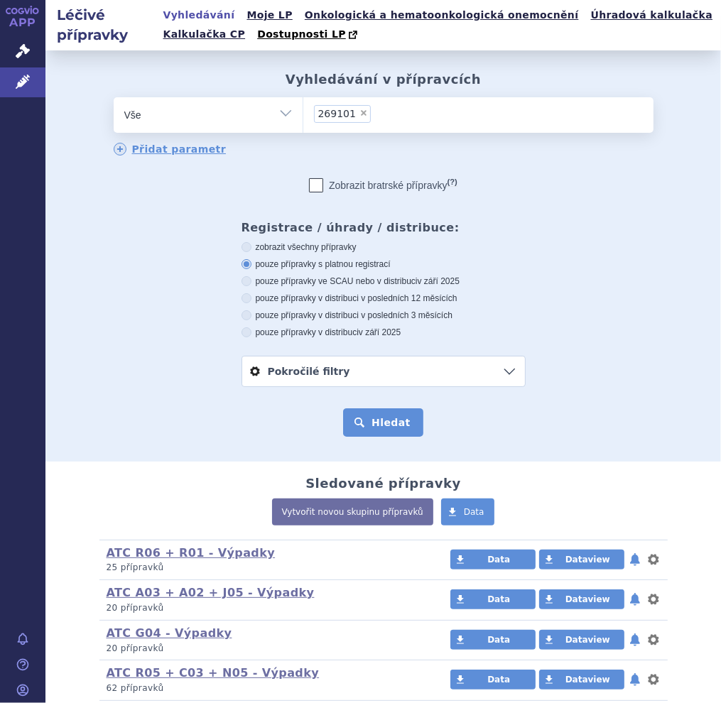
click at [386, 432] on button "Hledat" at bounding box center [383, 422] width 80 height 28
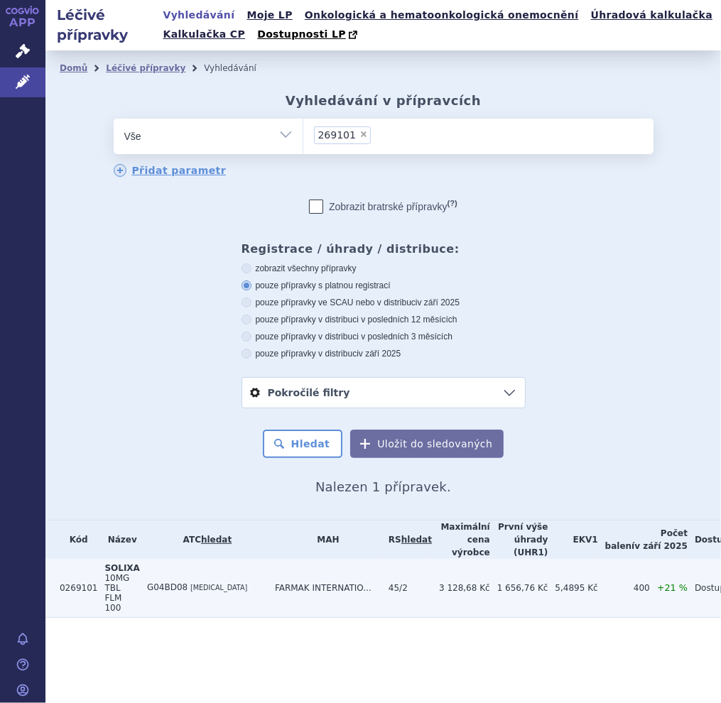
click at [116, 580] on span "10MG TBL FLM 100" at bounding box center [116, 593] width 25 height 40
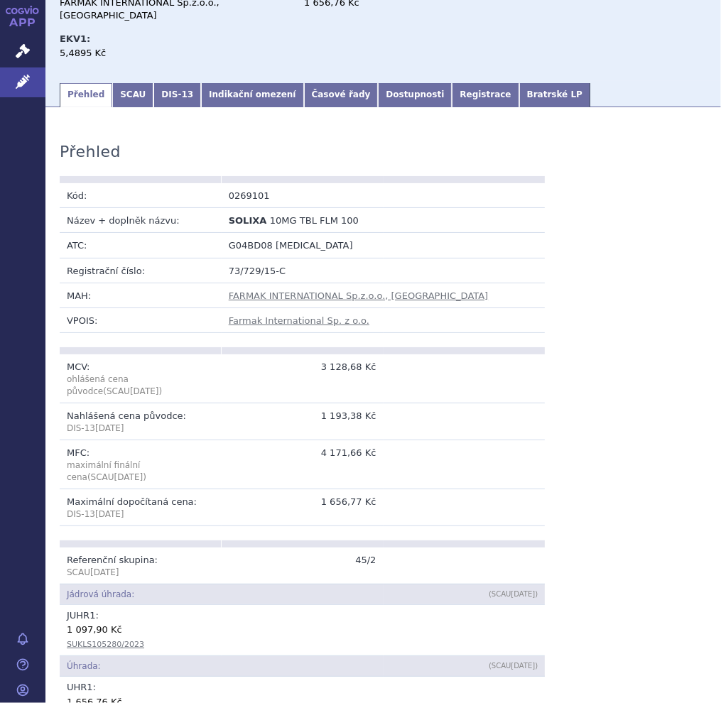
scroll to position [213, 0]
drag, startPoint x: 310, startPoint y: 438, endPoint x: 381, endPoint y: 443, distance: 70.5
click at [381, 443] on tr "MFC: maximální finální cena (SCAU Oct 2025 ) 4 171,66 Kč" at bounding box center [302, 463] width 485 height 49
copy tr "4 171,66 Kč"
click at [393, 359] on td at bounding box center [464, 378] width 162 height 48
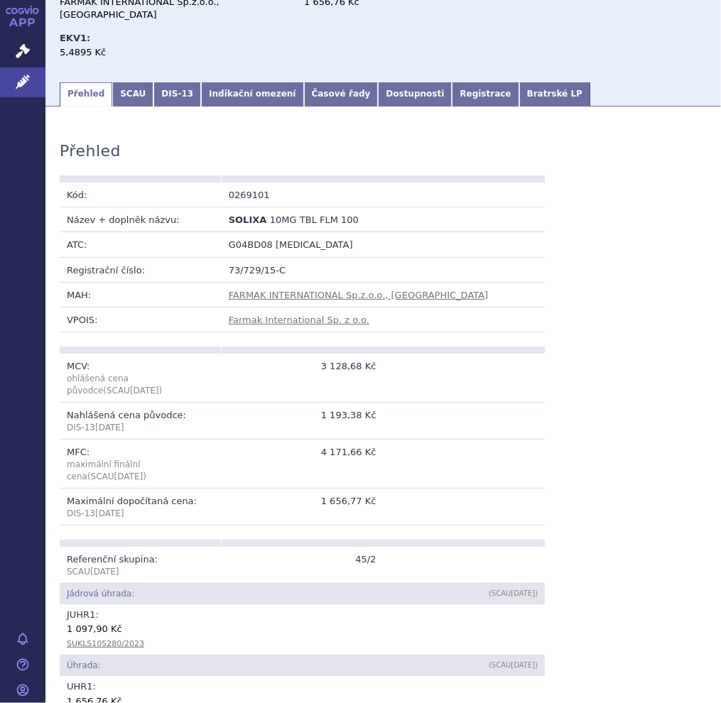
scroll to position [0, 0]
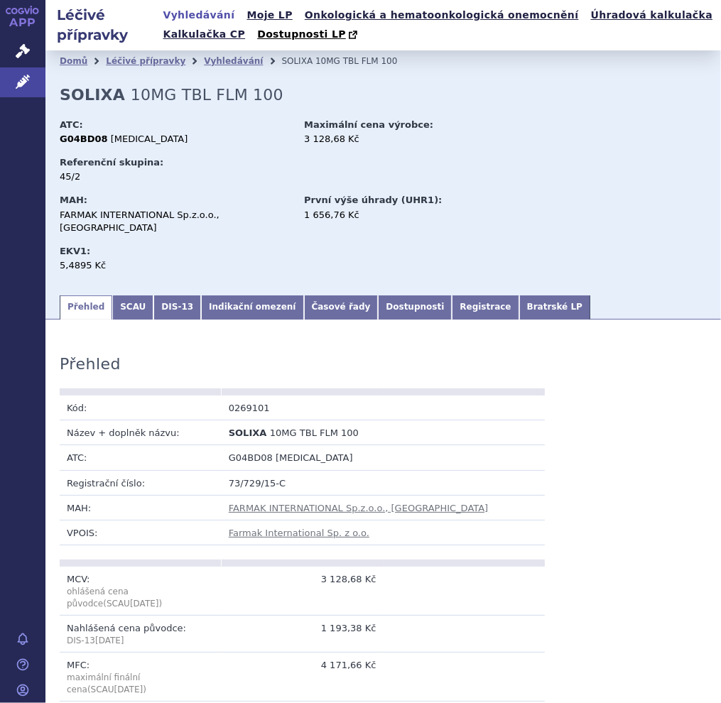
click at [199, 18] on link "Vyhledávání" at bounding box center [199, 15] width 80 height 19
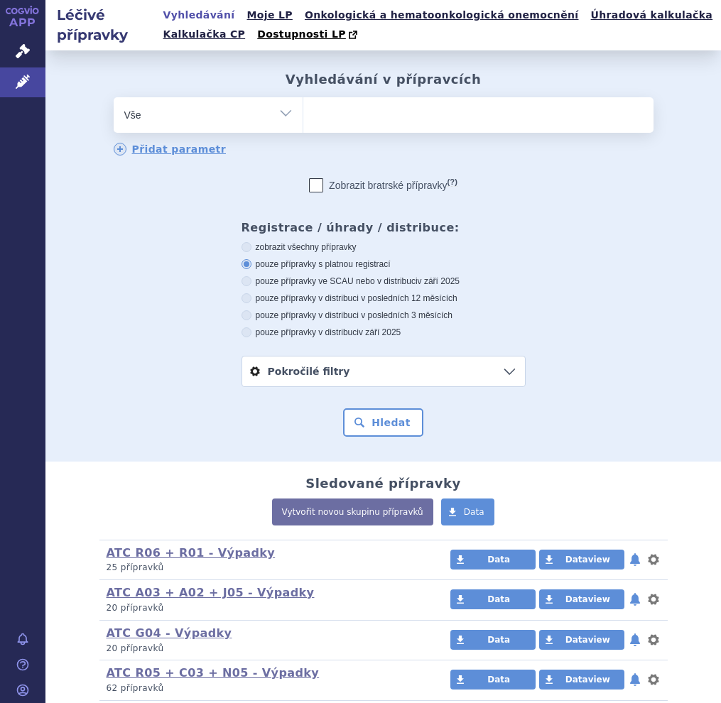
click at [360, 110] on ul at bounding box center [478, 112] width 350 height 30
click at [303, 110] on select at bounding box center [302, 114] width 1 height 35
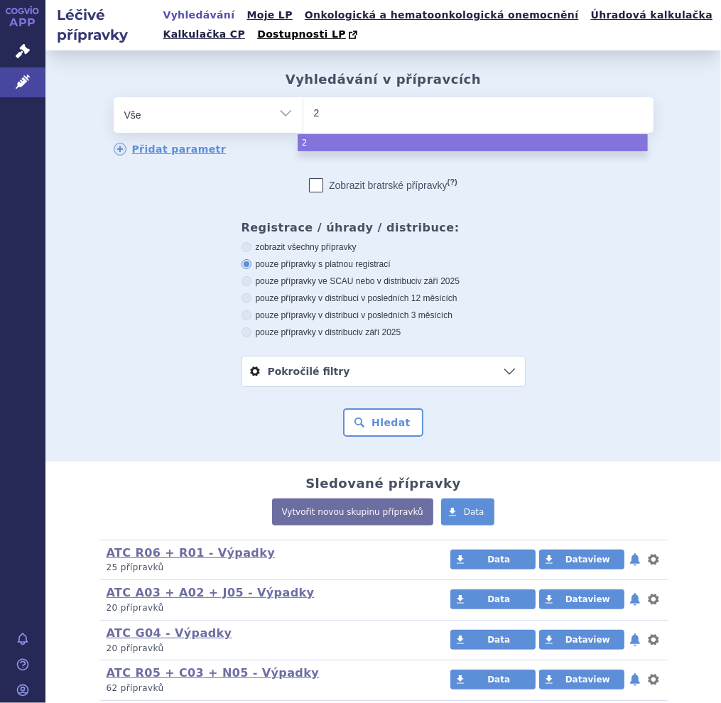
type input "26"
type input "269"
type input "2690"
type input "26909"
type input "269094"
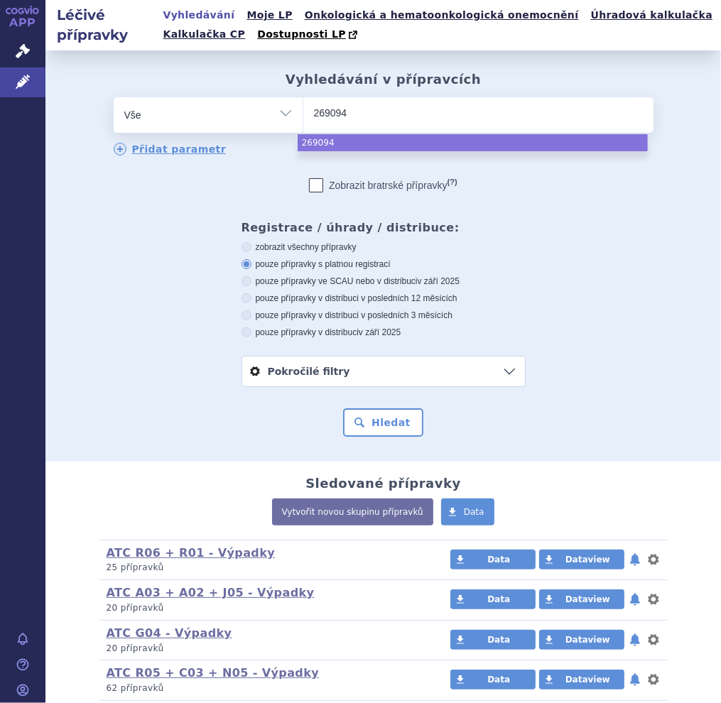
select select "269094"
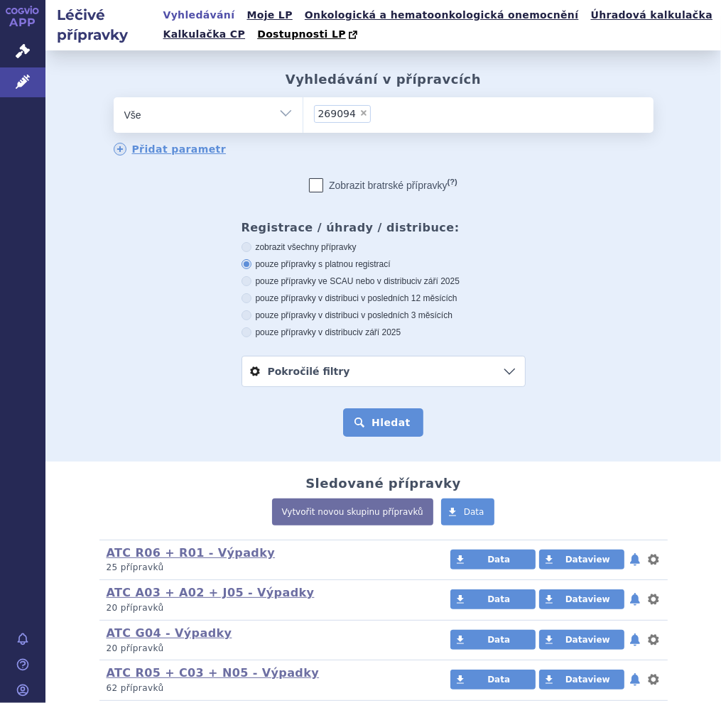
click at [361, 417] on button "Hledat" at bounding box center [383, 422] width 80 height 28
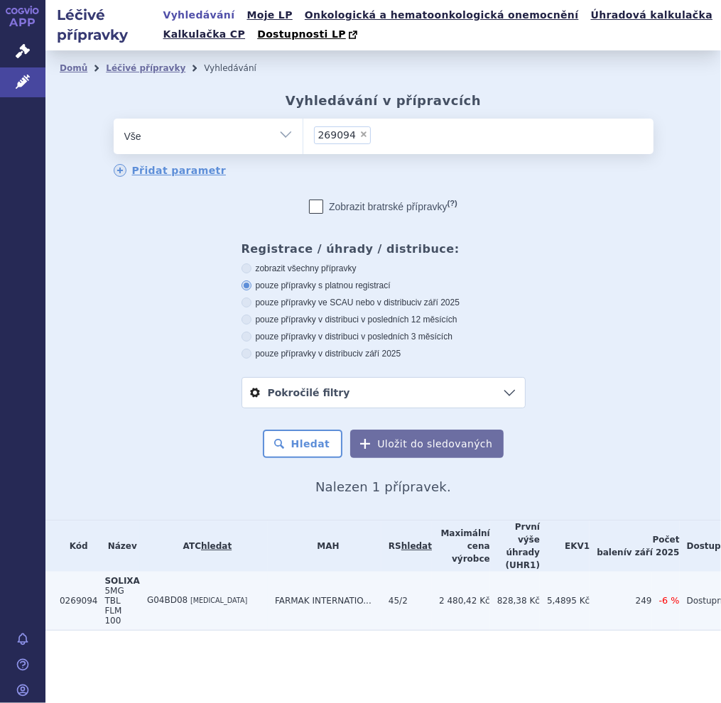
click at [120, 586] on span "5MG TBL FLM 100" at bounding box center [113, 606] width 19 height 40
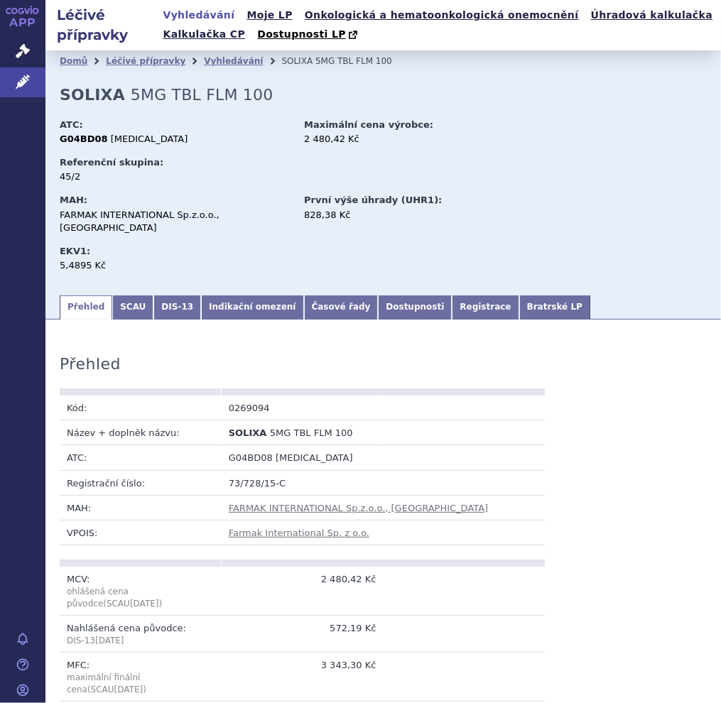
scroll to position [284, 0]
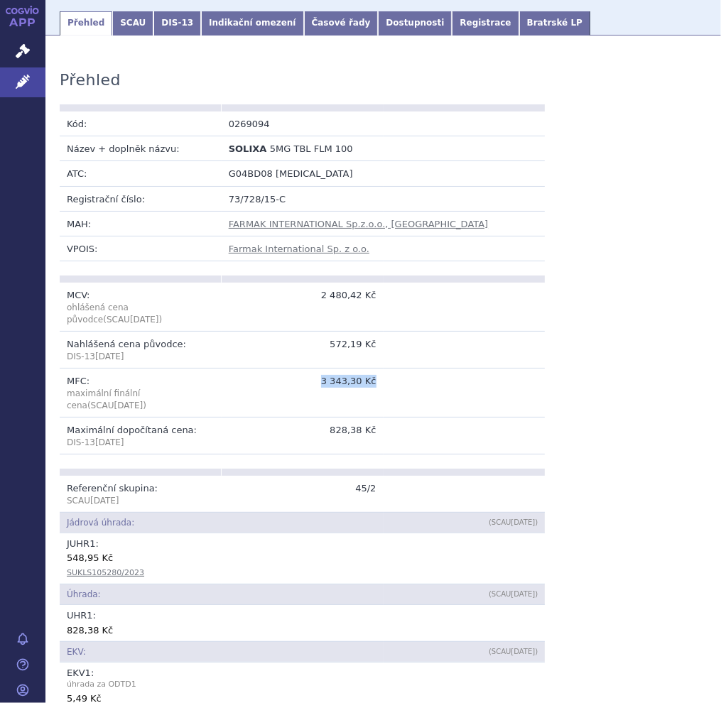
drag, startPoint x: 324, startPoint y: 370, endPoint x: 400, endPoint y: 372, distance: 76.0
click at [400, 372] on tr "MFC: maximální finální cena (SCAU Oct 2025 ) 3 343,30 Kč" at bounding box center [302, 392] width 485 height 49
copy tr "3 343,30 Kč"
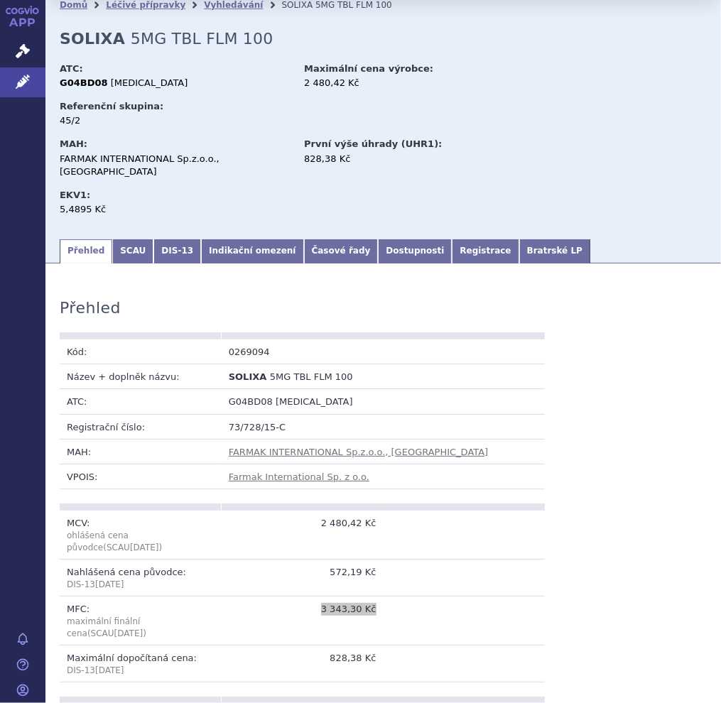
scroll to position [0, 0]
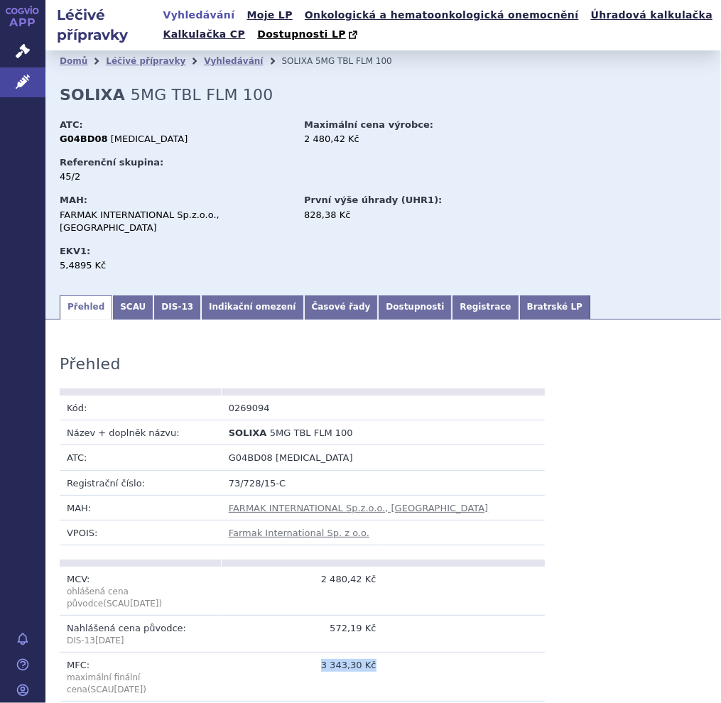
click at [187, 7] on link "Vyhledávání" at bounding box center [199, 15] width 80 height 19
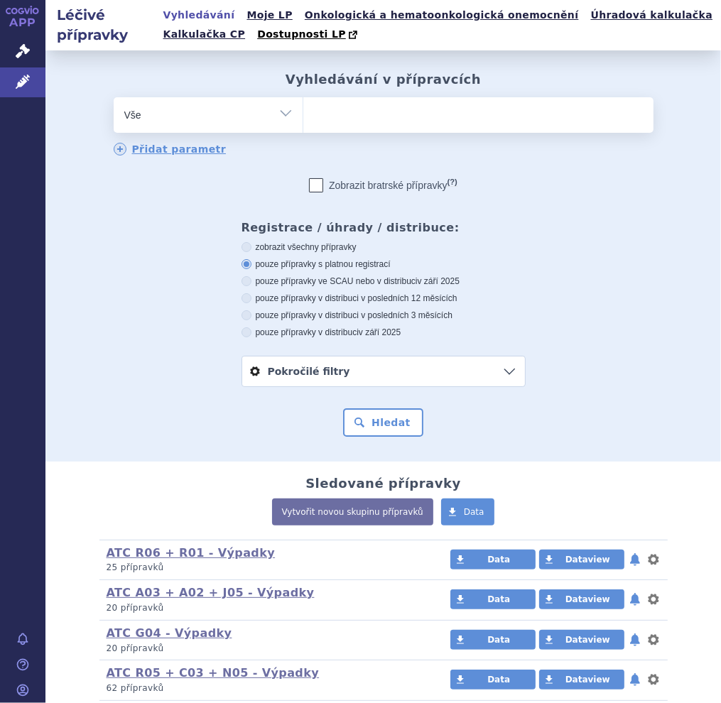
click at [315, 103] on ul at bounding box center [478, 112] width 350 height 30
click at [303, 103] on select at bounding box center [302, 114] width 1 height 35
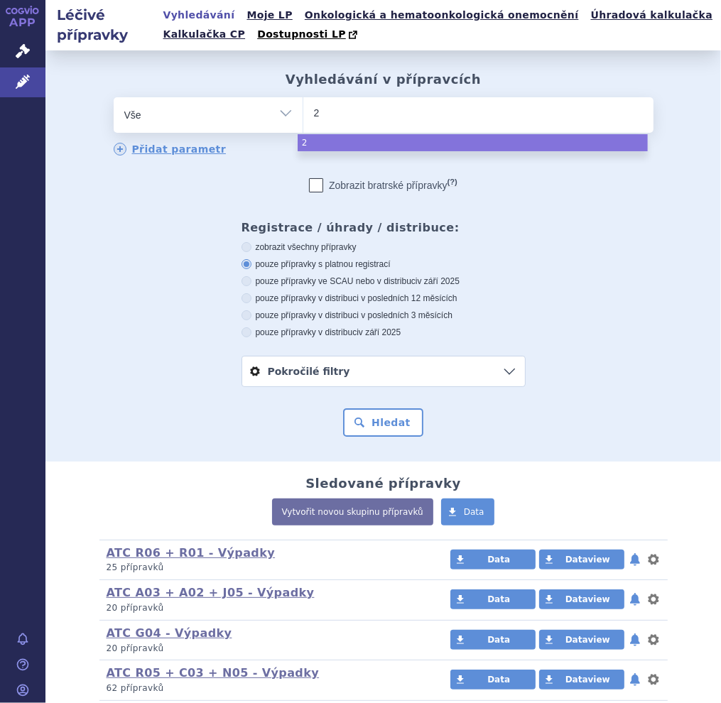
type input "26"
type input "269"
type input "2691"
type input "26910"
type input "269104"
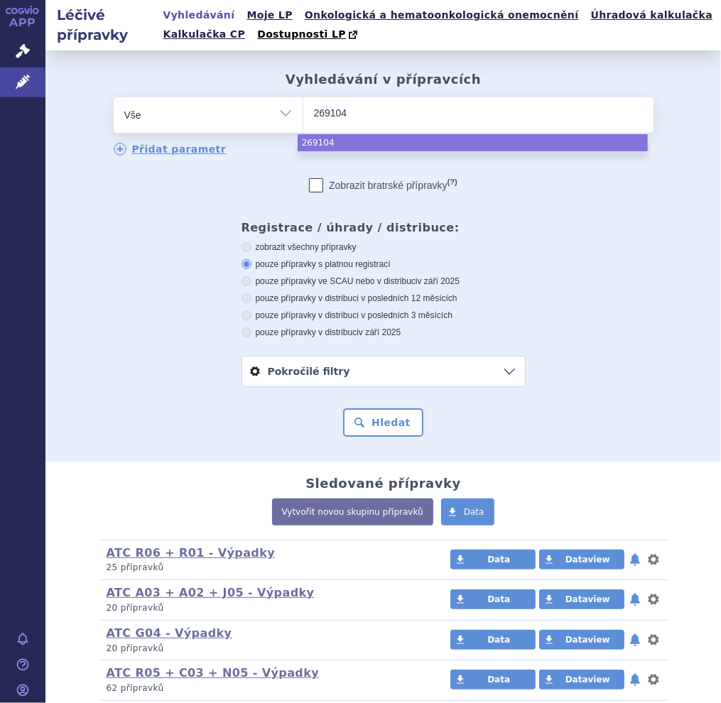
select select "269104"
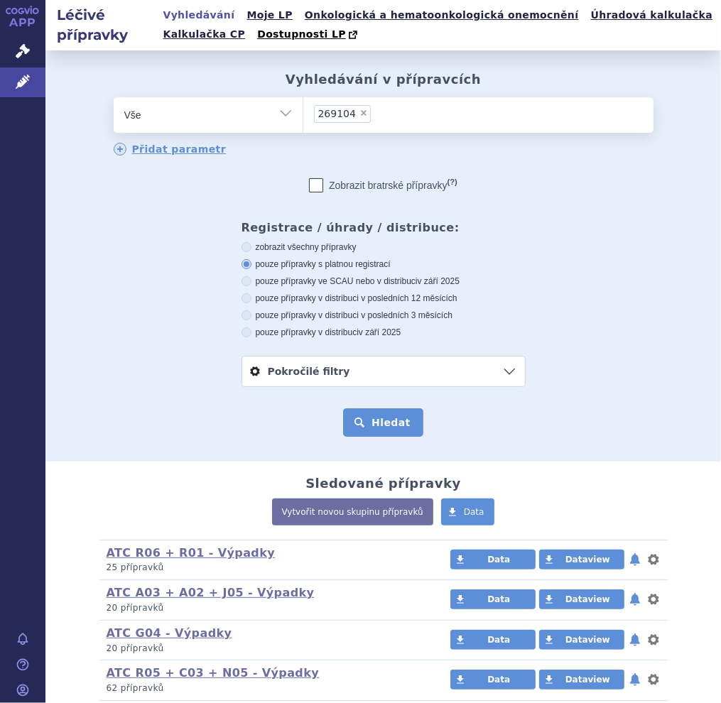
click at [348, 413] on button "Hledat" at bounding box center [383, 422] width 80 height 28
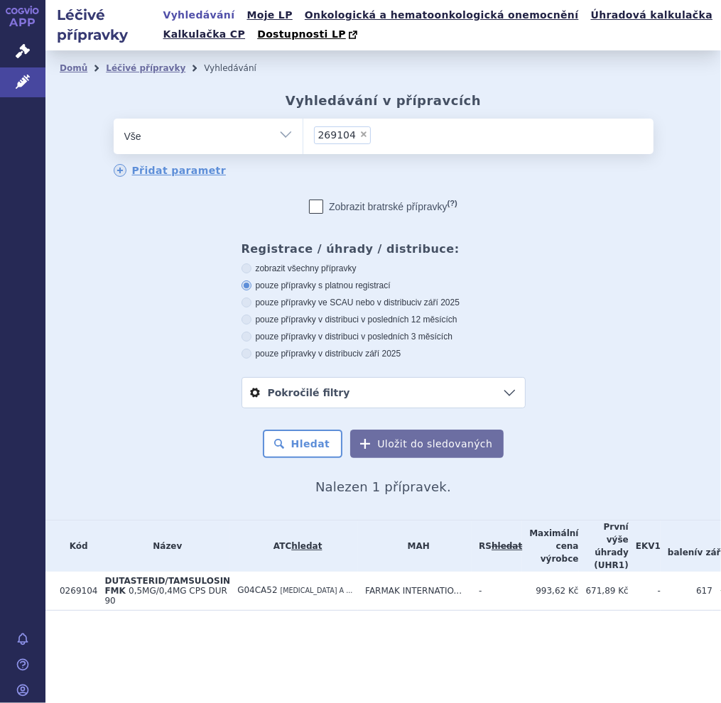
click at [152, 577] on span "DUTASTERID/TAMSULOSIN FMK" at bounding box center [167, 586] width 126 height 20
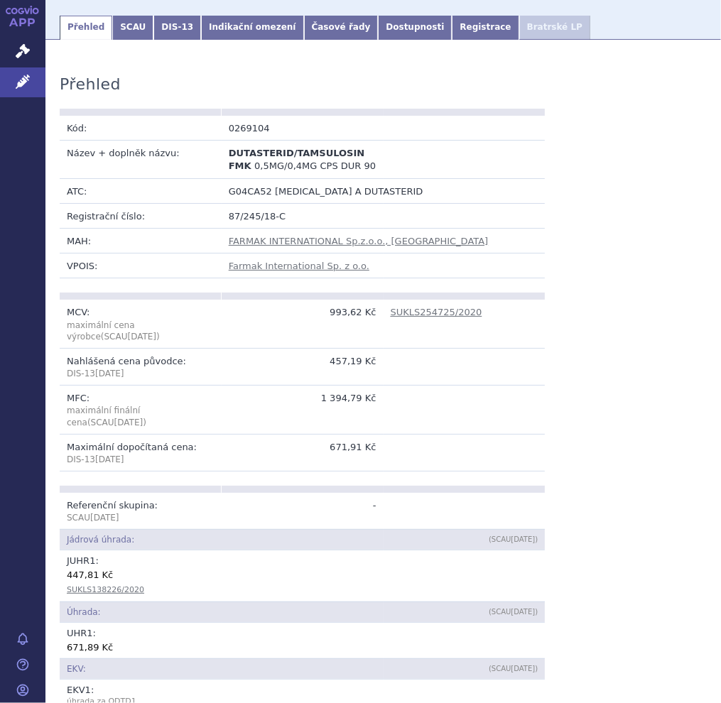
scroll to position [284, 0]
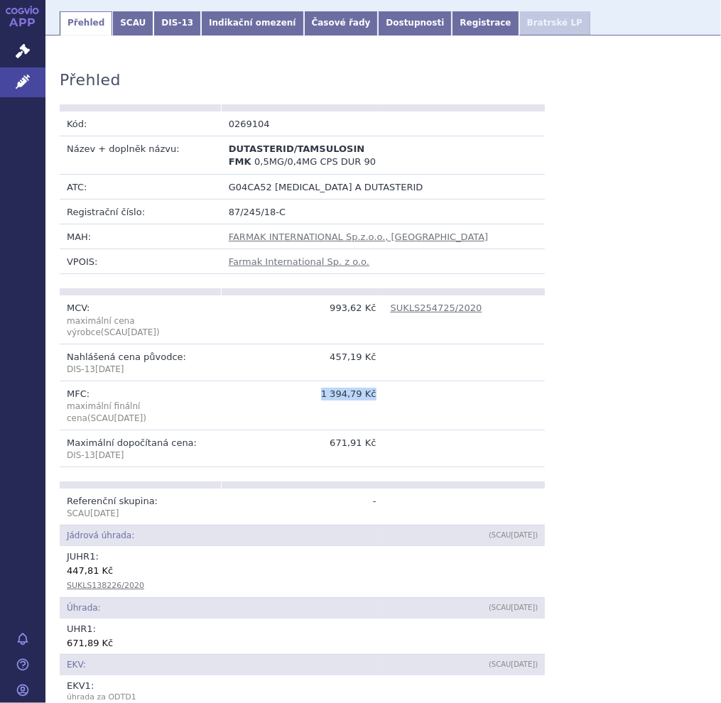
drag, startPoint x: 321, startPoint y: 378, endPoint x: 372, endPoint y: 383, distance: 51.4
click at [372, 383] on td "1 394,79 Kč" at bounding box center [303, 405] width 162 height 49
copy td "1 394,79 Kč"
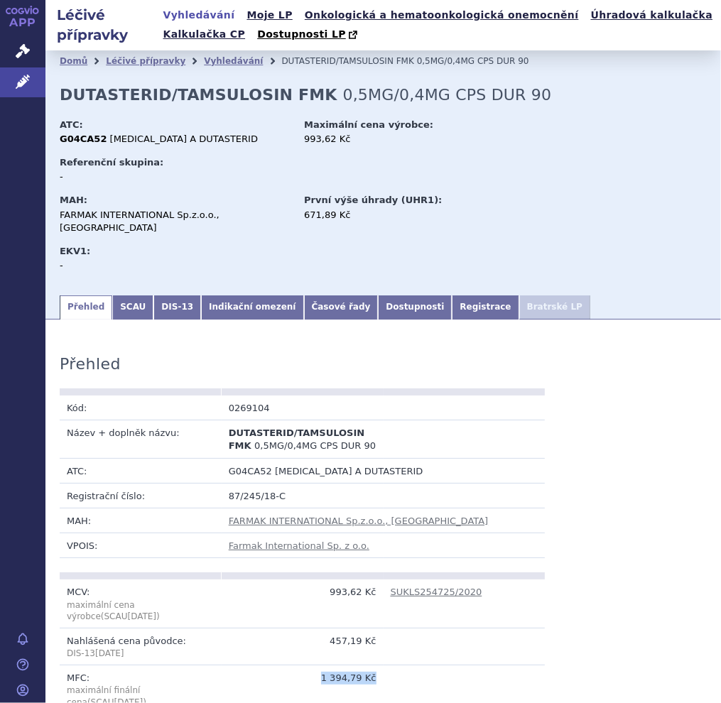
click at [187, 11] on link "Vyhledávání" at bounding box center [199, 15] width 80 height 19
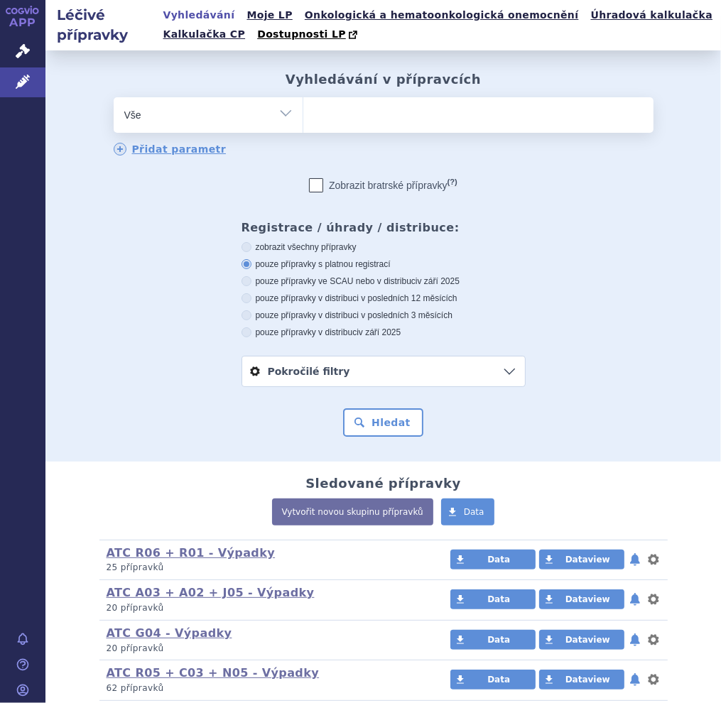
click at [359, 104] on ul at bounding box center [478, 112] width 350 height 30
click at [303, 104] on select at bounding box center [302, 114] width 1 height 35
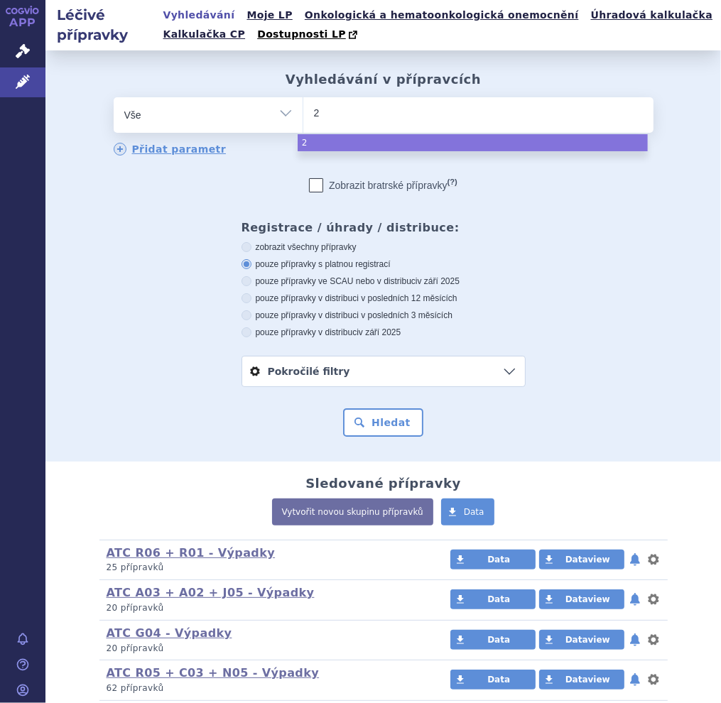
type input "27"
type input "278"
type input "2781"
type input "278150"
select select "278150"
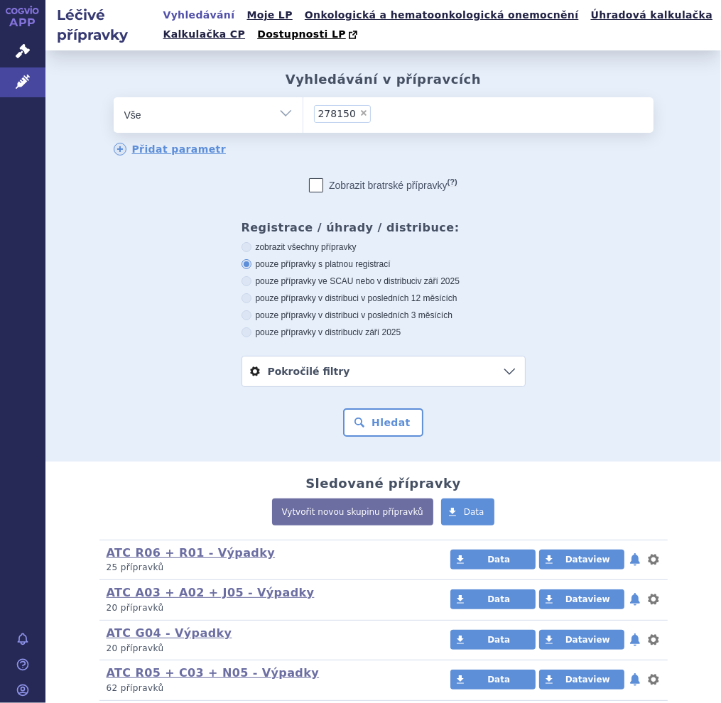
click at [361, 437] on div "Hledat" at bounding box center [383, 422] width 647 height 28
click at [361, 420] on button "Hledat" at bounding box center [383, 422] width 80 height 28
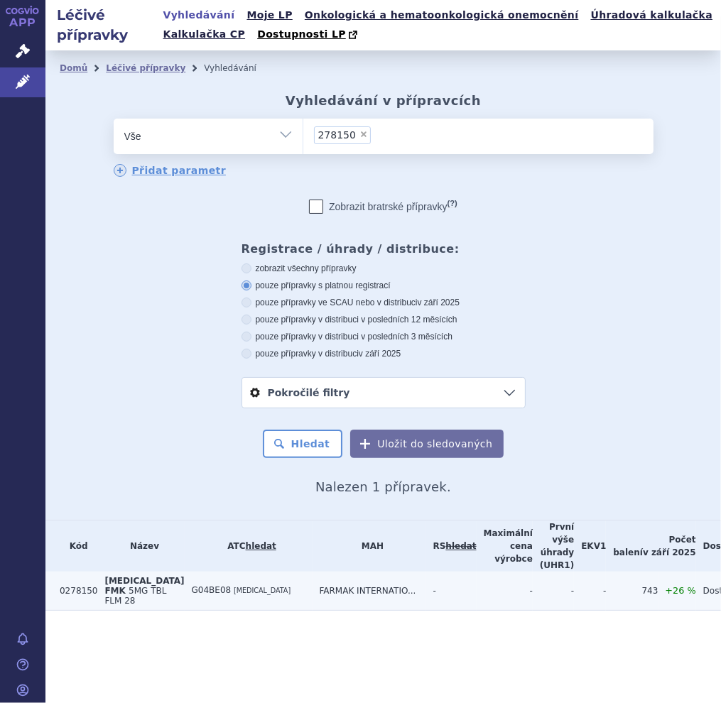
drag, startPoint x: 0, startPoint y: 0, endPoint x: 124, endPoint y: 572, distance: 585.6
click at [124, 586] on span "5MG TBL FLM 28" at bounding box center [135, 596] width 62 height 20
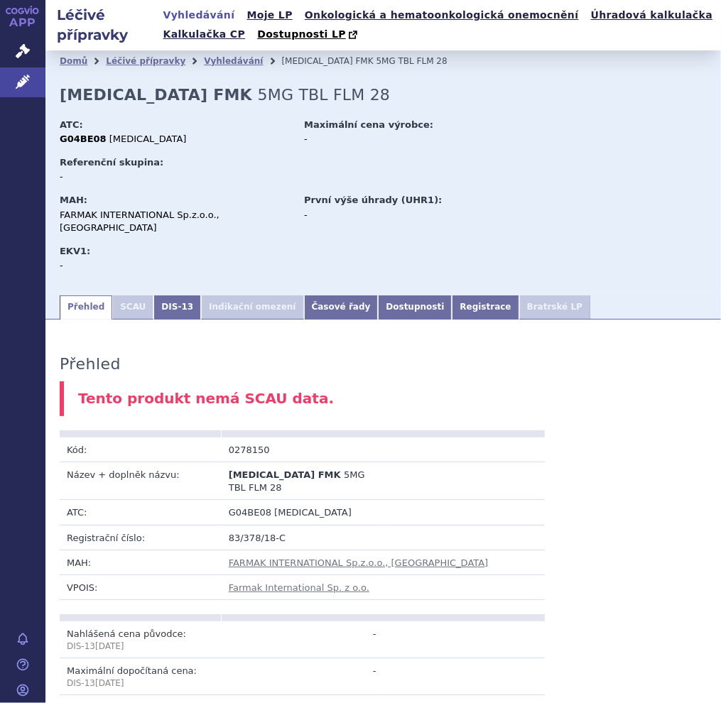
click at [206, 21] on link "Vyhledávání" at bounding box center [199, 15] width 80 height 19
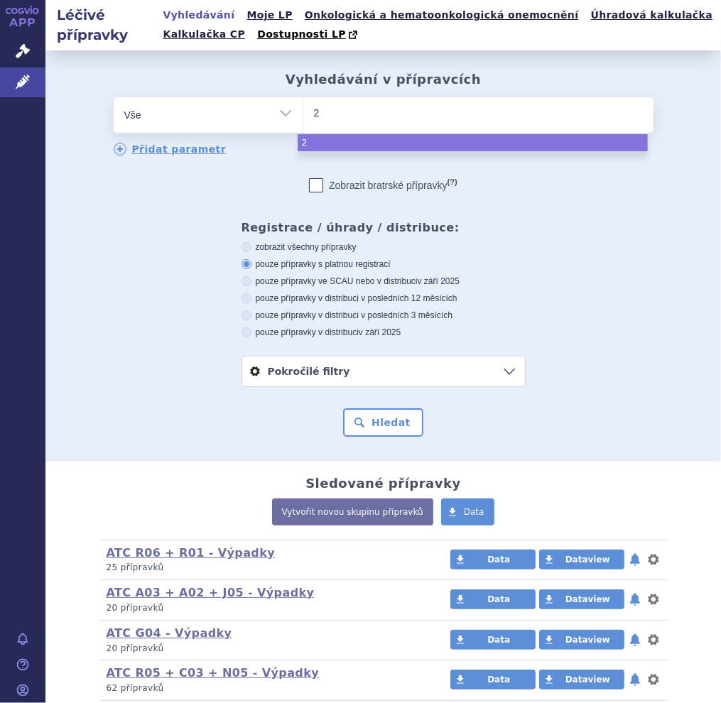
type input "27"
type input "278"
type input "2781"
type input "27818"
type input "278181"
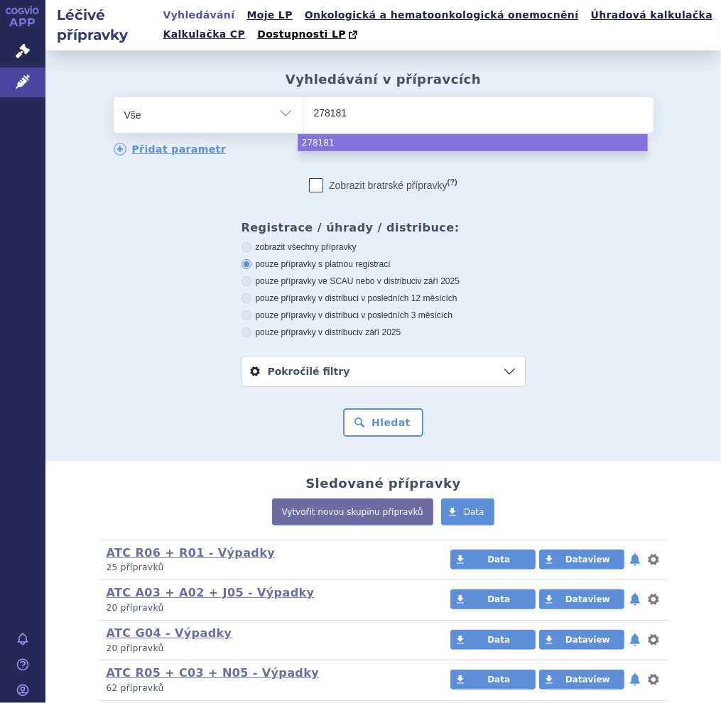
select select "278181"
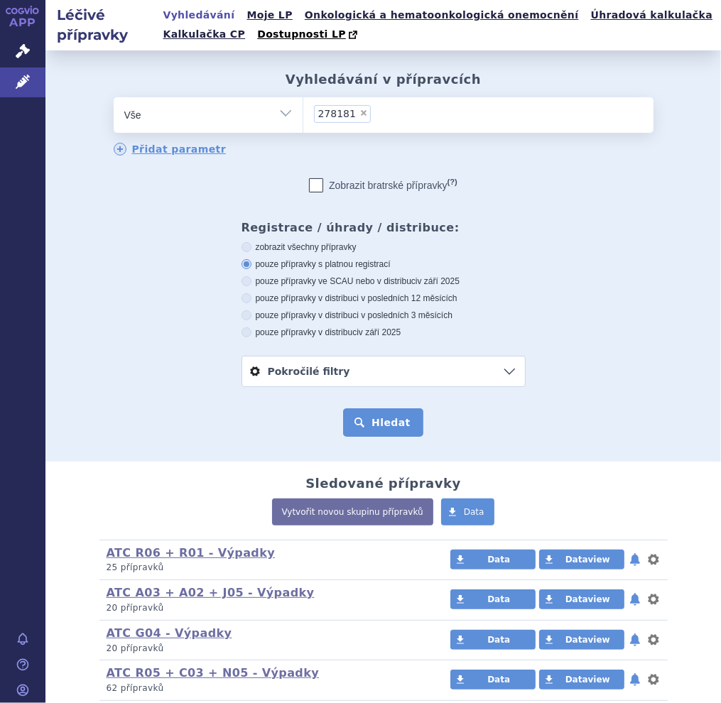
click at [371, 430] on button "Hledat" at bounding box center [383, 422] width 80 height 28
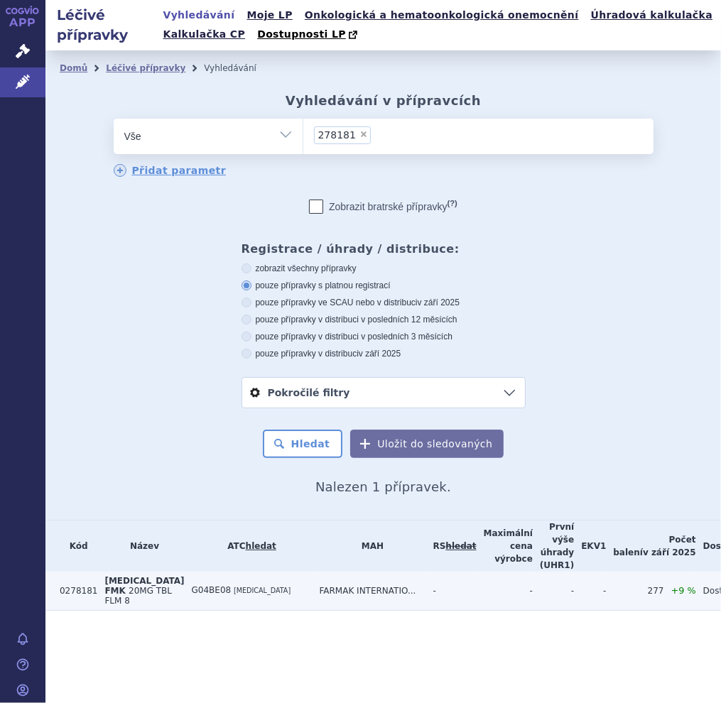
click at [115, 578] on span "TADALAFIL FMK" at bounding box center [144, 586] width 80 height 20
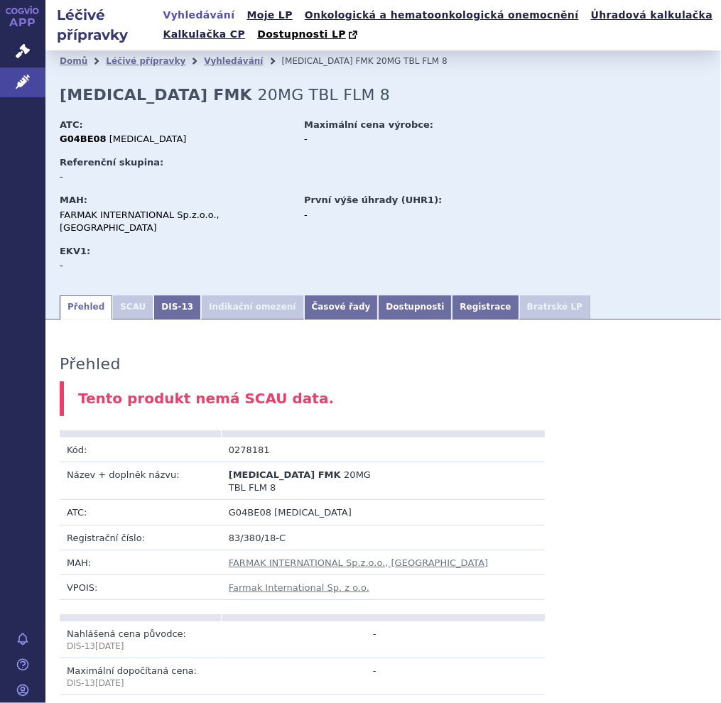
click at [217, 15] on link "Vyhledávání" at bounding box center [199, 15] width 80 height 19
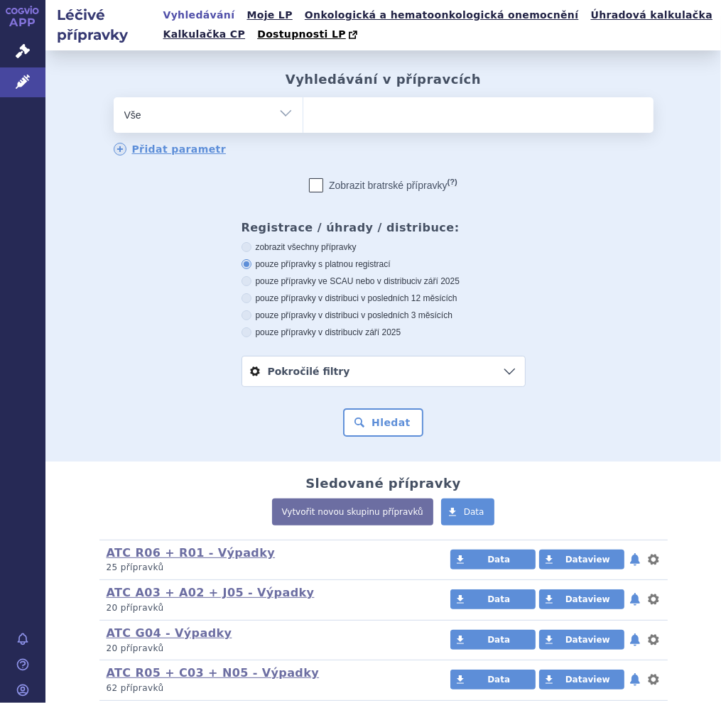
click at [337, 106] on ul at bounding box center [478, 112] width 350 height 30
click at [303, 106] on select at bounding box center [302, 114] width 1 height 35
type input "23"
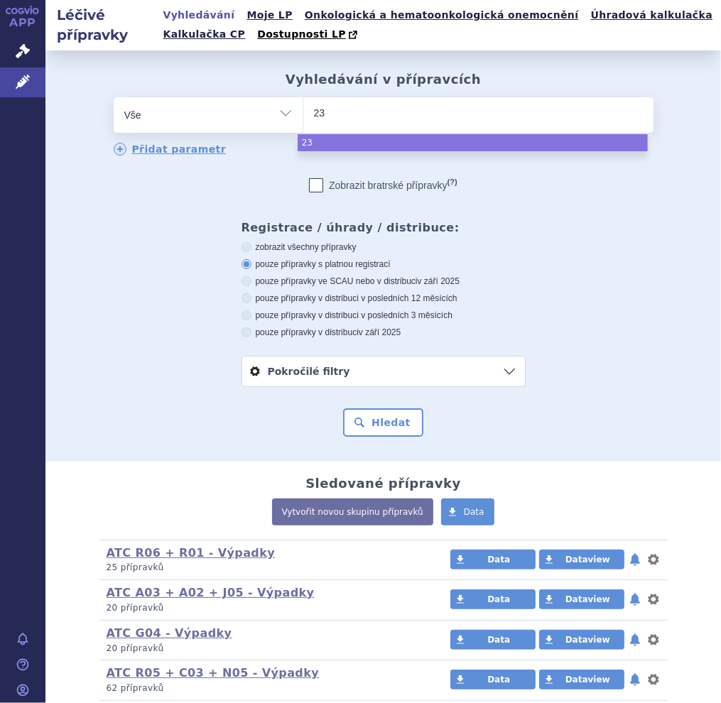
type input "236"
type input "2368"
type input "23689"
type input "236893"
select select "236893"
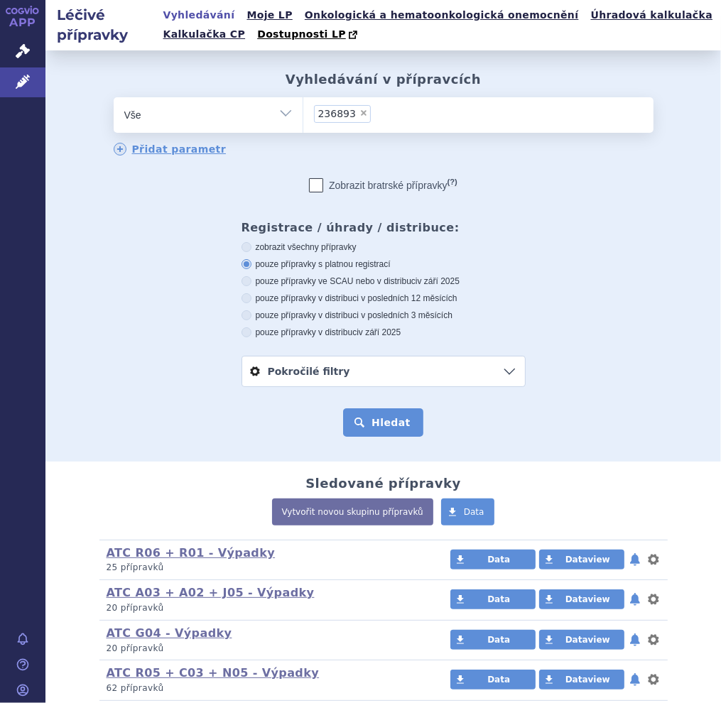
click at [384, 430] on button "Hledat" at bounding box center [383, 422] width 80 height 28
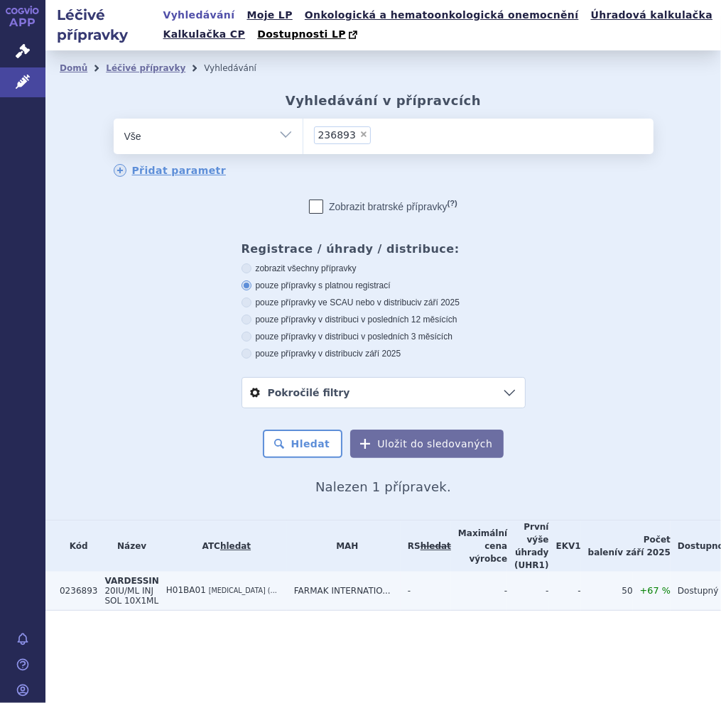
click at [119, 586] on span "20IU/ML INJ SOL 10X1ML" at bounding box center [131, 596] width 54 height 20
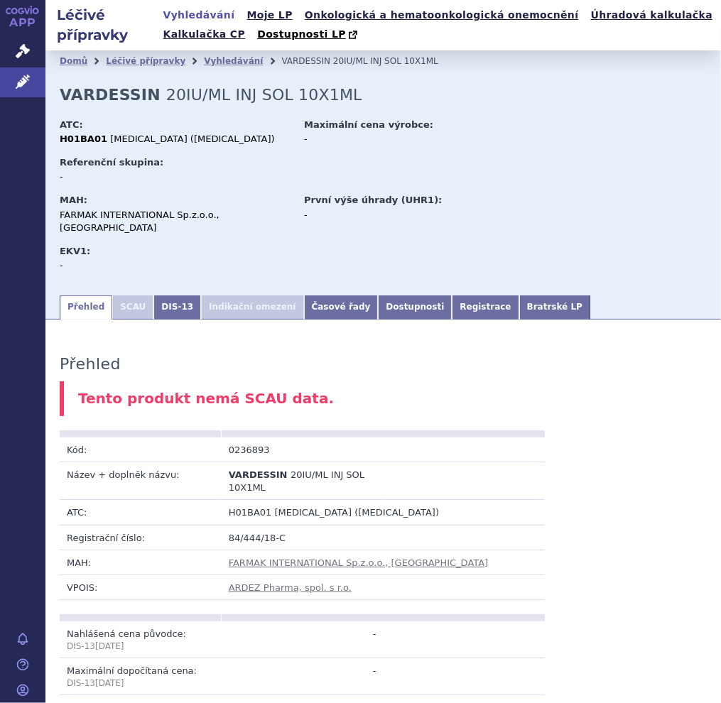
click at [189, 11] on link "Vyhledávání" at bounding box center [199, 15] width 80 height 19
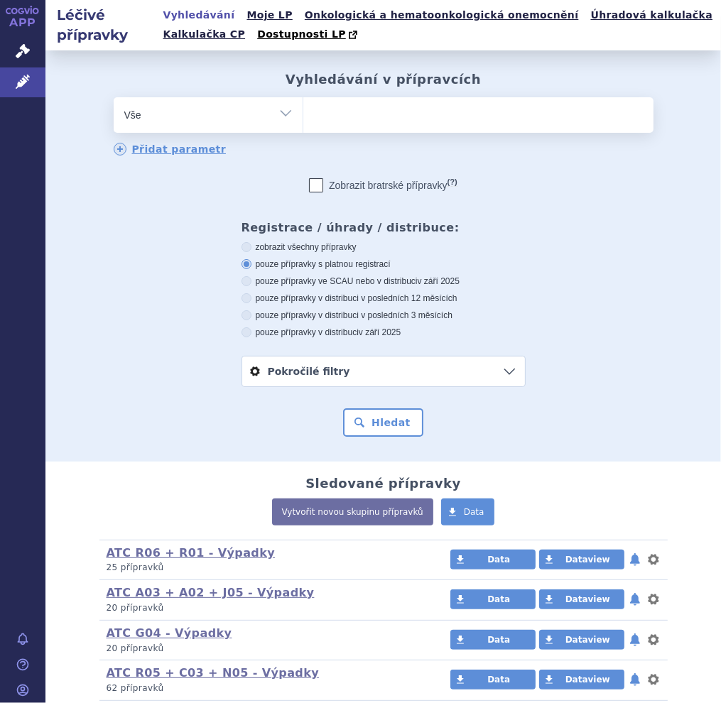
click at [344, 107] on ul at bounding box center [478, 112] width 350 height 30
click at [303, 107] on select at bounding box center [302, 114] width 1 height 35
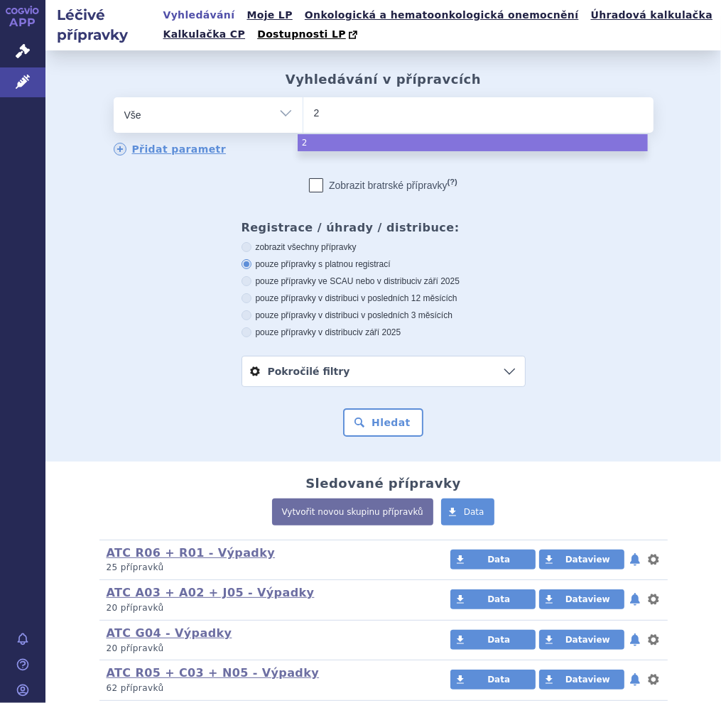
type input "26"
type input "269"
type input "2691"
type input "26912"
type input "269125"
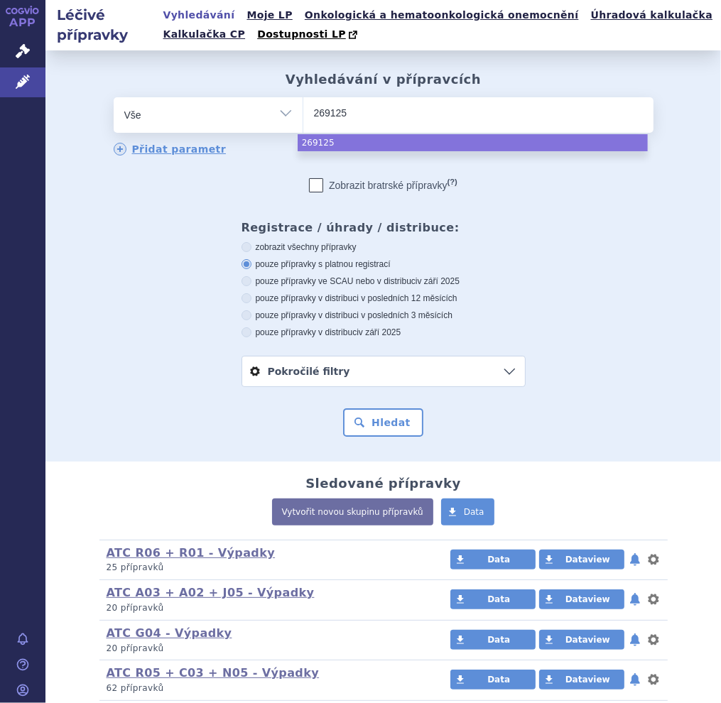
select select "269125"
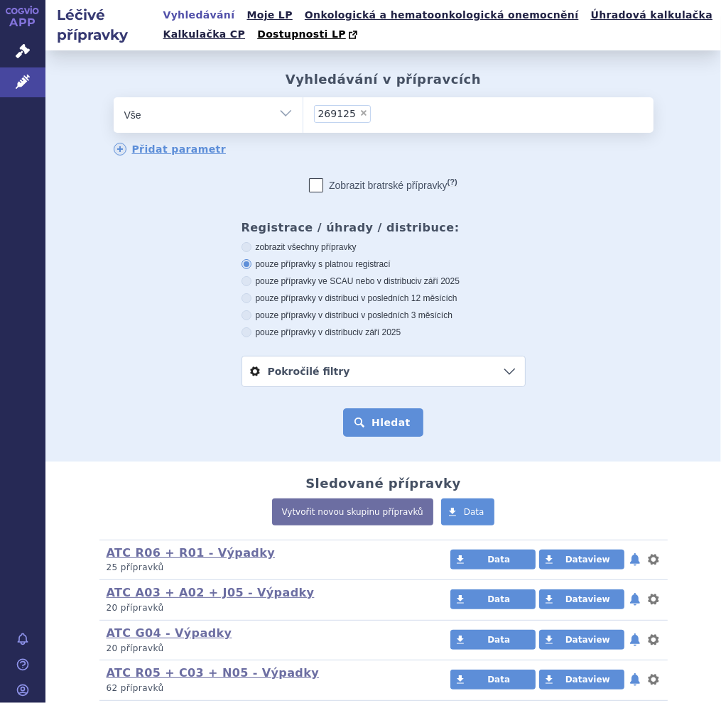
click at [372, 422] on button "Hledat" at bounding box center [383, 422] width 80 height 28
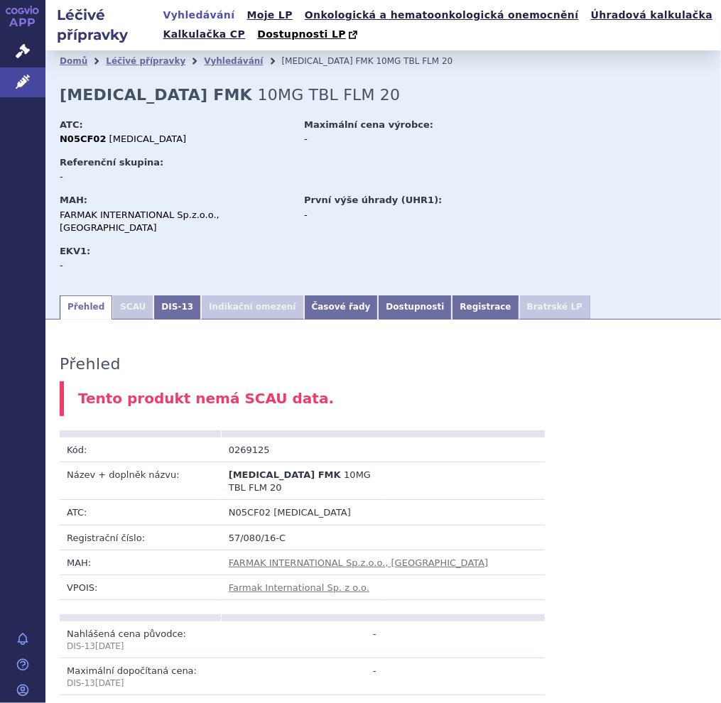
click at [213, 15] on link "Vyhledávání" at bounding box center [199, 15] width 80 height 19
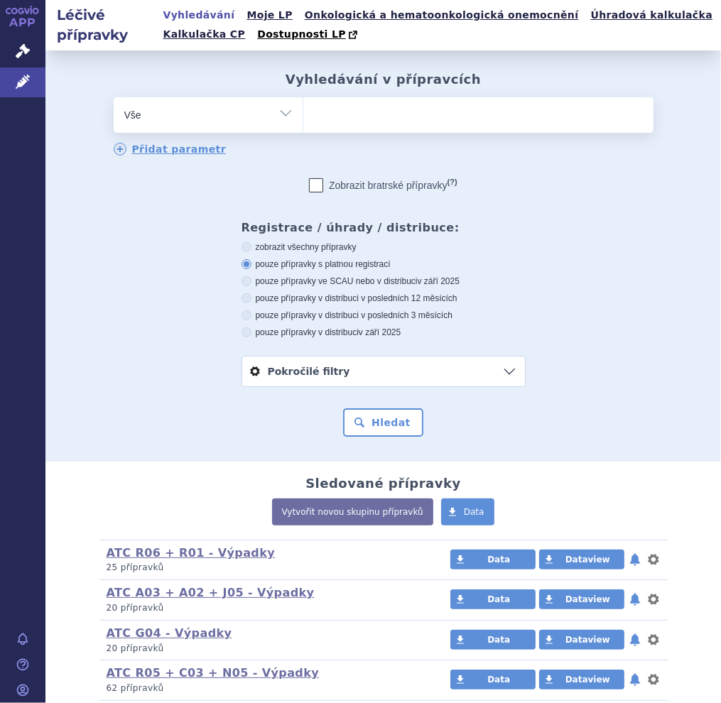
click at [342, 109] on ul at bounding box center [478, 112] width 350 height 30
click at [303, 109] on select at bounding box center [302, 114] width 1 height 35
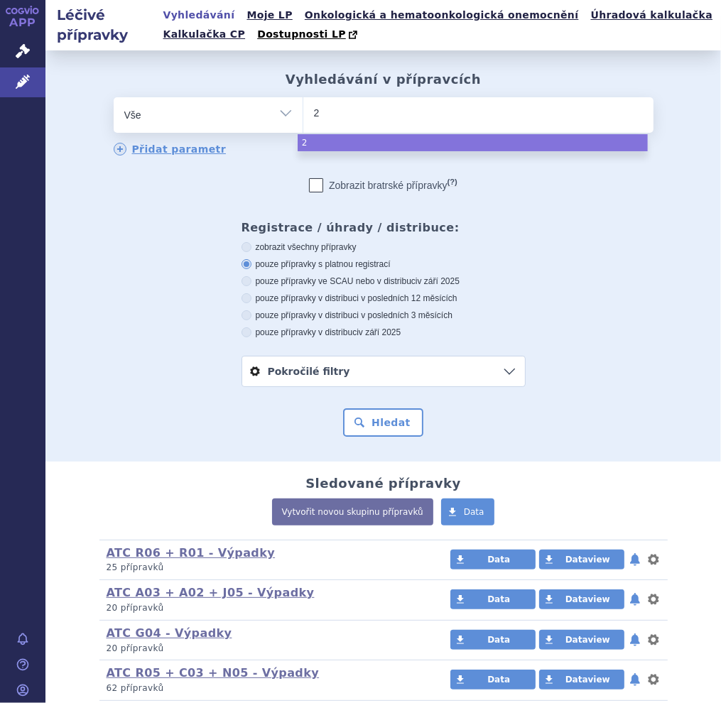
type input "26"
type input "269"
type input "2691"
type input "26913"
type input "269130"
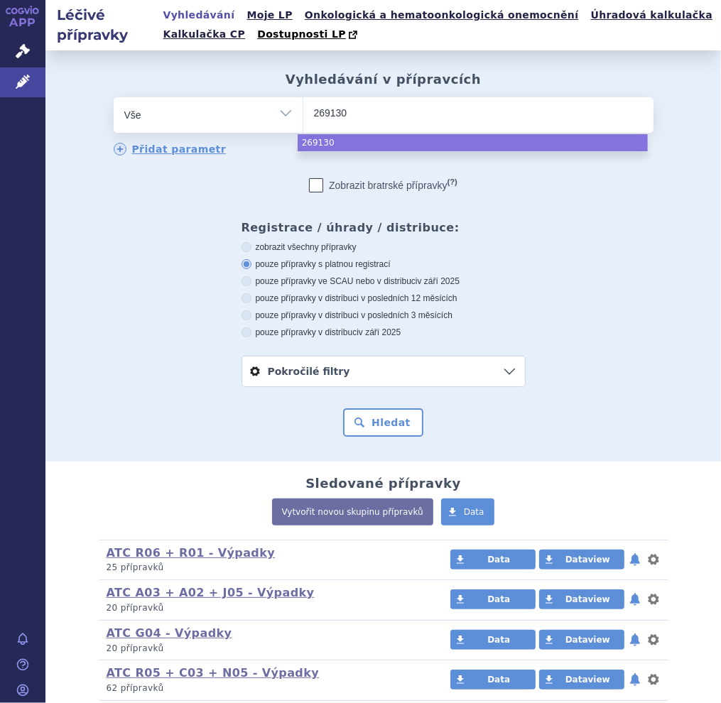
select select "269130"
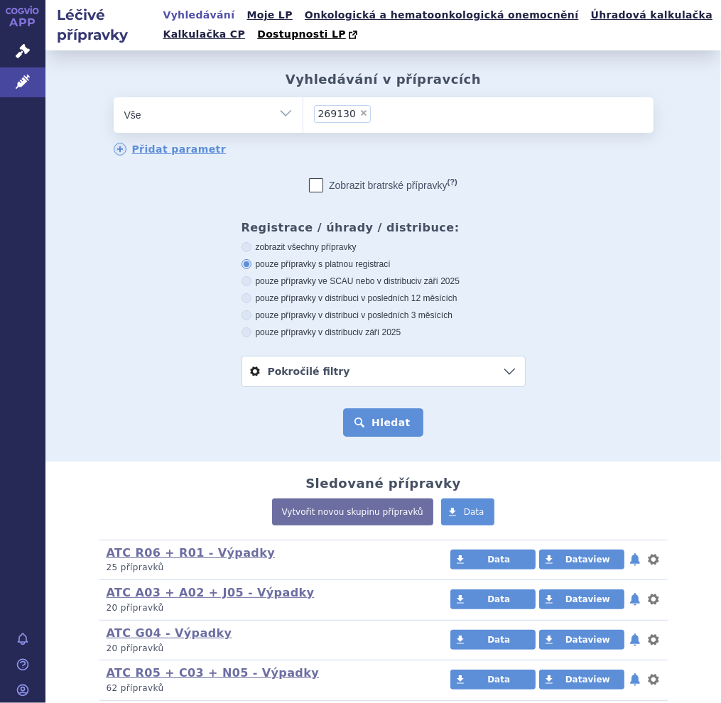
click at [363, 424] on button "Hledat" at bounding box center [383, 422] width 80 height 28
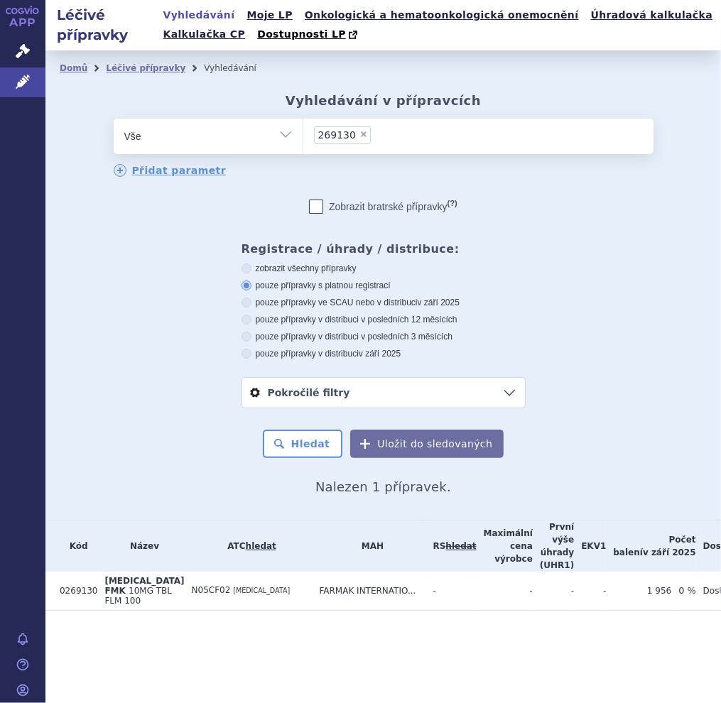
click at [109, 576] on span "[MEDICAL_DATA] FMK" at bounding box center [144, 586] width 80 height 20
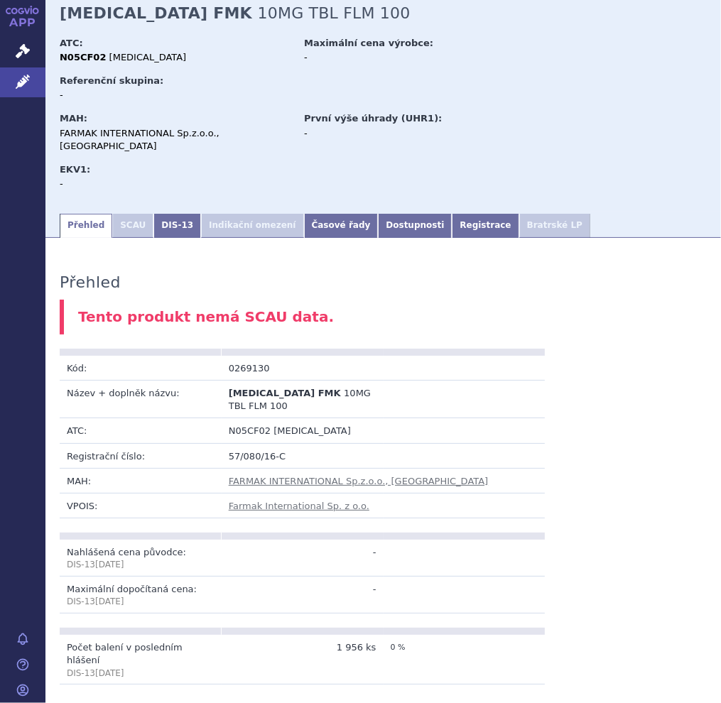
scroll to position [71, 0]
